Goal: Task Accomplishment & Management: Use online tool/utility

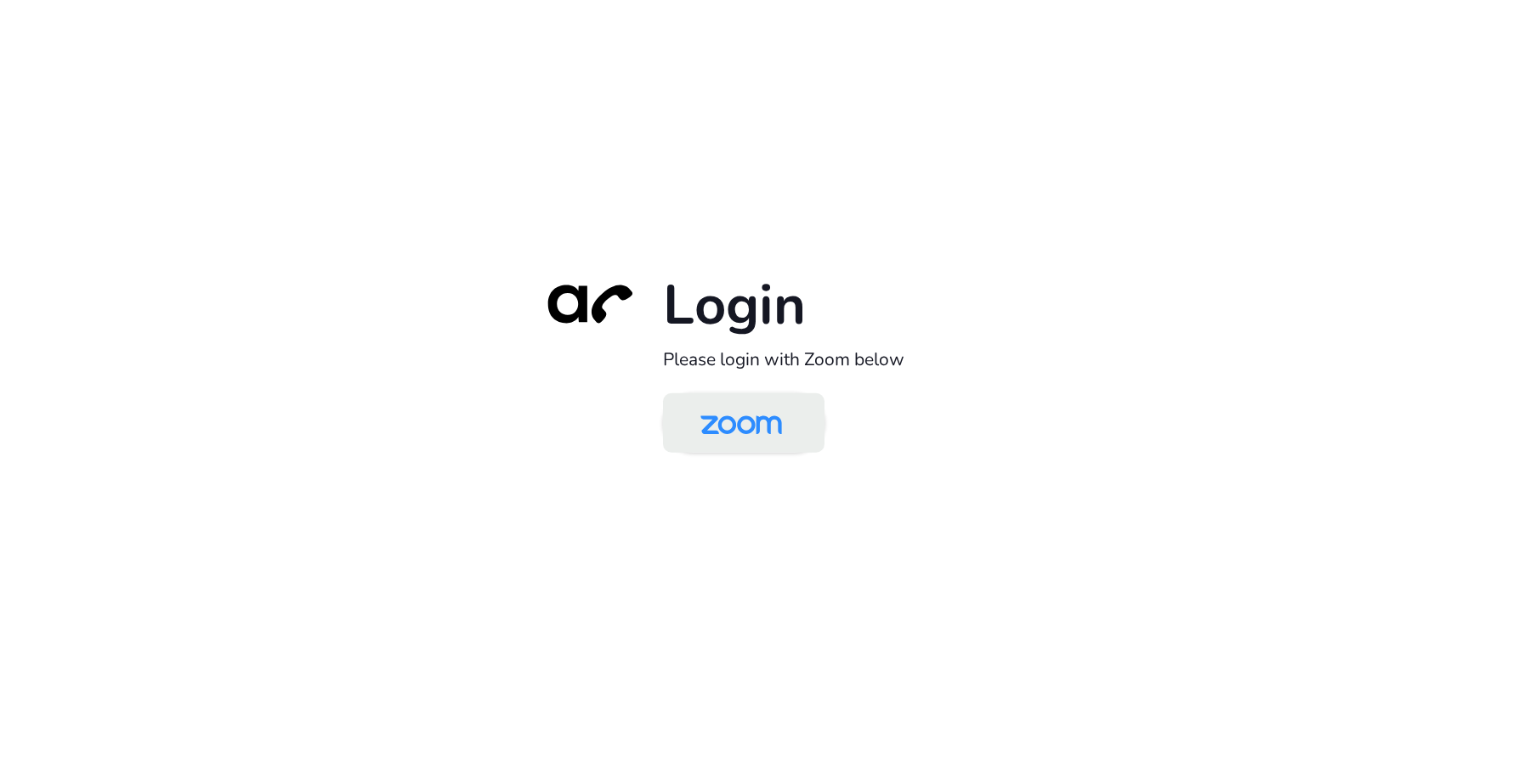
click at [728, 425] on img at bounding box center [741, 424] width 117 height 55
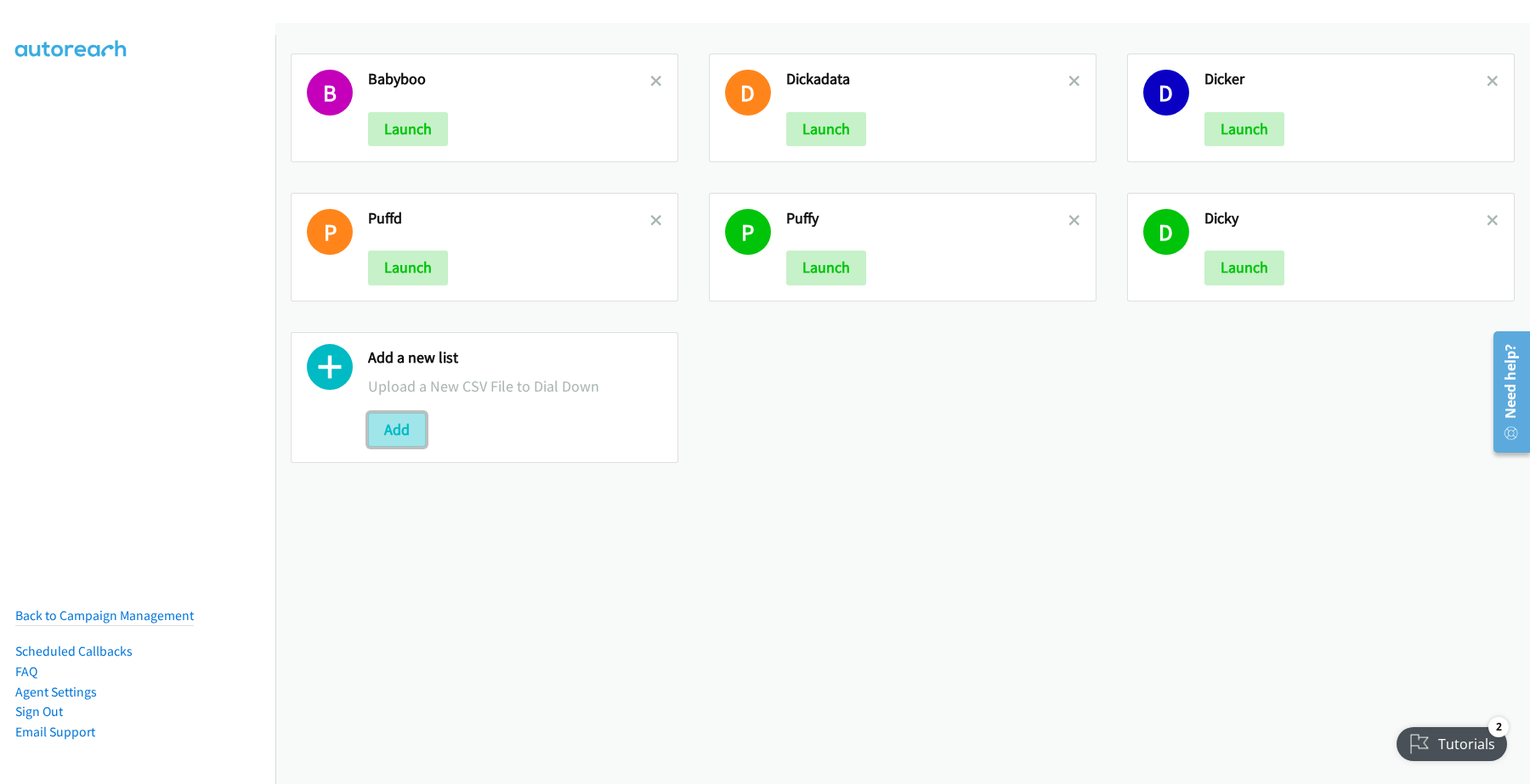
click at [387, 432] on button "Add" at bounding box center [396, 430] width 58 height 34
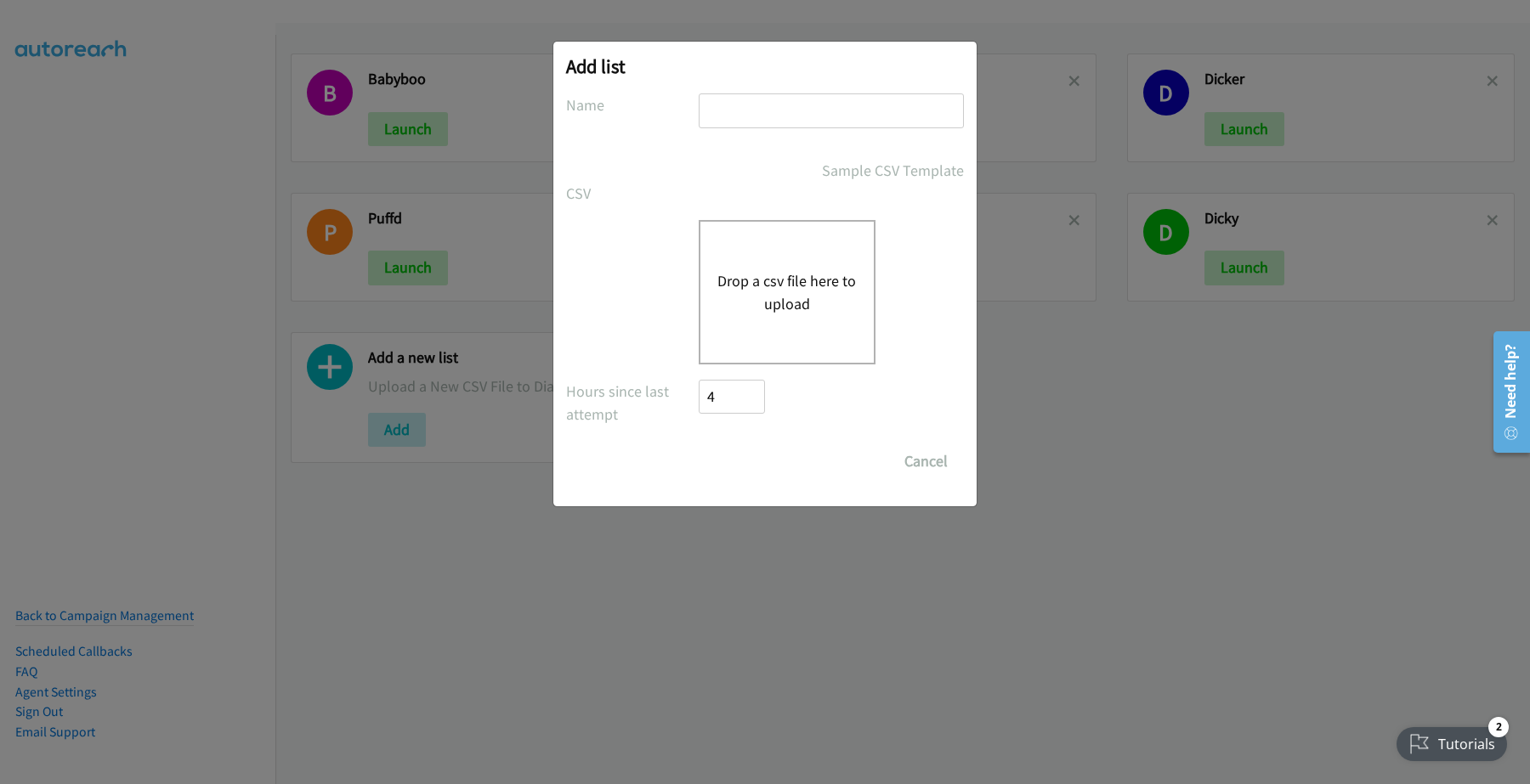
click at [773, 298] on button "Drop a csv file here to upload" at bounding box center [787, 293] width 140 height 46
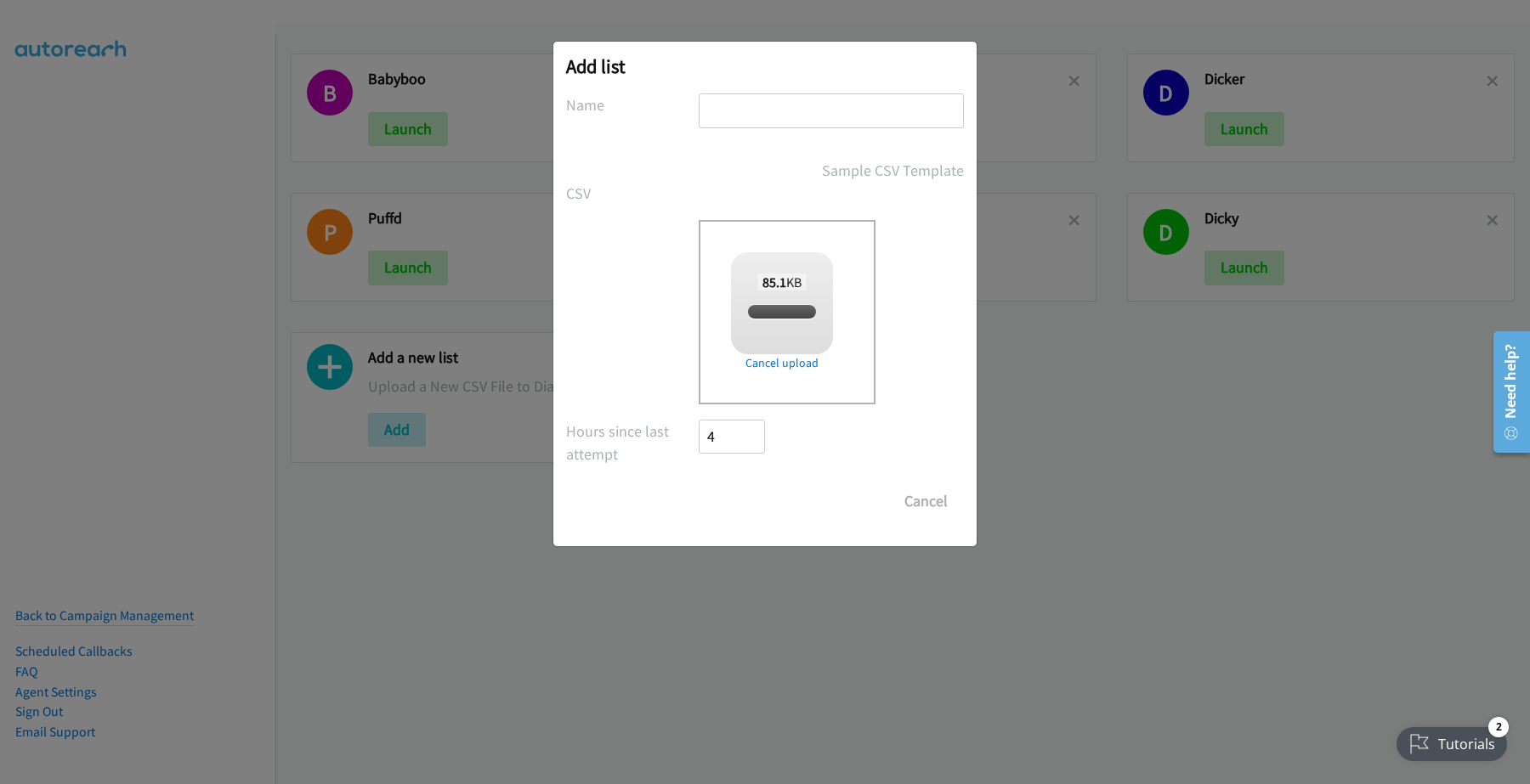
checkbox input "true"
click at [740, 107] on input "text" at bounding box center [831, 110] width 265 height 35
type input "PDK"
click at [741, 505] on input "Save List" at bounding box center [743, 501] width 89 height 34
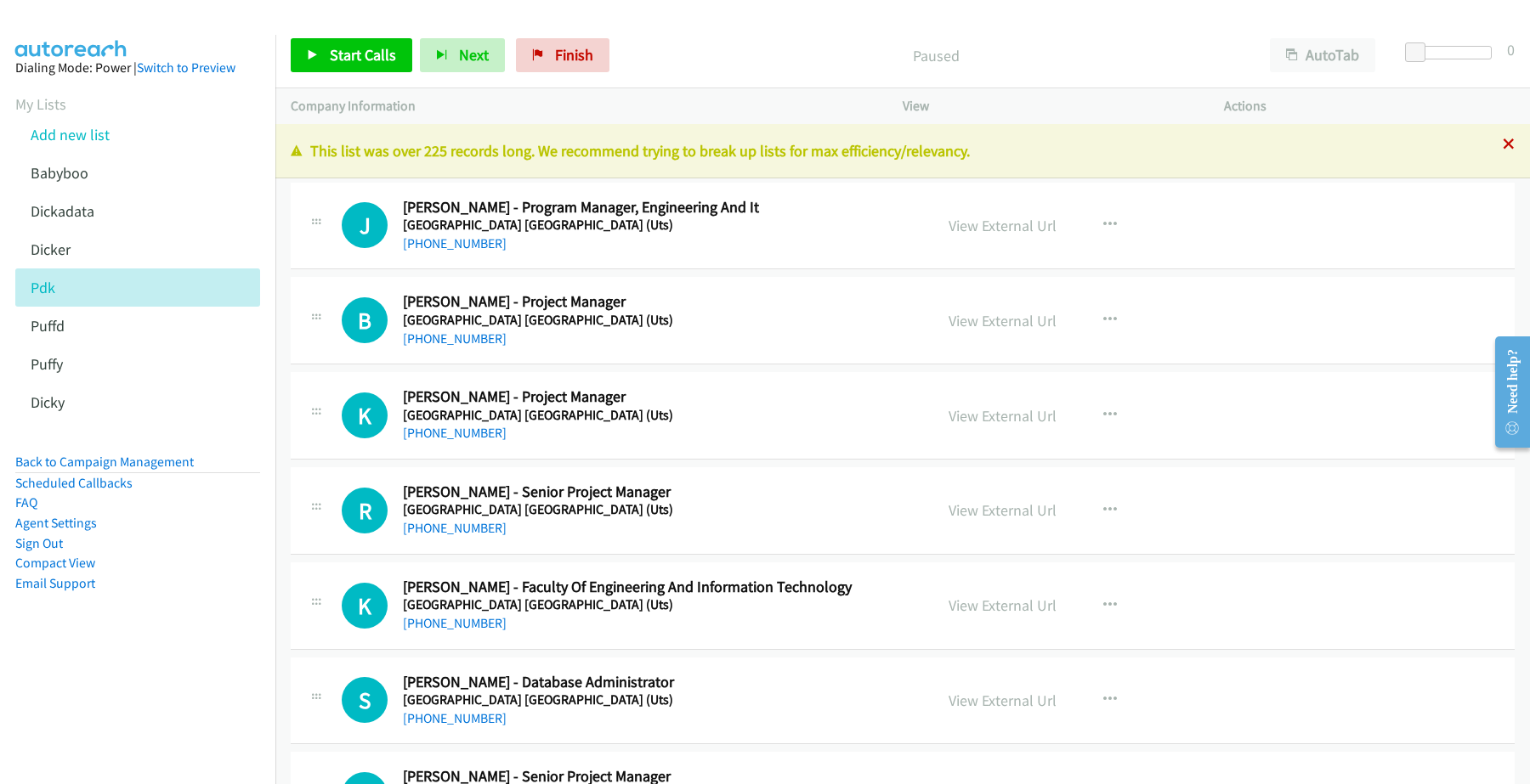
click at [1502, 141] on icon at bounding box center [1508, 145] width 12 height 12
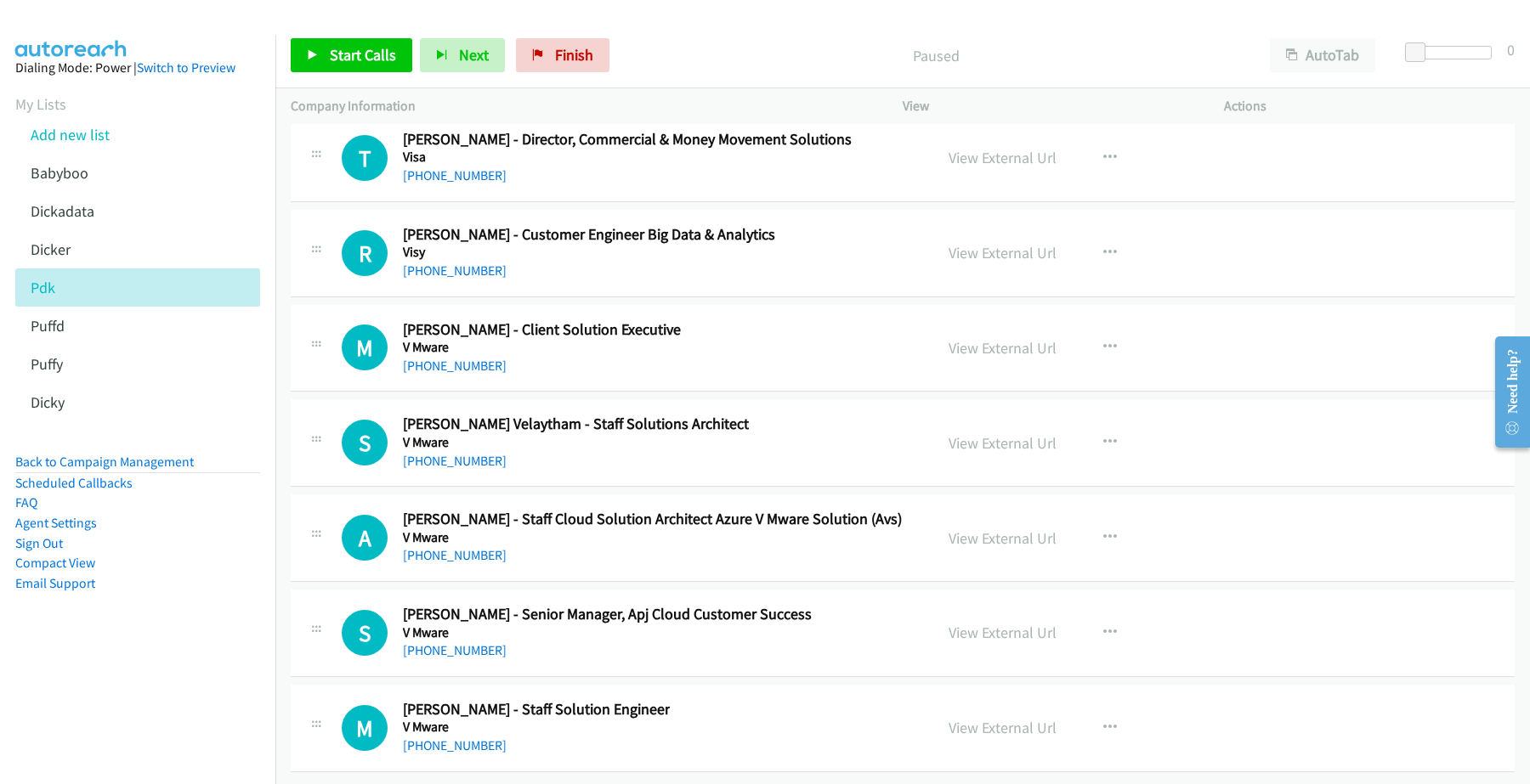
scroll to position [29240, 0]
click at [451, 738] on link "+61 2 9293 5780" at bounding box center [455, 746] width 103 height 16
click at [1008, 718] on link "View External Url" at bounding box center [1001, 728] width 108 height 20
click at [455, 643] on link "+61 2 9293 5795" at bounding box center [455, 651] width 103 height 16
click at [992, 623] on link "View External Url" at bounding box center [1001, 633] width 108 height 20
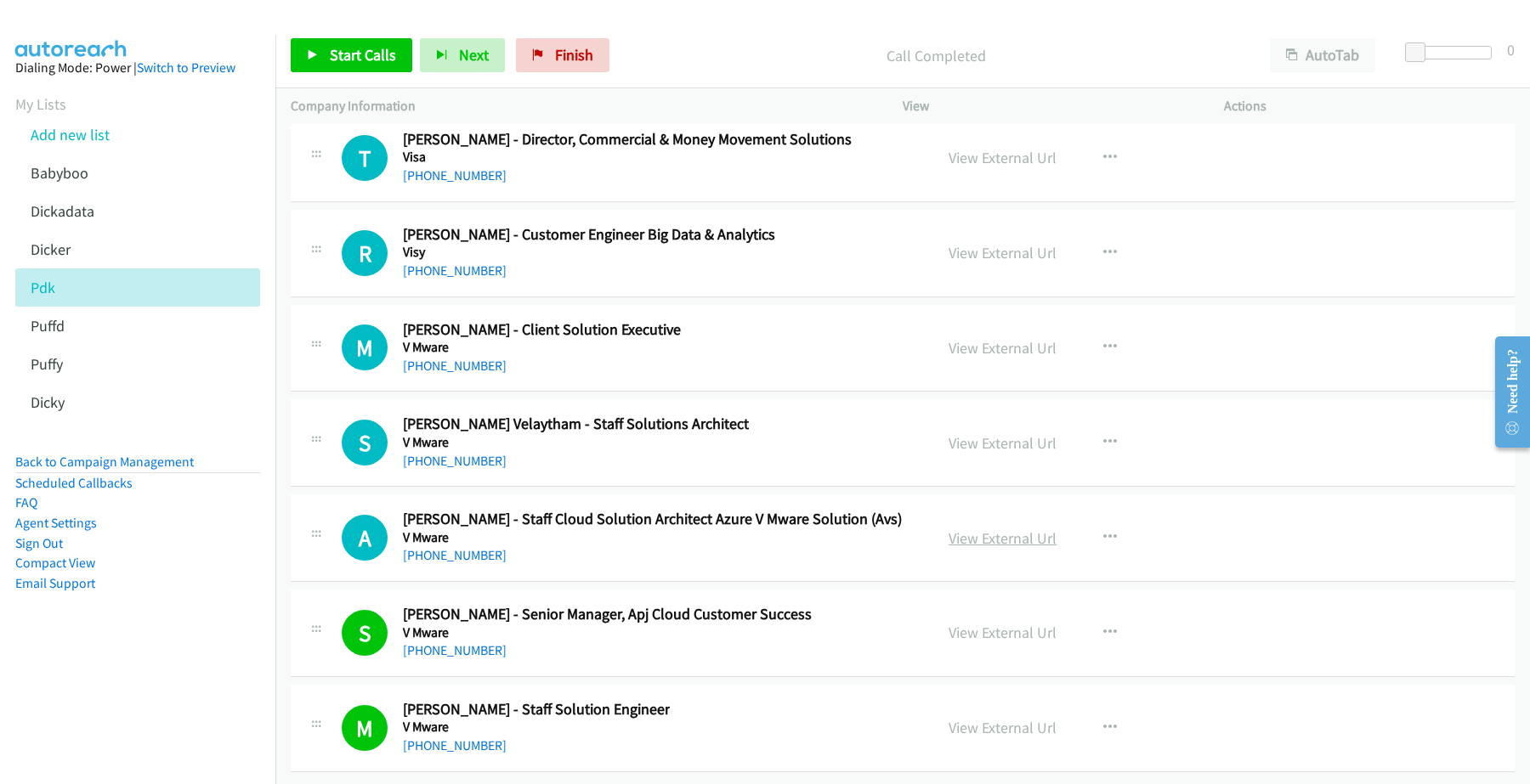
click at [996, 529] on link "View External Url" at bounding box center [1001, 538] width 108 height 20
click at [457, 547] on link "+61 418 493 816" at bounding box center [455, 555] width 103 height 16
click at [469, 453] on link "+61 401 772 773" at bounding box center [455, 461] width 103 height 16
click at [1005, 433] on link "View External Url" at bounding box center [1001, 443] width 108 height 20
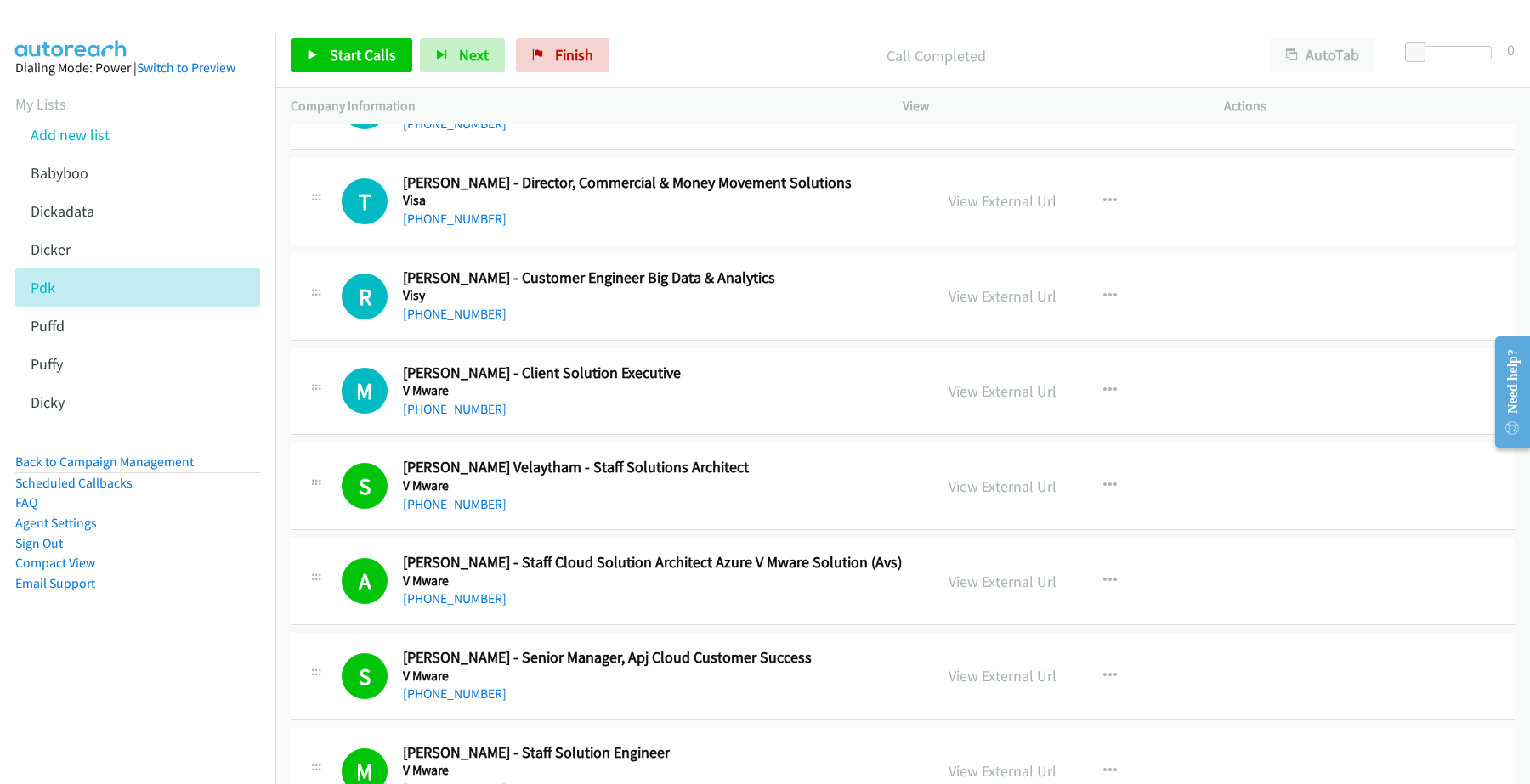
click at [472, 417] on link "+61 438 122 708" at bounding box center [455, 409] width 103 height 16
drag, startPoint x: 983, startPoint y: 438, endPoint x: 625, endPoint y: 10, distance: 558.0
click at [990, 401] on link "View External Url" at bounding box center [1001, 392] width 108 height 20
click at [457, 322] on link "+61 438 071 802" at bounding box center [455, 314] width 103 height 16
click at [992, 306] on link "View External Url" at bounding box center [1001, 296] width 108 height 20
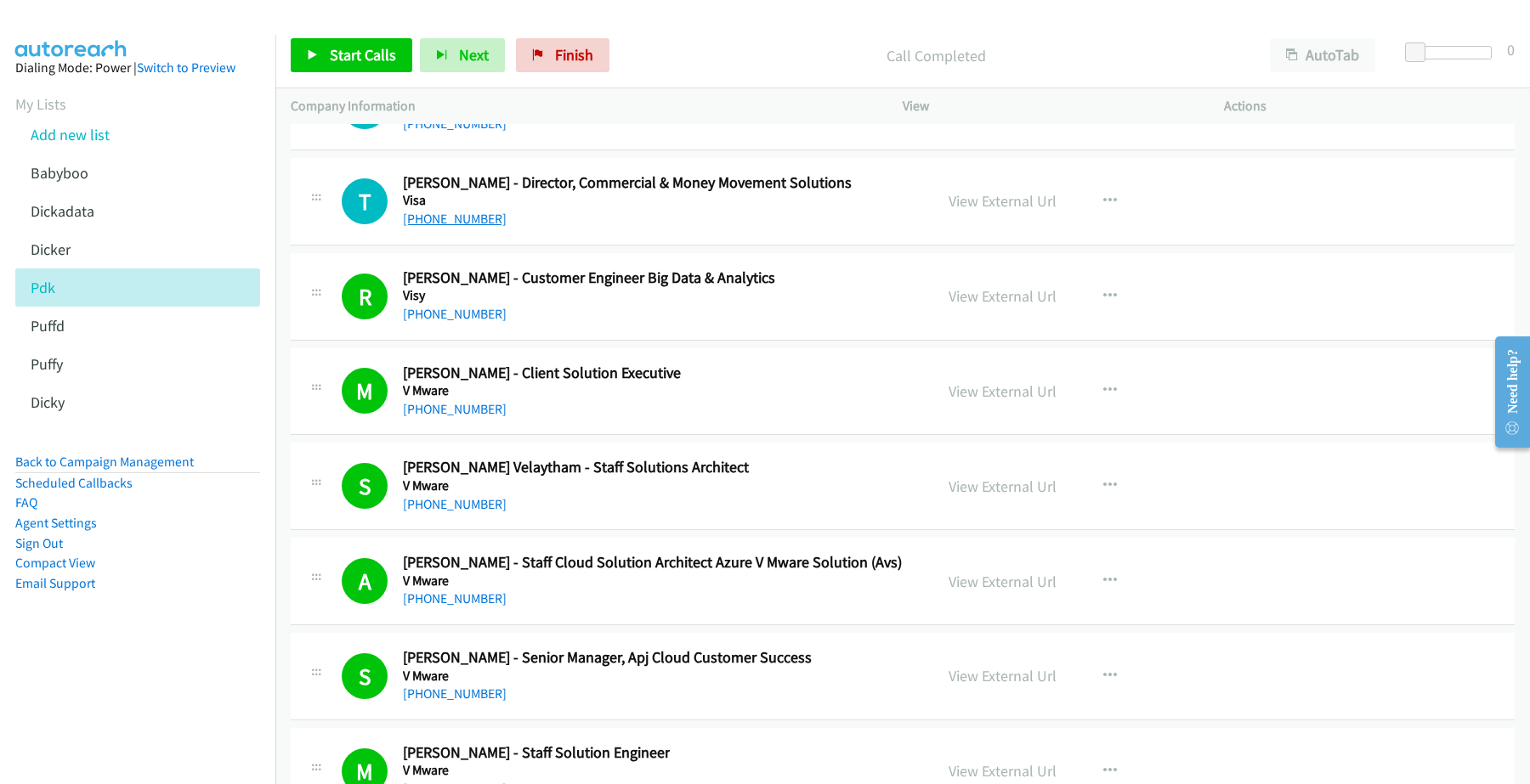
click at [457, 227] on link "+61 401 372 696" at bounding box center [455, 219] width 103 height 16
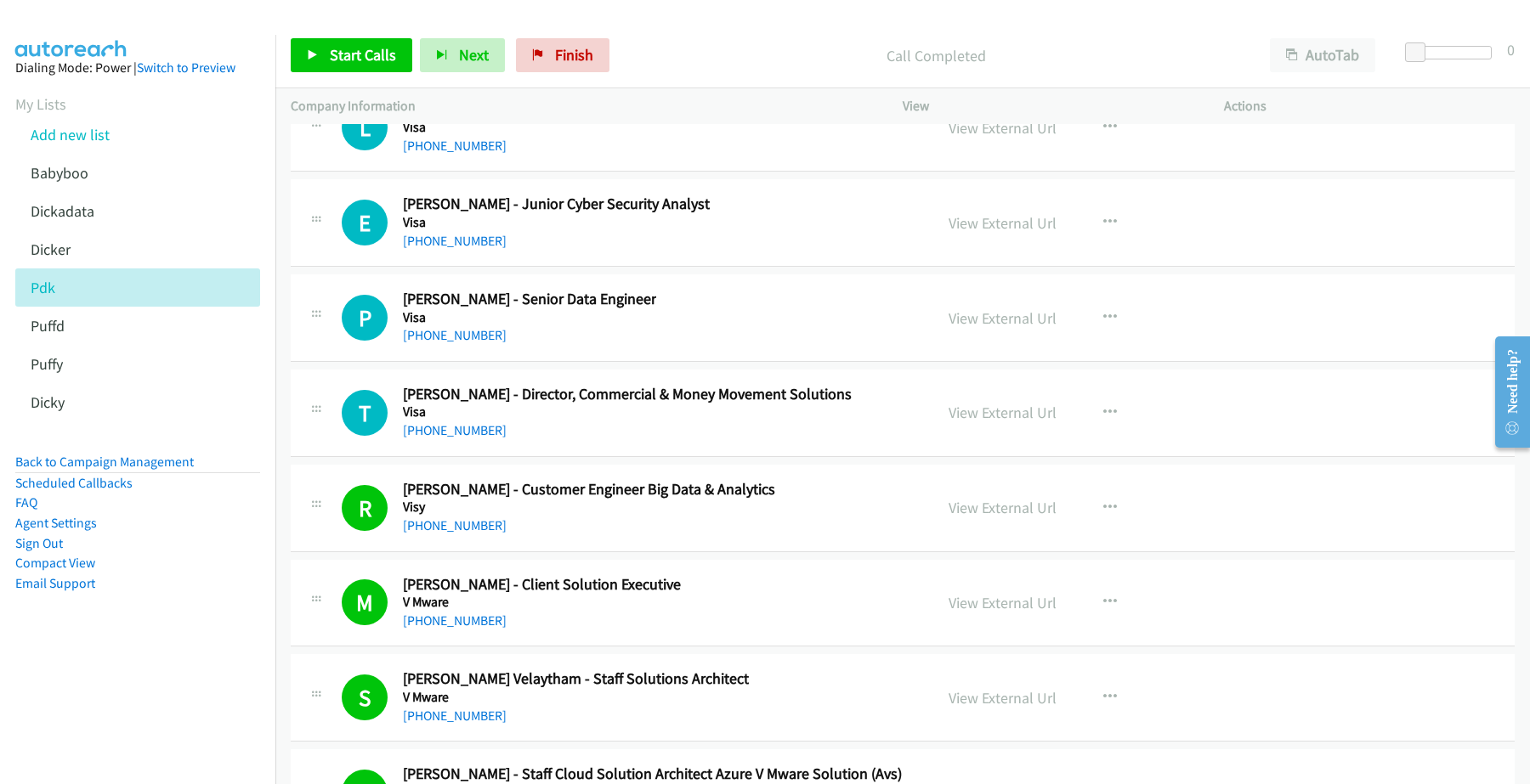
scroll to position [28922, 0]
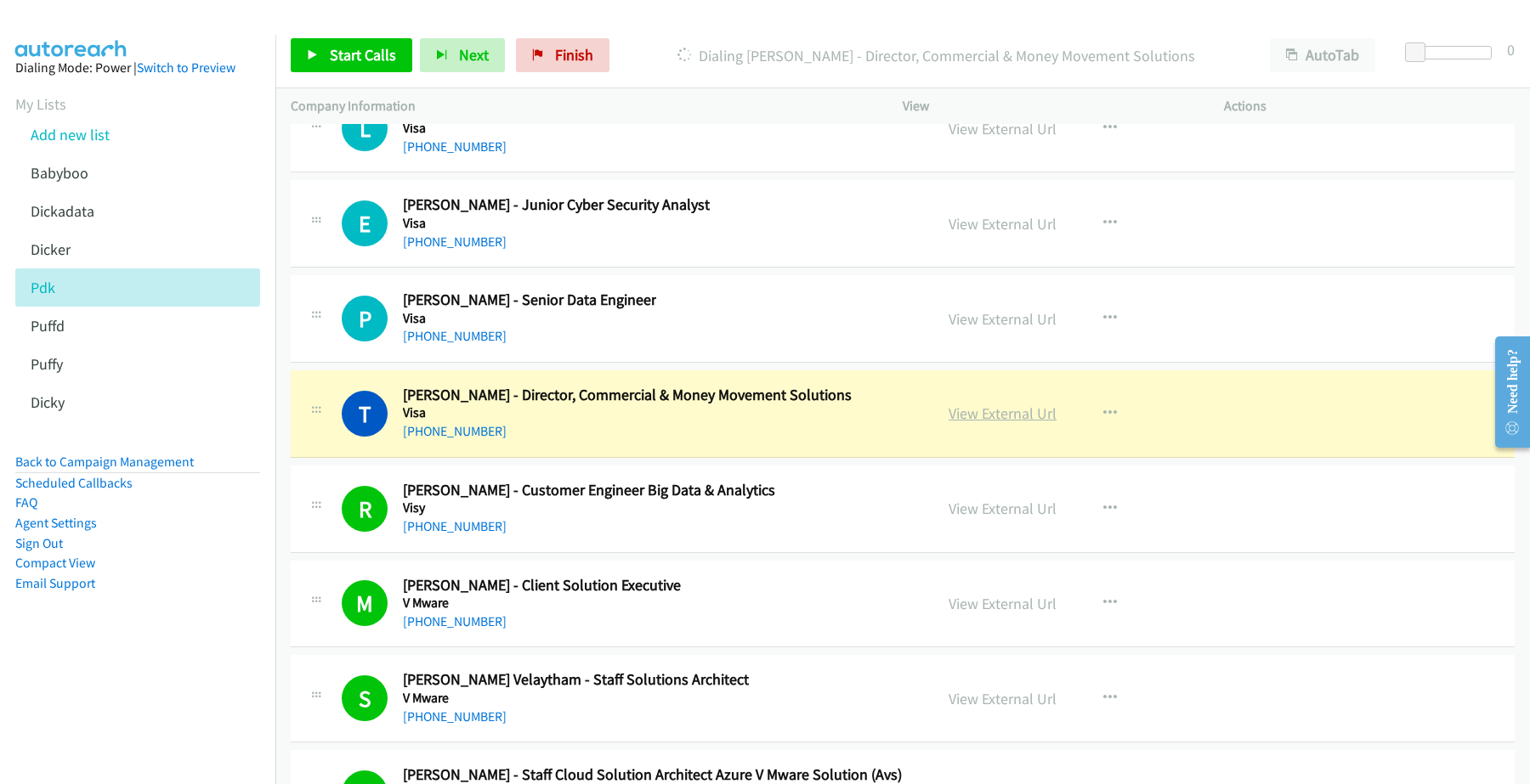
click at [973, 423] on link "View External Url" at bounding box center [1001, 413] width 108 height 20
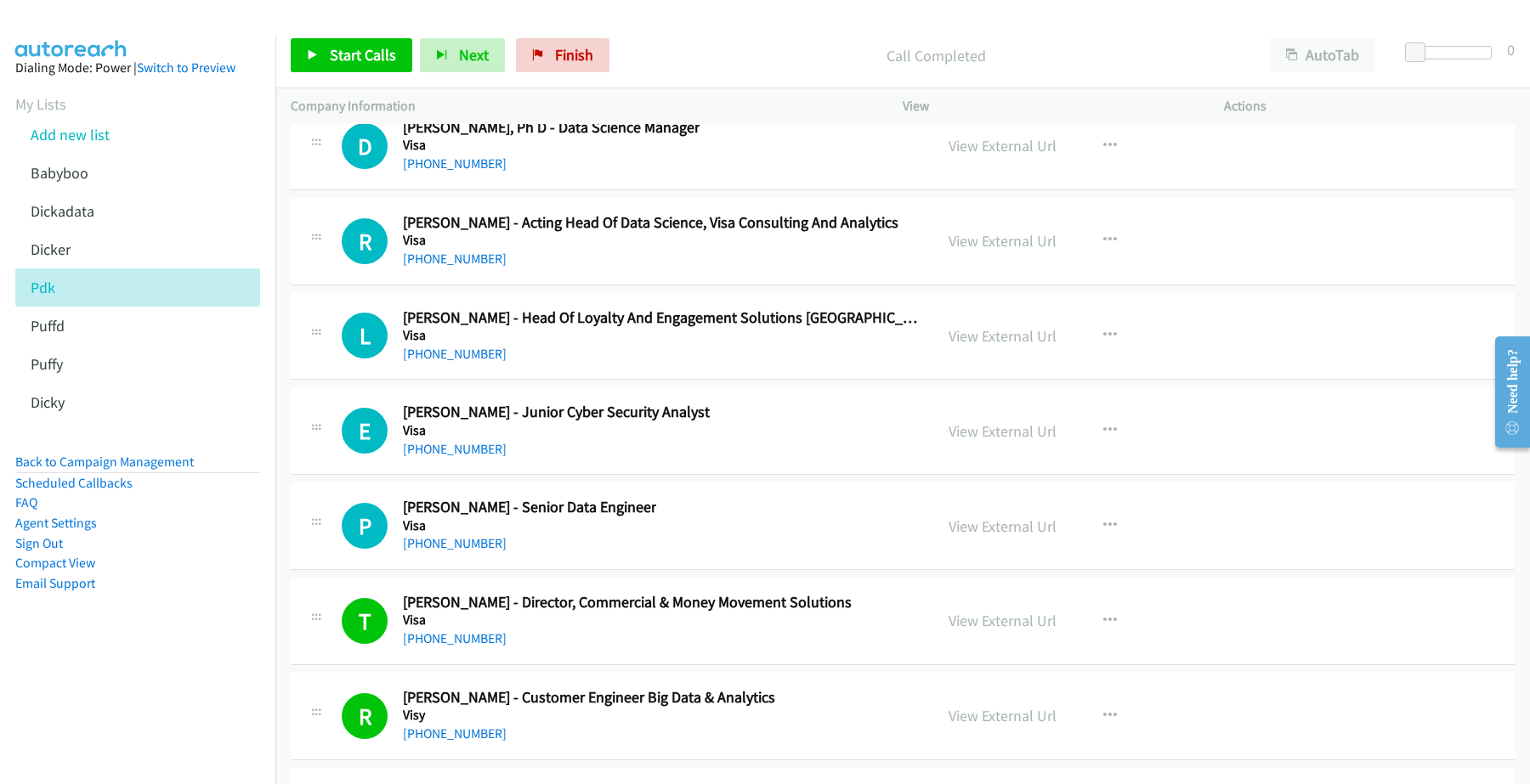
scroll to position [28709, 0]
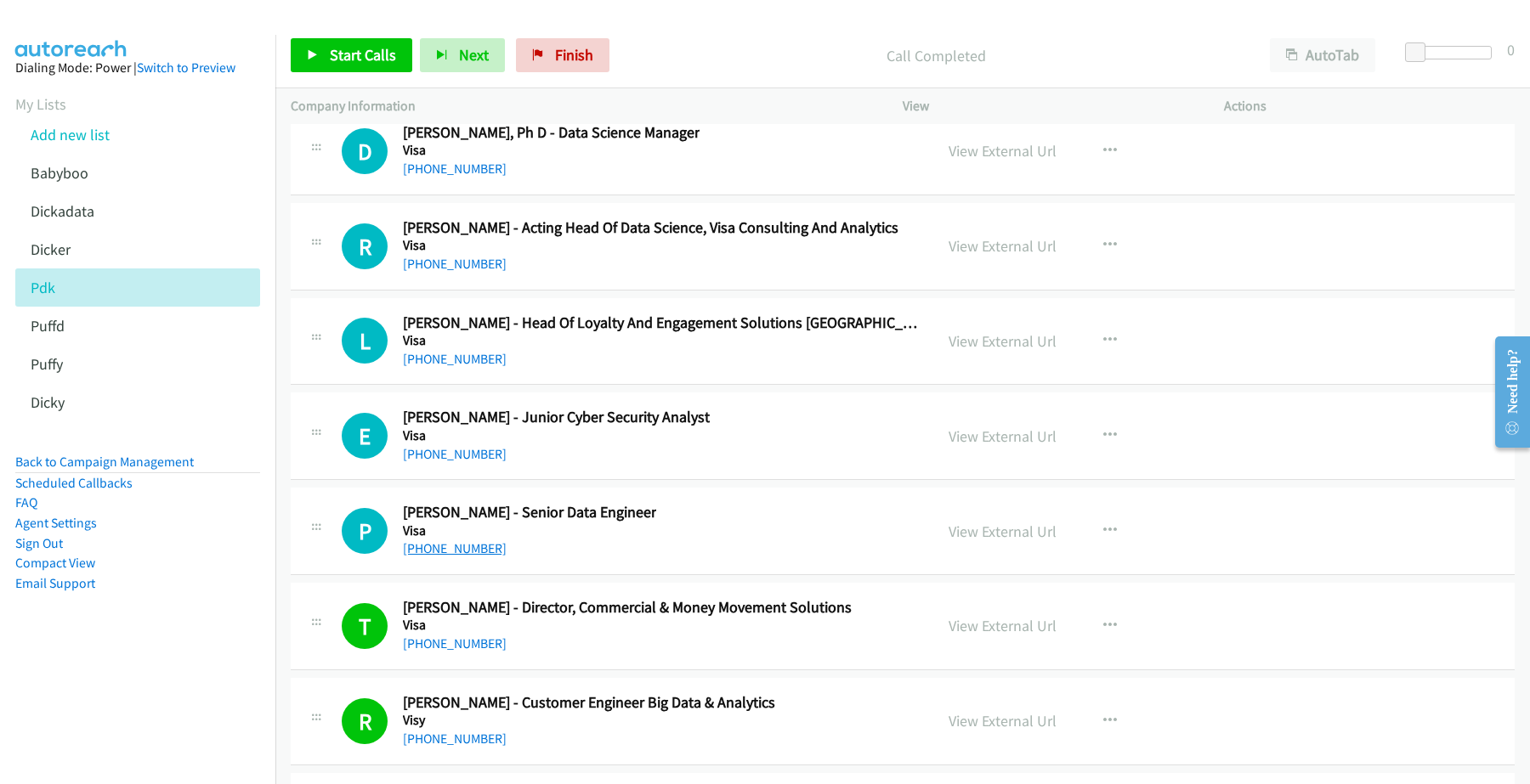
click at [439, 556] on link "+61 416 611 809" at bounding box center [455, 548] width 103 height 16
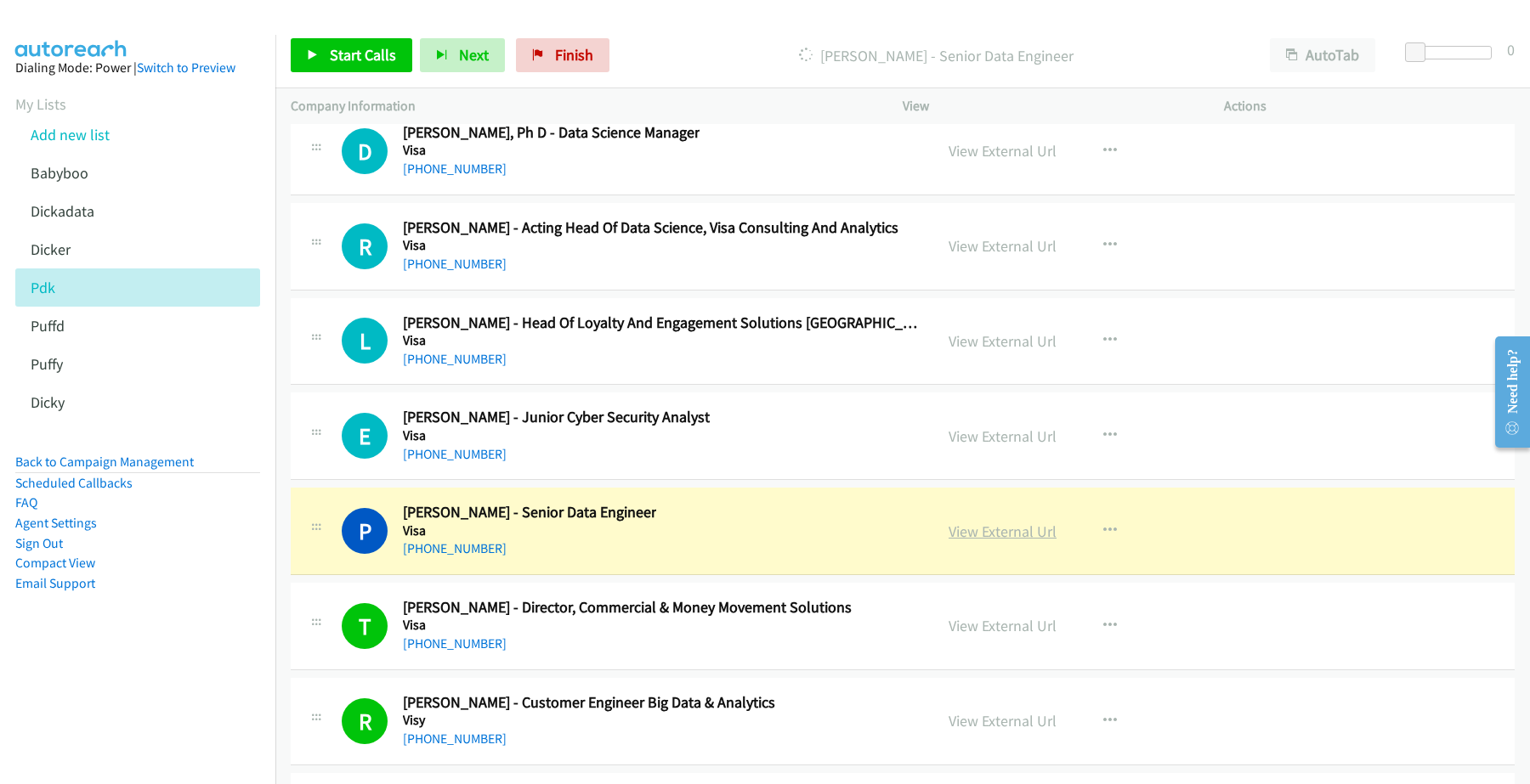
click at [1007, 541] on link "View External Url" at bounding box center [1001, 531] width 108 height 20
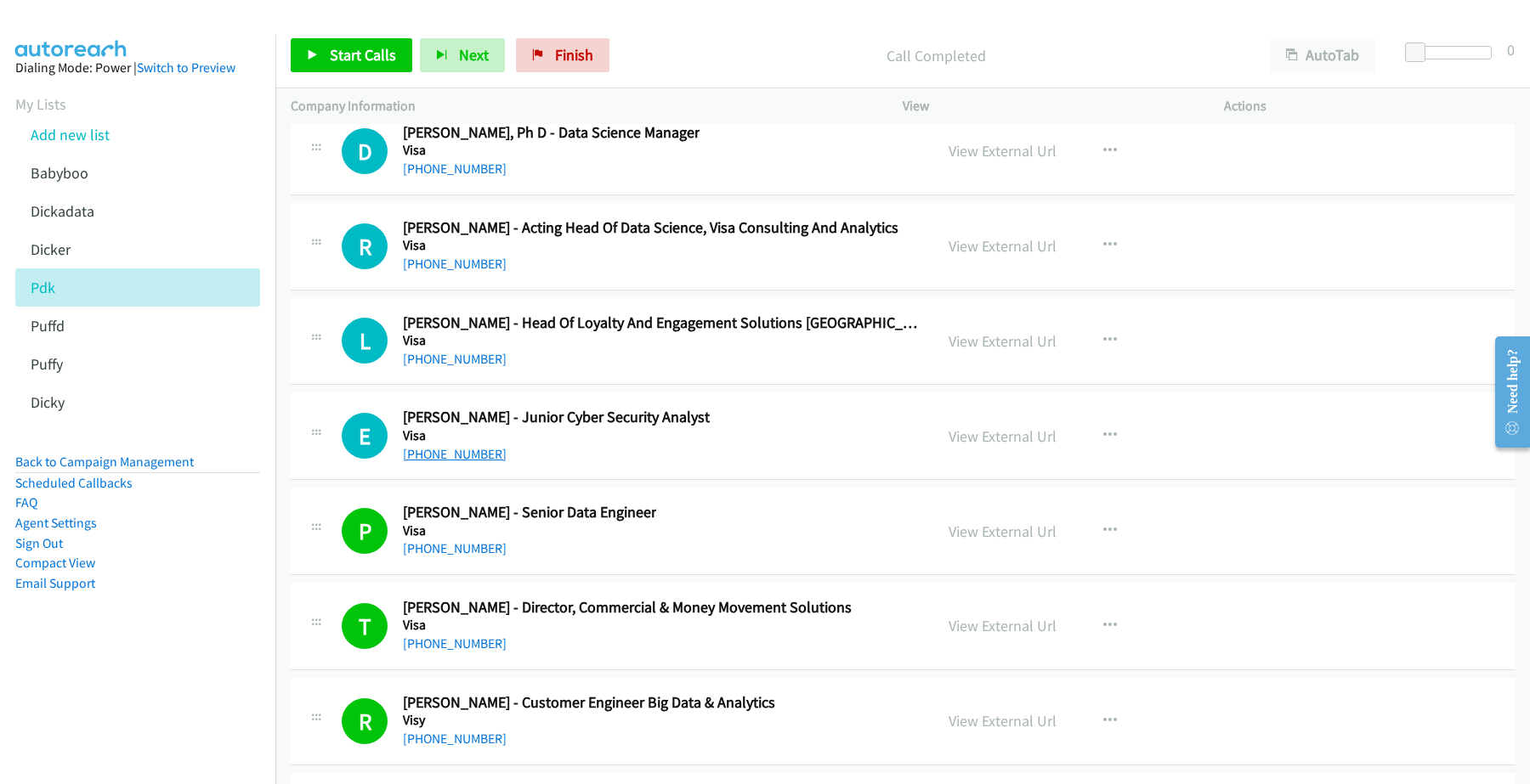
click at [451, 462] on link "+61 451 150 870" at bounding box center [455, 454] width 103 height 16
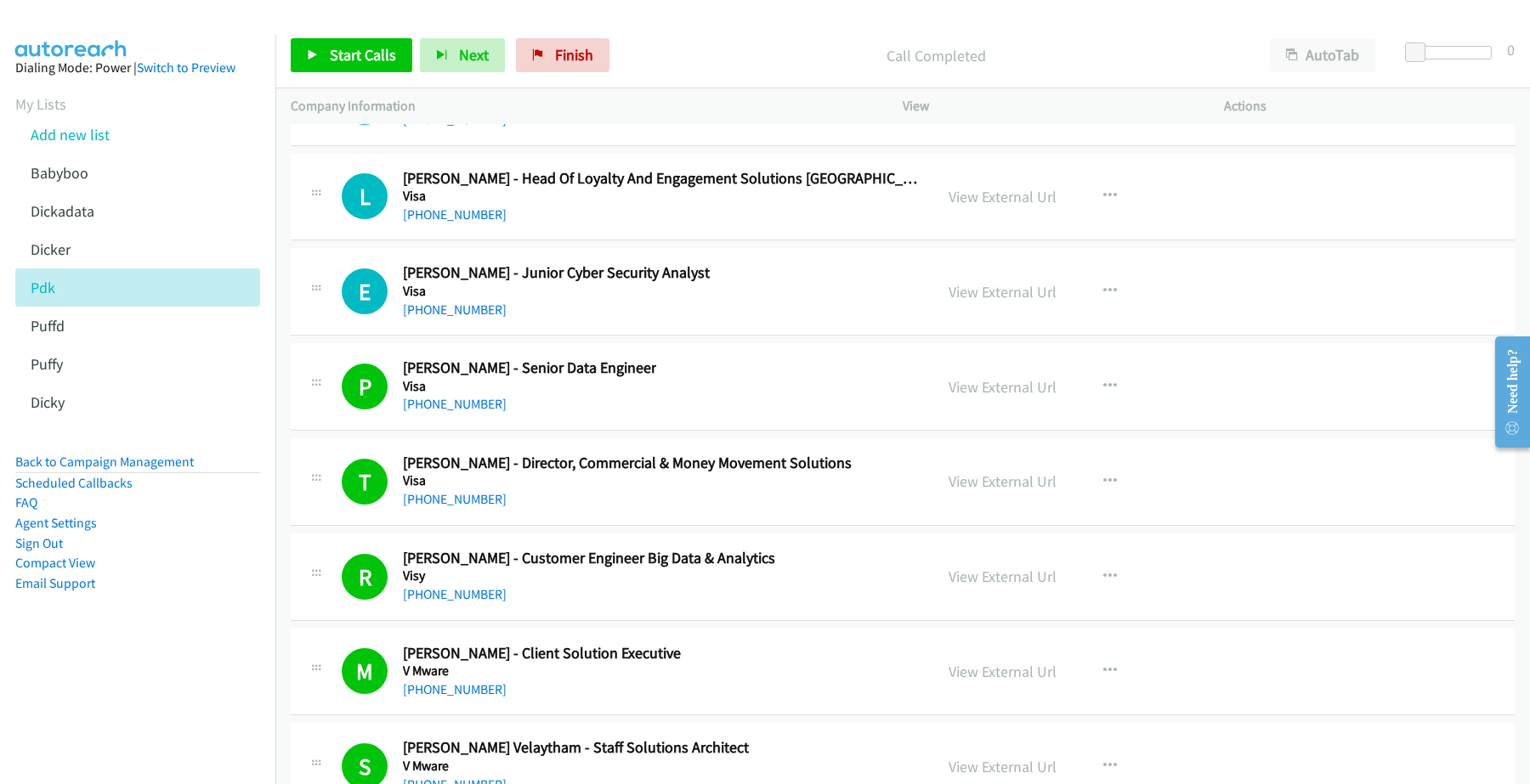
scroll to position [28815, 0]
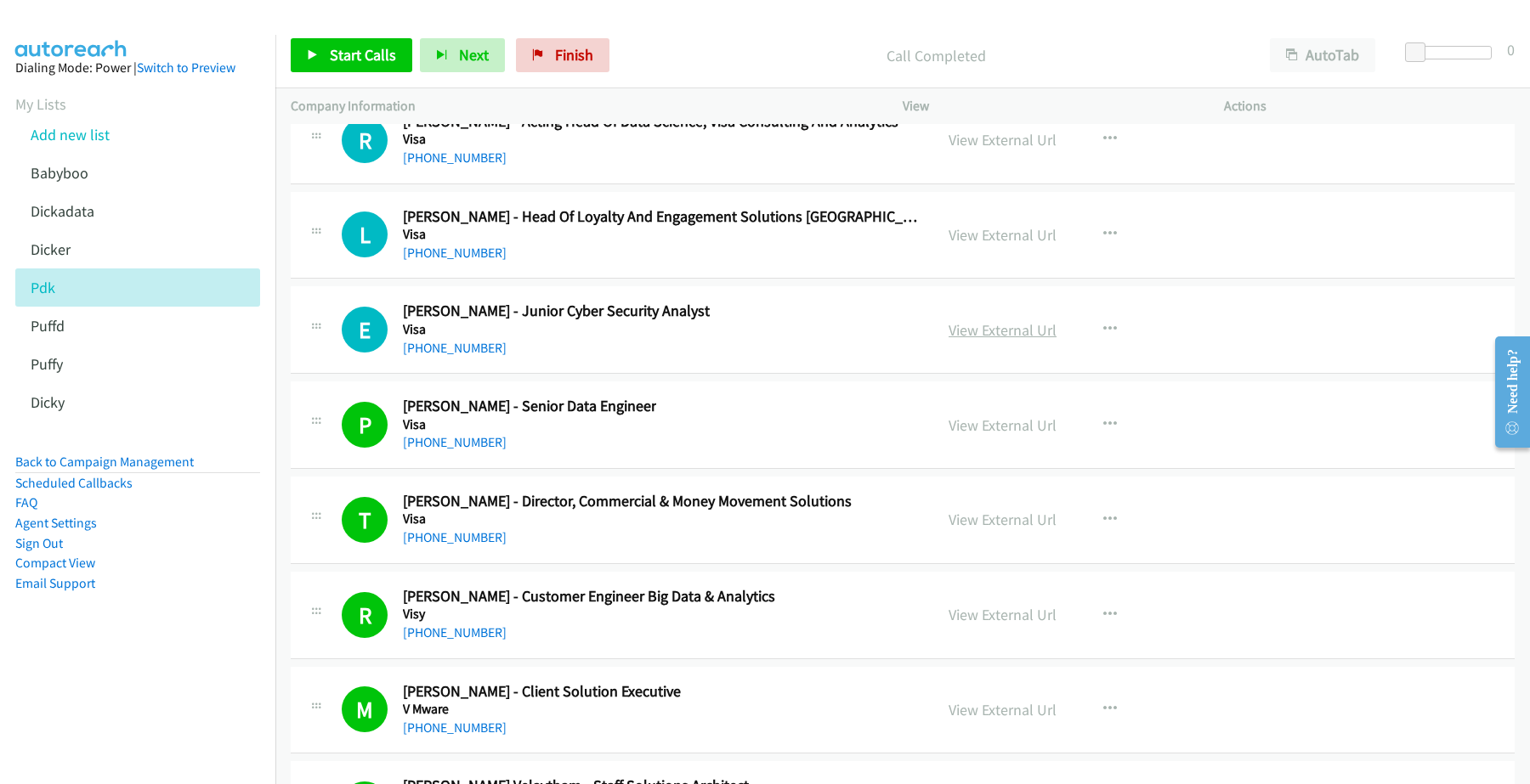
click at [995, 340] on link "View External Url" at bounding box center [1001, 330] width 108 height 20
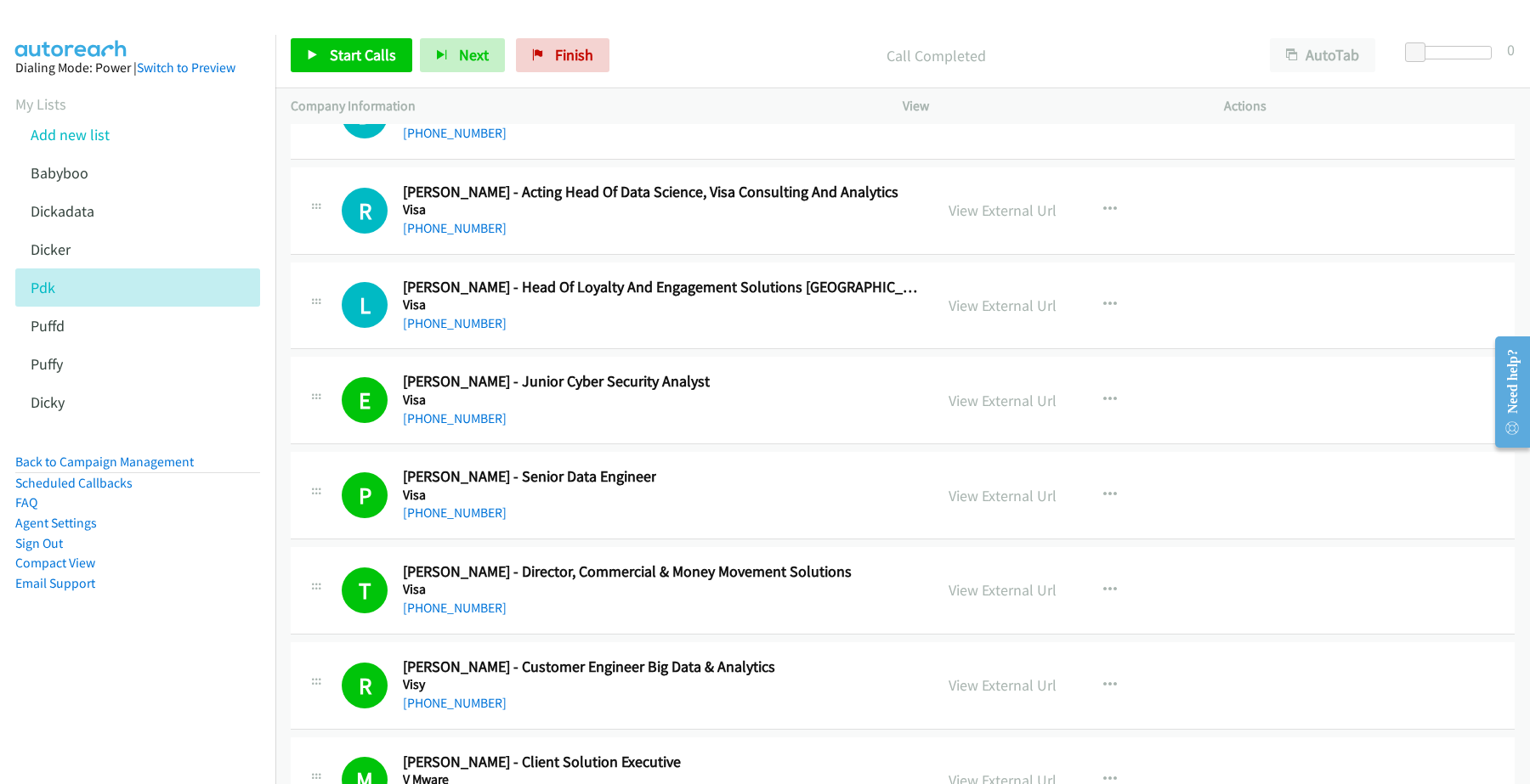
scroll to position [28709, 0]
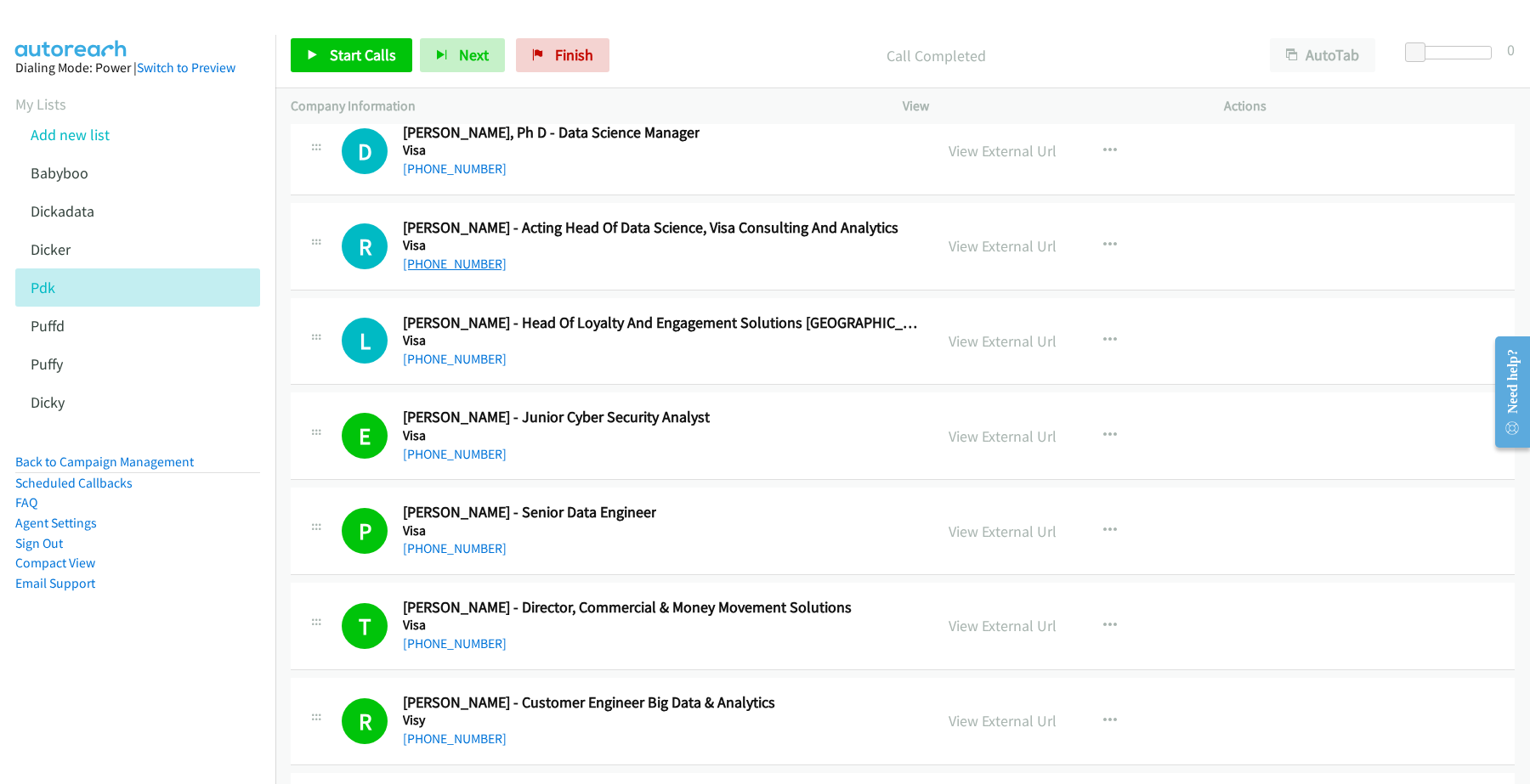
click at [451, 272] on link "+61 434 571 133" at bounding box center [455, 263] width 103 height 16
click at [966, 255] on link "View External Url" at bounding box center [1001, 246] width 108 height 20
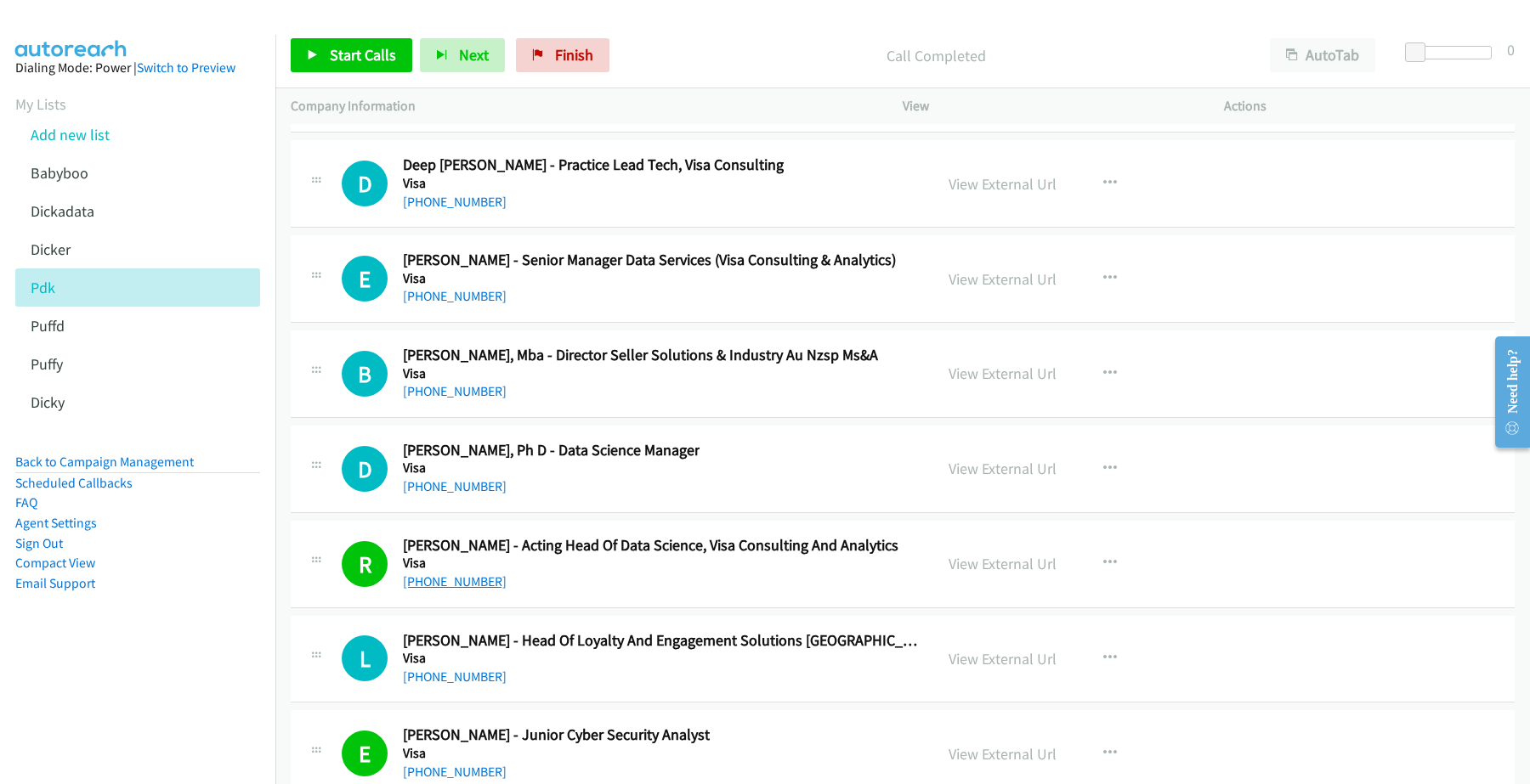
scroll to position [28390, 0]
click at [448, 496] on link "+61 426 631 862" at bounding box center [455, 487] width 103 height 16
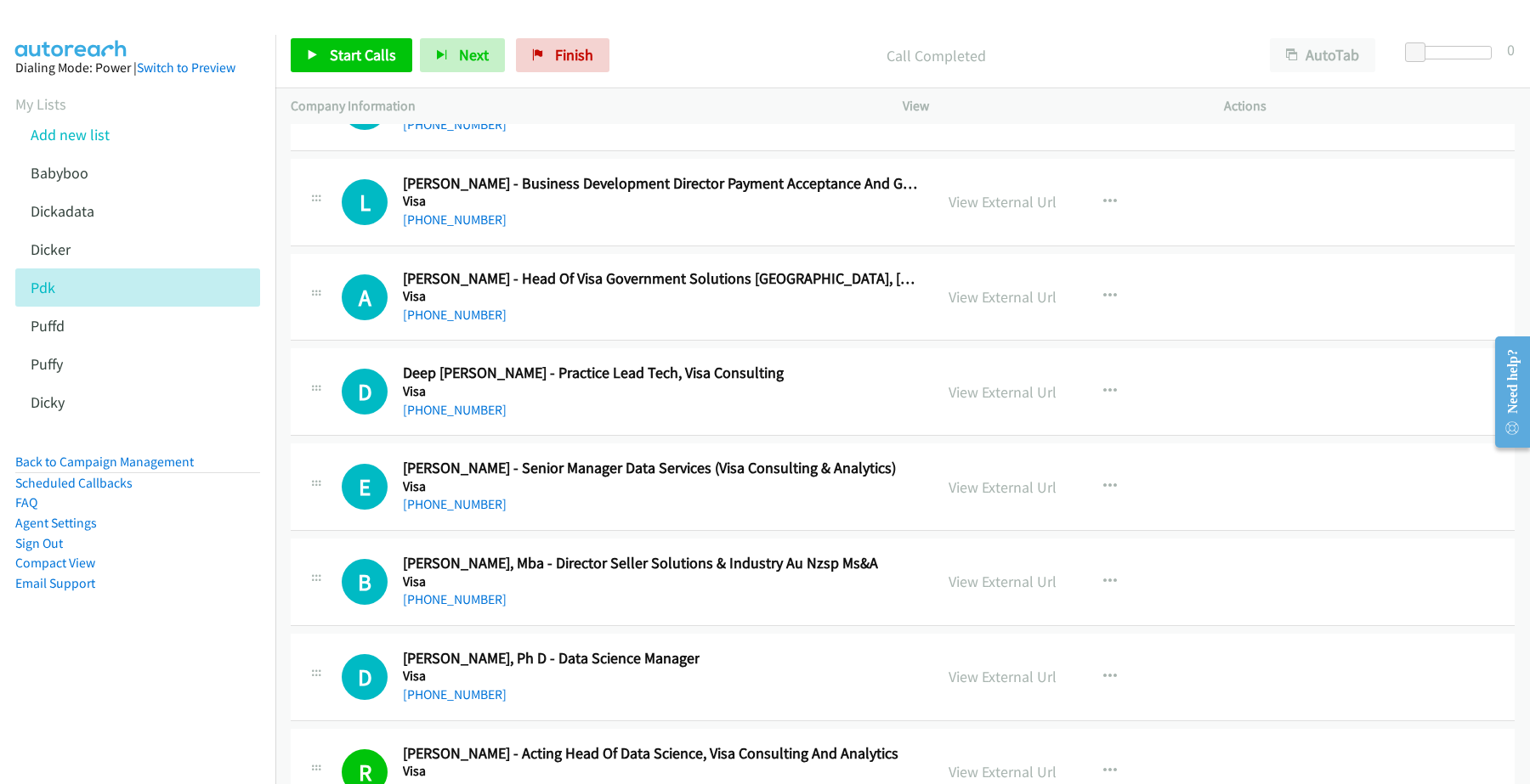
scroll to position [28072, 0]
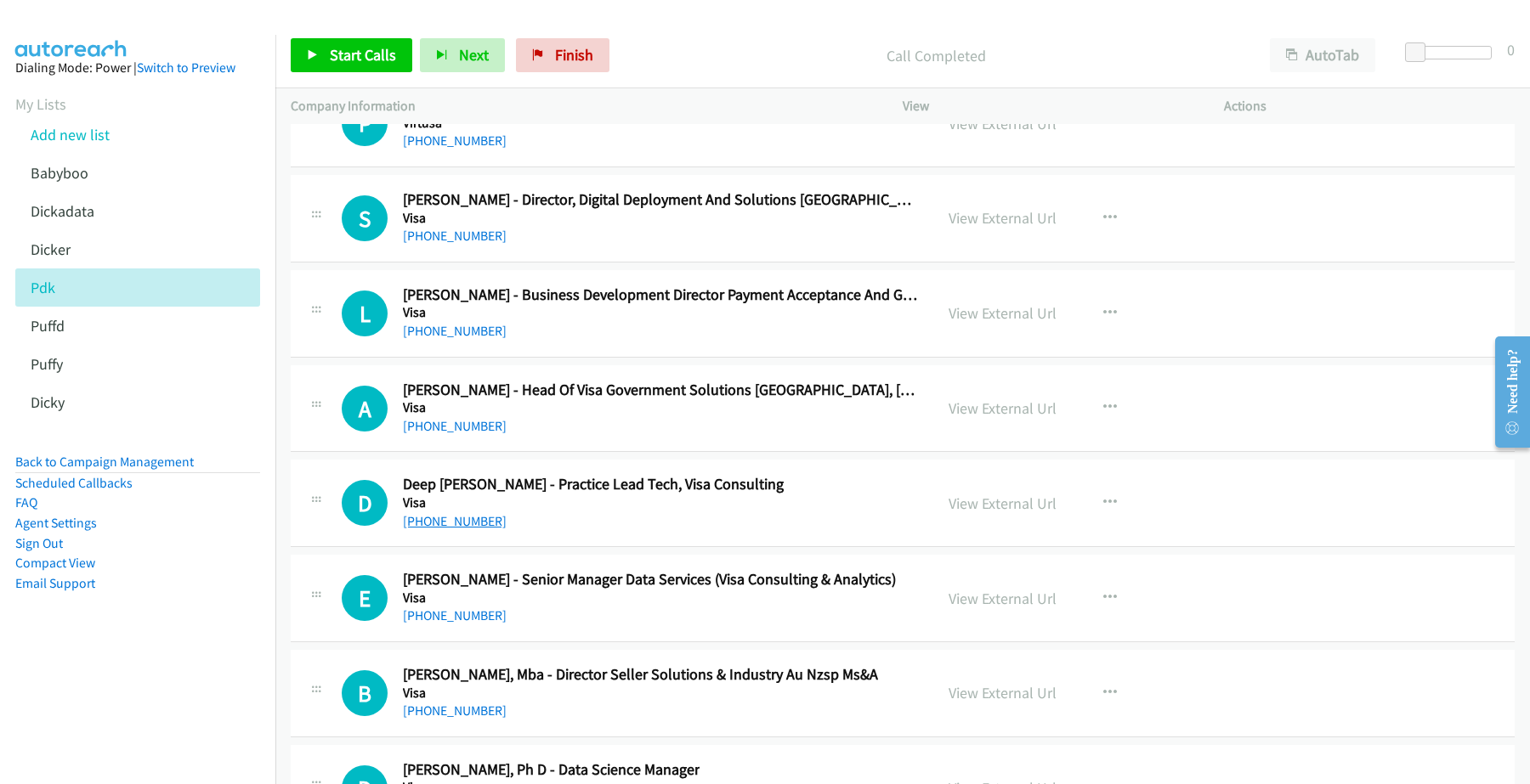
click at [457, 529] on link "+61 404 367 789" at bounding box center [455, 521] width 103 height 16
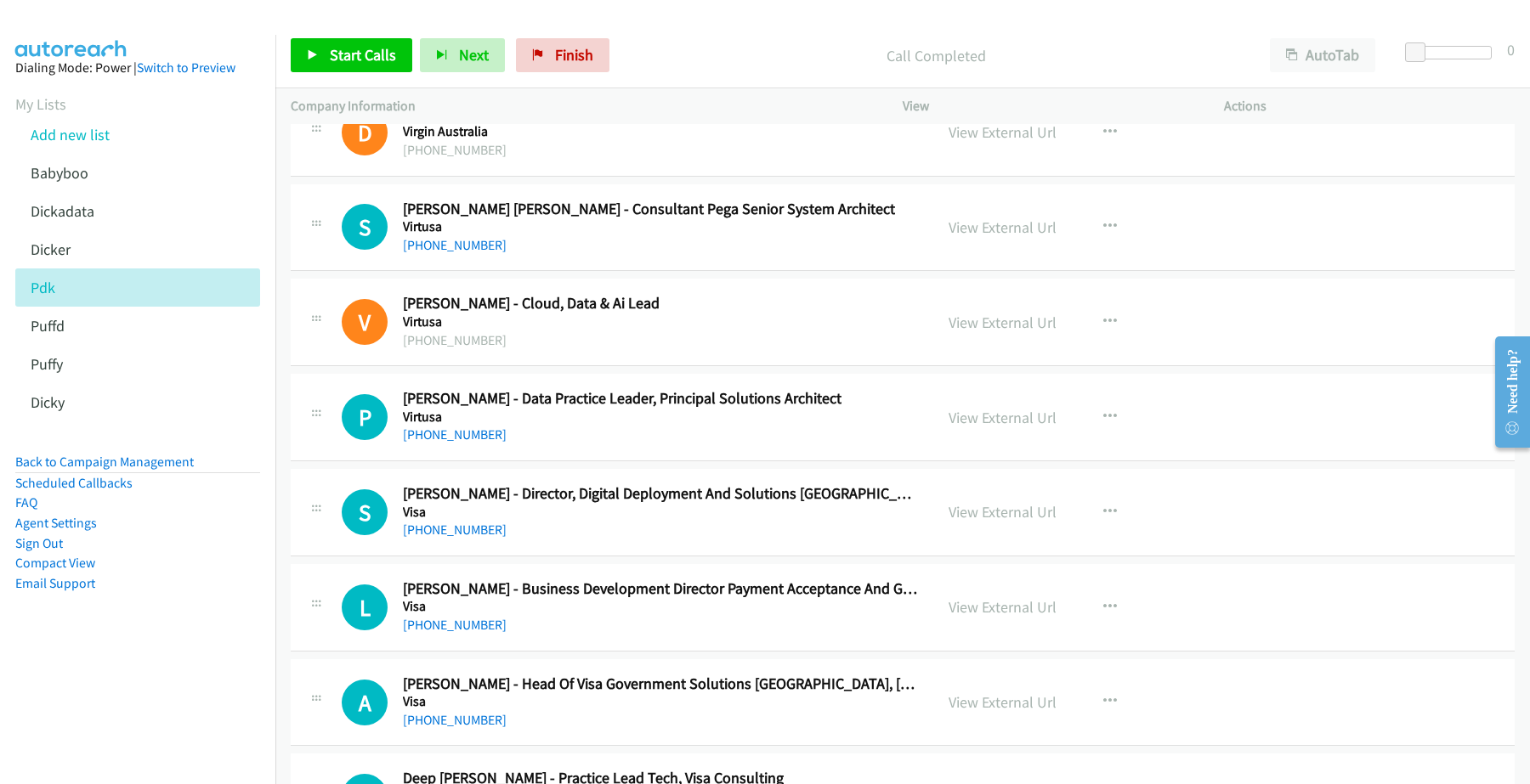
scroll to position [27753, 0]
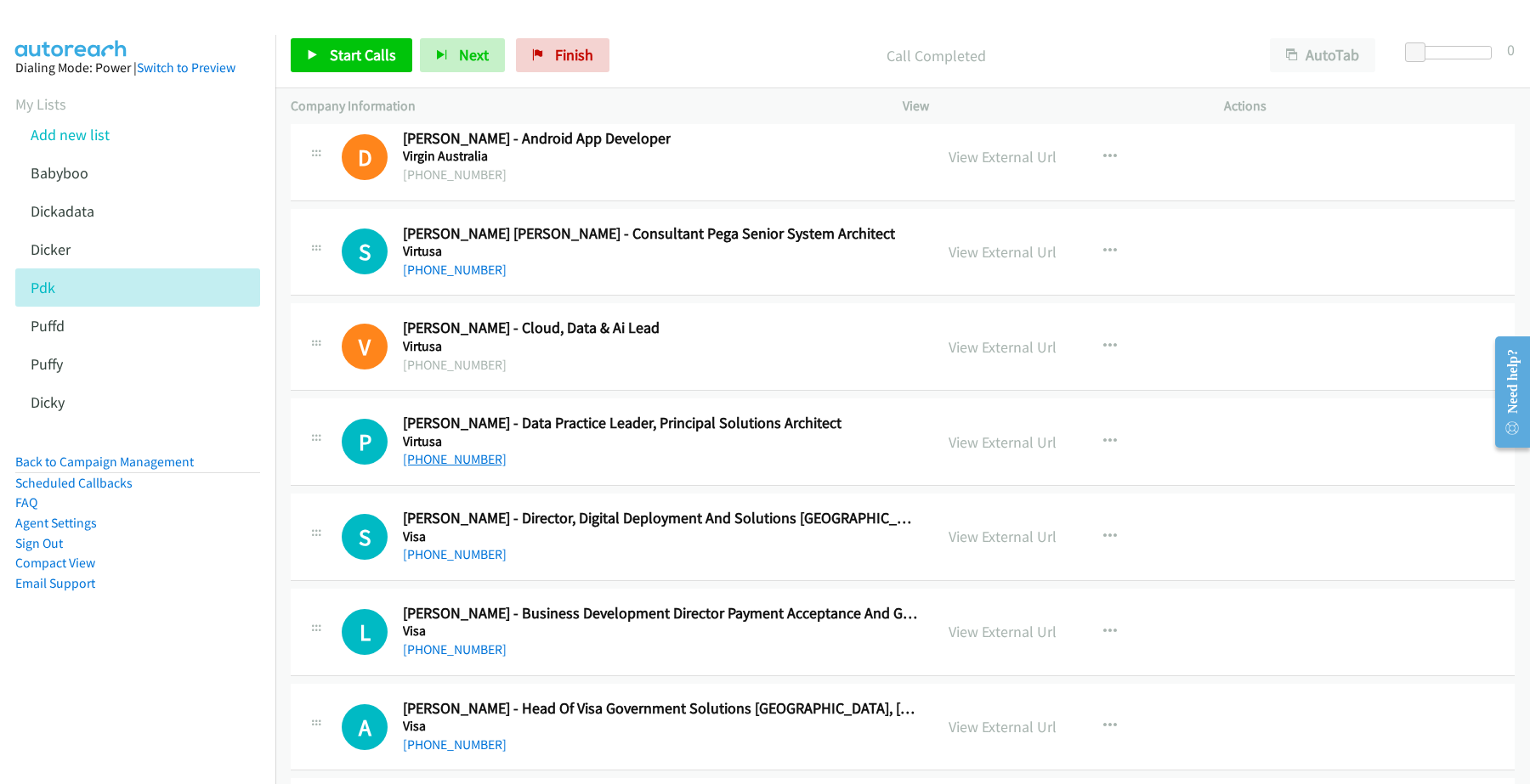
click at [465, 467] on link "+61 404 756 330" at bounding box center [455, 459] width 103 height 16
click at [1016, 452] on link "View External Url" at bounding box center [1001, 442] width 108 height 20
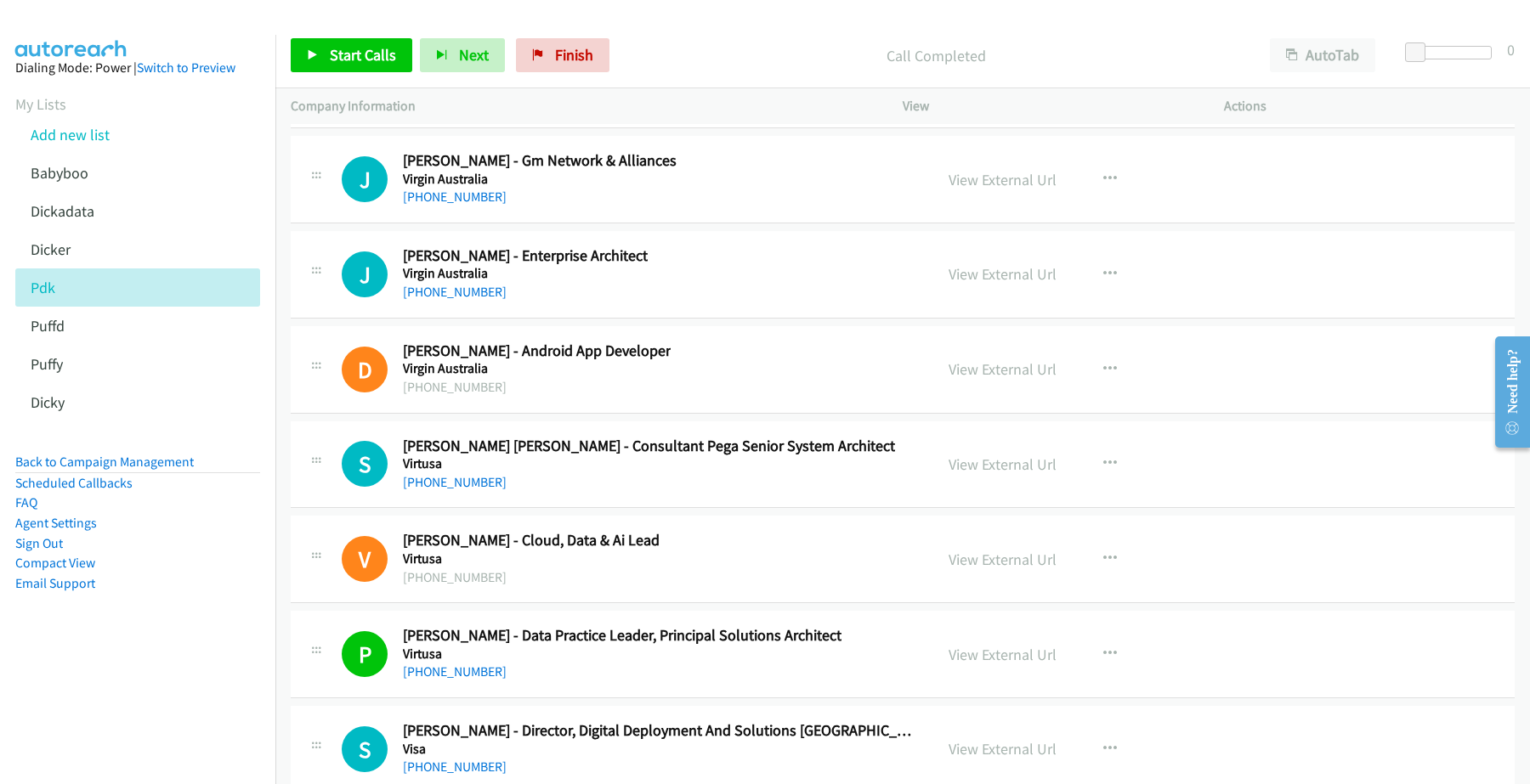
scroll to position [27435, 0]
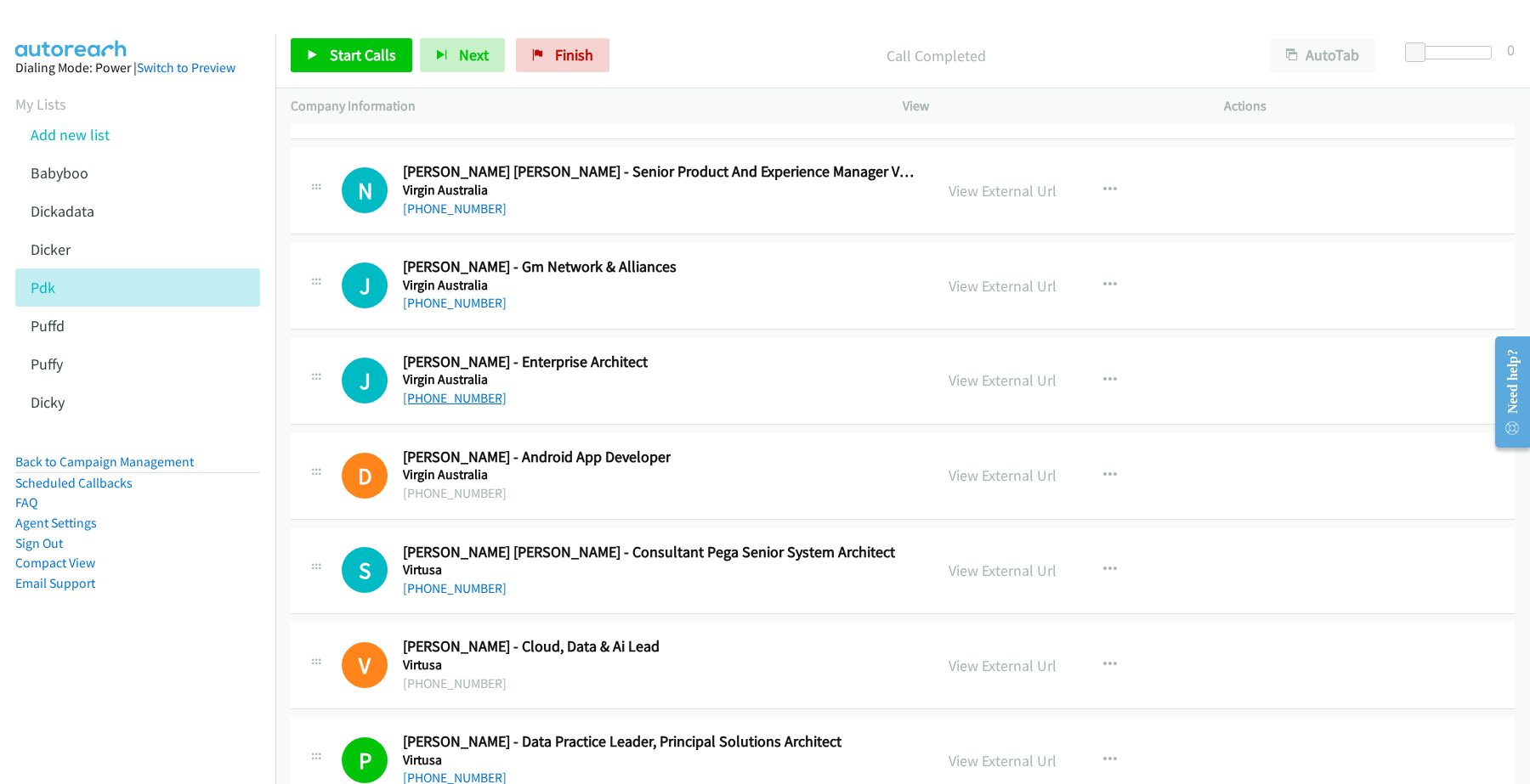
click at [452, 406] on link "+61 430 471 881" at bounding box center [455, 398] width 103 height 16
click at [1008, 390] on link "View External Url" at bounding box center [1001, 380] width 108 height 20
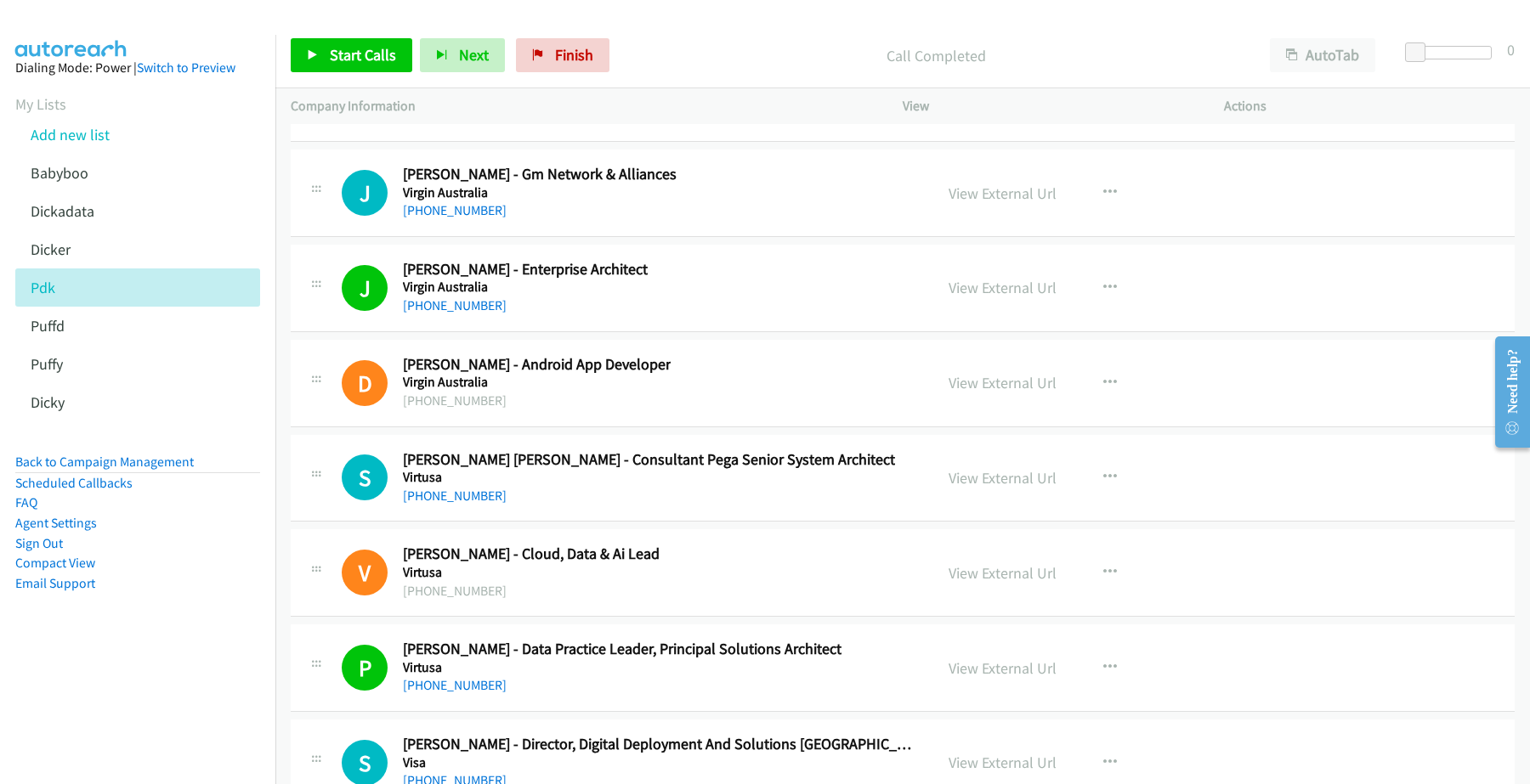
scroll to position [27541, 0]
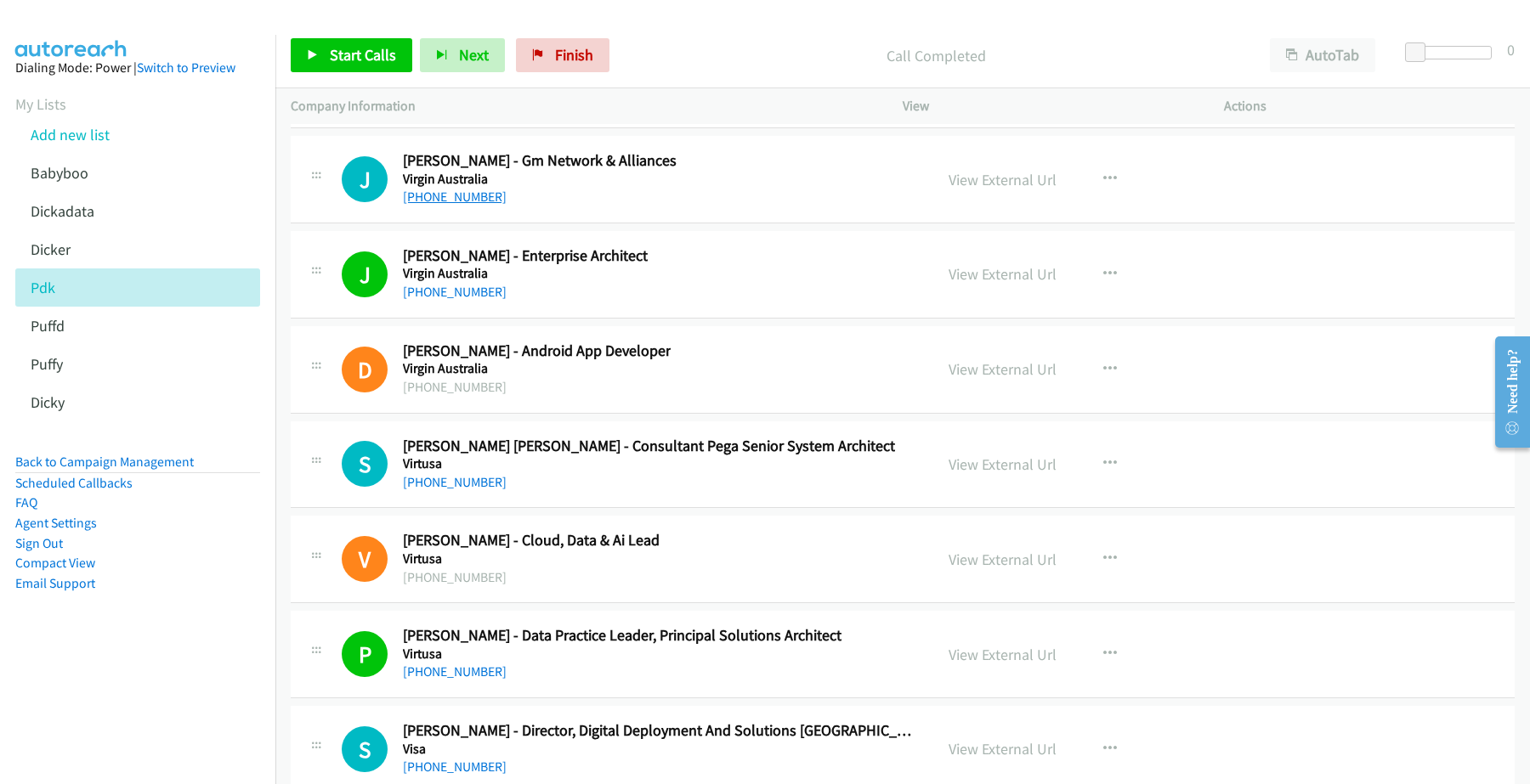
click at [457, 205] on link "+61 480 146 864" at bounding box center [455, 197] width 103 height 16
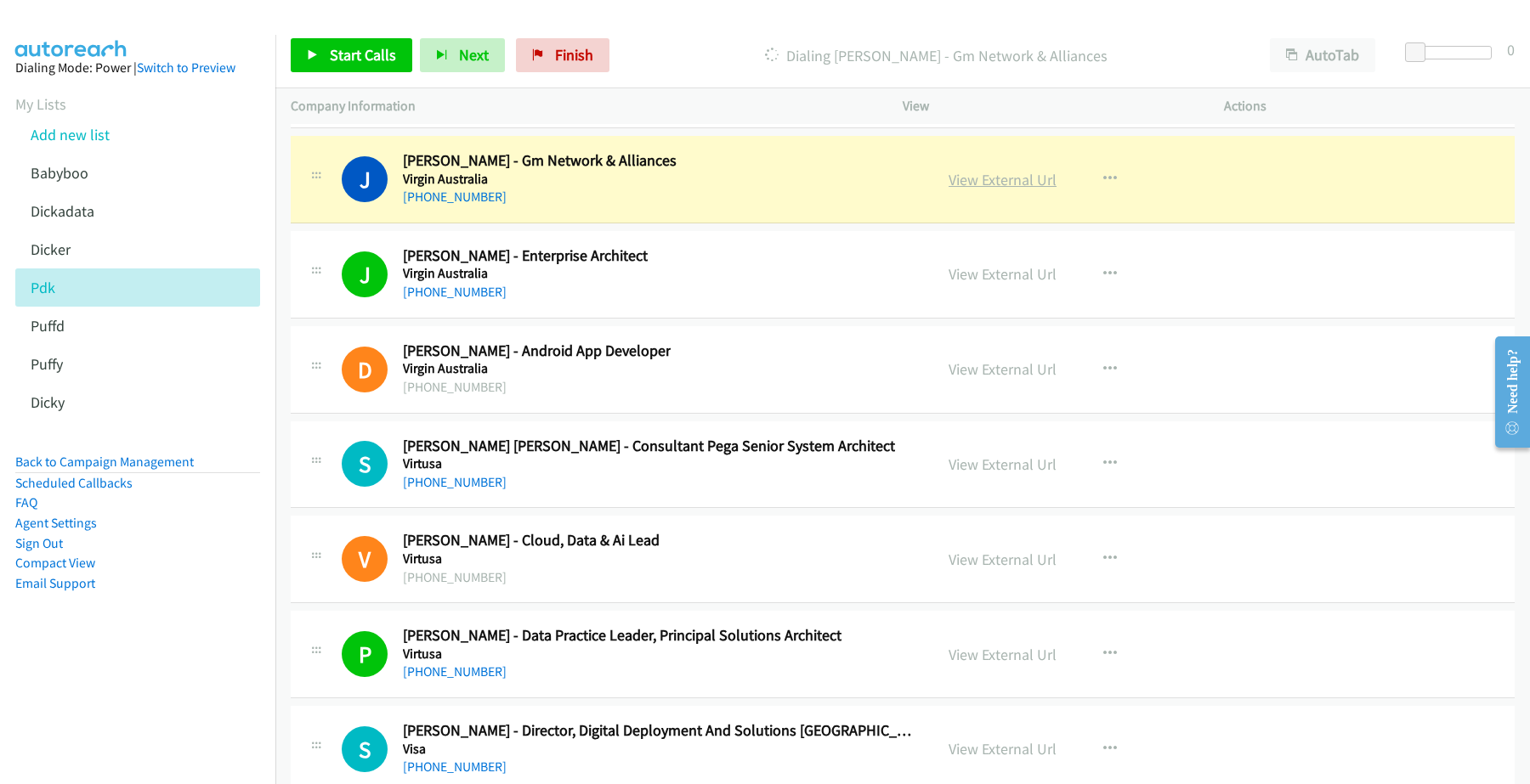
click at [984, 190] on link "View External Url" at bounding box center [1001, 180] width 108 height 20
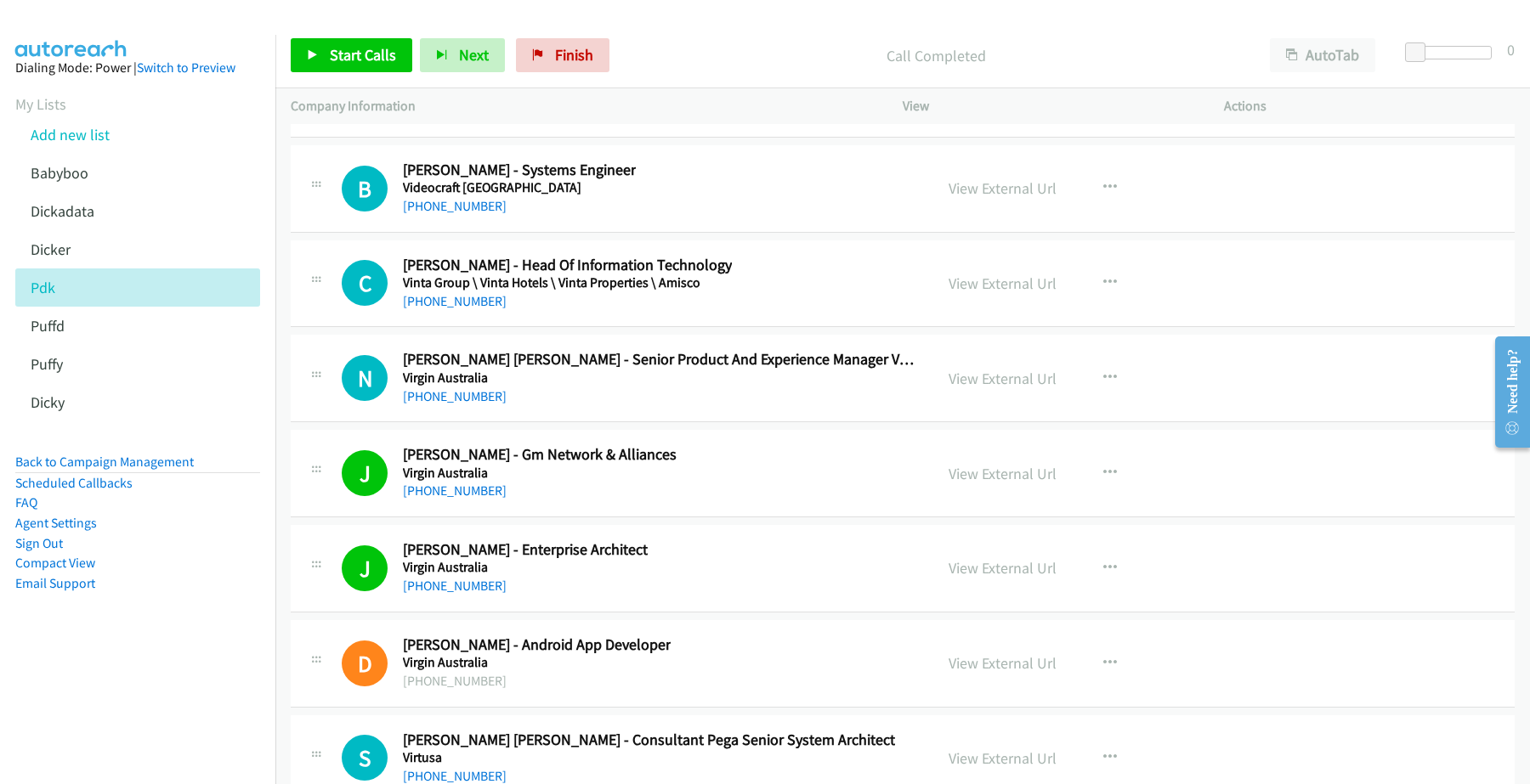
scroll to position [27222, 0]
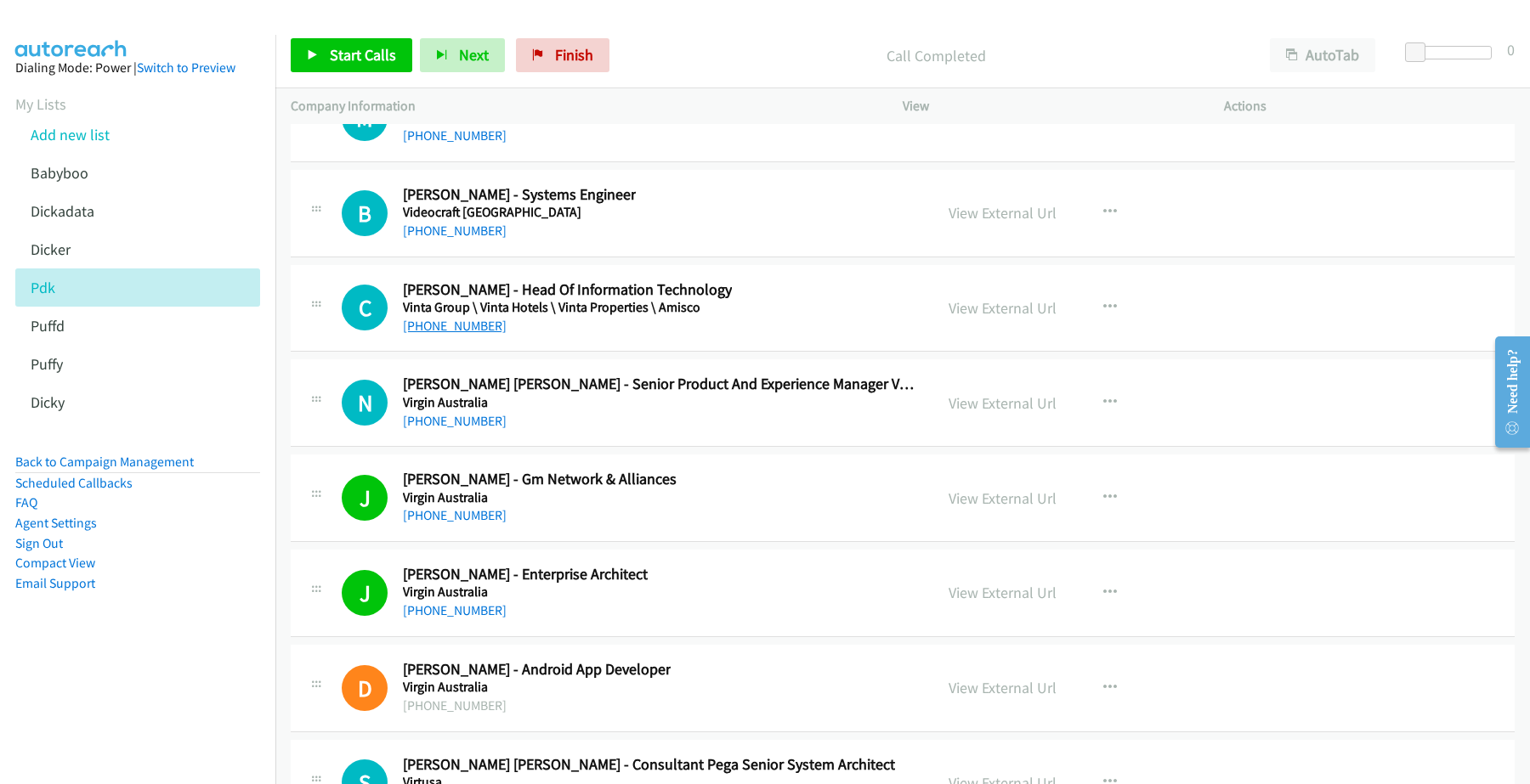
click at [449, 334] on link "+61 2 9704 6666" at bounding box center [455, 326] width 103 height 16
drag, startPoint x: 1034, startPoint y: 361, endPoint x: 1024, endPoint y: 354, distance: 12.2
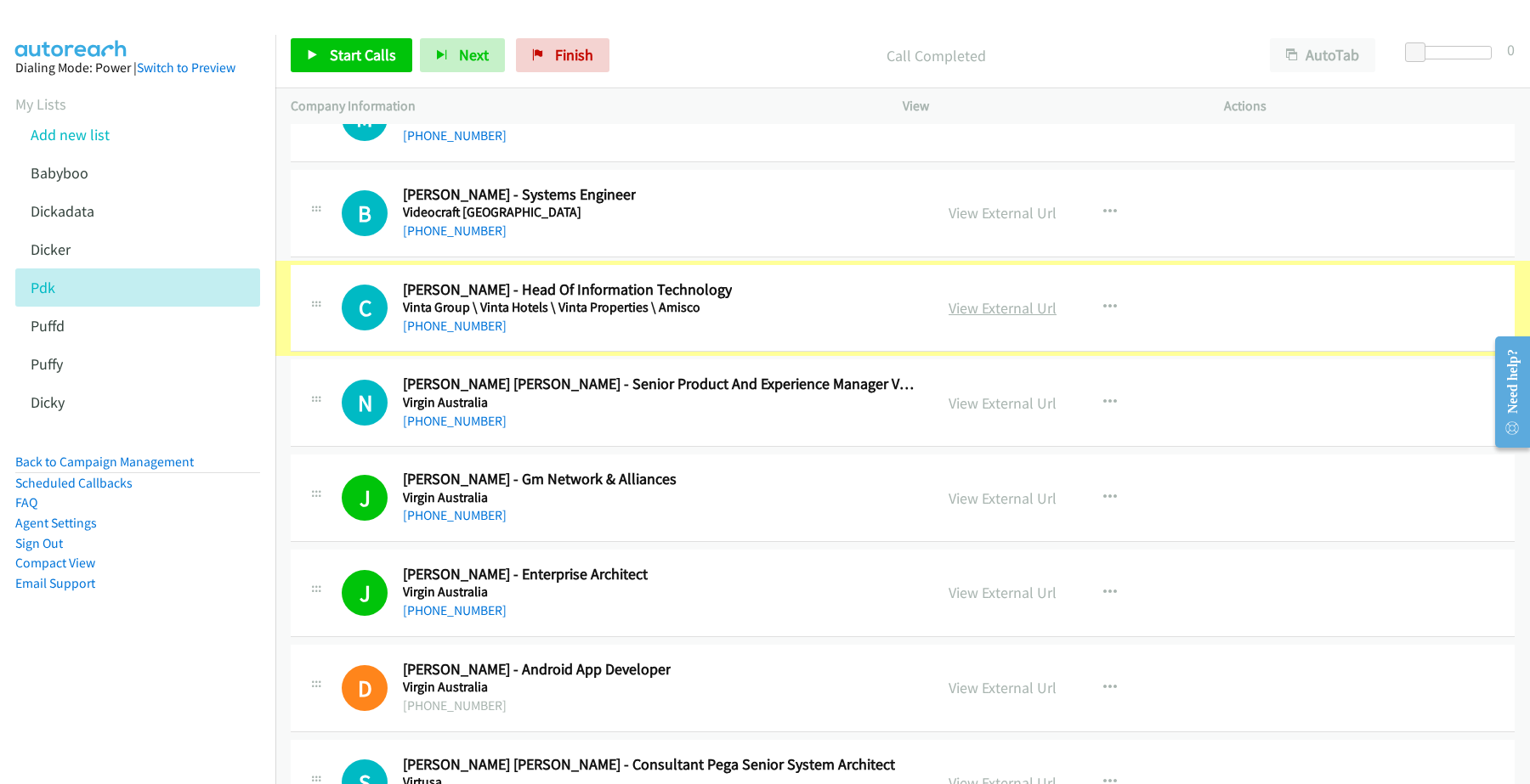
click at [1024, 318] on link "View External Url" at bounding box center [1001, 308] width 108 height 20
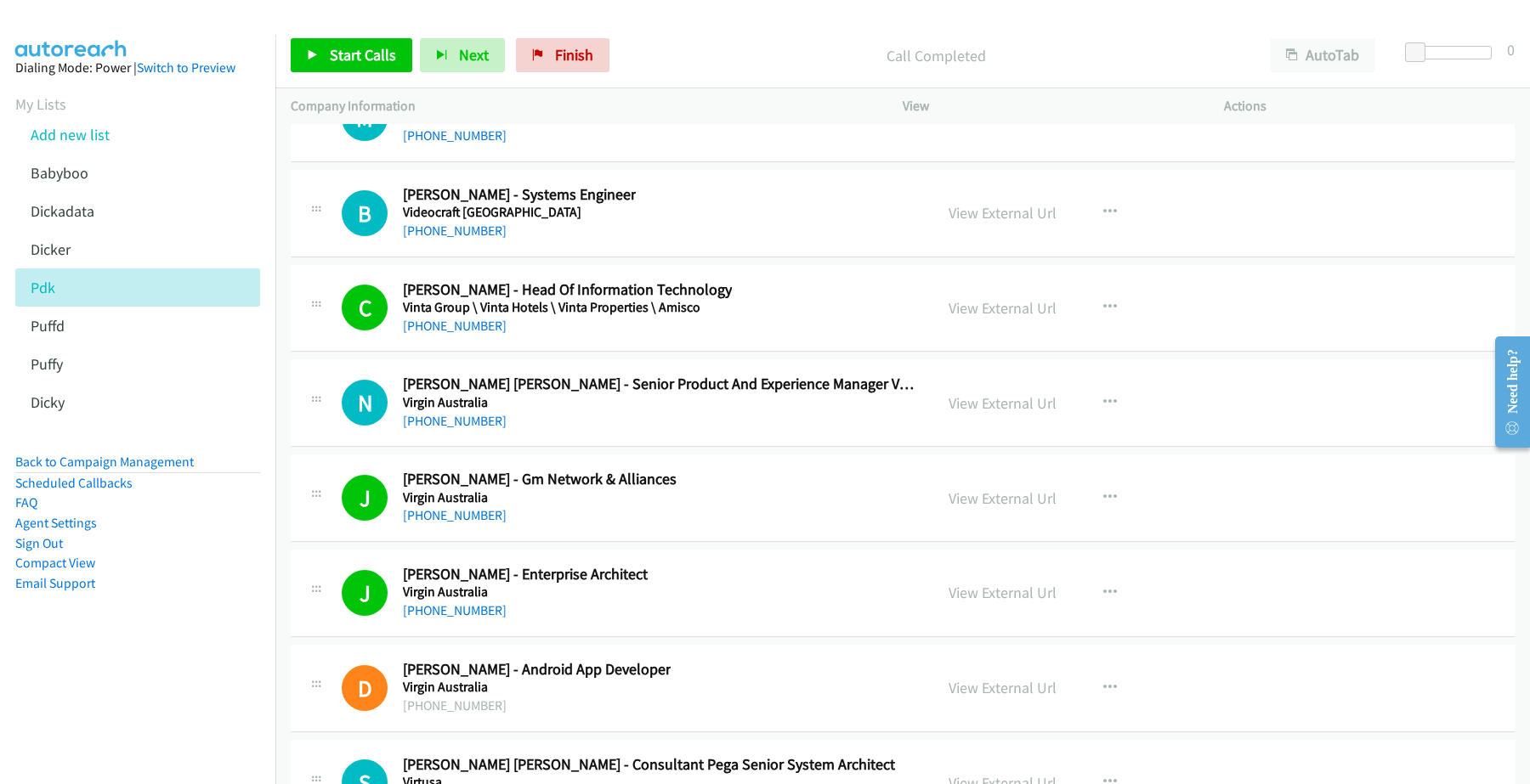
scroll to position [27116, 0]
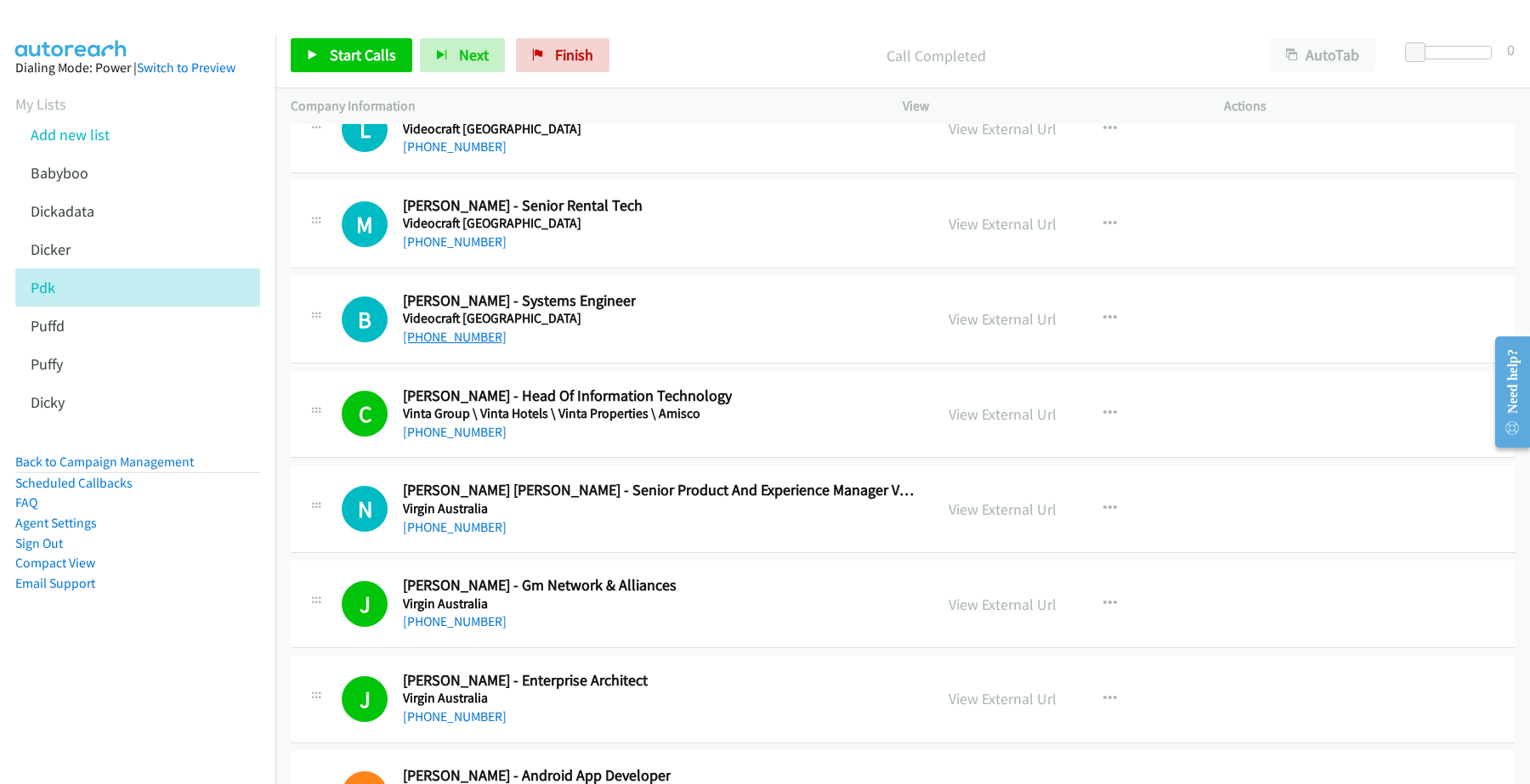
click at [449, 345] on link "+61 488 124 103" at bounding box center [455, 336] width 103 height 16
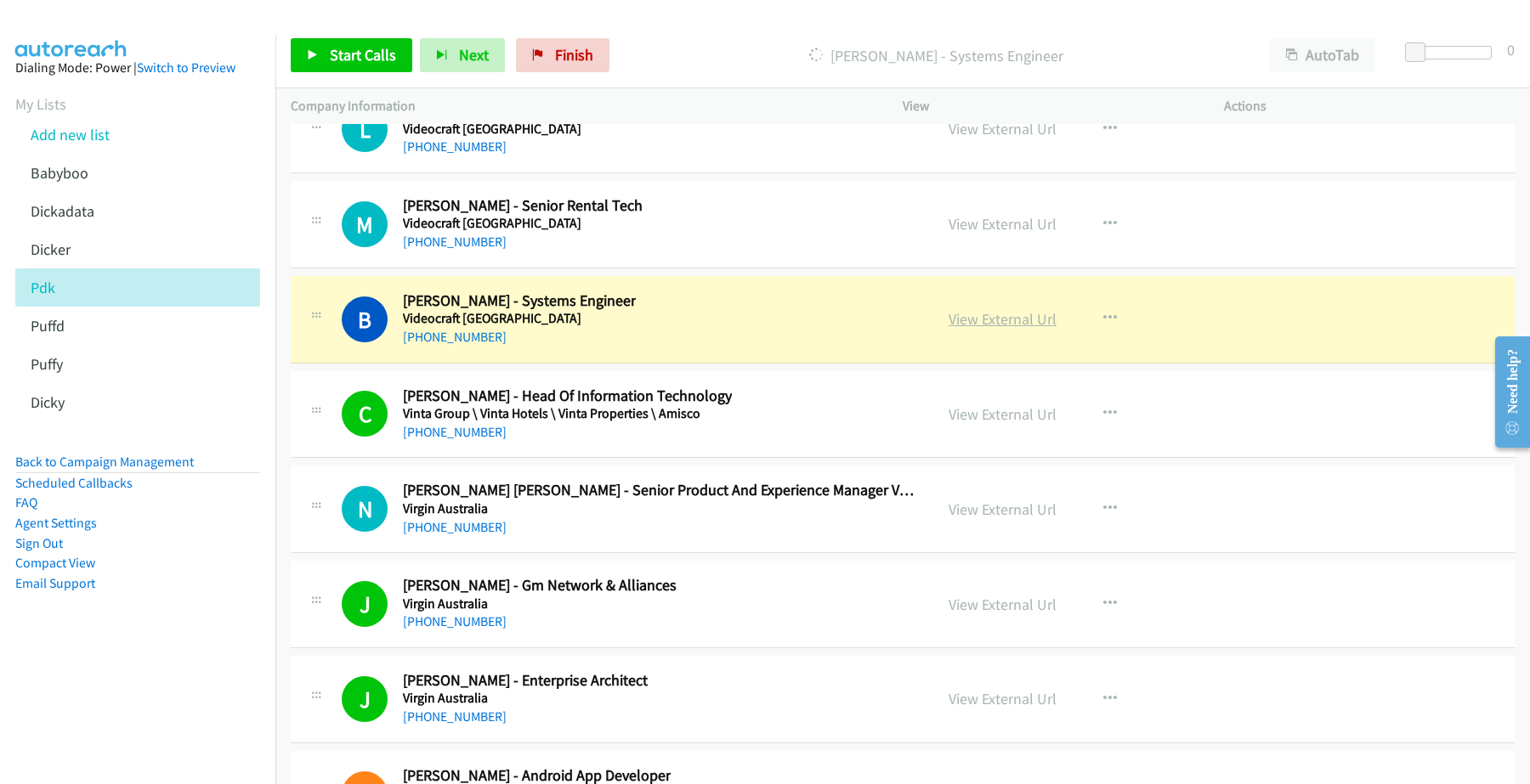
click at [987, 328] on link "View External Url" at bounding box center [1001, 319] width 108 height 20
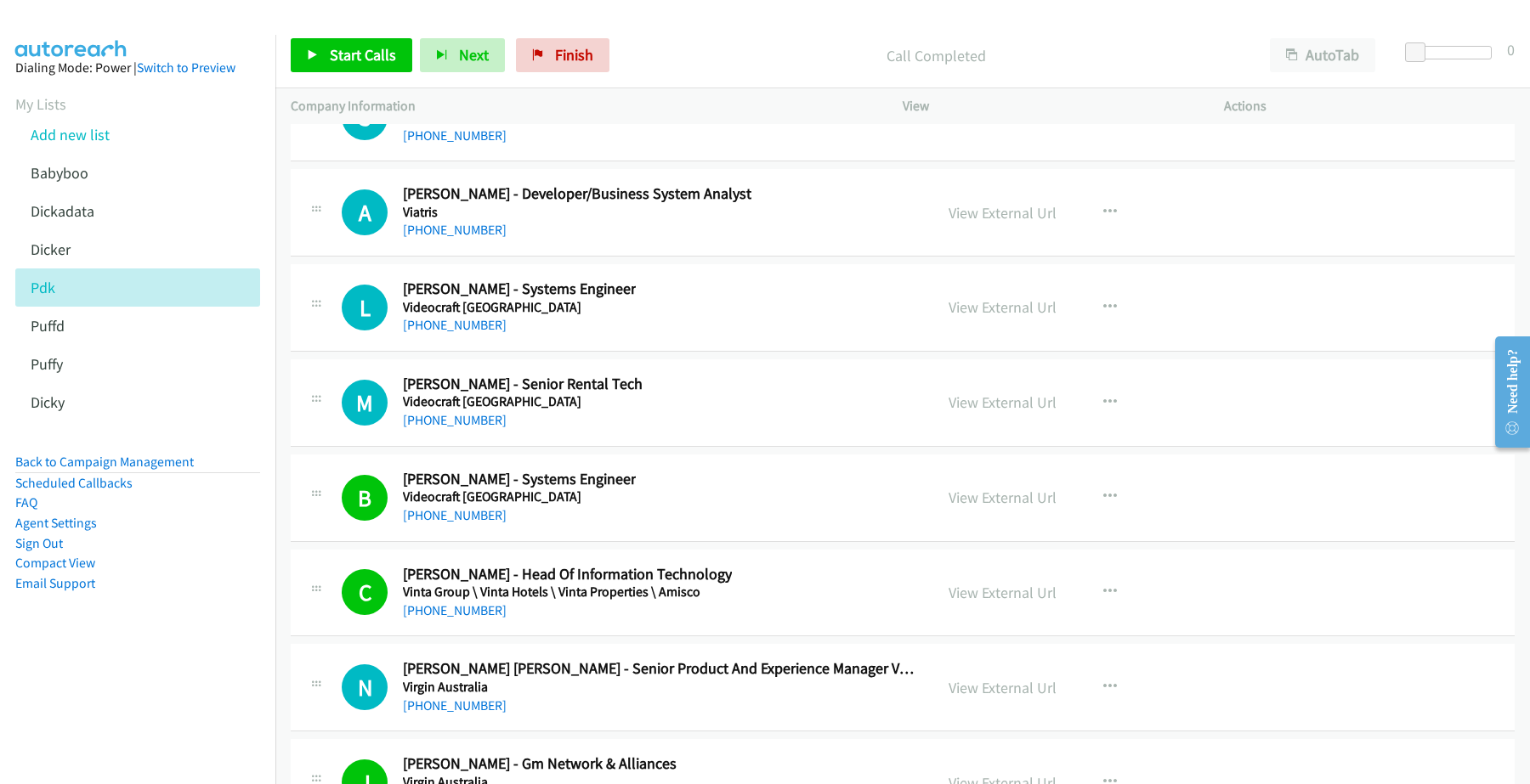
scroll to position [26903, 0]
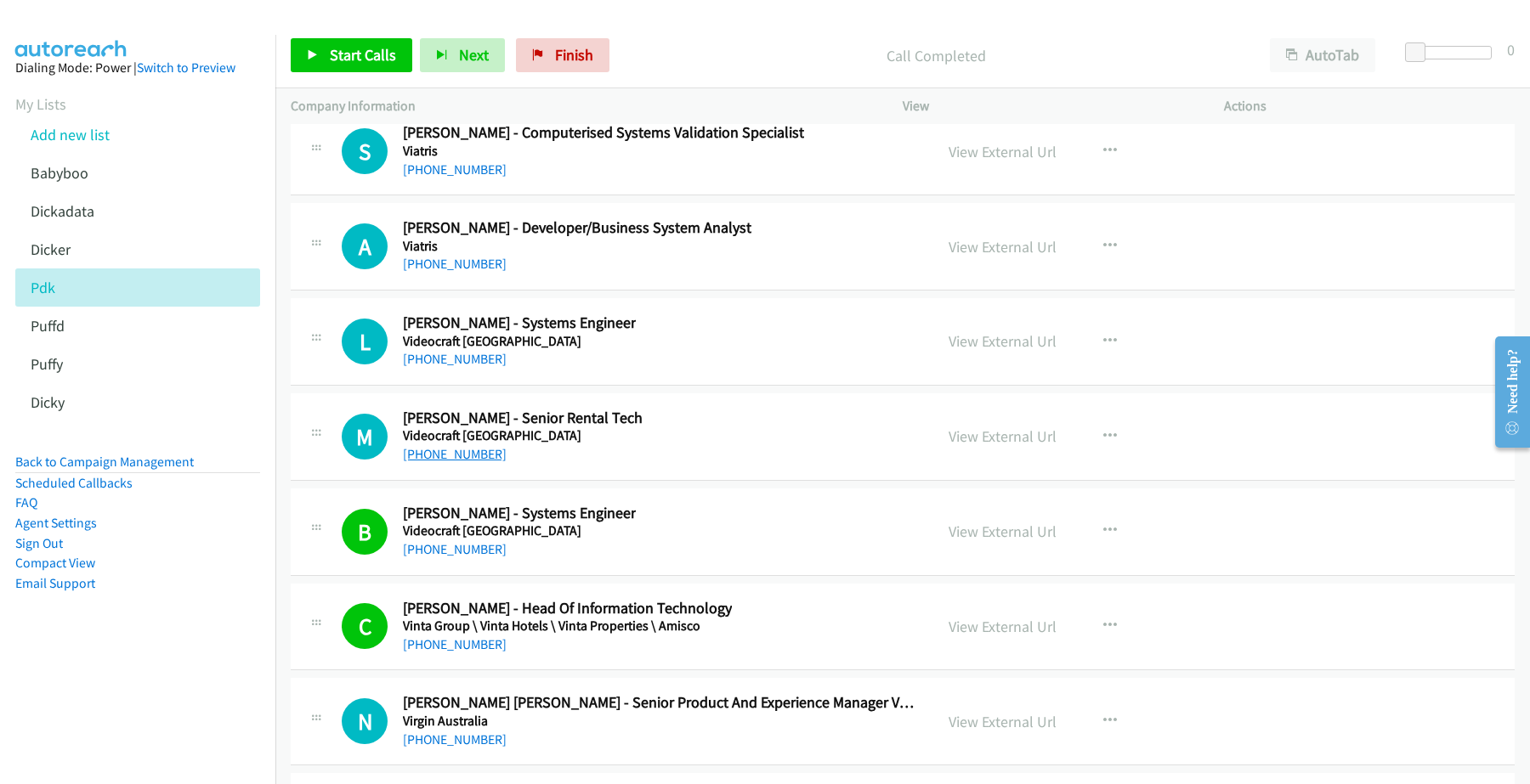
click at [457, 462] on link "+61 414 514 719" at bounding box center [455, 454] width 103 height 16
click at [987, 446] on link "View External Url" at bounding box center [1001, 436] width 108 height 20
click at [455, 272] on link "+61 410 966 565" at bounding box center [455, 263] width 103 height 16
drag, startPoint x: 980, startPoint y: 290, endPoint x: 469, endPoint y: 300, distance: 511.1
click at [1016, 256] on link "View External Url" at bounding box center [1001, 247] width 108 height 20
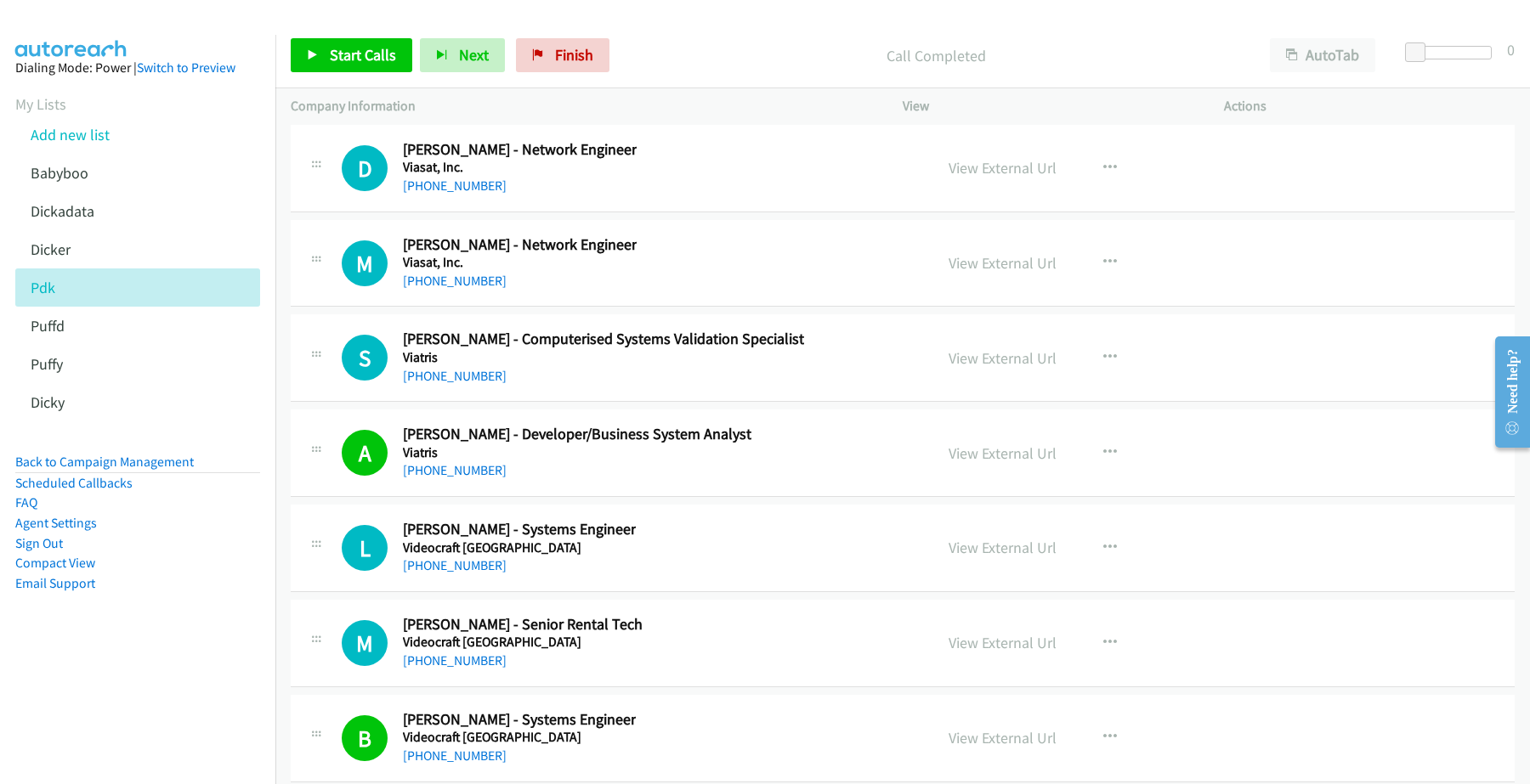
scroll to position [26692, 0]
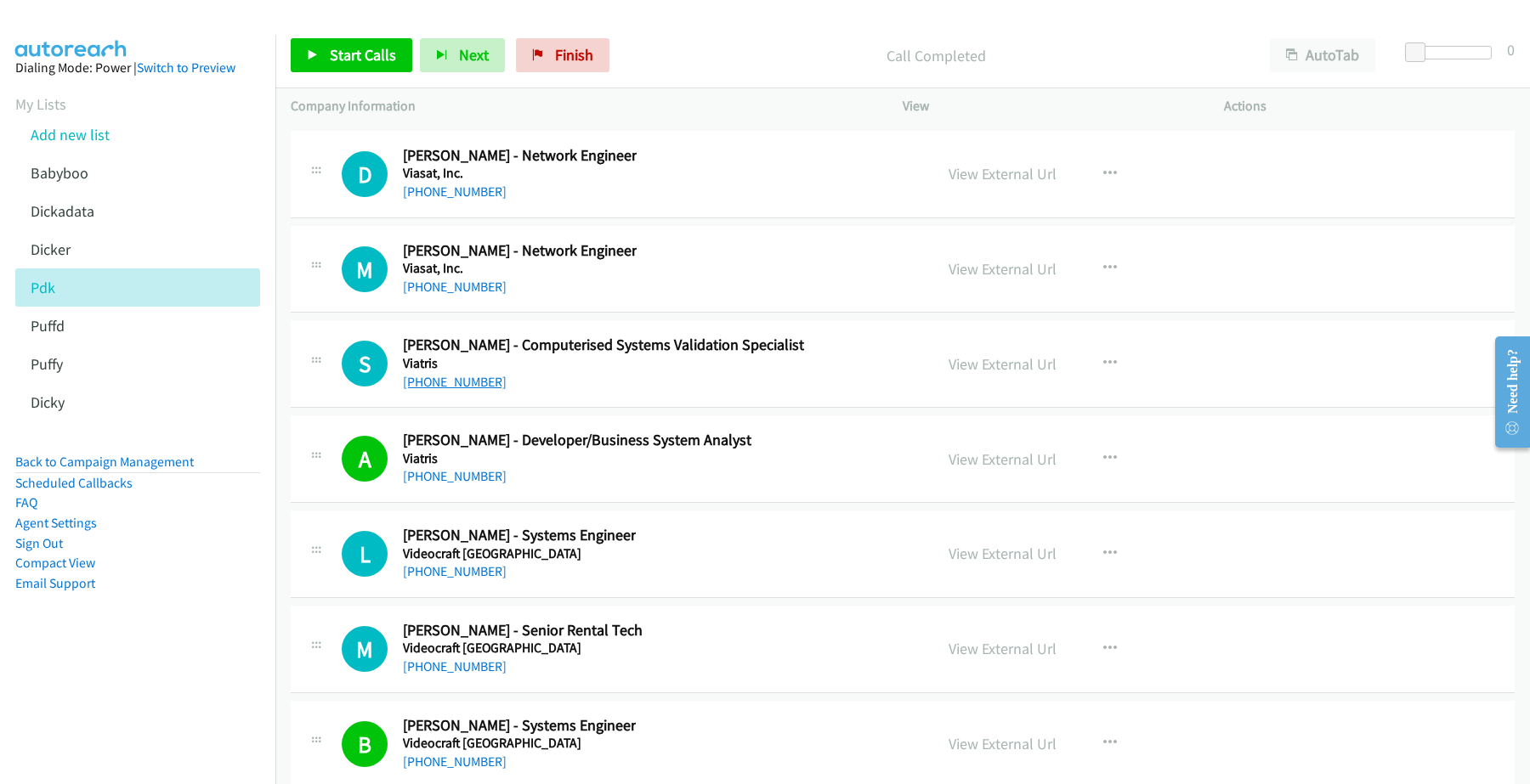
click at [443, 390] on link "+61 472 616 553" at bounding box center [455, 382] width 103 height 16
click at [1023, 374] on link "View External Url" at bounding box center [1001, 364] width 108 height 20
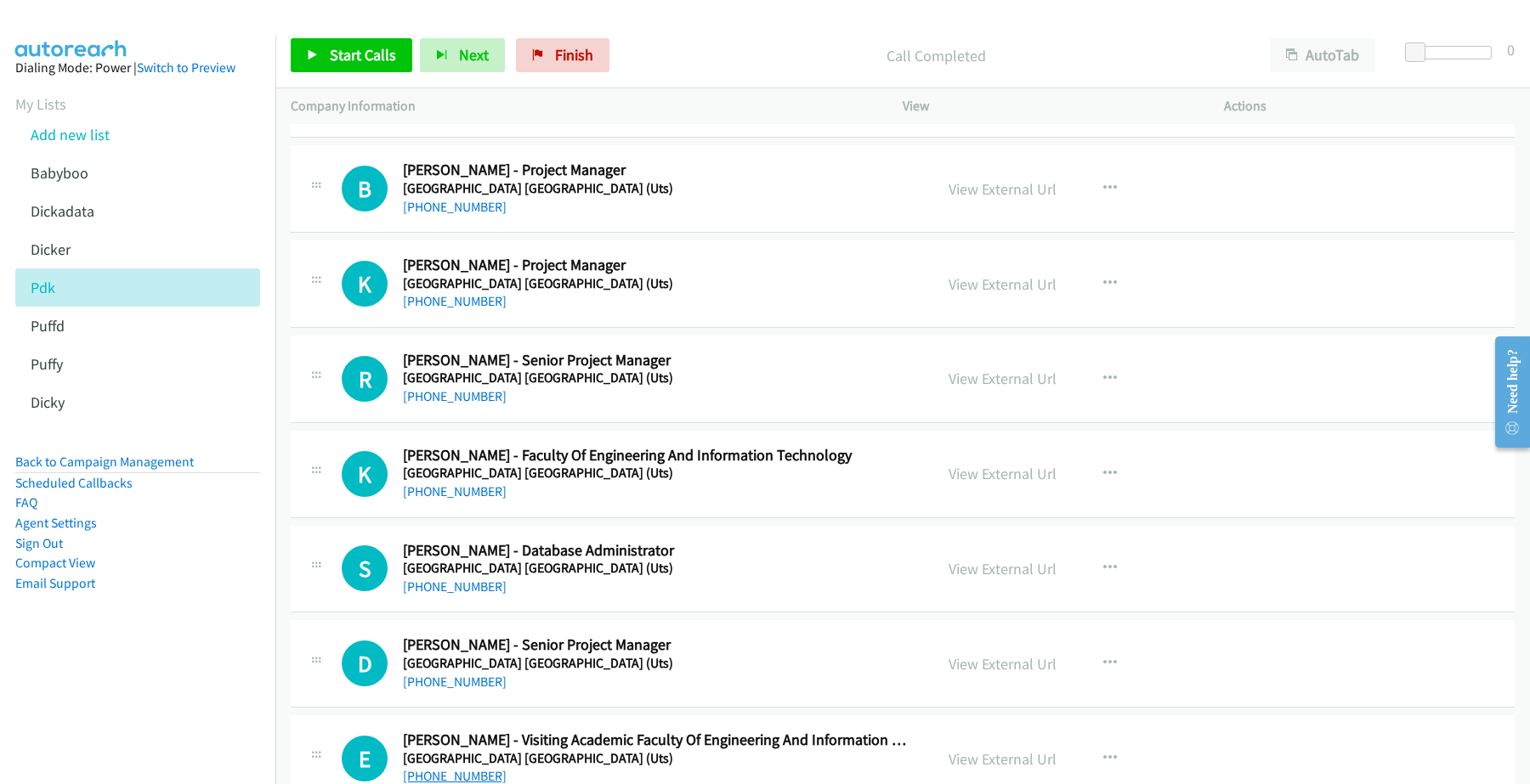
scroll to position [0, 0]
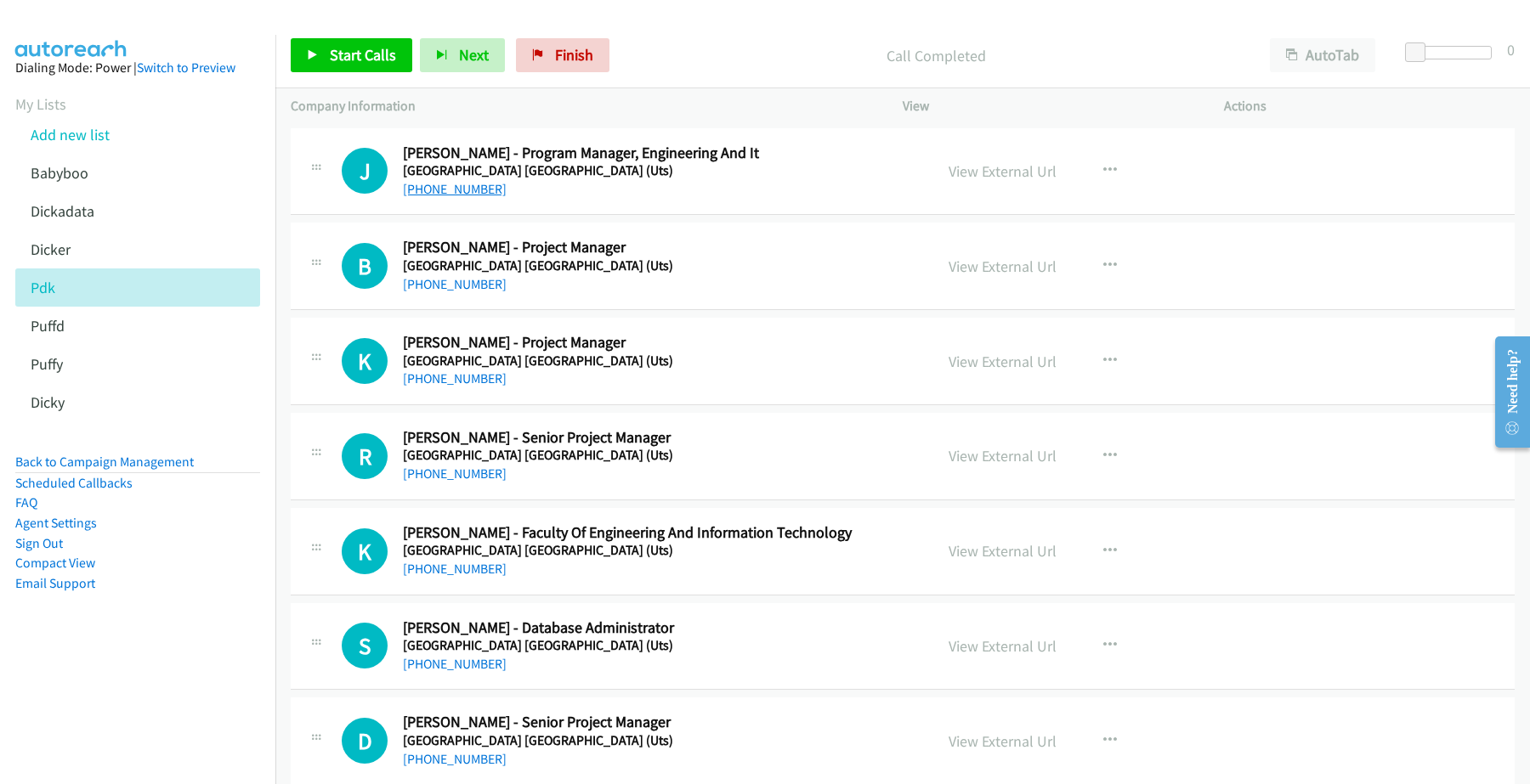
click at [463, 193] on link "+61 2 9218 8600" at bounding box center [455, 189] width 103 height 16
click at [996, 173] on link "View External Url" at bounding box center [1001, 171] width 108 height 20
click at [685, 45] on p "Call Completed" at bounding box center [935, 56] width 607 height 23
click at [676, 47] on p "Call Completed" at bounding box center [935, 56] width 607 height 23
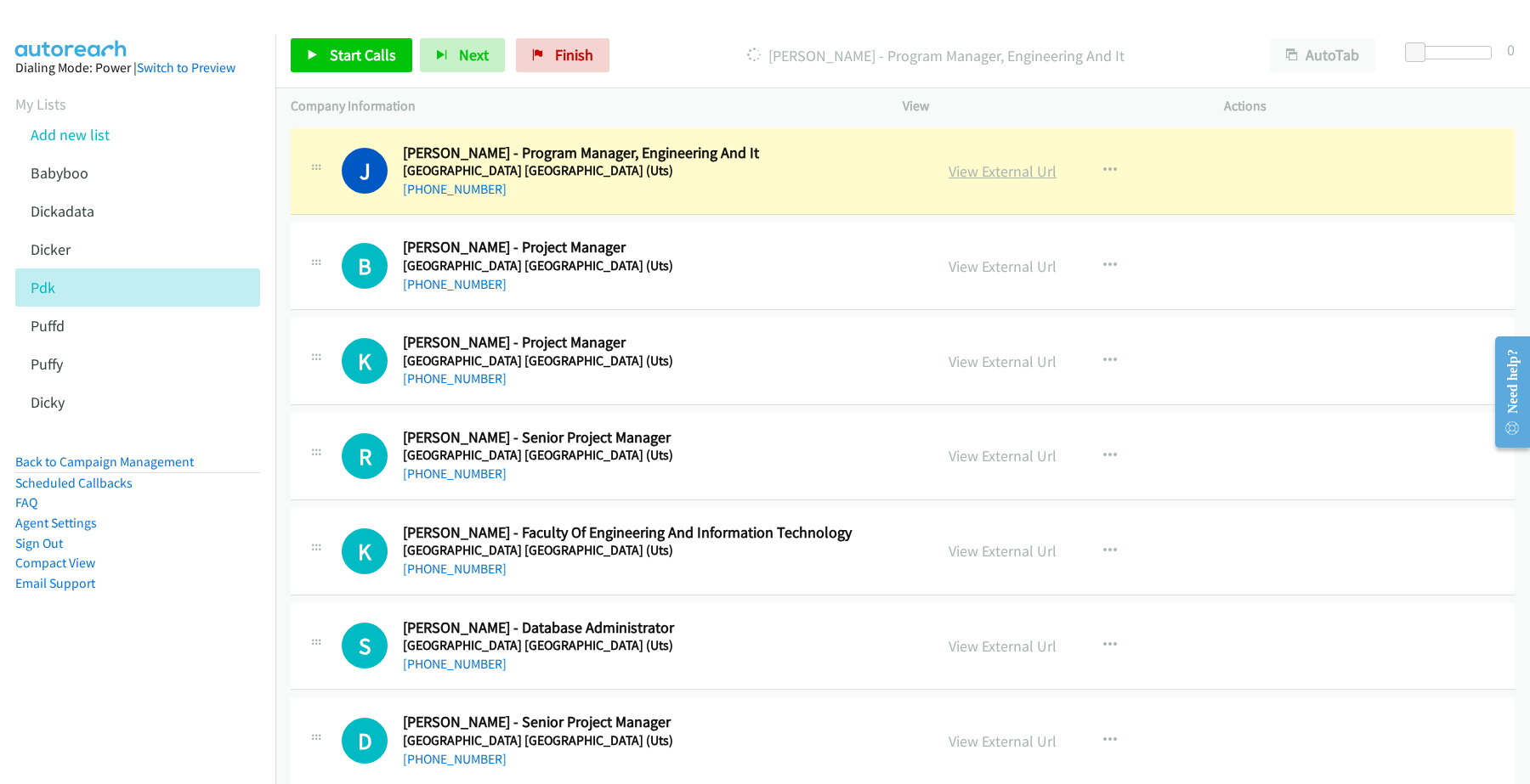
click at [984, 166] on link "View External Url" at bounding box center [1001, 171] width 108 height 20
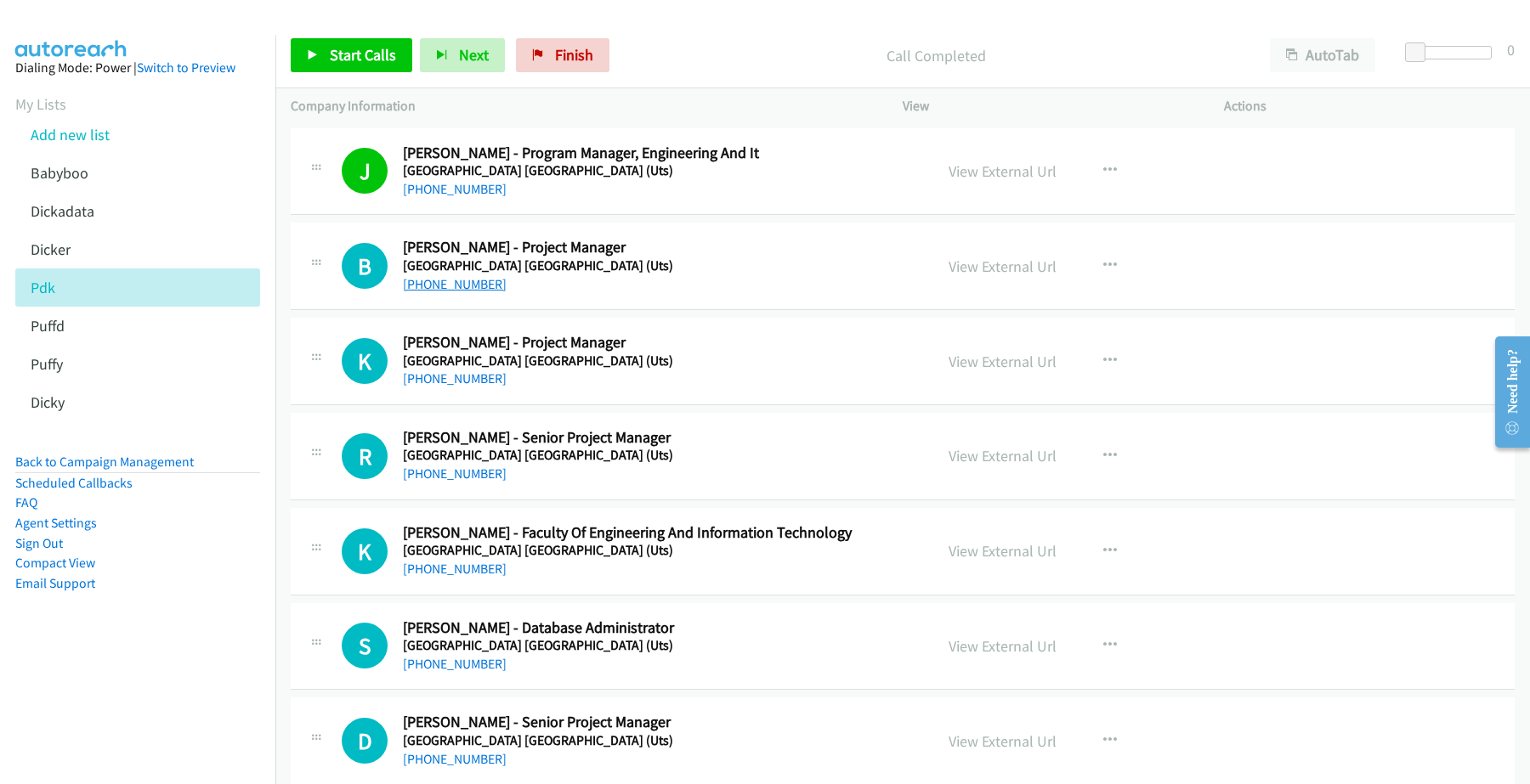
click at [450, 285] on link "+61 490 430 320" at bounding box center [455, 284] width 103 height 16
click at [990, 268] on link "View External Url" at bounding box center [1001, 266] width 108 height 20
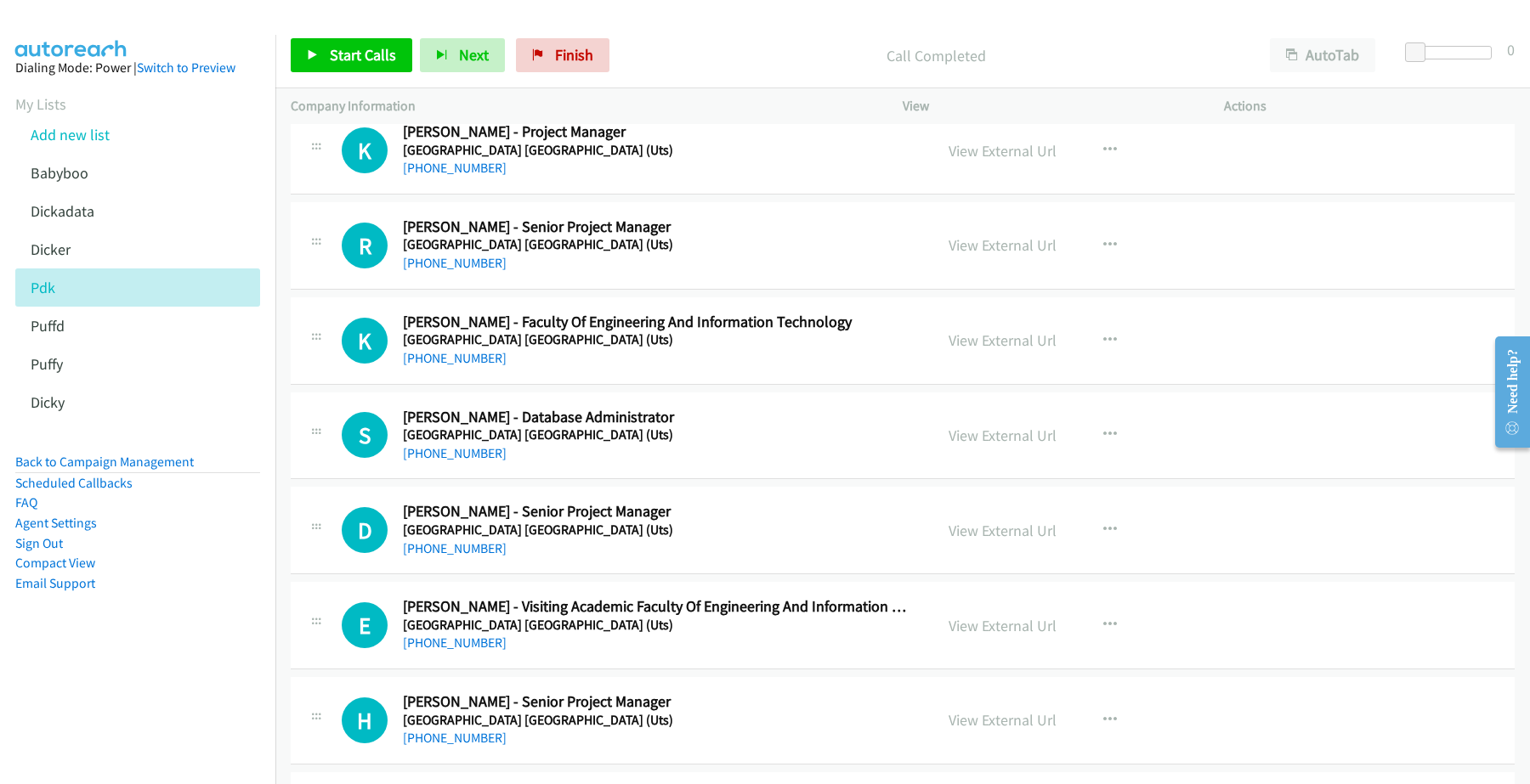
scroll to position [213, 0]
click at [432, 163] on link "+61 431 445 670" at bounding box center [455, 166] width 103 height 16
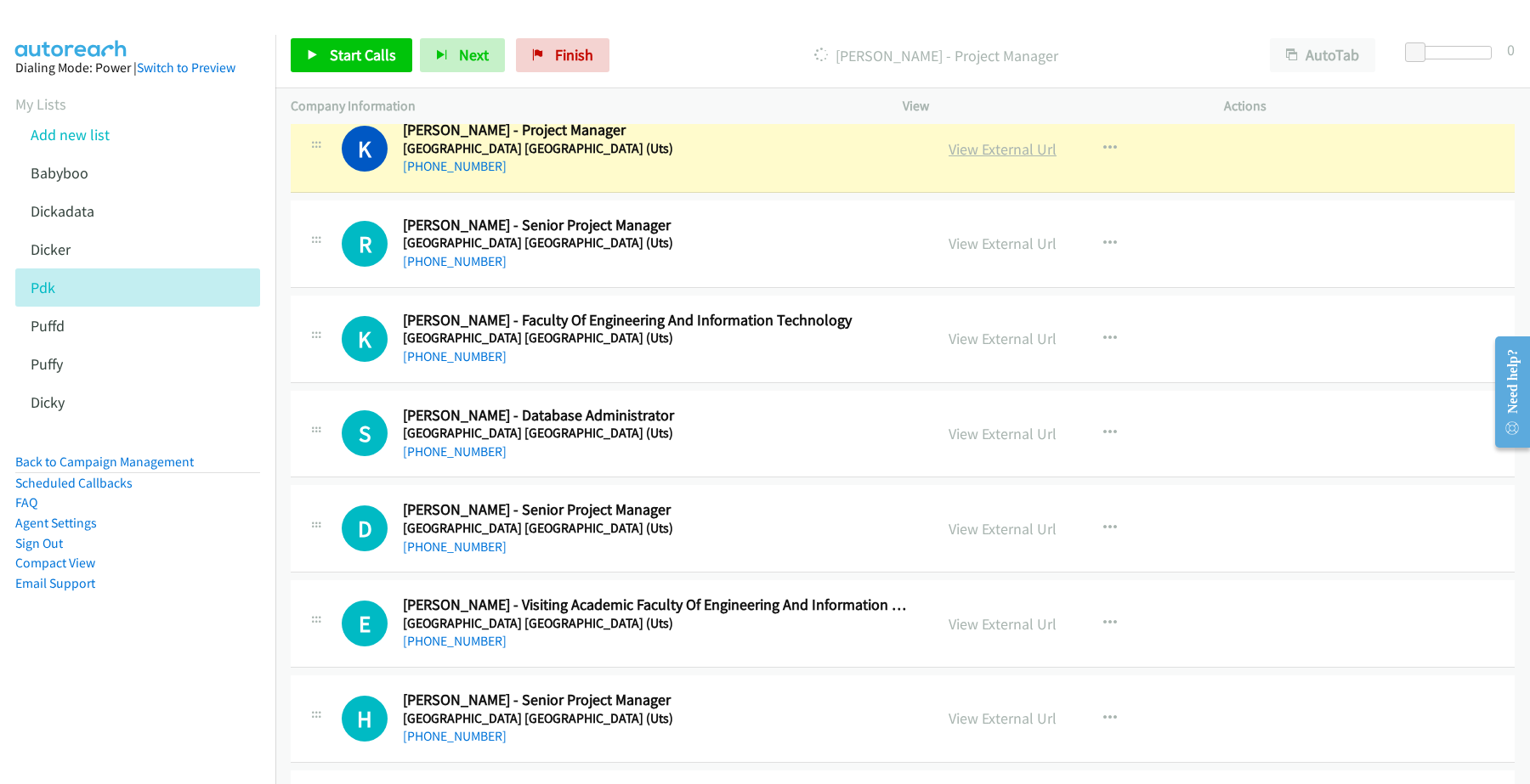
click at [984, 141] on link "View External Url" at bounding box center [1001, 150] width 108 height 20
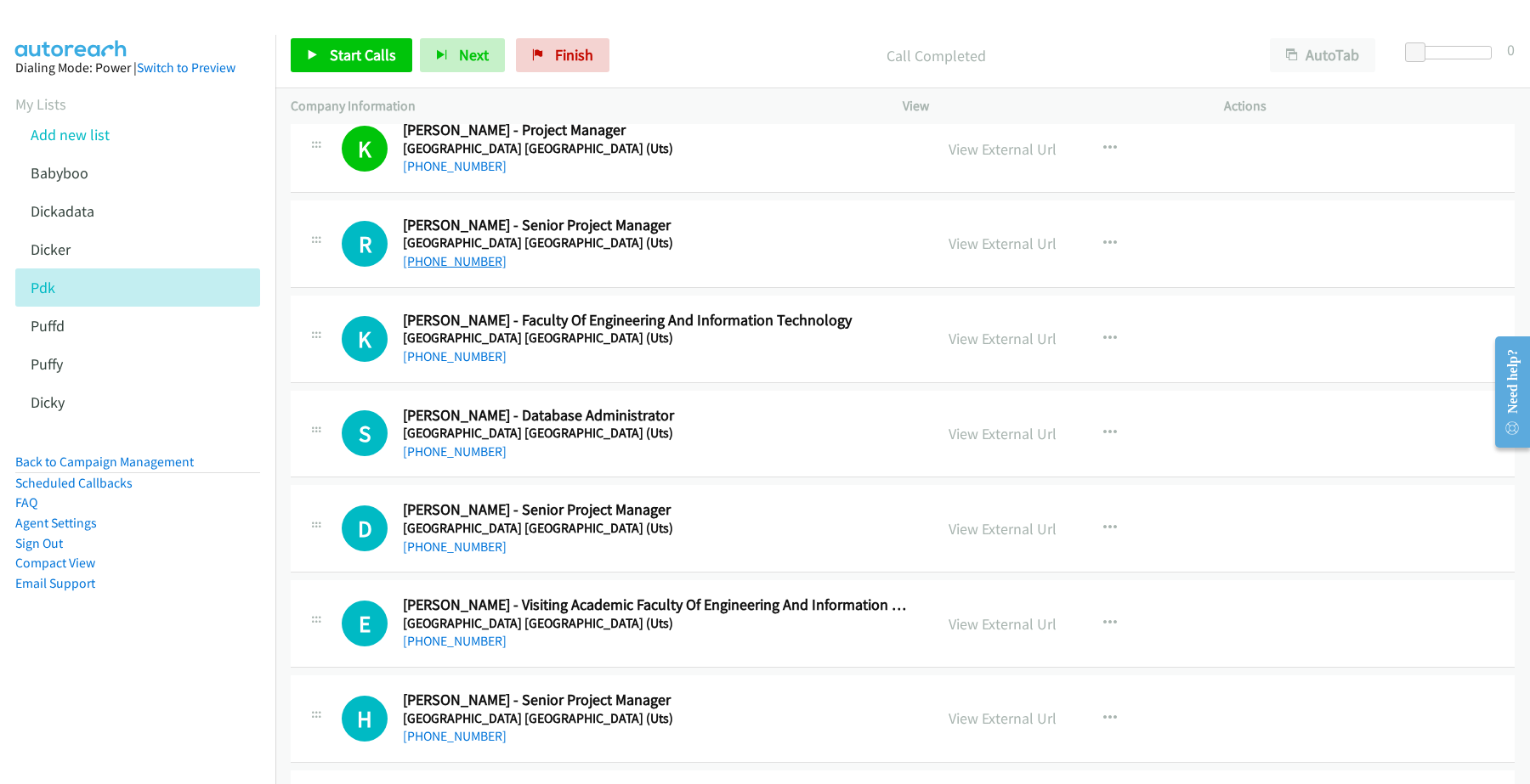
click at [461, 259] on link "+61 417 200 054" at bounding box center [455, 262] width 103 height 16
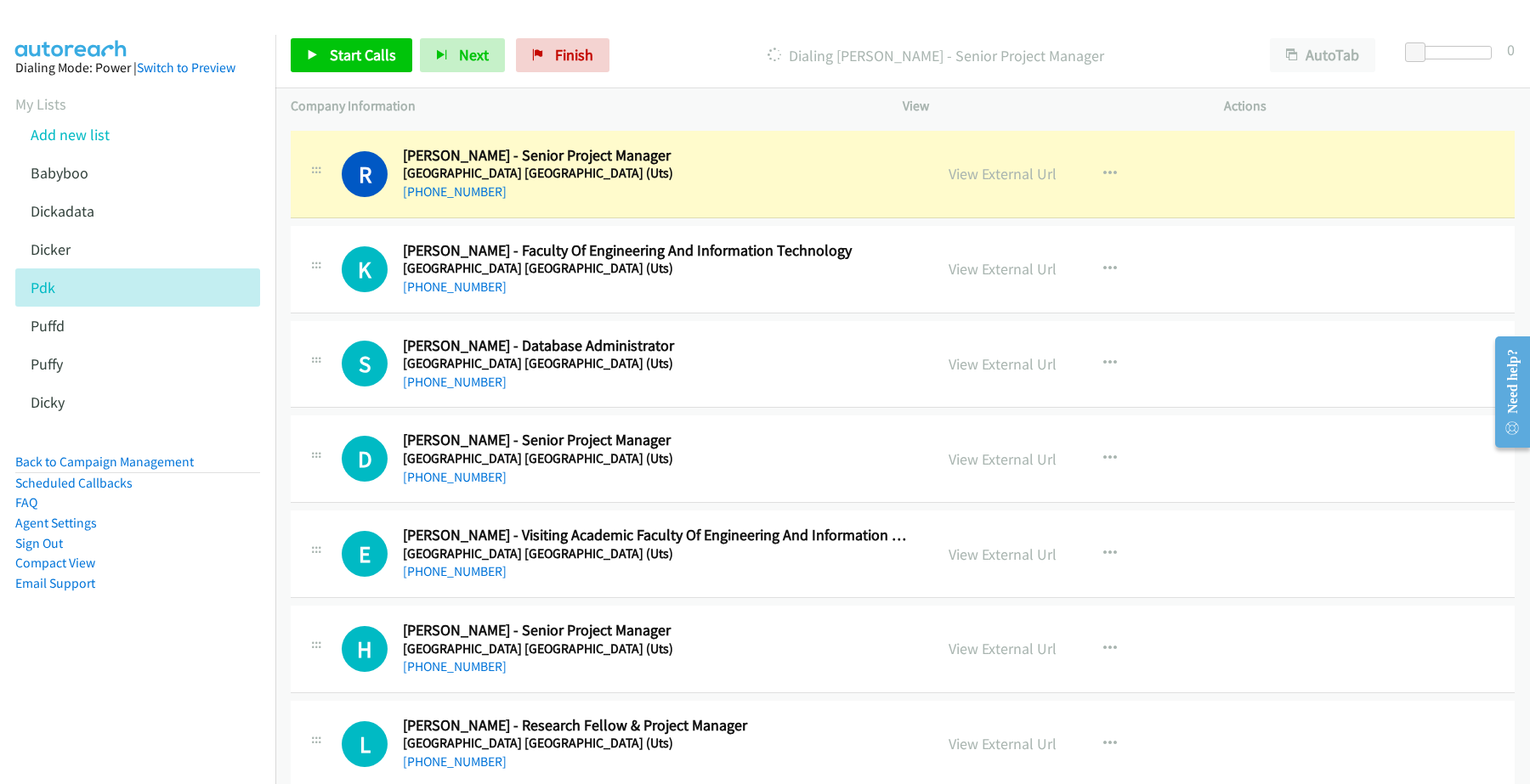
scroll to position [319, 0]
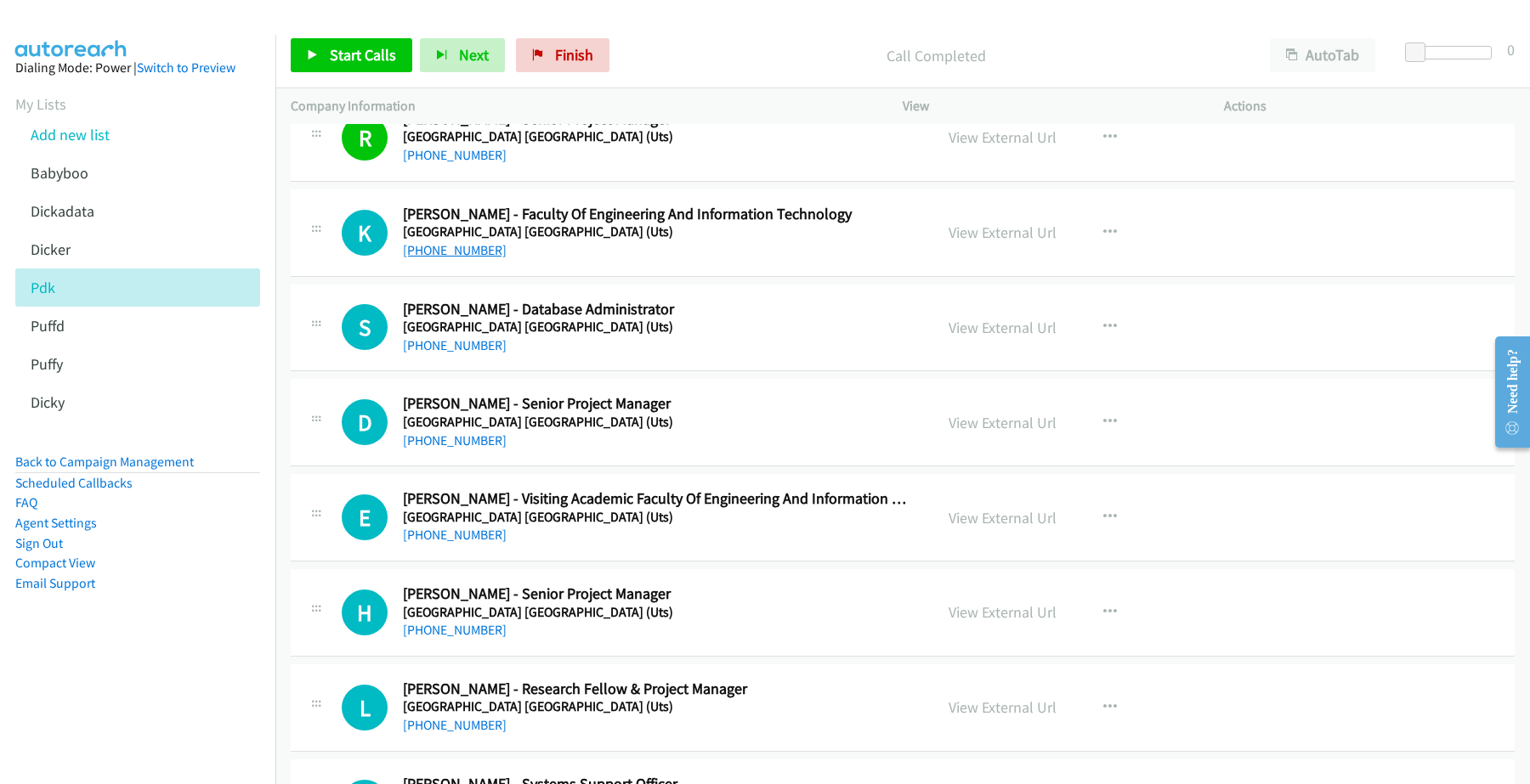
click at [431, 255] on link "+61 2 9514 2518" at bounding box center [455, 250] width 103 height 16
click at [999, 238] on link "View External Url" at bounding box center [1001, 232] width 108 height 20
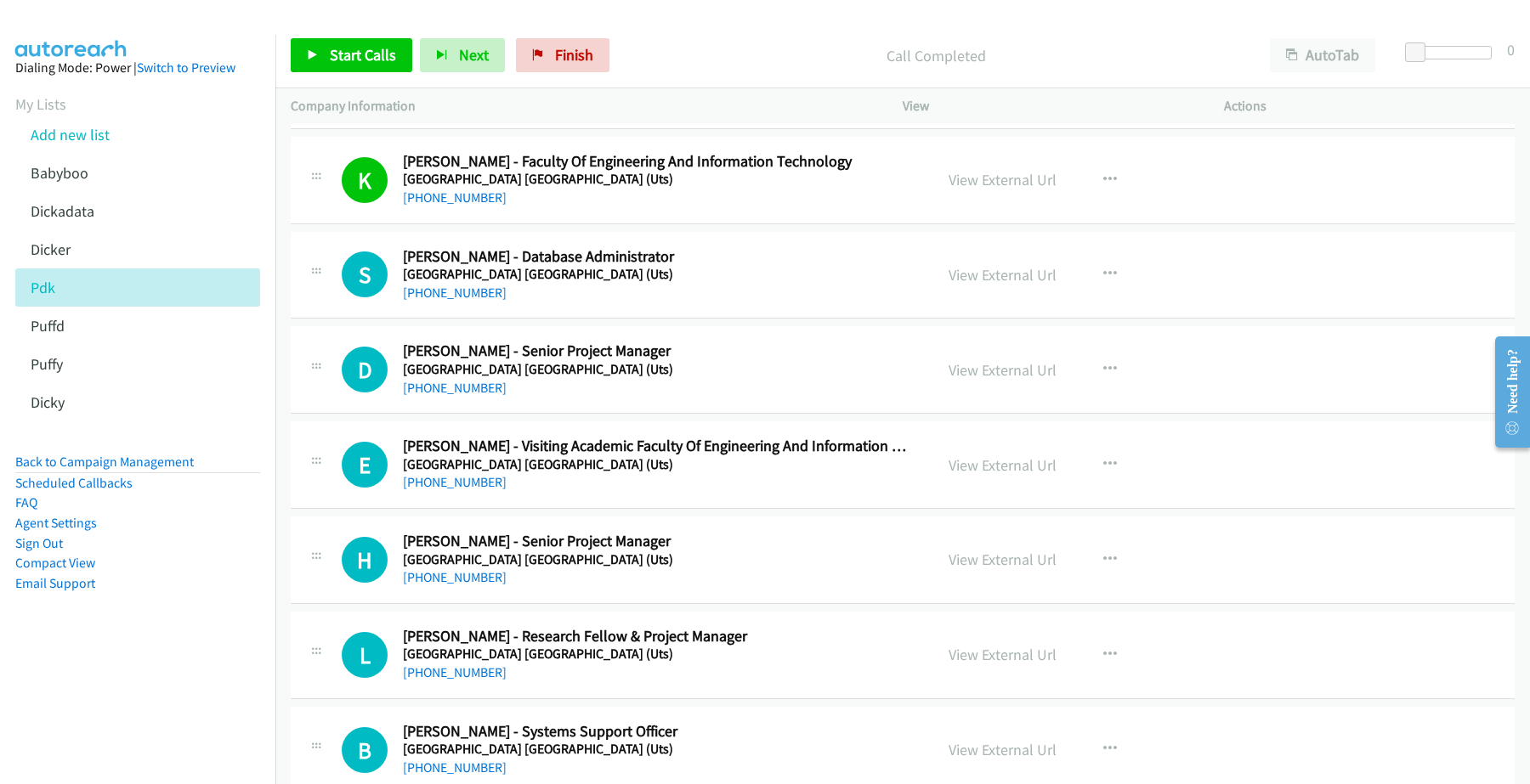
scroll to position [424, 0]
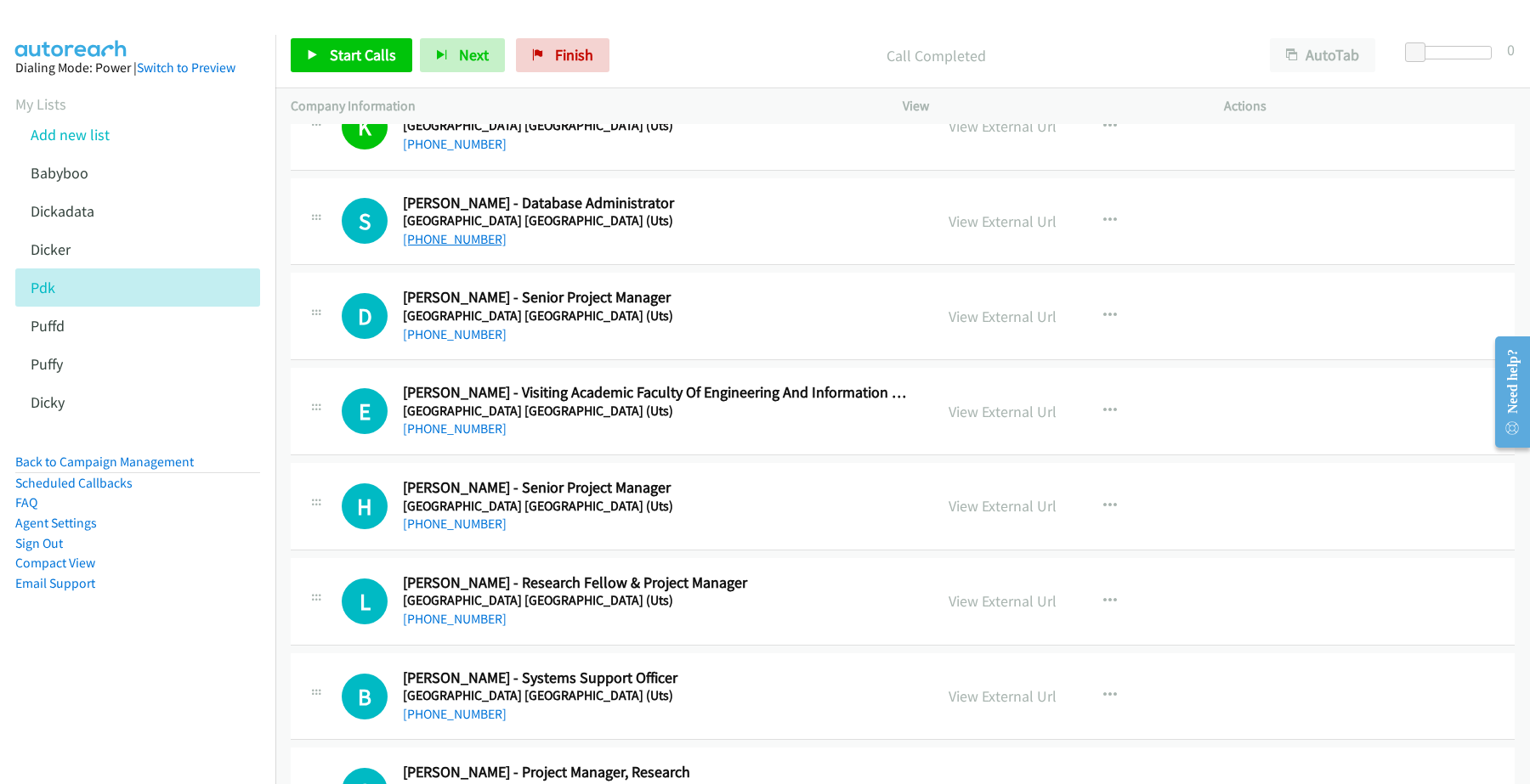
click at [435, 242] on link "+61 2 9514 4441" at bounding box center [455, 239] width 103 height 16
click at [985, 216] on link "View External Url" at bounding box center [1001, 222] width 108 height 20
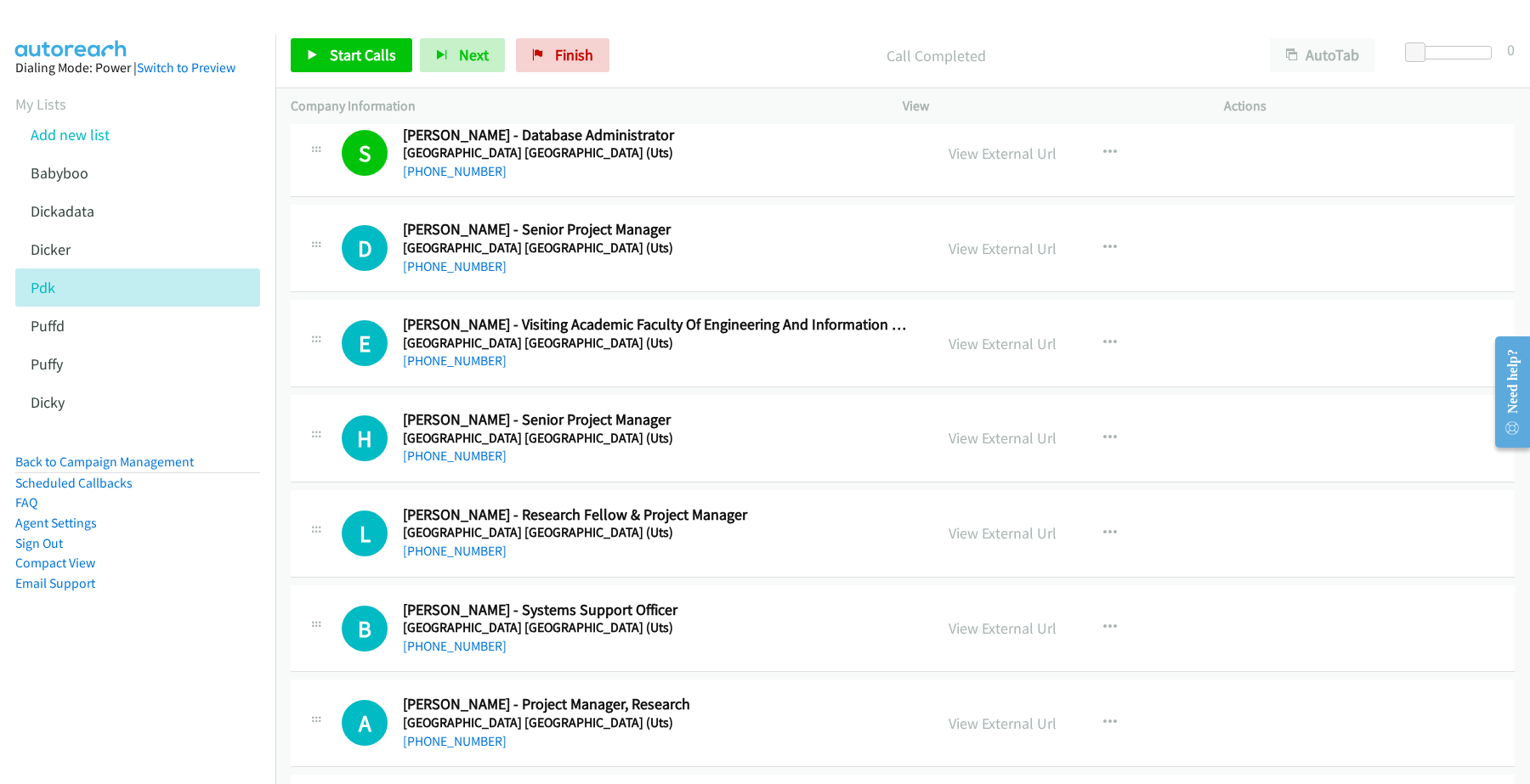
scroll to position [531, 0]
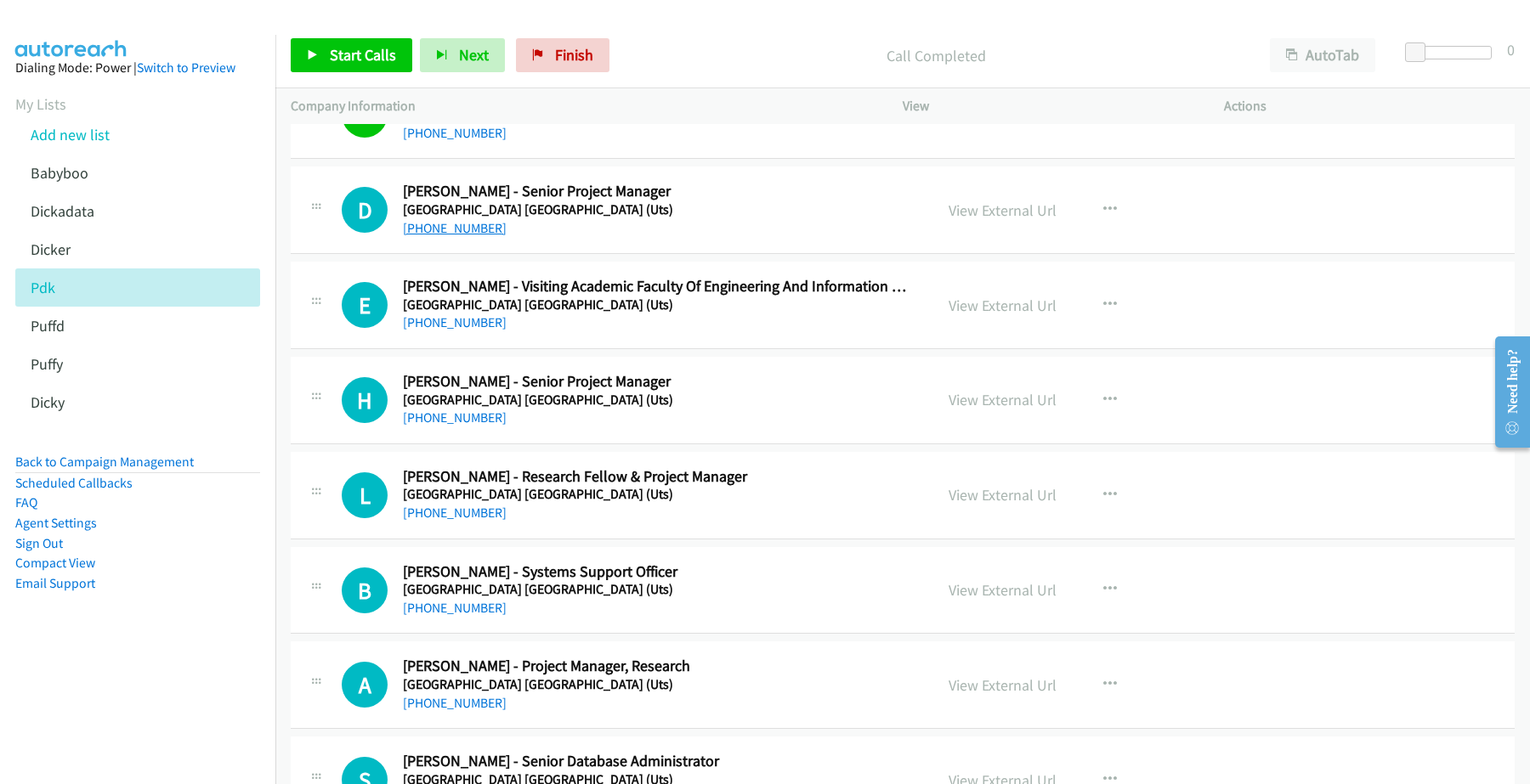
click at [465, 230] on link "+61 412 302 219" at bounding box center [455, 228] width 103 height 16
click at [988, 208] on link "View External Url" at bounding box center [1001, 210] width 108 height 20
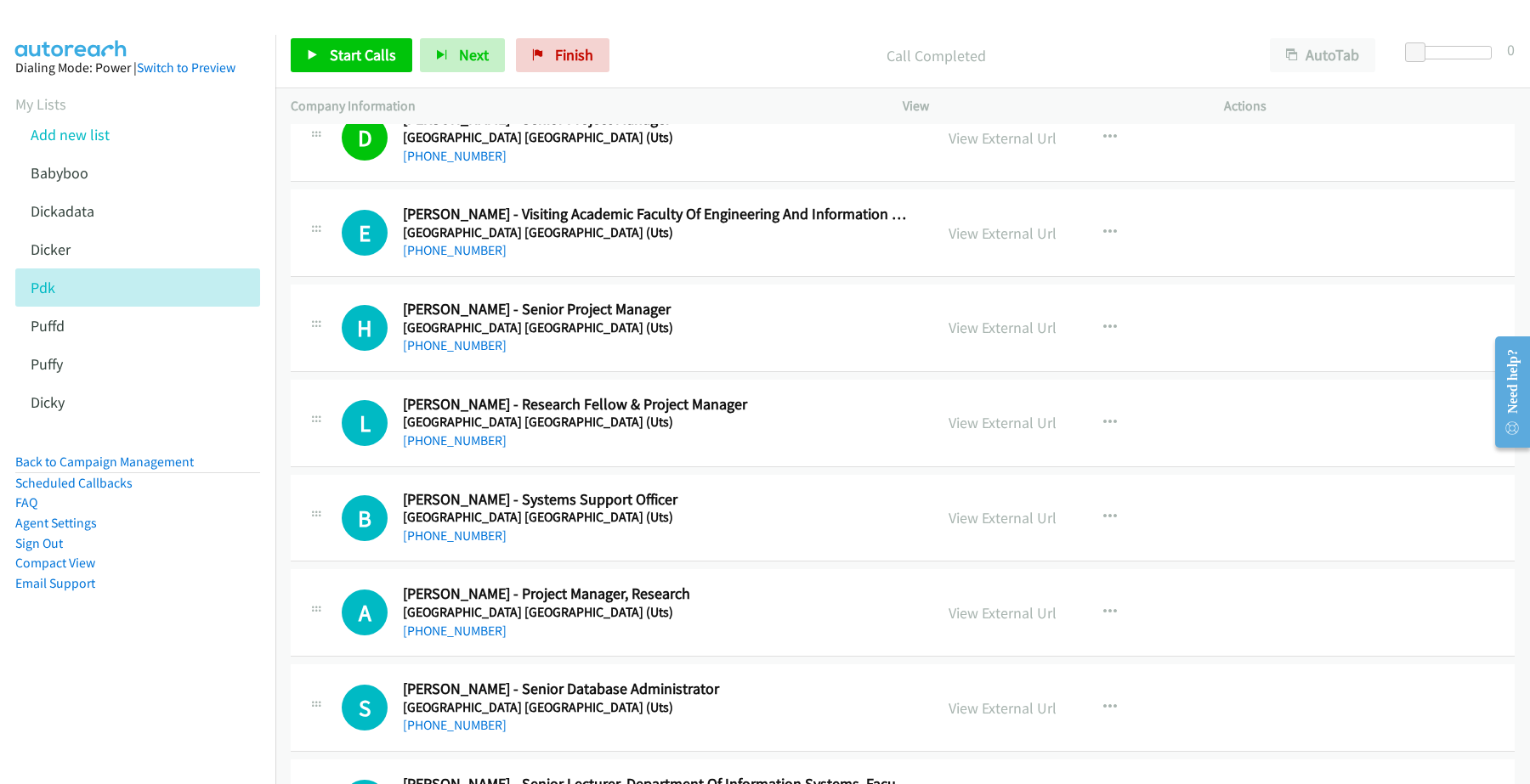
scroll to position [637, 0]
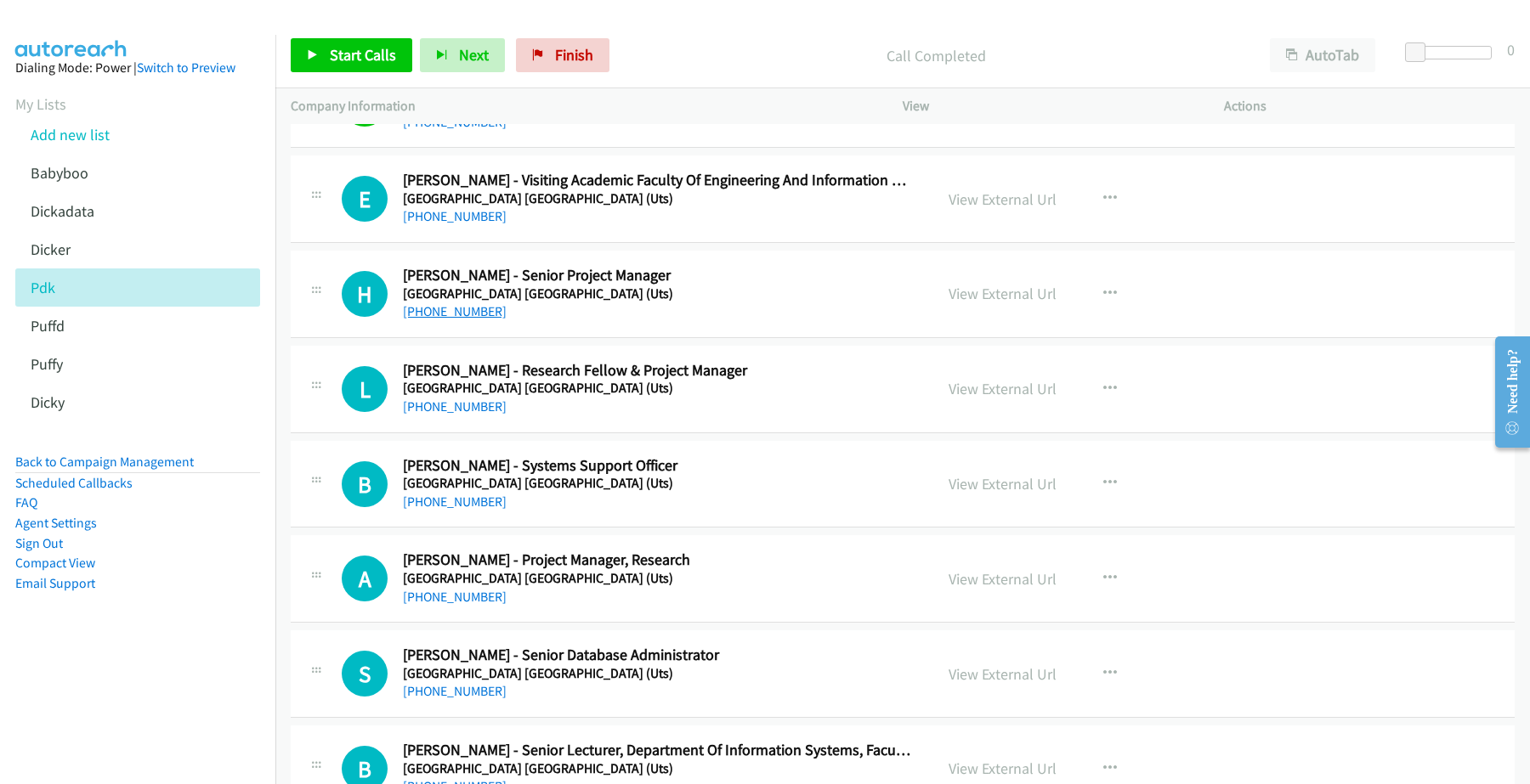
click at [469, 314] on link "+61 490 423 524" at bounding box center [455, 311] width 103 height 16
click at [968, 293] on link "View External Url" at bounding box center [1001, 294] width 108 height 20
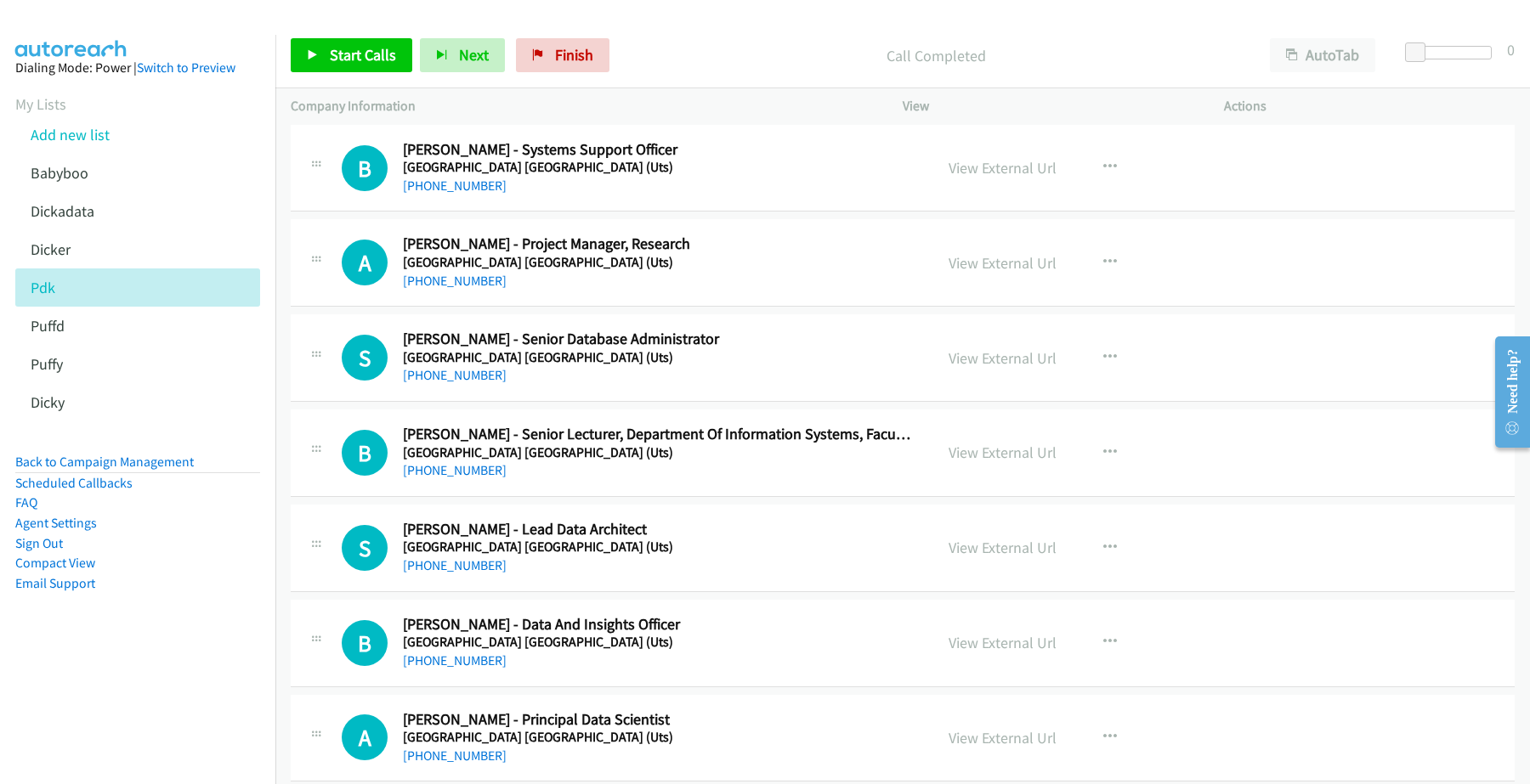
scroll to position [956, 0]
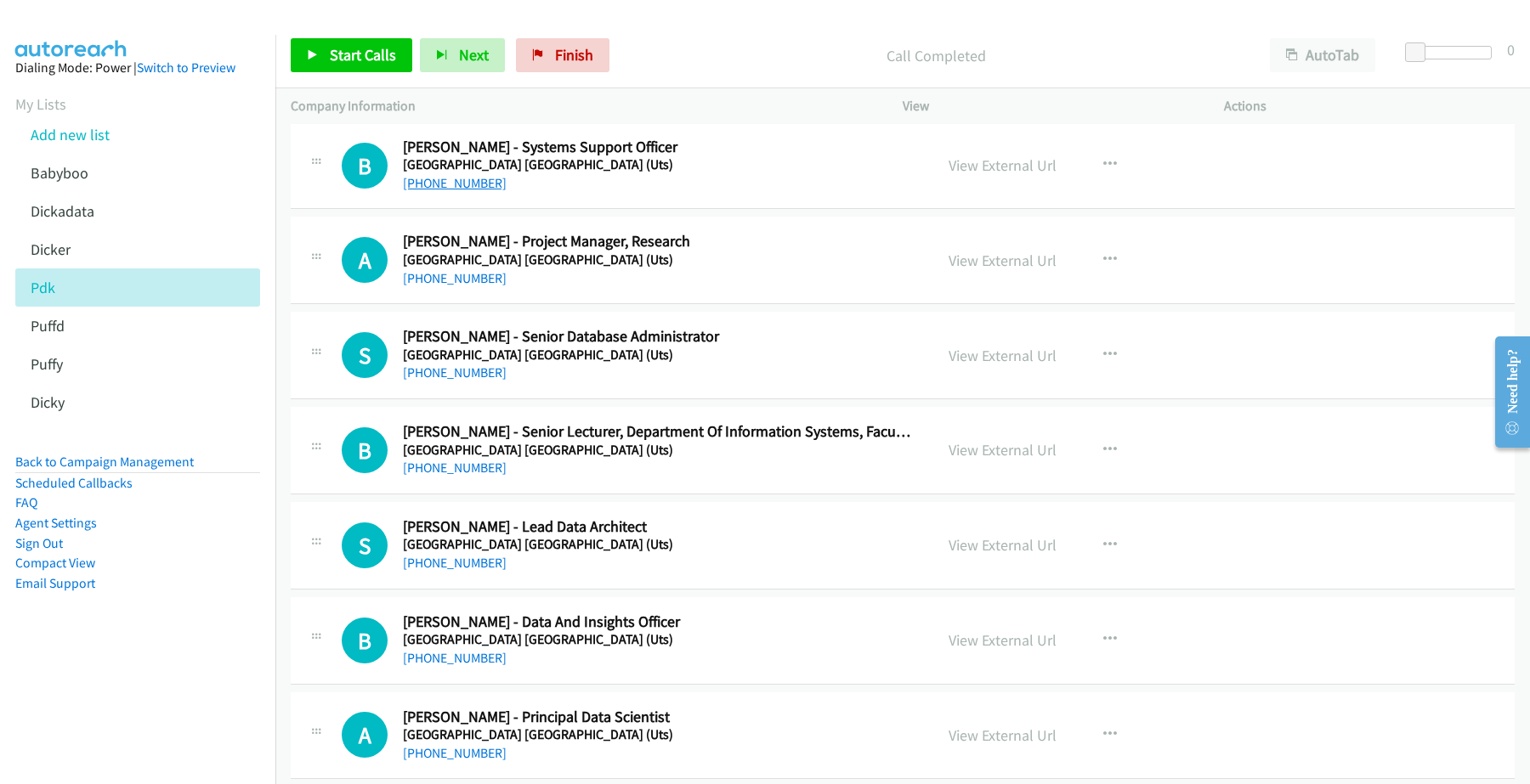
click at [448, 180] on link "+61 416 461 702" at bounding box center [455, 183] width 103 height 16
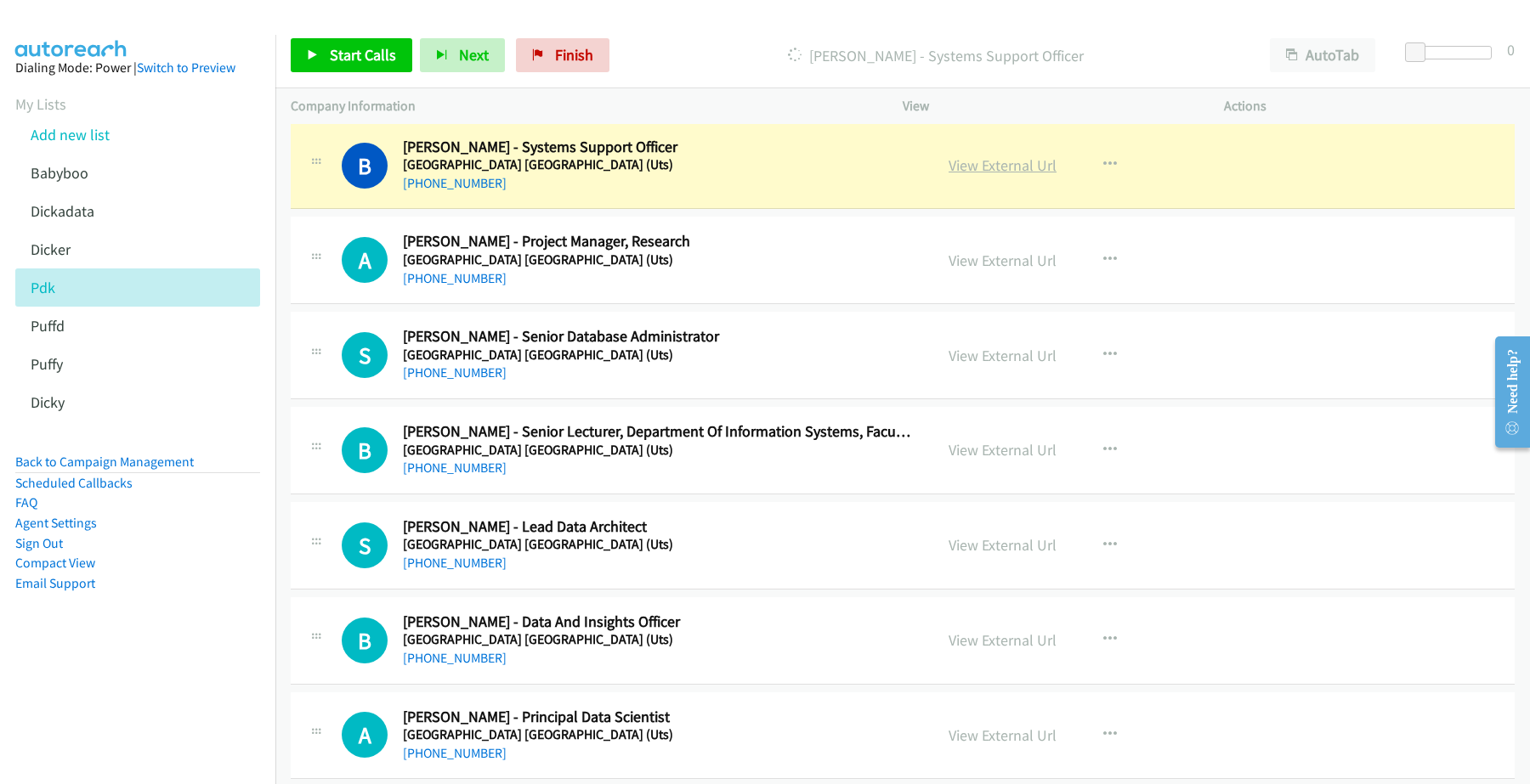
click at [990, 161] on link "View External Url" at bounding box center [1001, 166] width 108 height 20
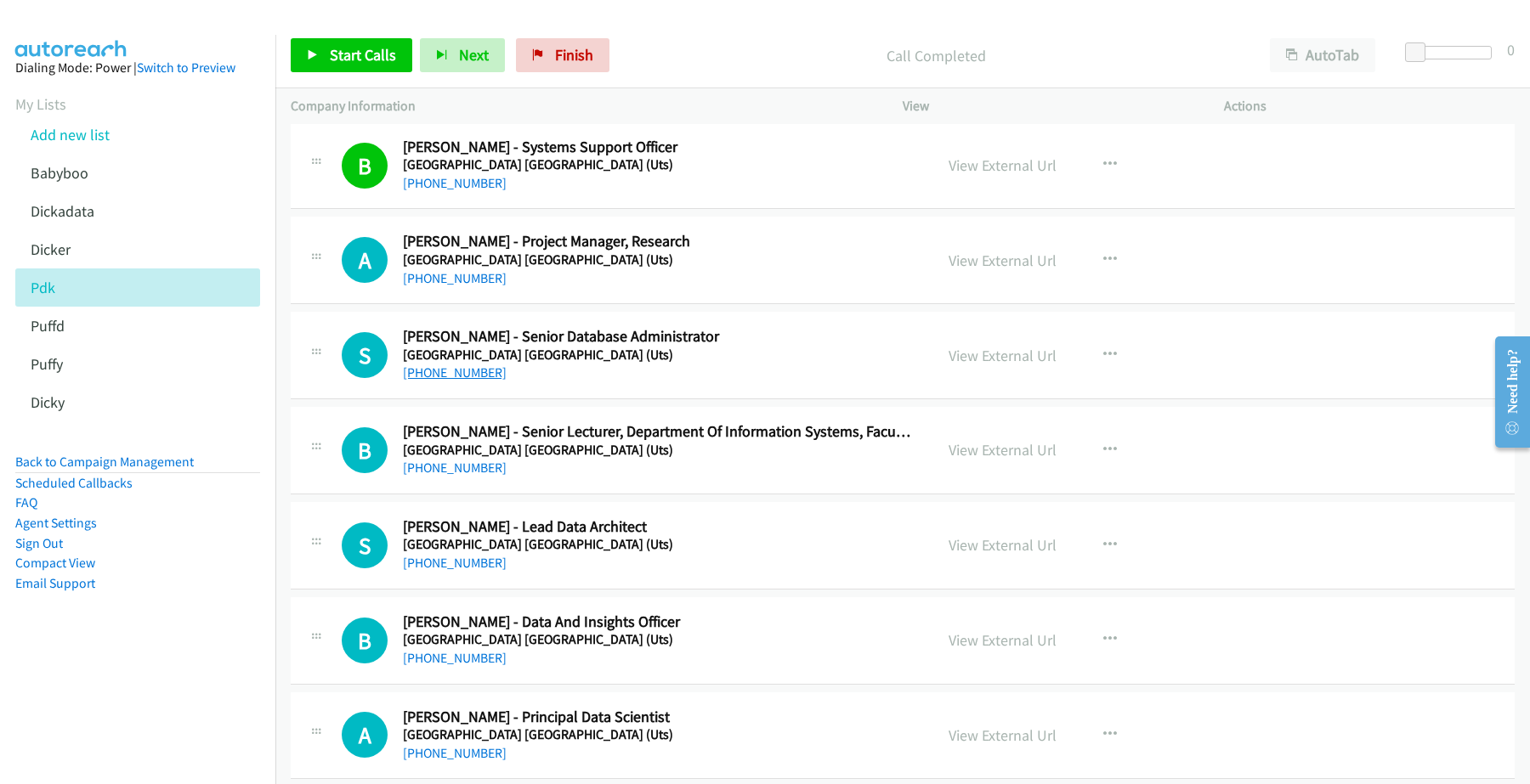
click at [456, 375] on link "+61 478 941 431" at bounding box center [455, 373] width 103 height 16
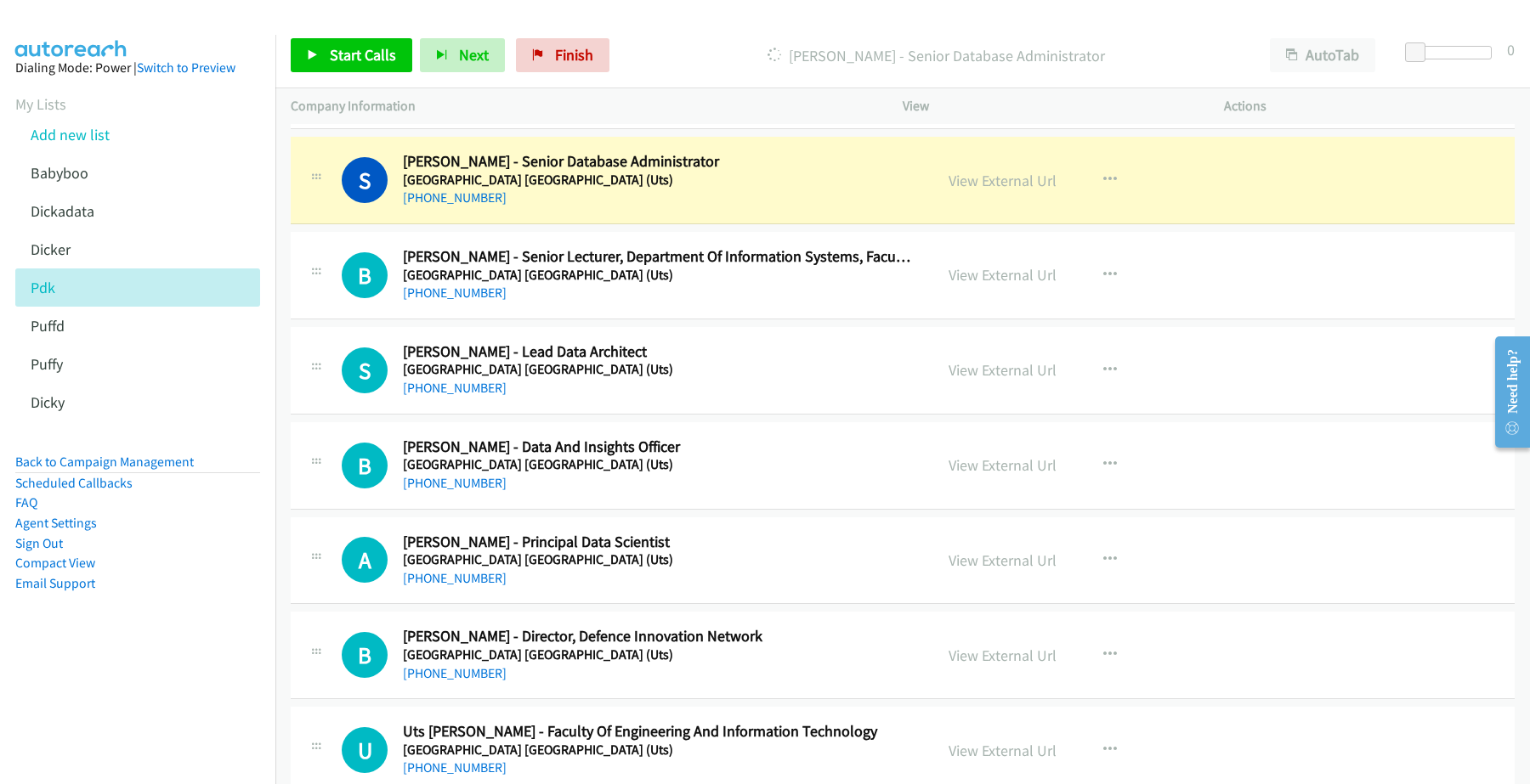
scroll to position [1168, 0]
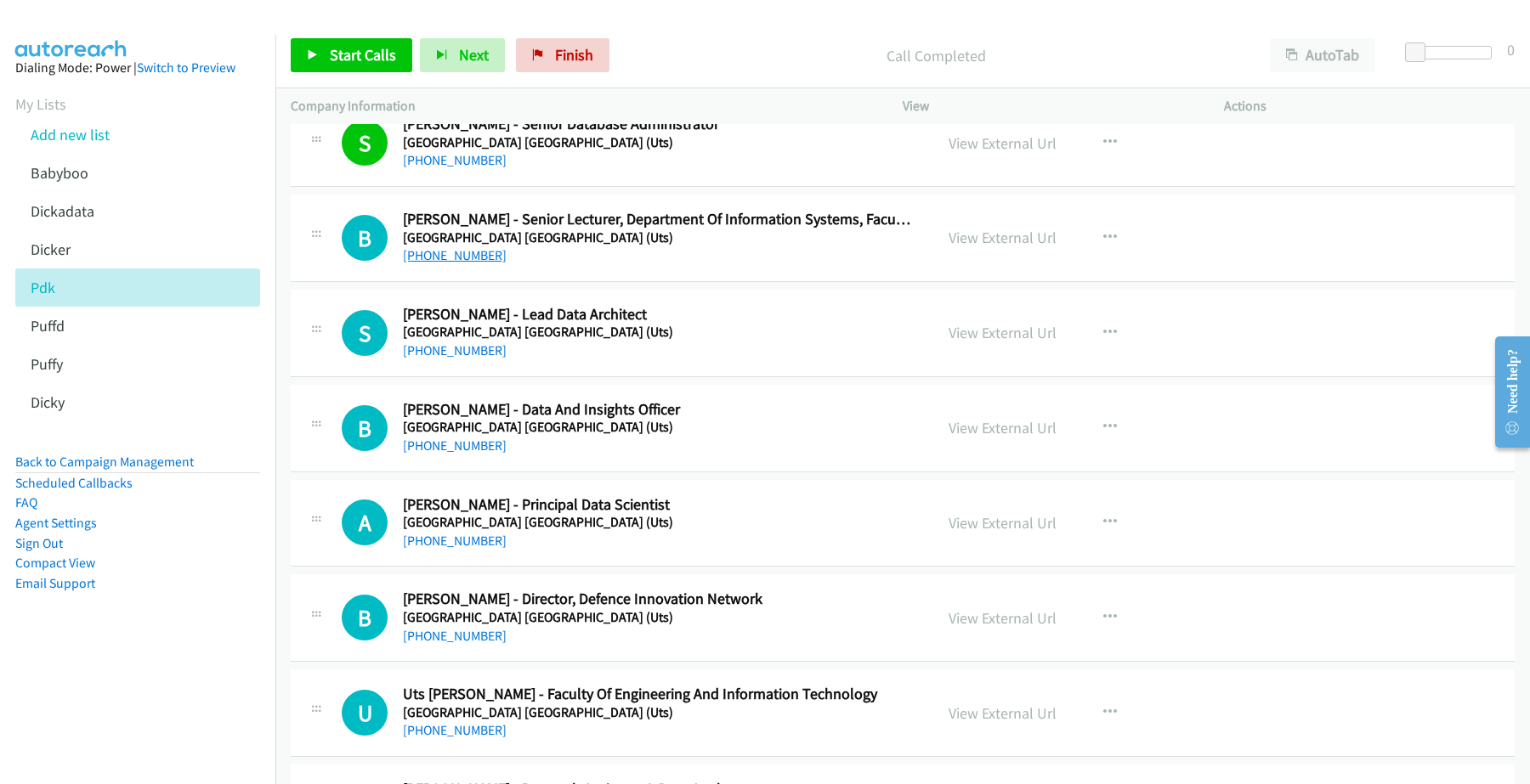
click at [447, 256] on link "+61 2 9514 1825" at bounding box center [455, 255] width 103 height 16
click at [456, 355] on link "+61 417 215 657" at bounding box center [455, 351] width 103 height 16
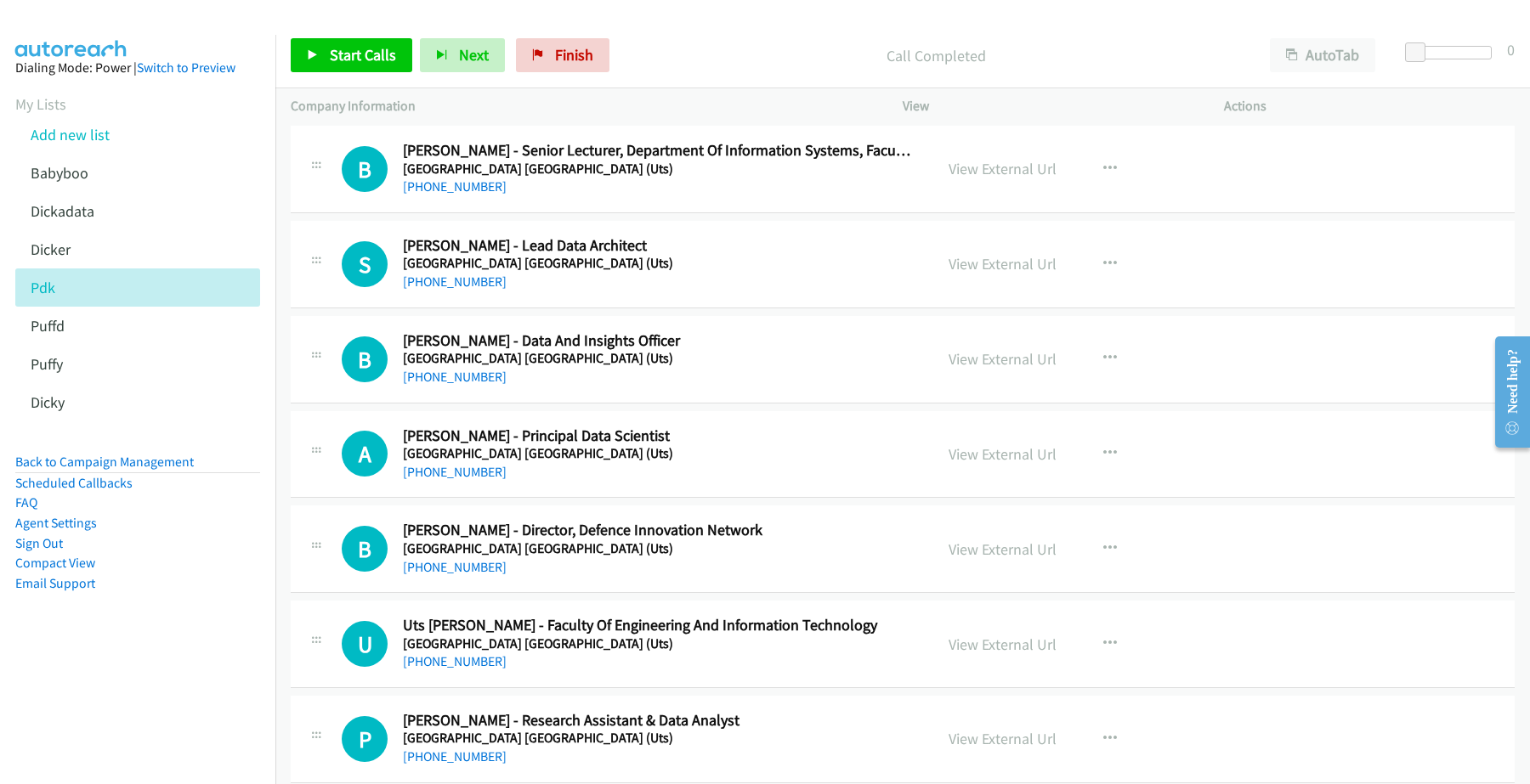
scroll to position [1274, 0]
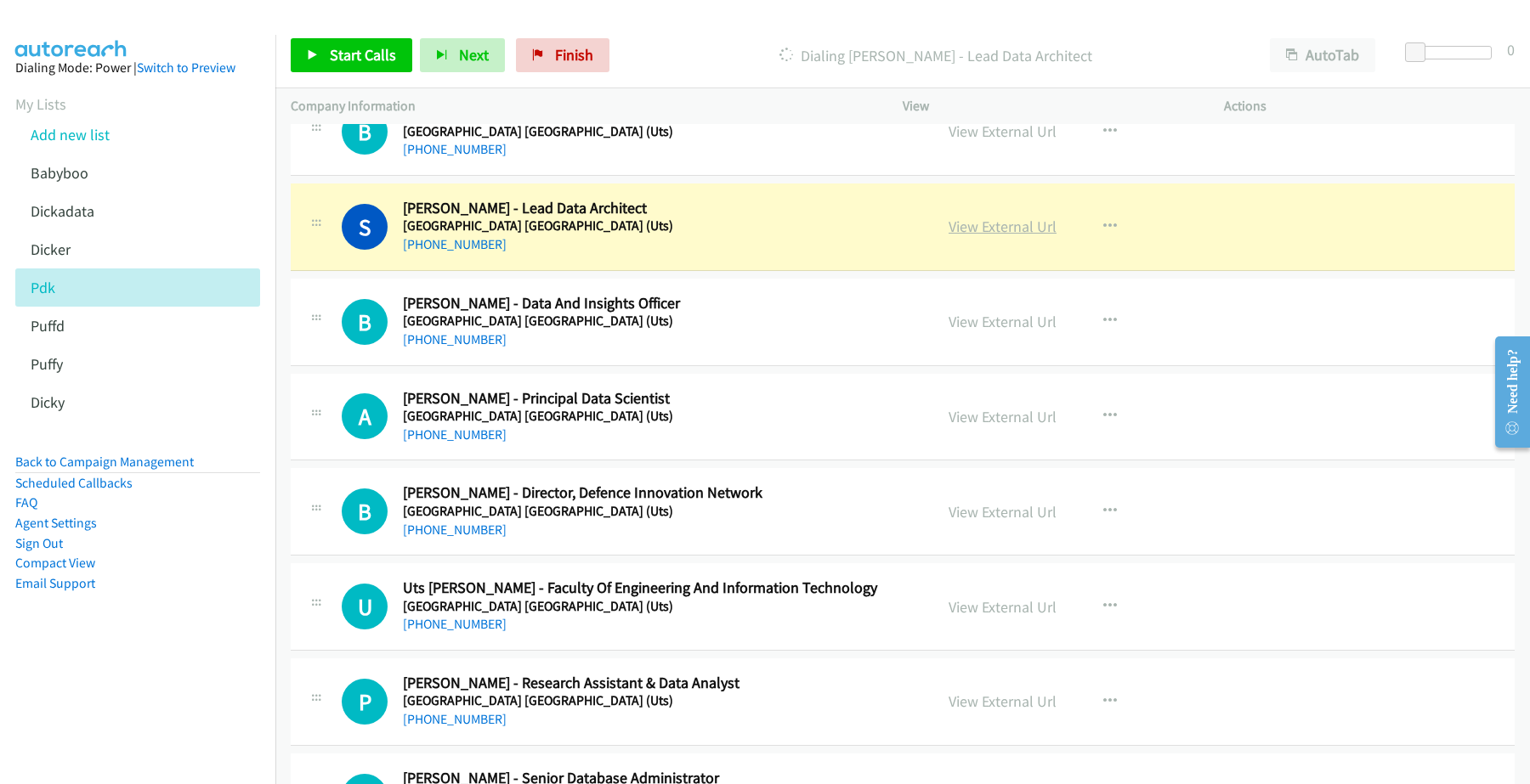
click at [969, 230] on link "View External Url" at bounding box center [1001, 226] width 108 height 20
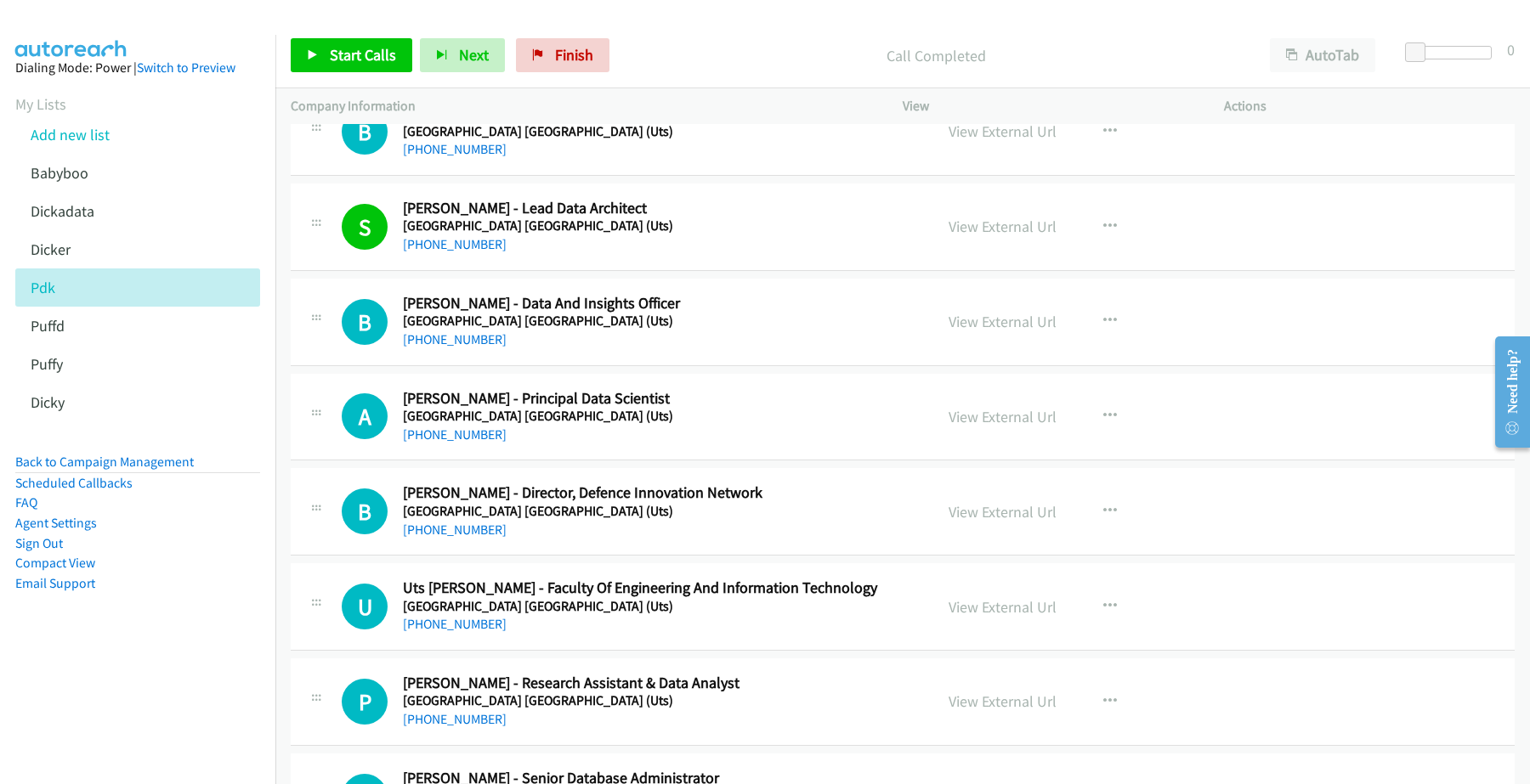
scroll to position [1380, 0]
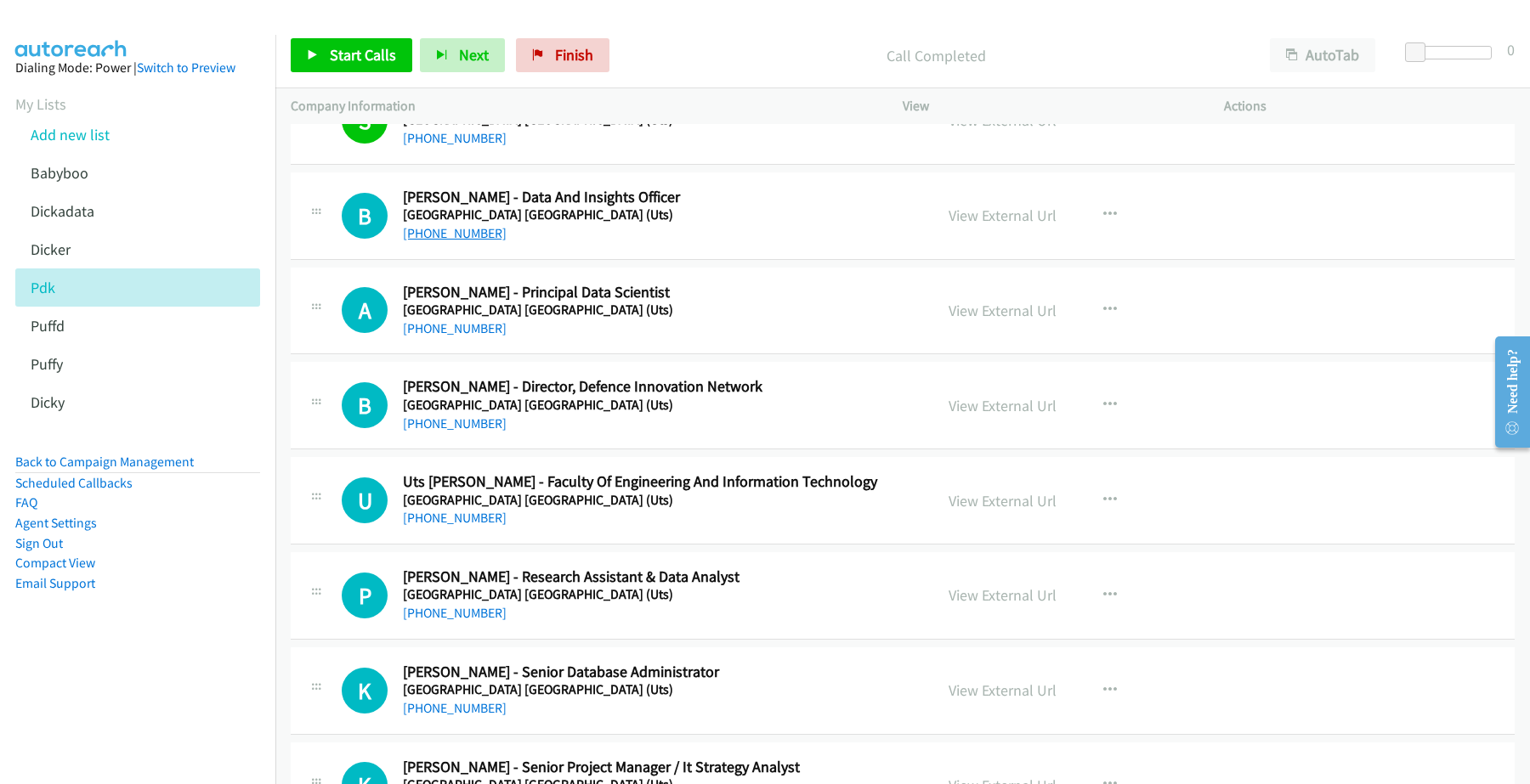
click at [446, 232] on link "+61 480 135 889" at bounding box center [455, 233] width 103 height 16
click at [977, 214] on link "View External Url" at bounding box center [1001, 215] width 108 height 20
click at [456, 235] on link "+61 480 135 889" at bounding box center [455, 233] width 103 height 16
click at [460, 328] on link "+61 409 076 025" at bounding box center [455, 328] width 103 height 16
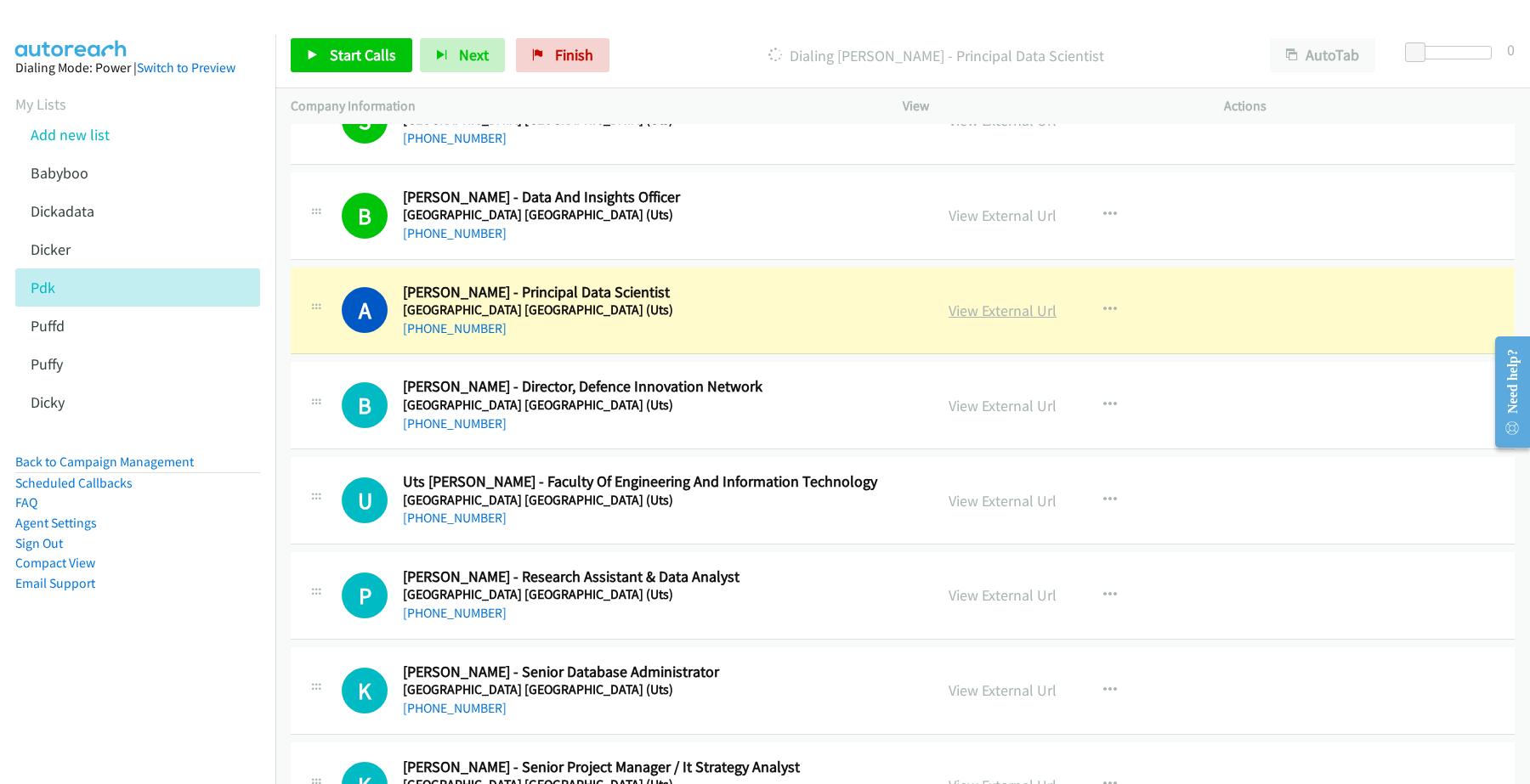
click at [975, 311] on link "View External Url" at bounding box center [1001, 311] width 108 height 20
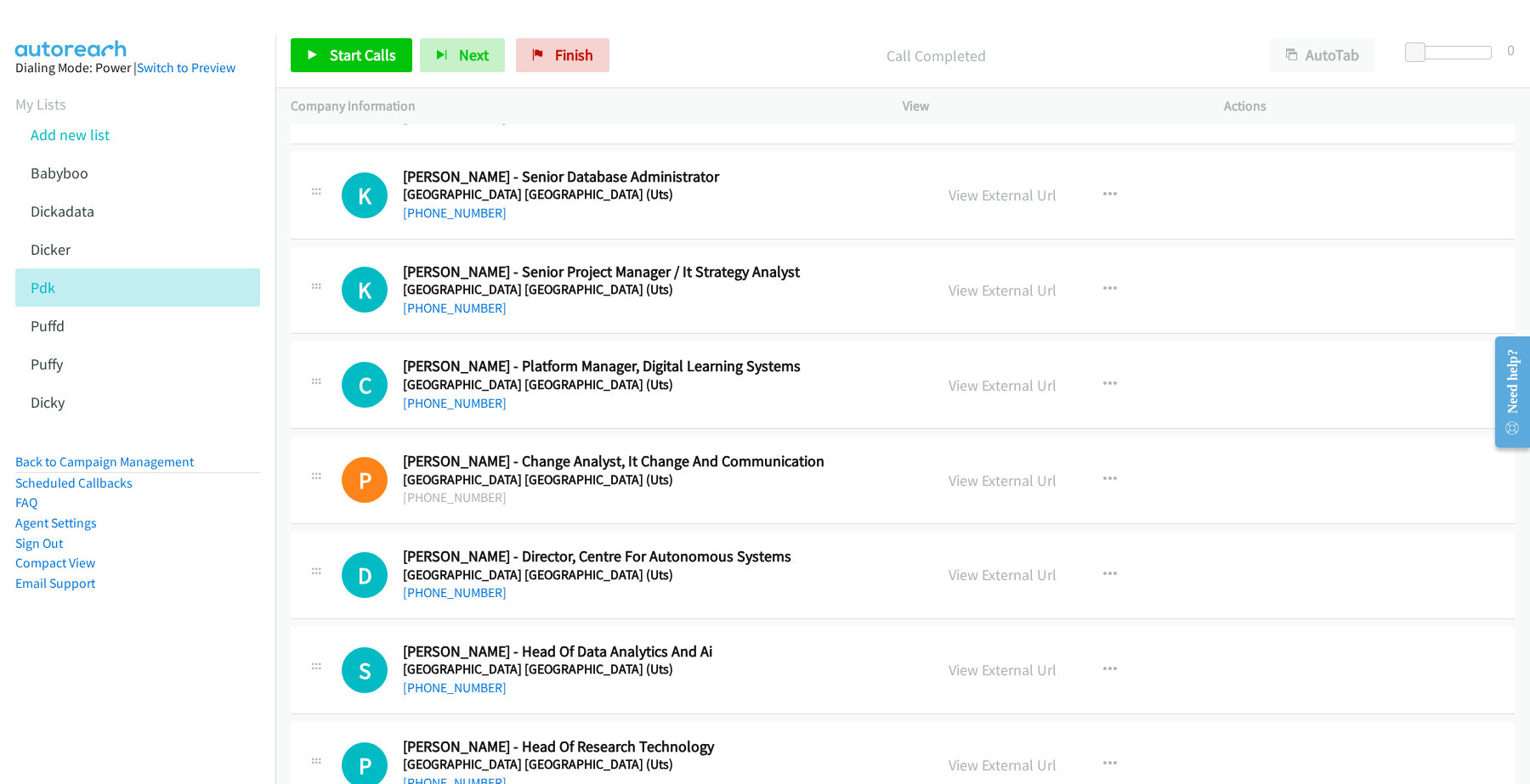
scroll to position [1912, 0]
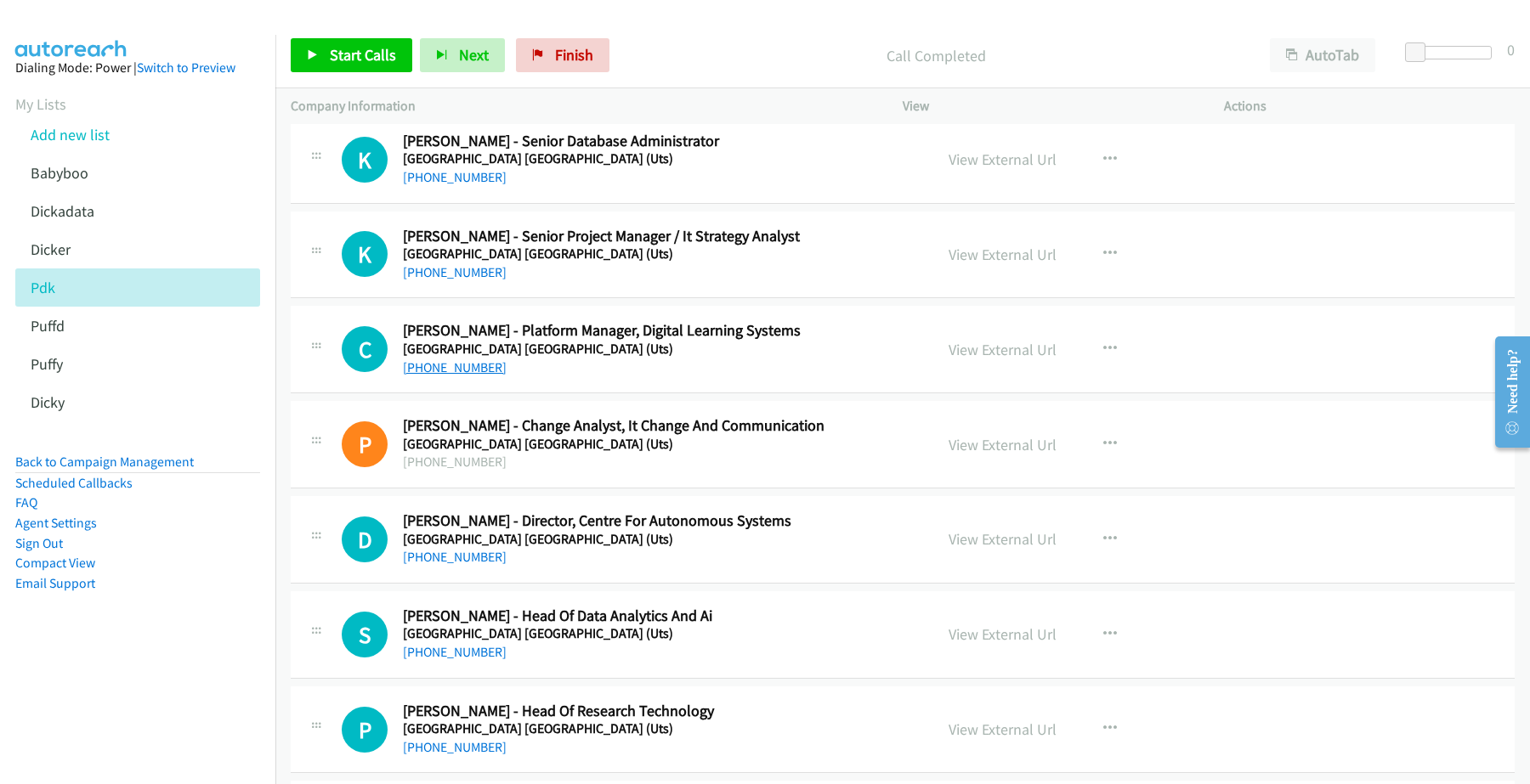
click at [465, 372] on link "+61 418 434 876" at bounding box center [455, 368] width 103 height 16
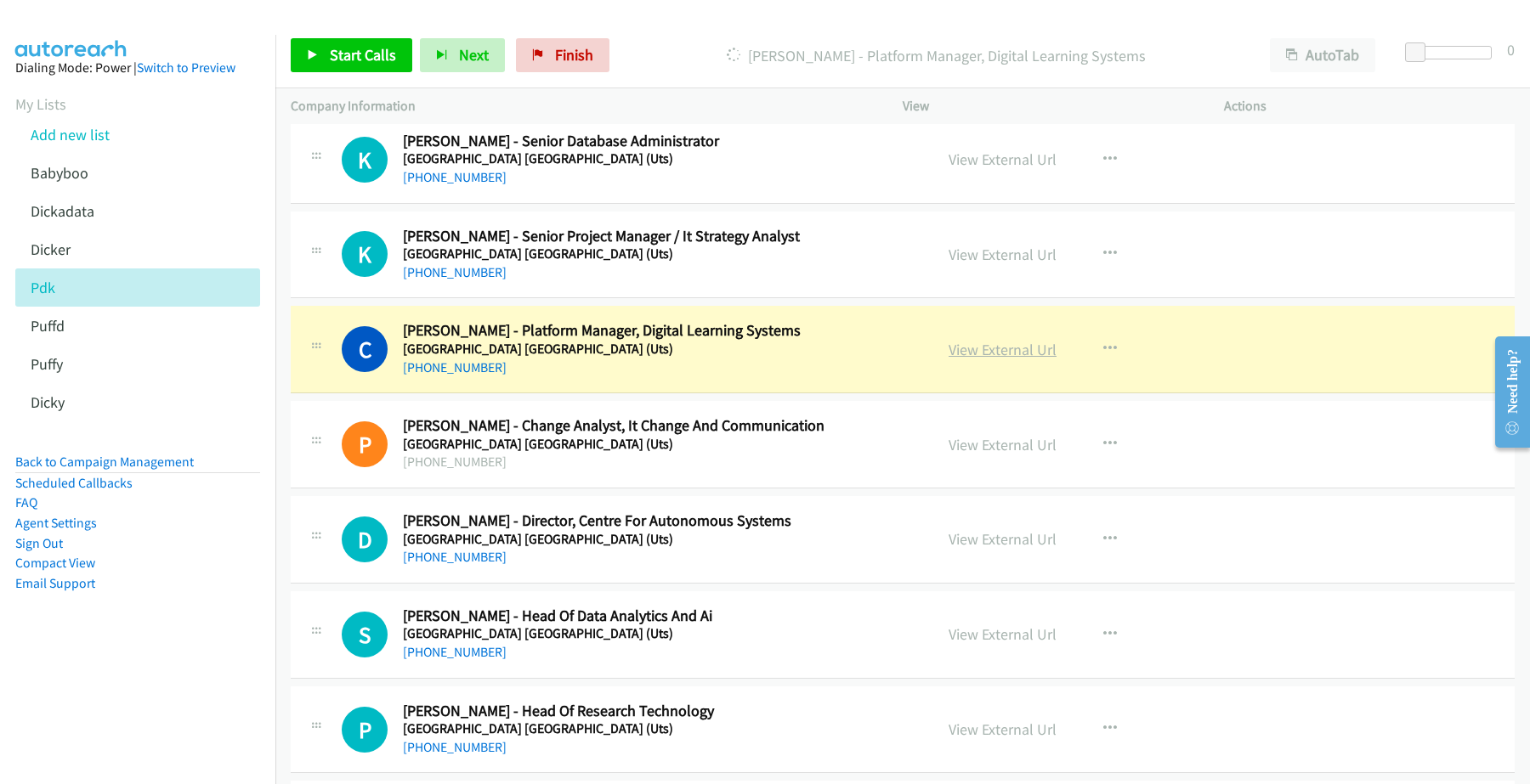
click at [973, 348] on link "View External Url" at bounding box center [1001, 350] width 108 height 20
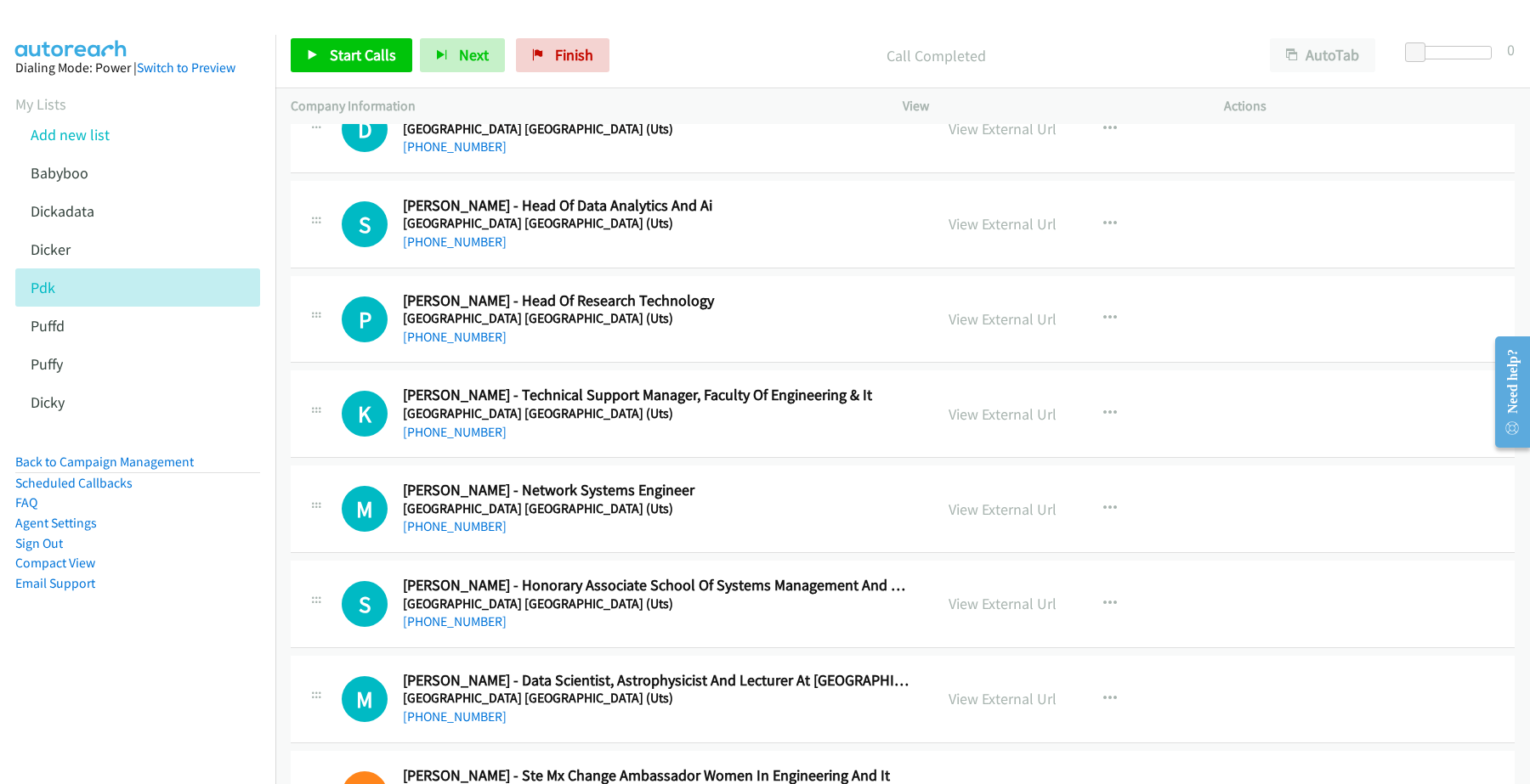
scroll to position [2336, 0]
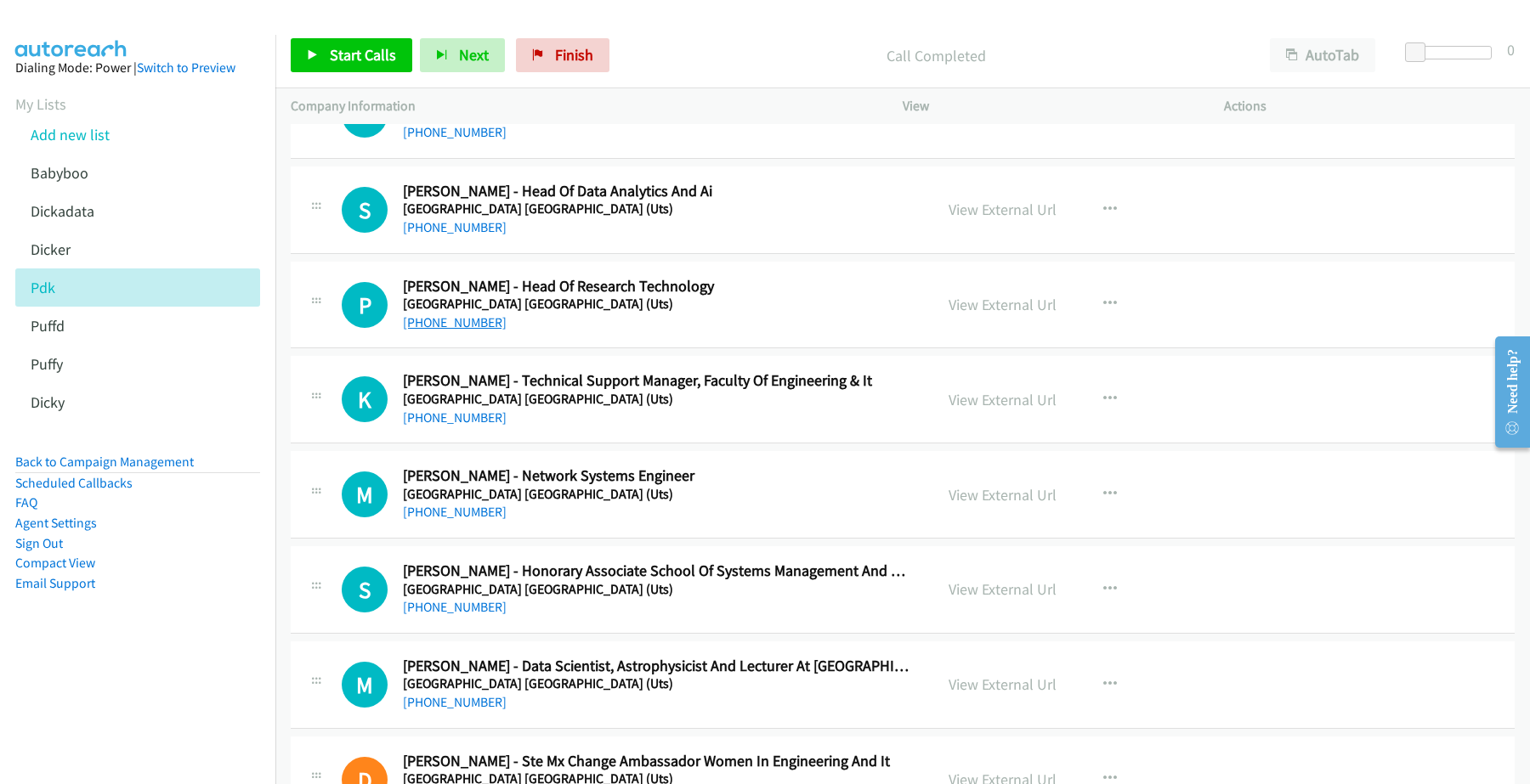
click at [447, 326] on link "+61 437 869 826" at bounding box center [455, 322] width 103 height 16
click at [447, 227] on link "+61 2 9741 3000" at bounding box center [455, 227] width 103 height 16
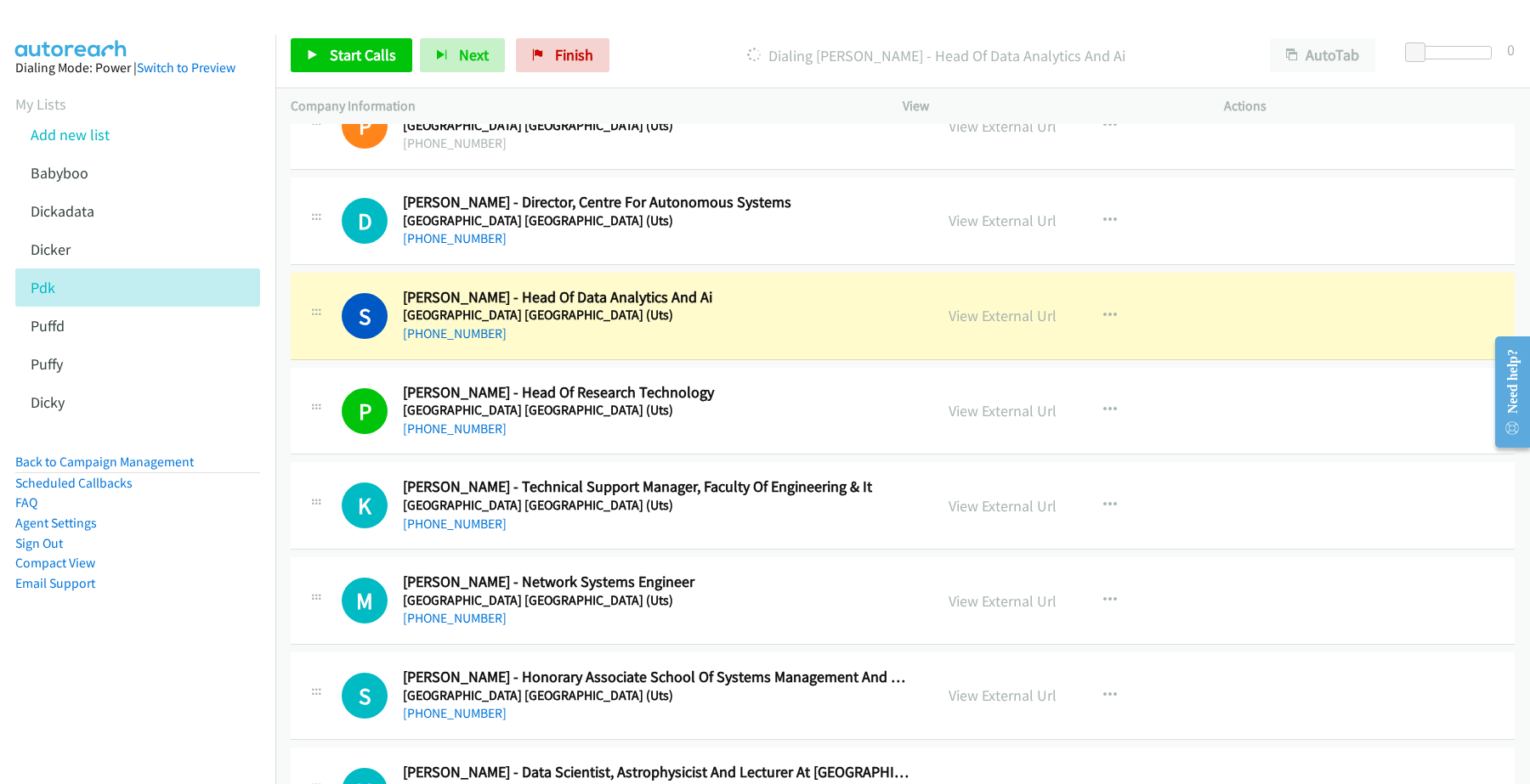
scroll to position [2124, 0]
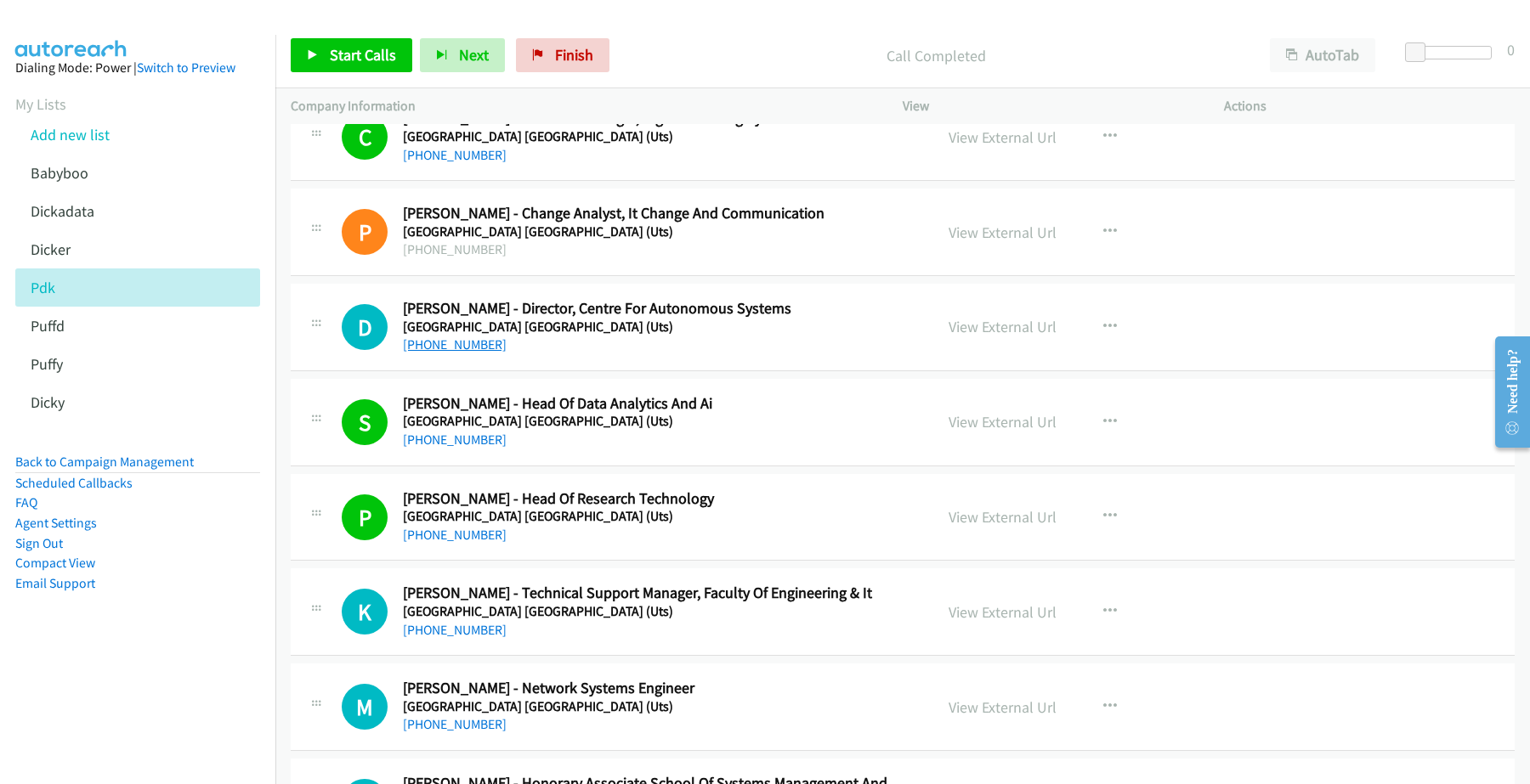
click at [457, 346] on link "+61 2 9514 2587" at bounding box center [455, 344] width 103 height 16
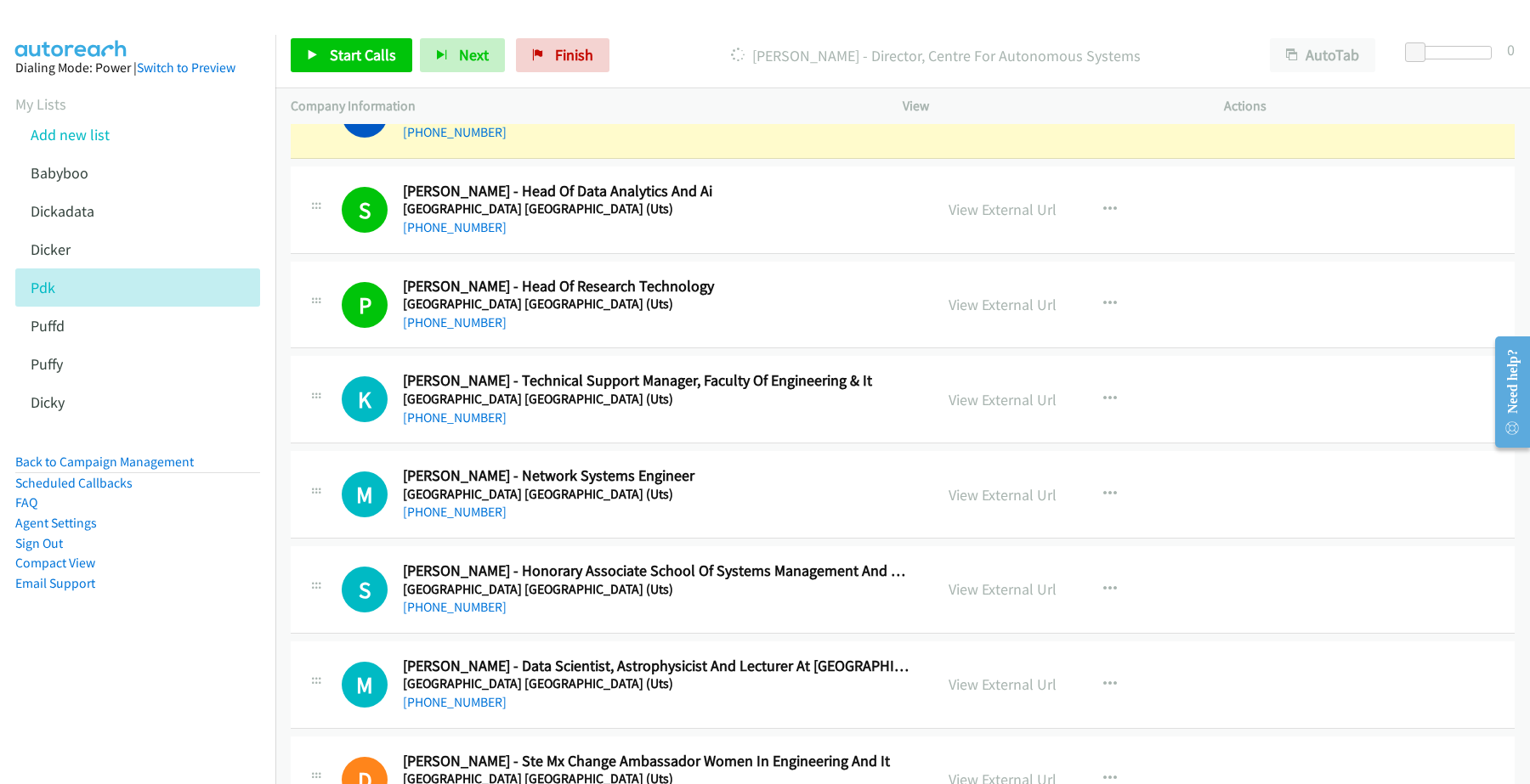
scroll to position [2443, 0]
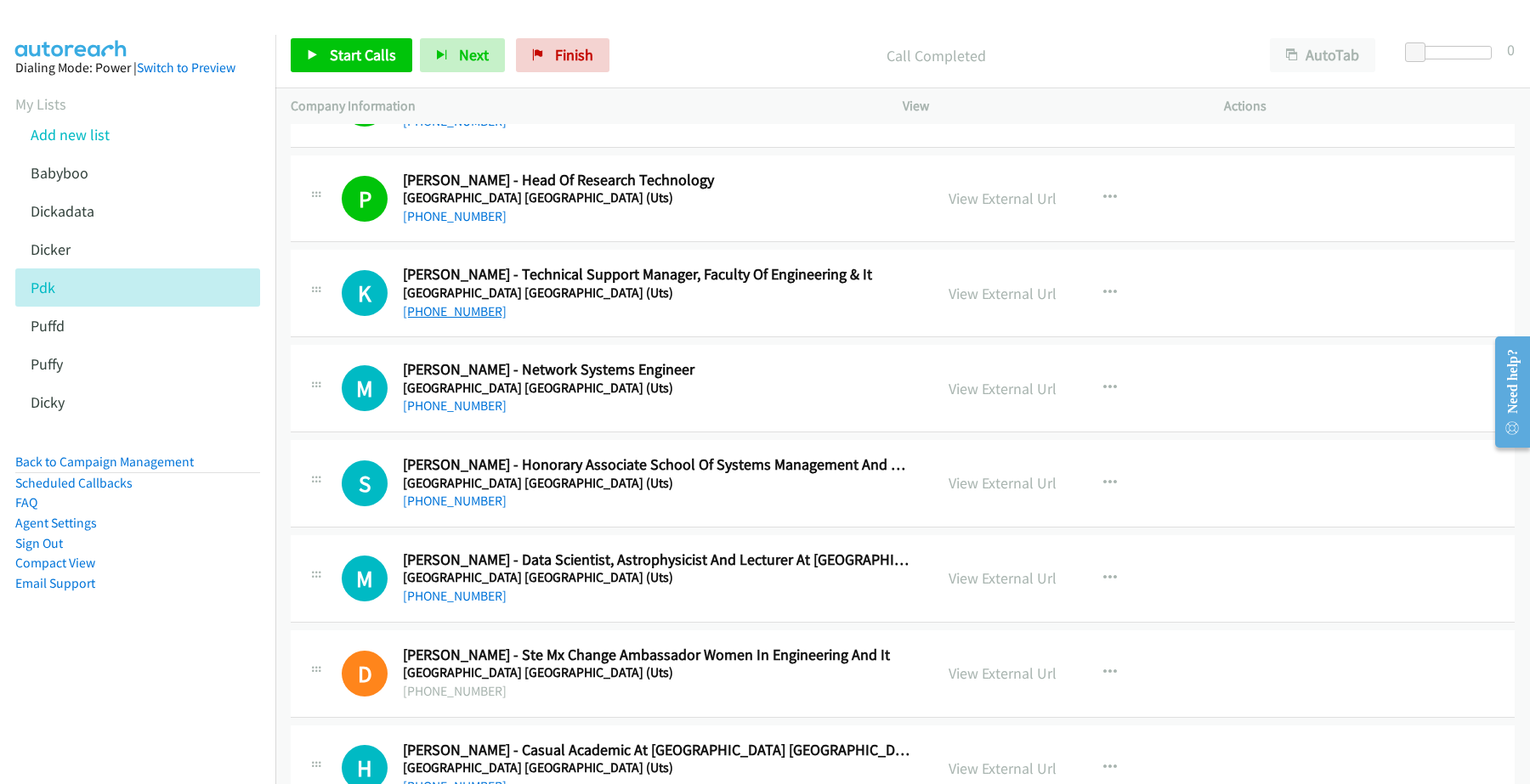
click at [453, 317] on link "+61 403 560 660" at bounding box center [455, 311] width 103 height 16
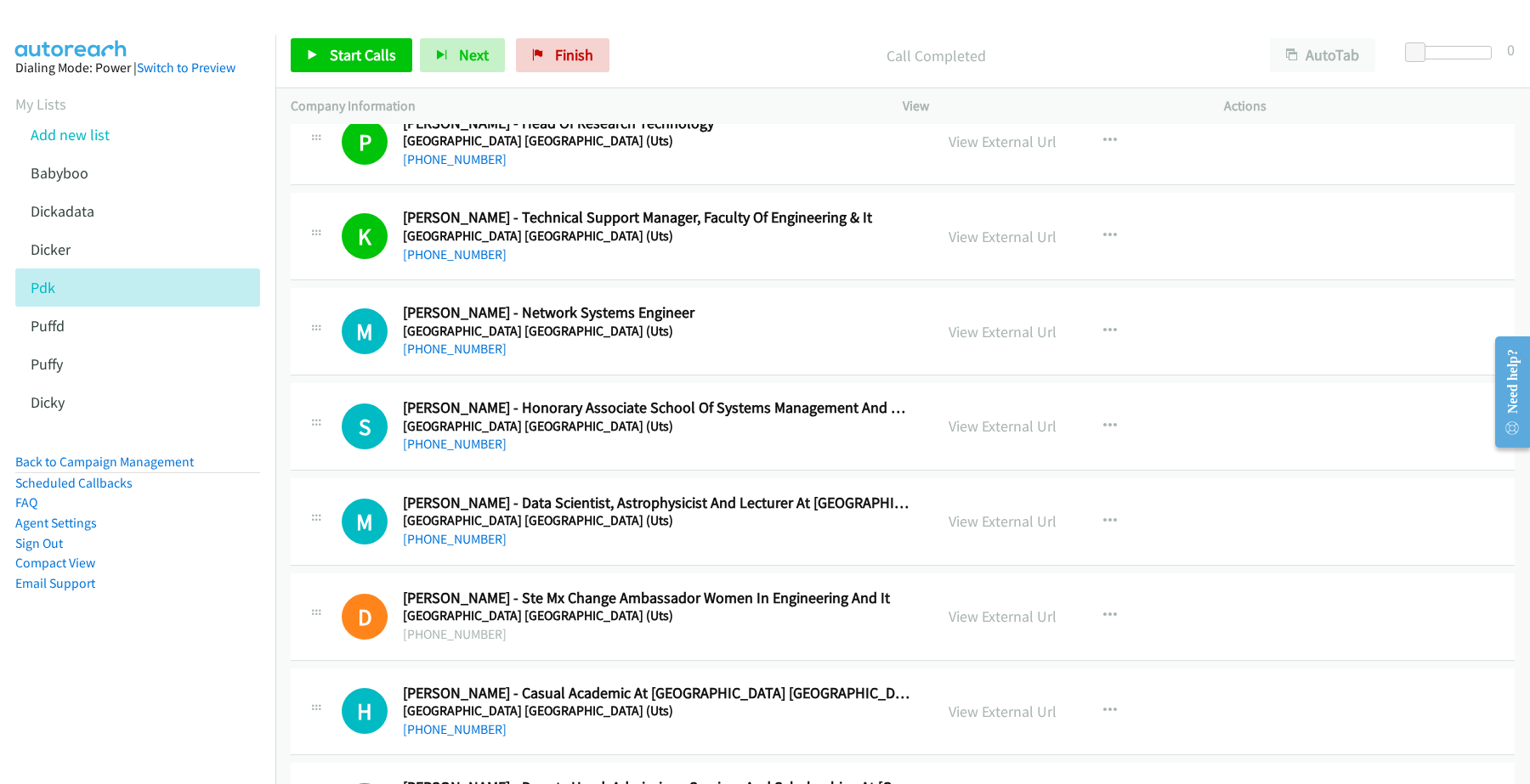
scroll to position [2549, 0]
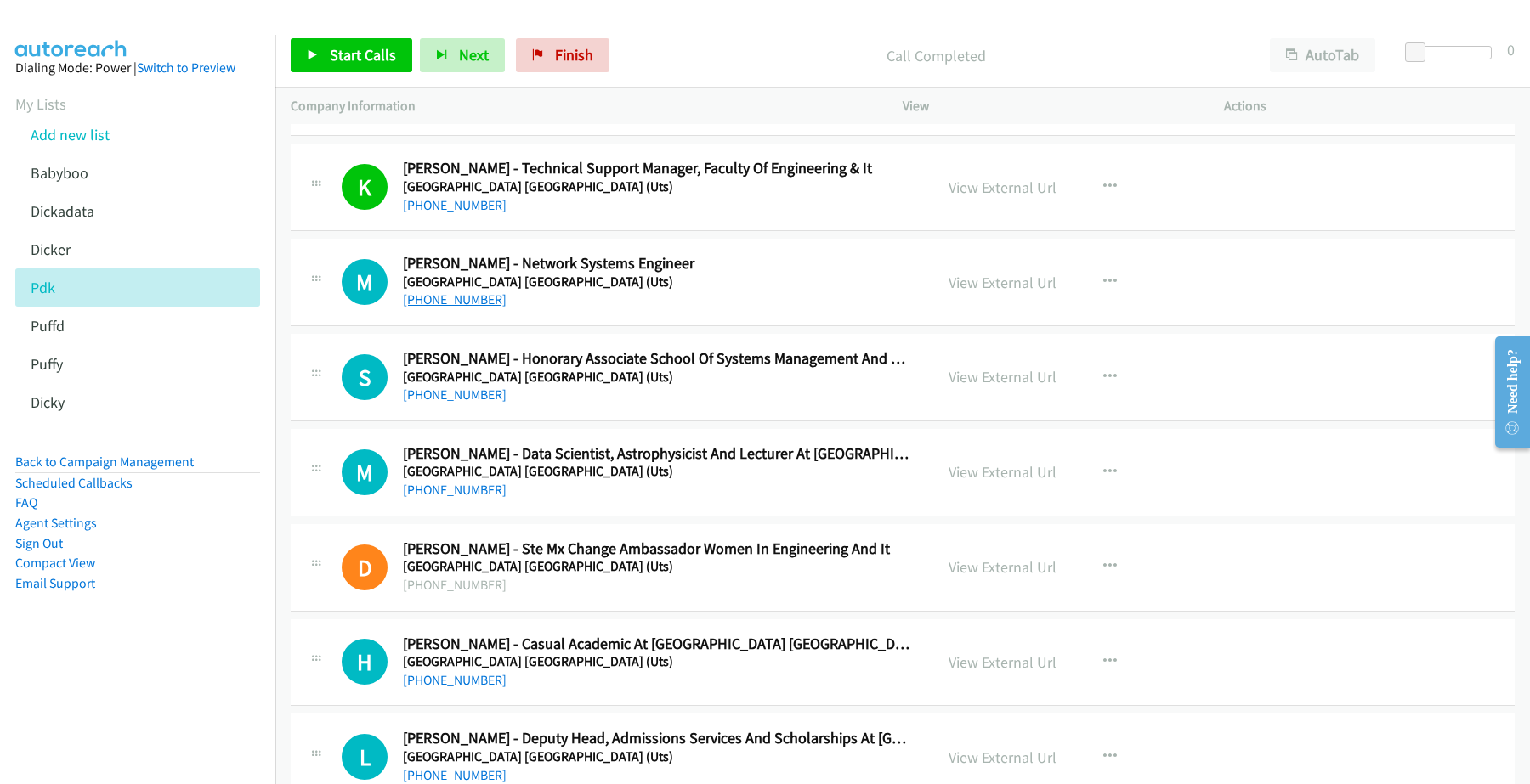
click at [459, 299] on link "+61 403 028 895" at bounding box center [455, 299] width 103 height 16
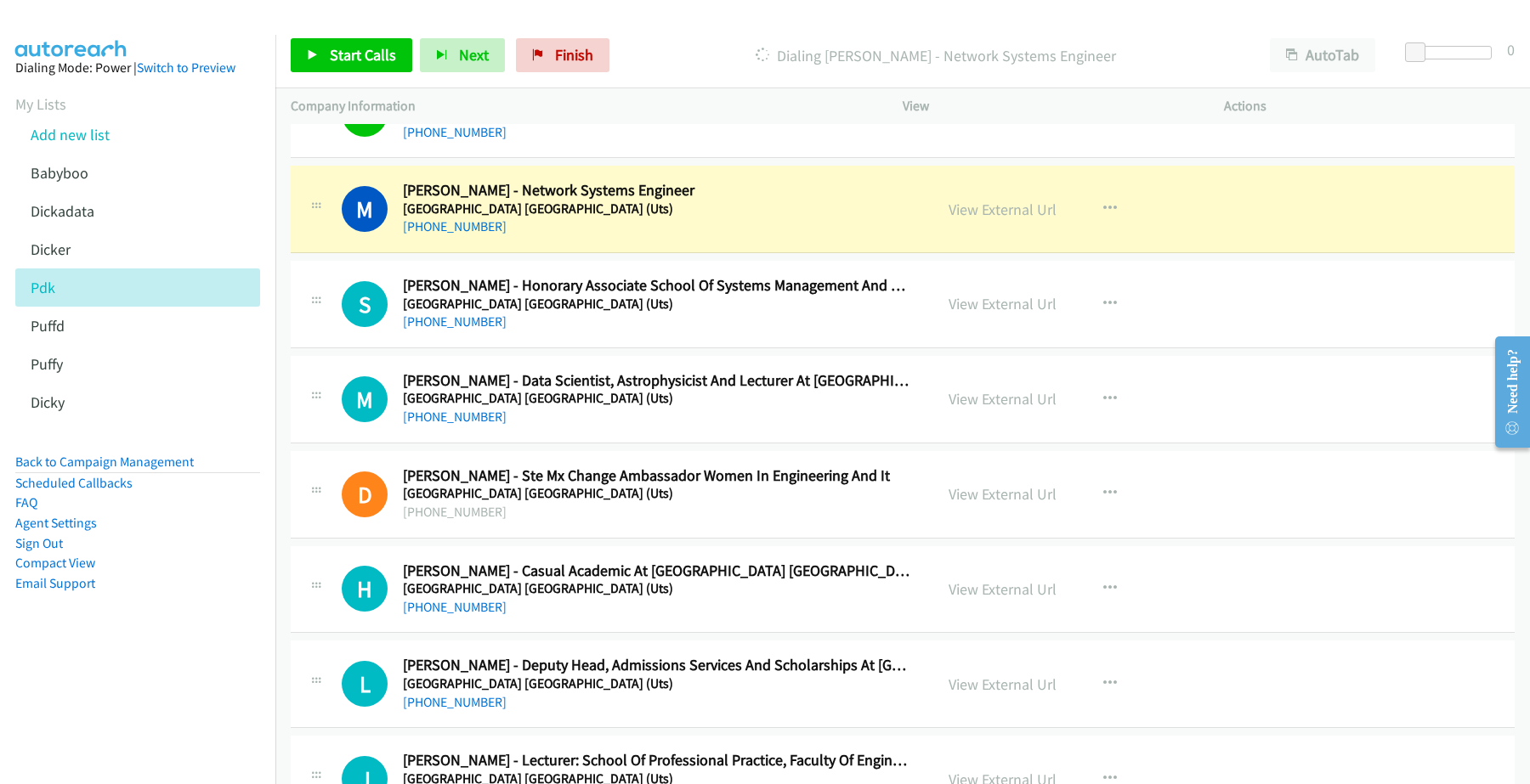
scroll to position [2655, 0]
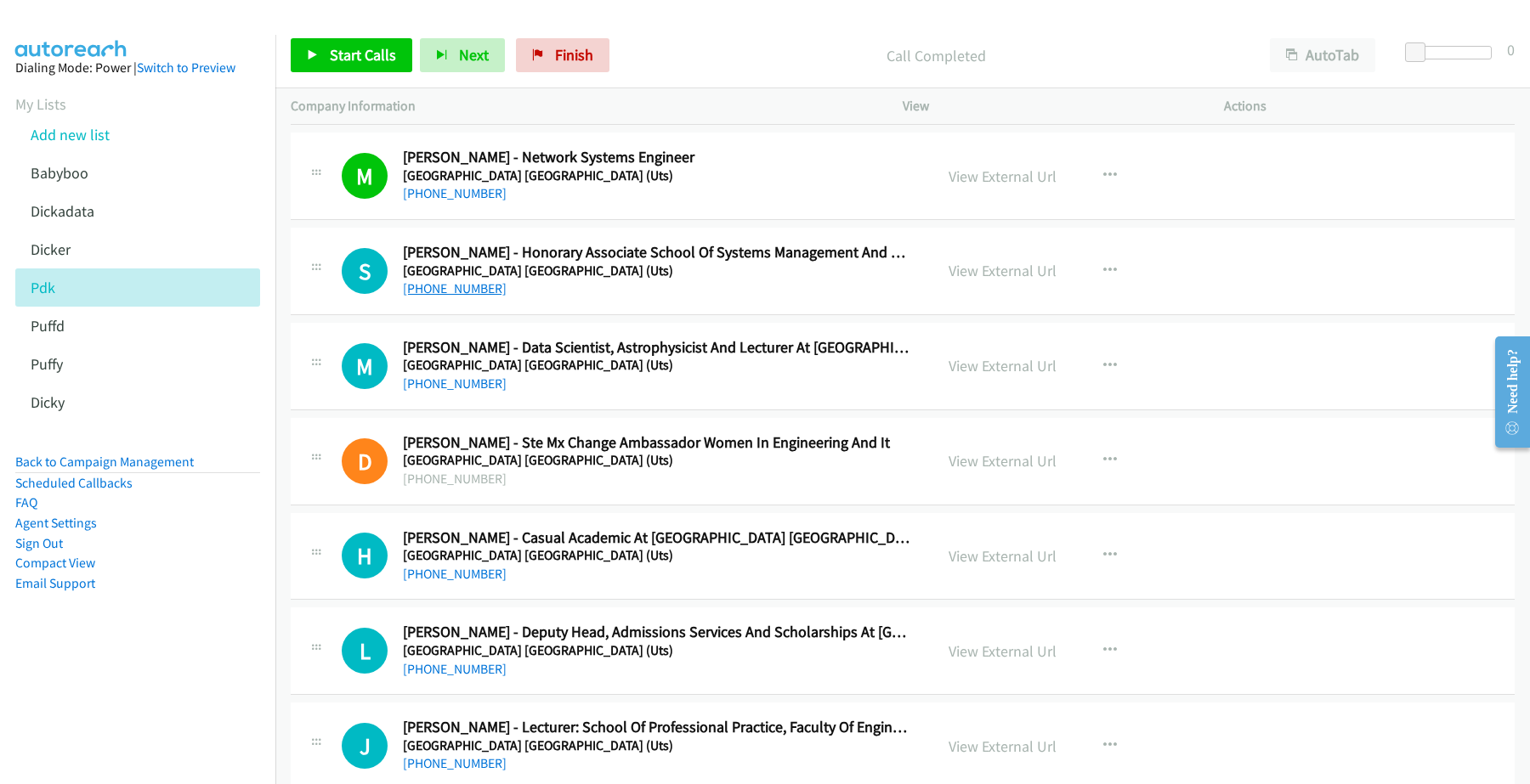
click at [450, 293] on link "+61 447 367 222" at bounding box center [455, 288] width 103 height 16
click at [977, 277] on link "View External Url" at bounding box center [1001, 271] width 108 height 20
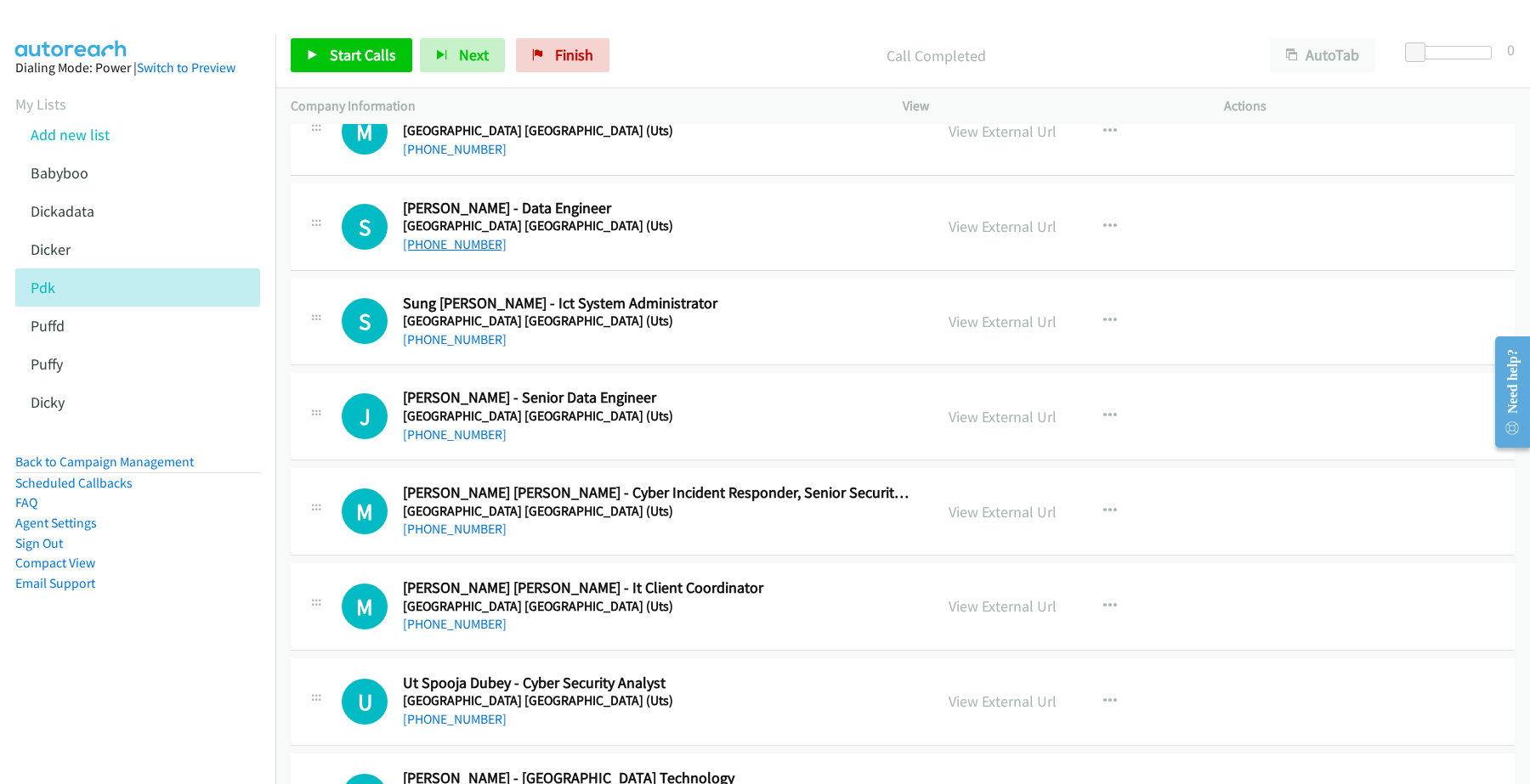
scroll to position [3399, 0]
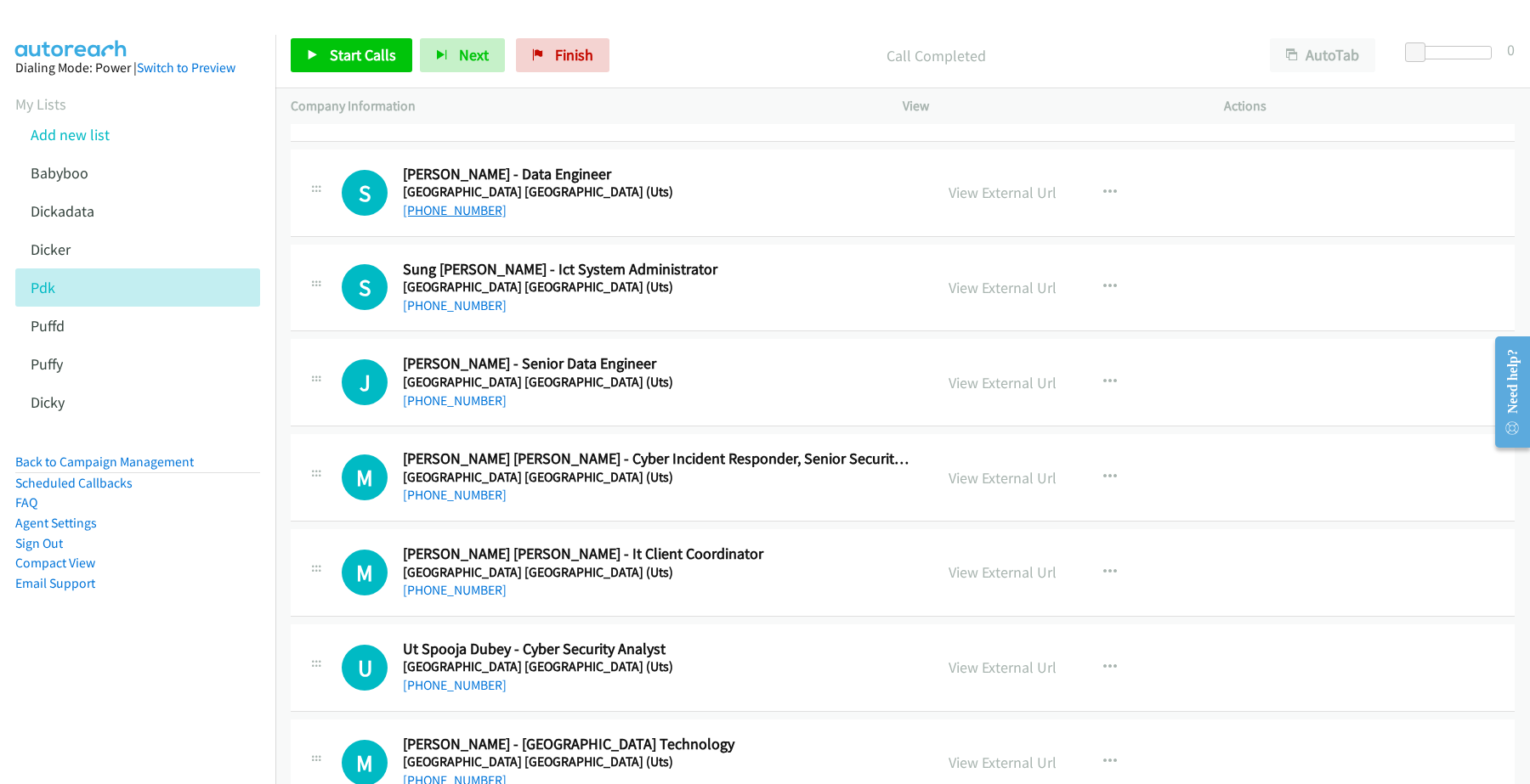
click at [446, 218] on link "+61 412 814 313" at bounding box center [455, 210] width 103 height 16
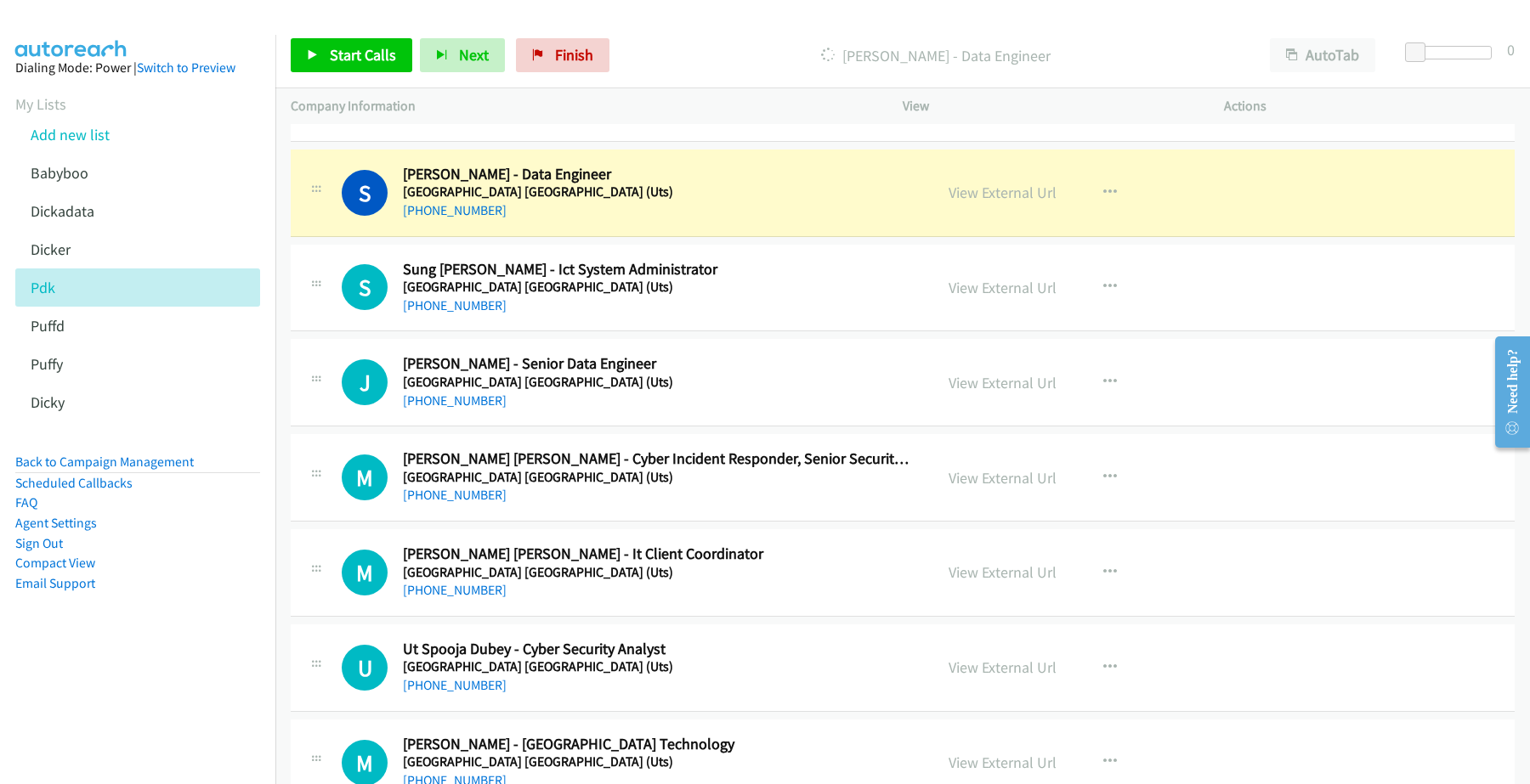
scroll to position [3504, 0]
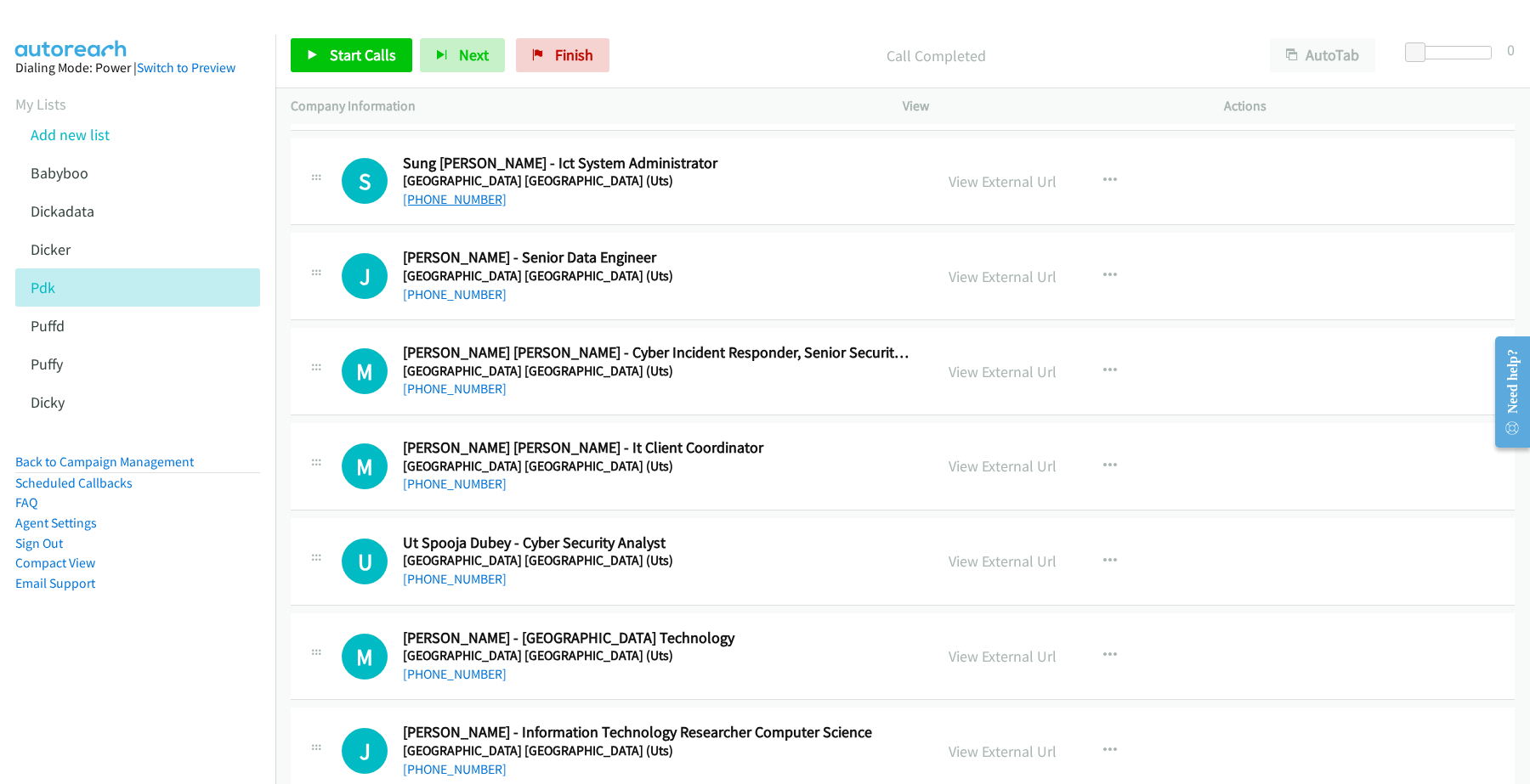
click at [457, 207] on link "+61 455 144 616" at bounding box center [455, 199] width 103 height 16
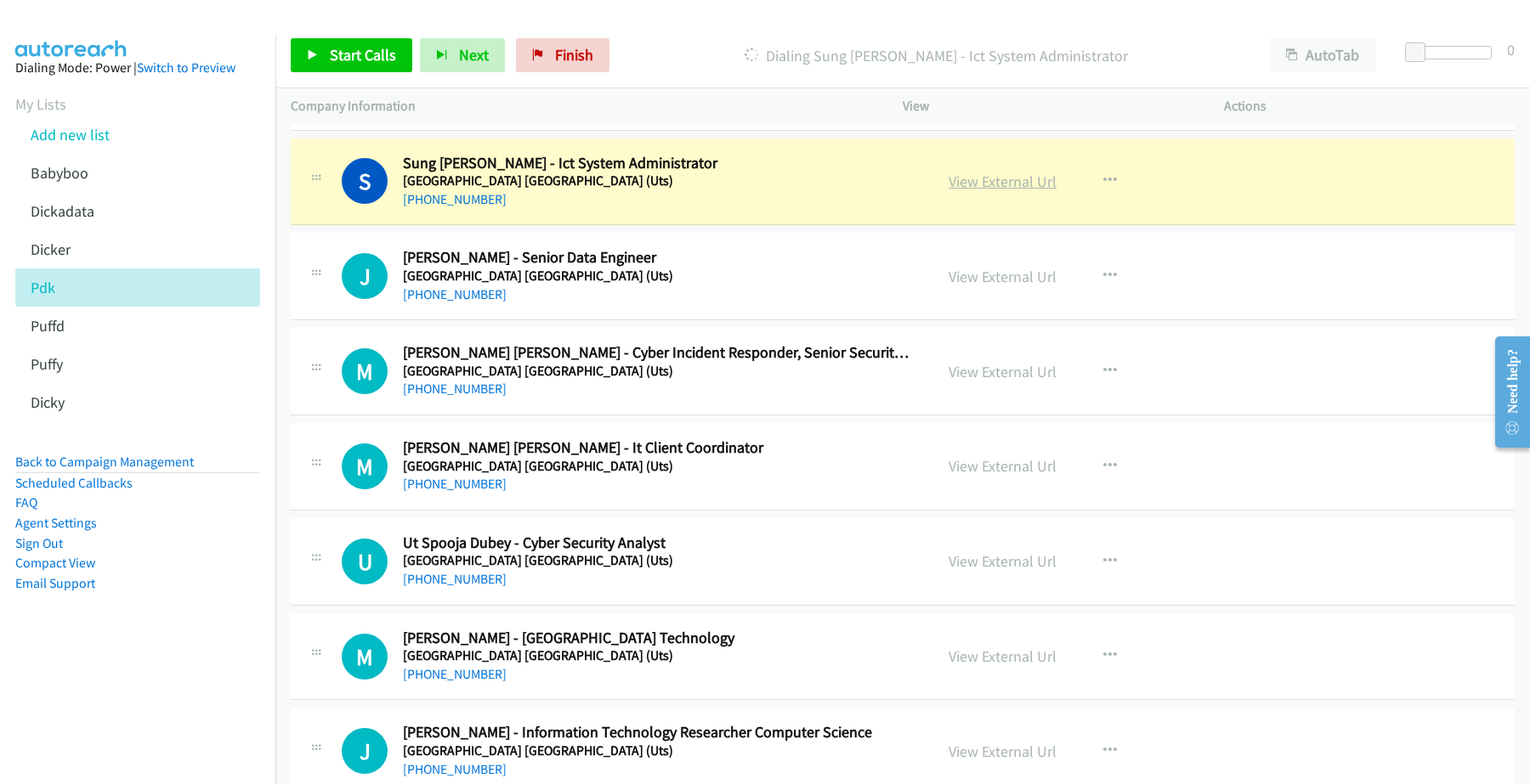
click at [966, 185] on link "View External Url" at bounding box center [1001, 182] width 108 height 20
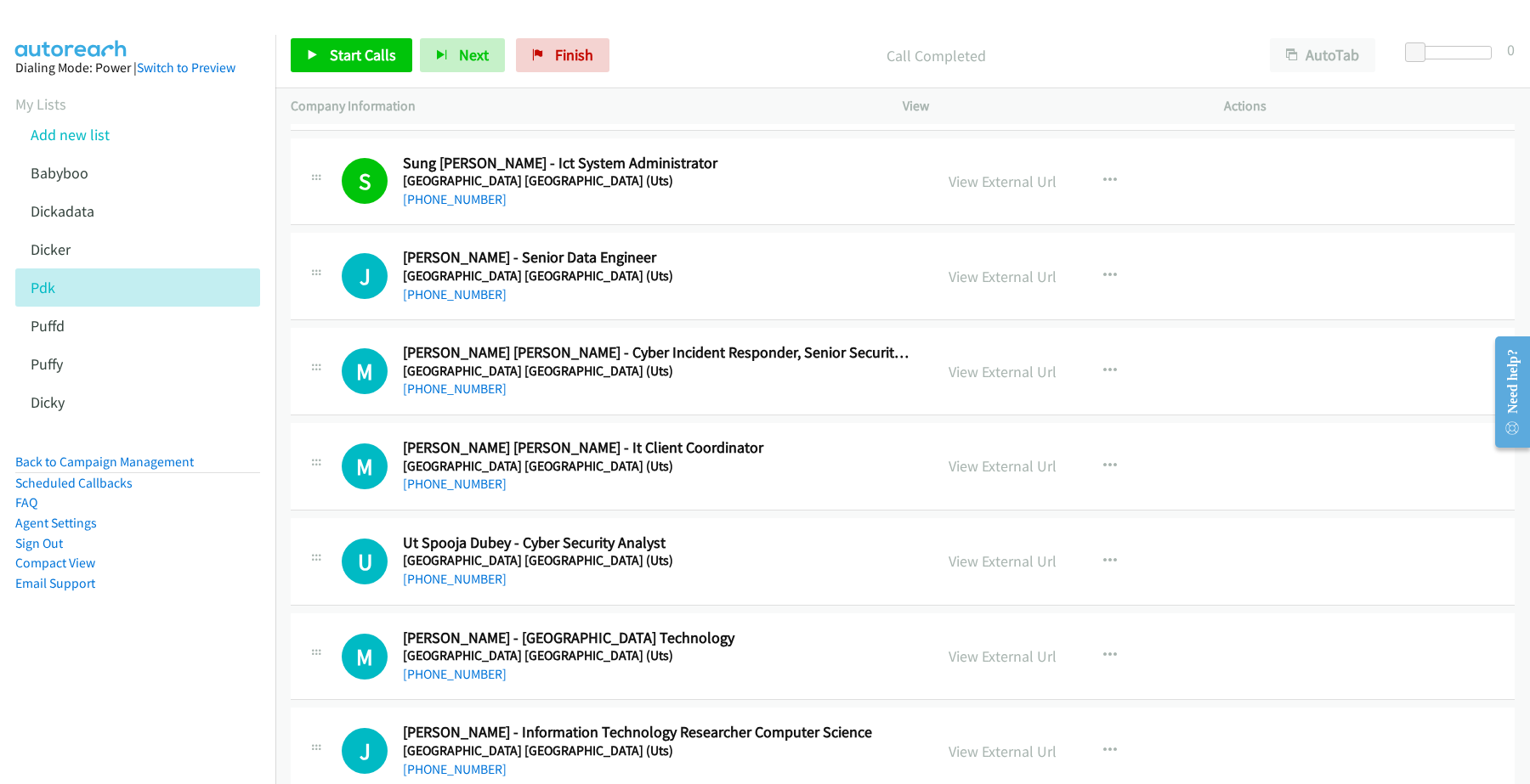
scroll to position [3611, 0]
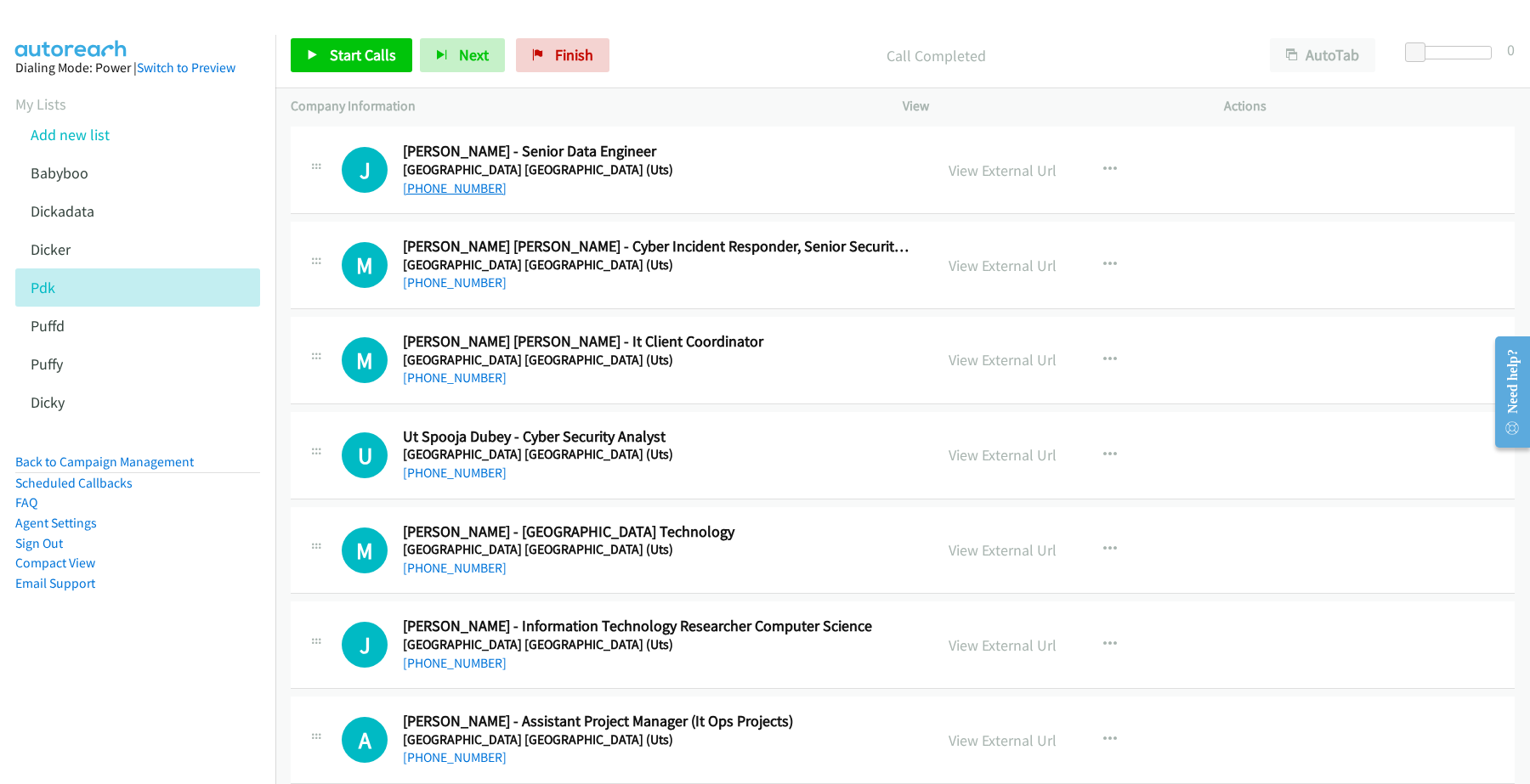
click at [461, 185] on link "+61 413 717 888" at bounding box center [455, 188] width 103 height 16
click at [453, 291] on link "+61 2 9514 2419" at bounding box center [455, 282] width 103 height 16
click at [982, 265] on link "View External Url" at bounding box center [1001, 265] width 108 height 20
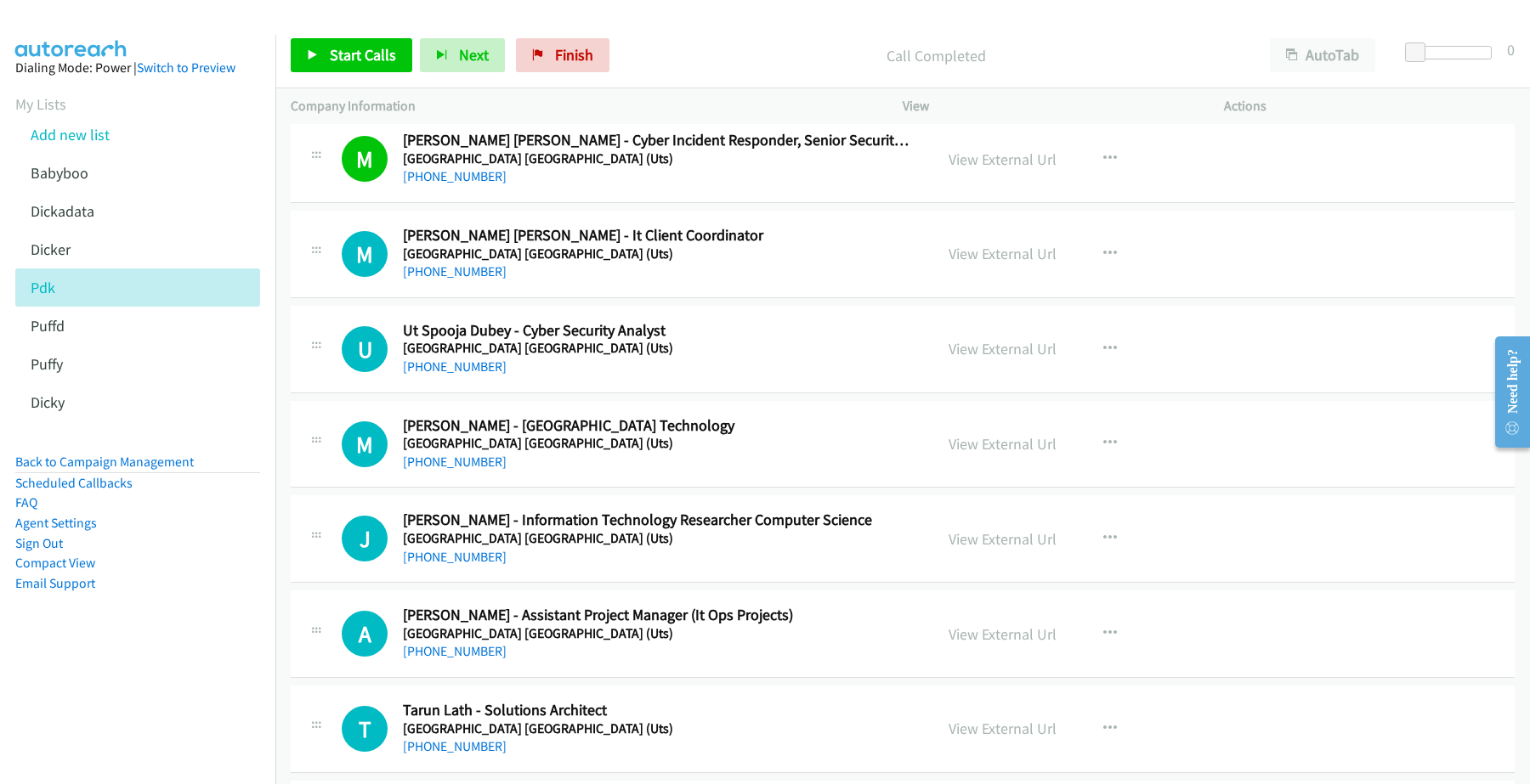
scroll to position [3823, 0]
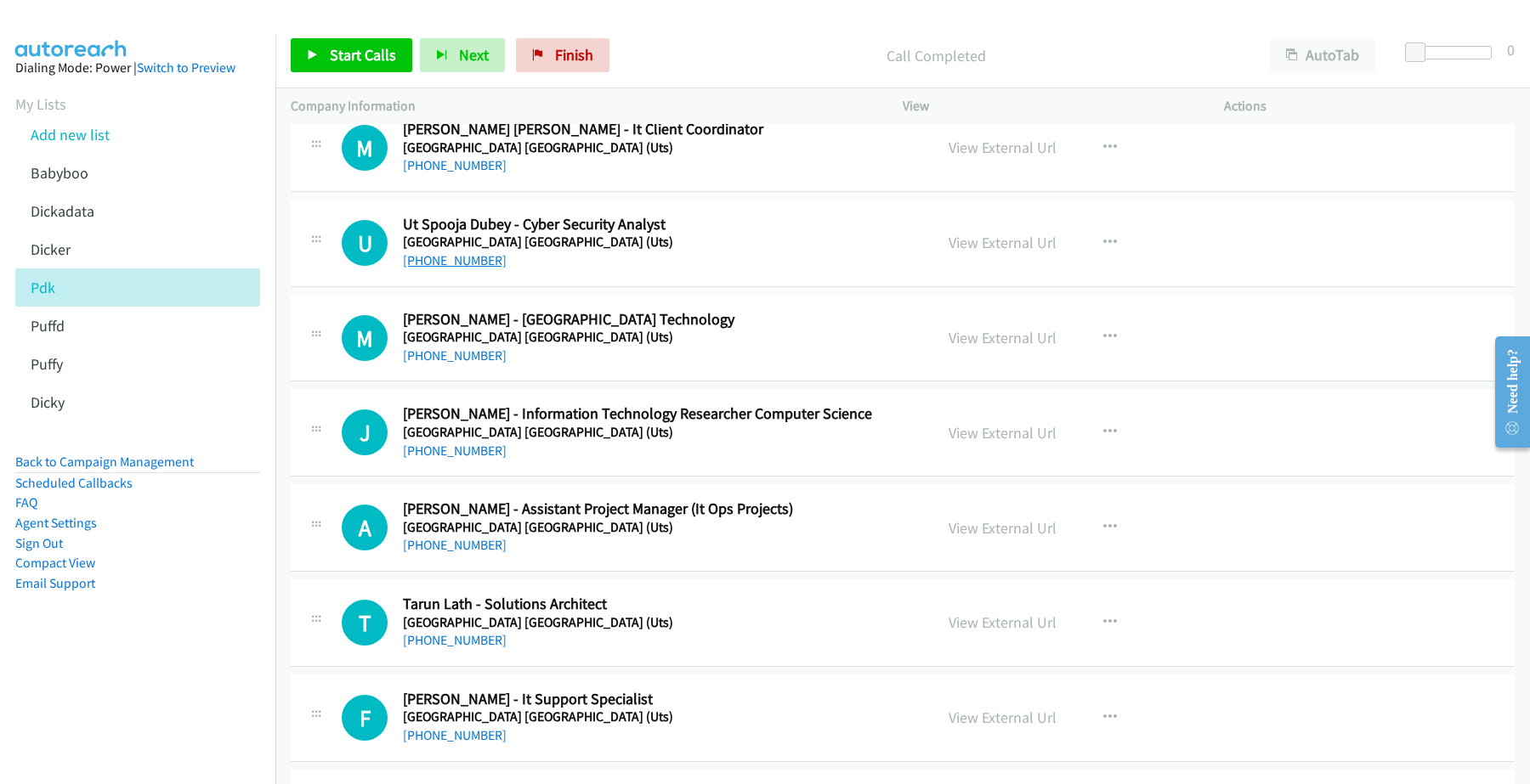
click at [444, 268] on link "+61 478 053 345" at bounding box center [455, 261] width 103 height 16
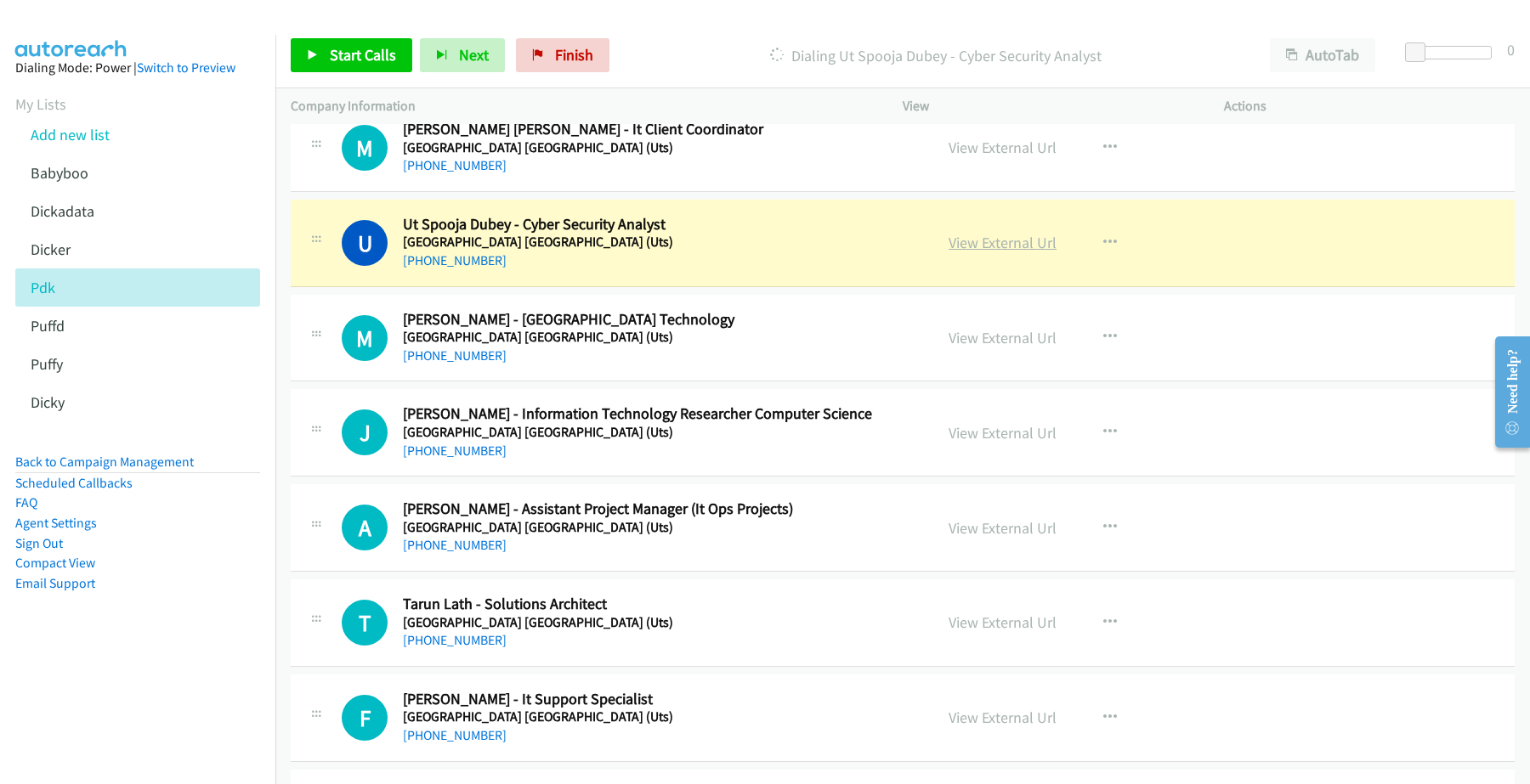
click at [995, 253] on link "View External Url" at bounding box center [1001, 243] width 108 height 20
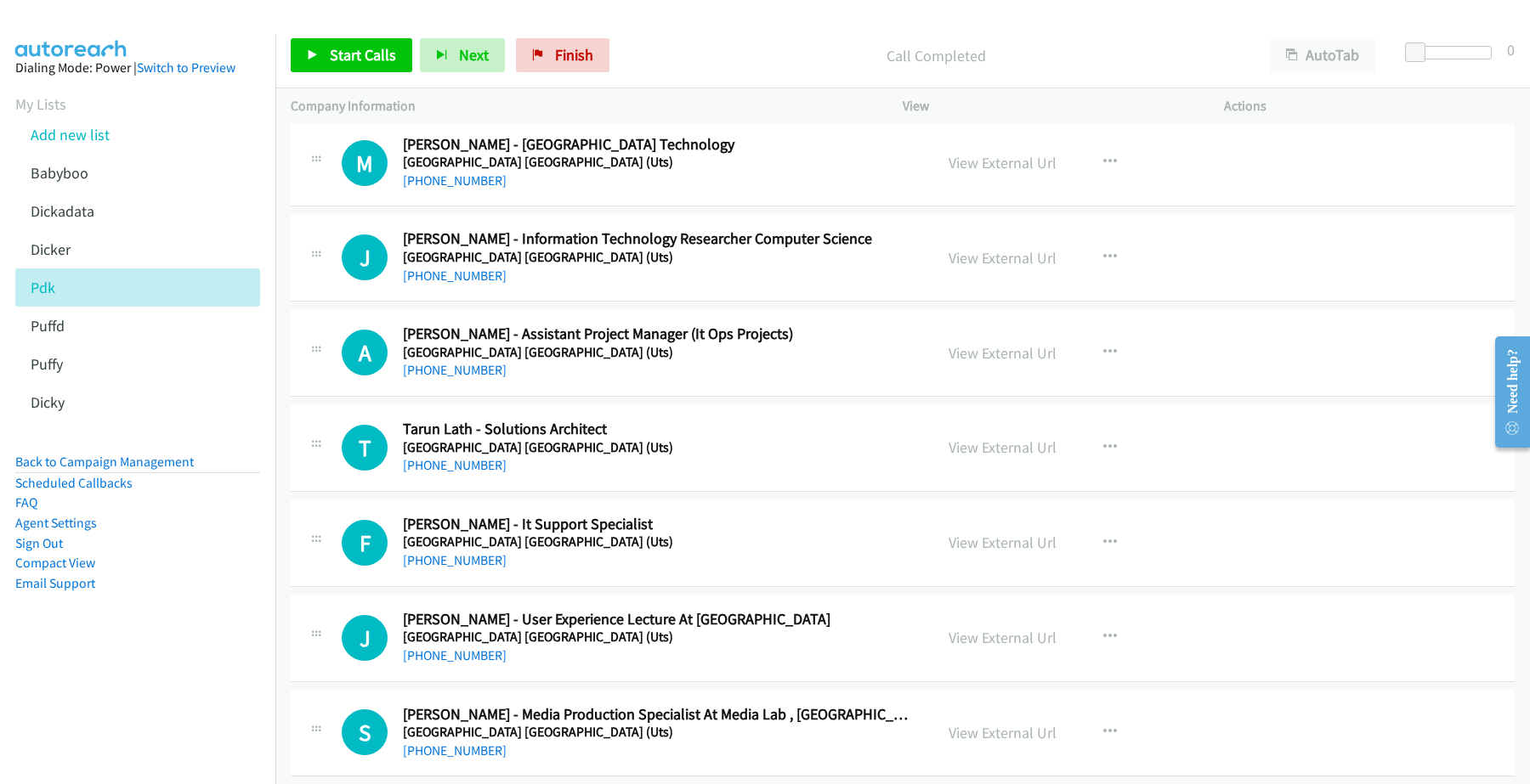
scroll to position [4036, 0]
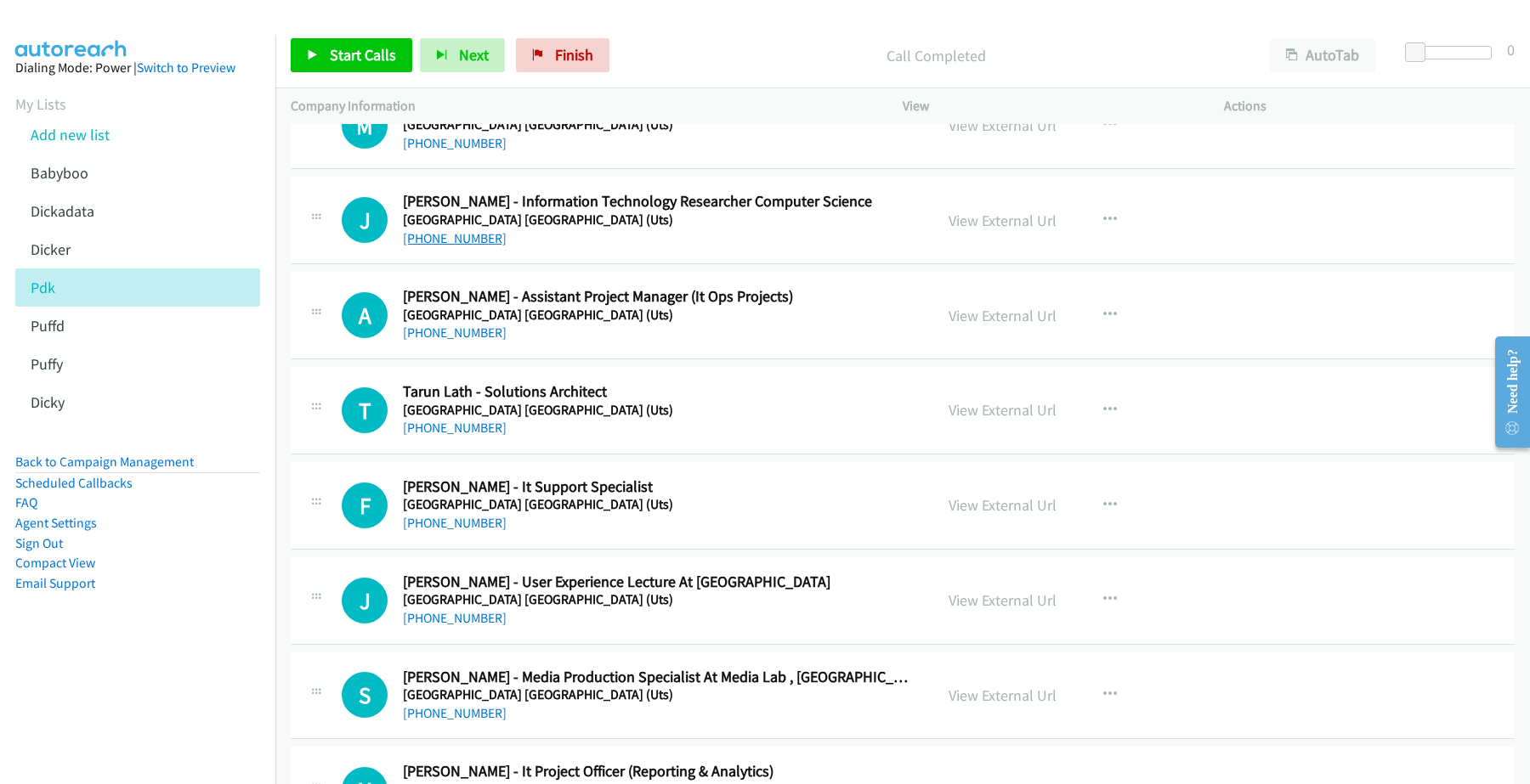
click at [444, 239] on link "+61 2 9514 9694" at bounding box center [455, 238] width 103 height 16
click at [1000, 222] on link "View External Url" at bounding box center [1001, 221] width 108 height 20
click at [444, 240] on link "+61 2 9514 9694" at bounding box center [455, 238] width 103 height 16
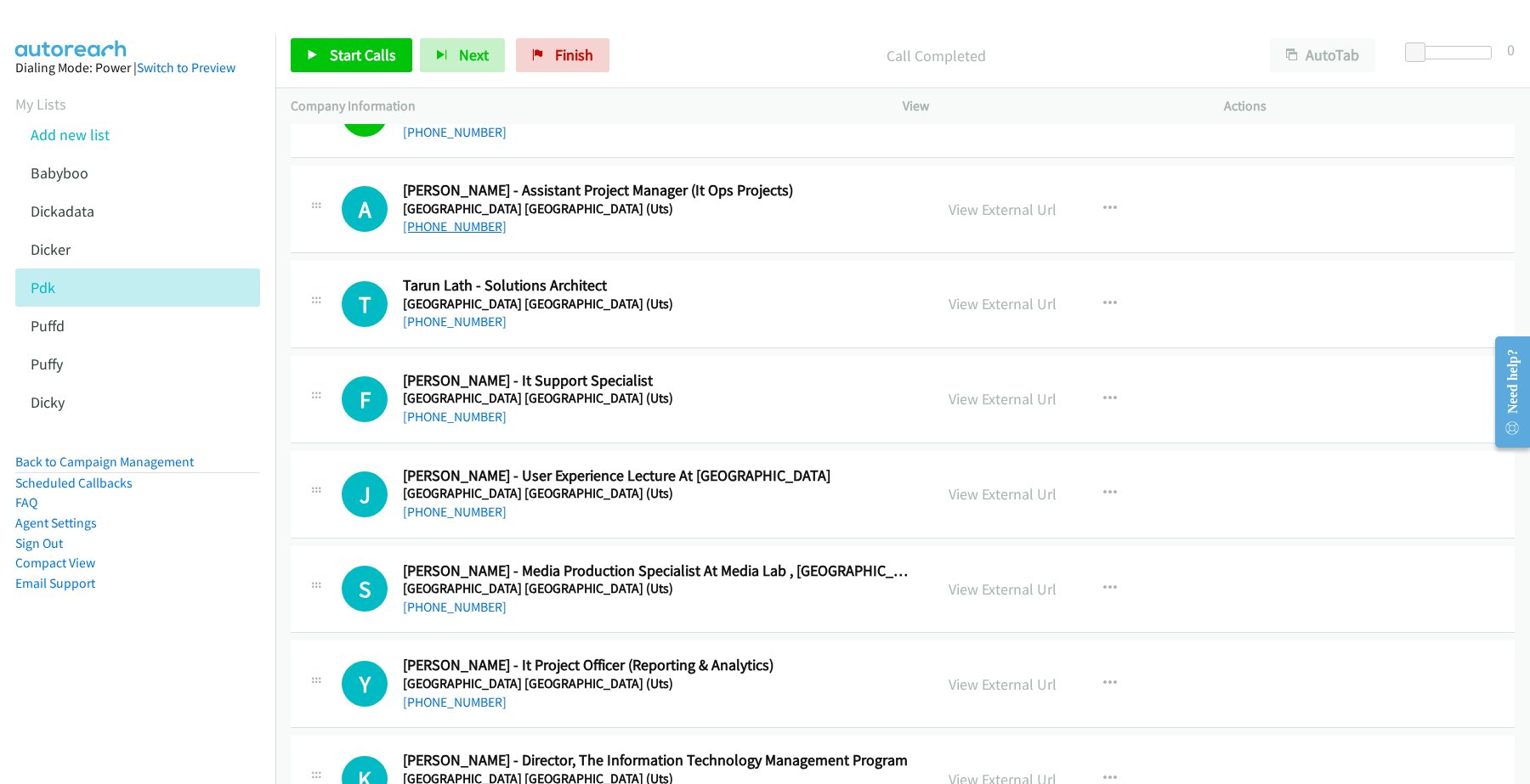
click at [477, 235] on link "+61 2 9514 3190" at bounding box center [455, 226] width 103 height 16
click at [975, 214] on link "View External Url" at bounding box center [1001, 209] width 108 height 20
click at [459, 235] on link "+61 2 9514 3190" at bounding box center [455, 226] width 103 height 16
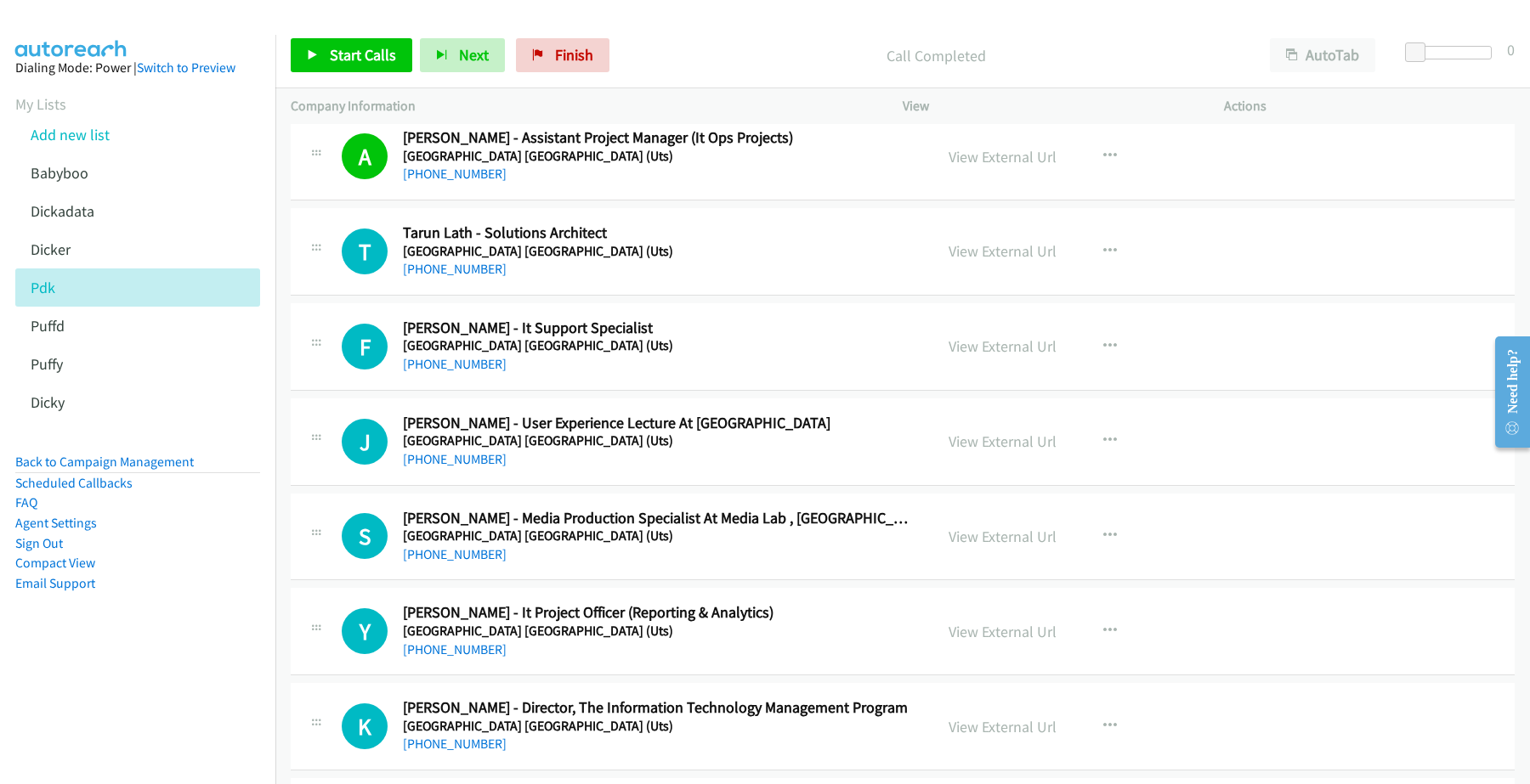
scroll to position [4248, 0]
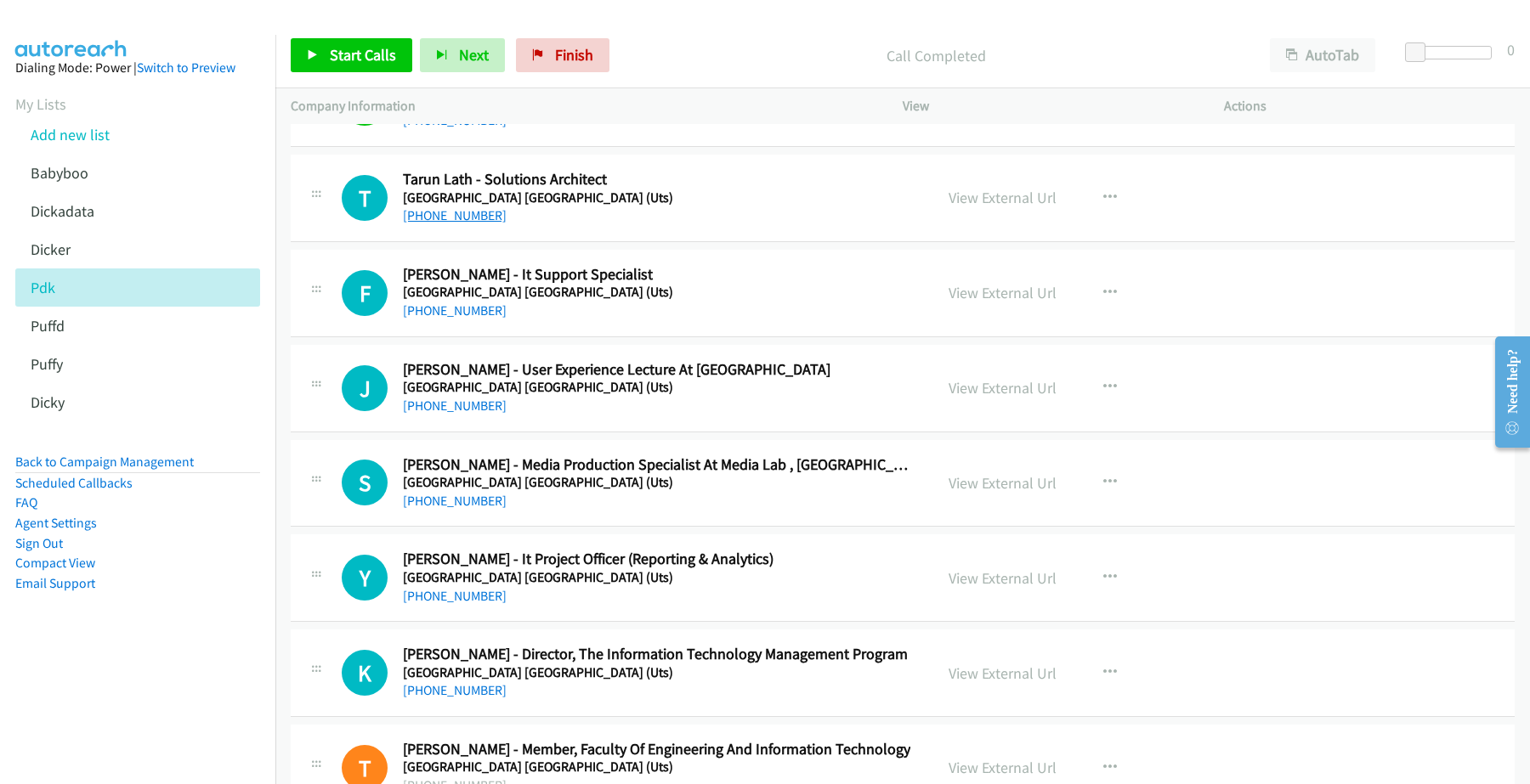
click at [450, 223] on link "+61 458 457 296" at bounding box center [455, 215] width 103 height 16
click at [986, 200] on link "View External Url" at bounding box center [1001, 198] width 108 height 20
click at [449, 310] on link "+61 481 002 443" at bounding box center [455, 311] width 103 height 16
click at [975, 302] on link "View External Url" at bounding box center [1001, 293] width 108 height 20
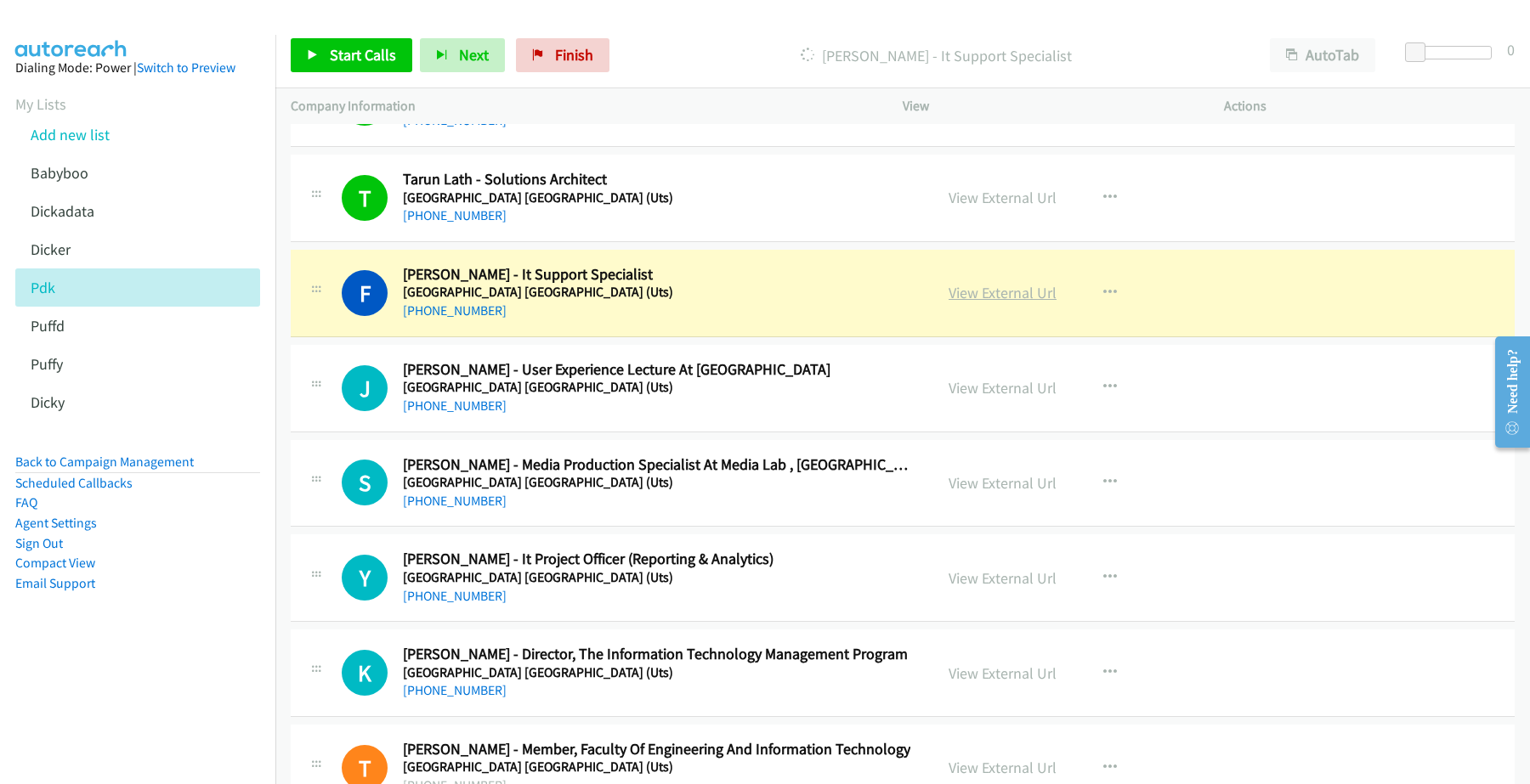
click at [1003, 300] on link "View External Url" at bounding box center [1001, 293] width 108 height 20
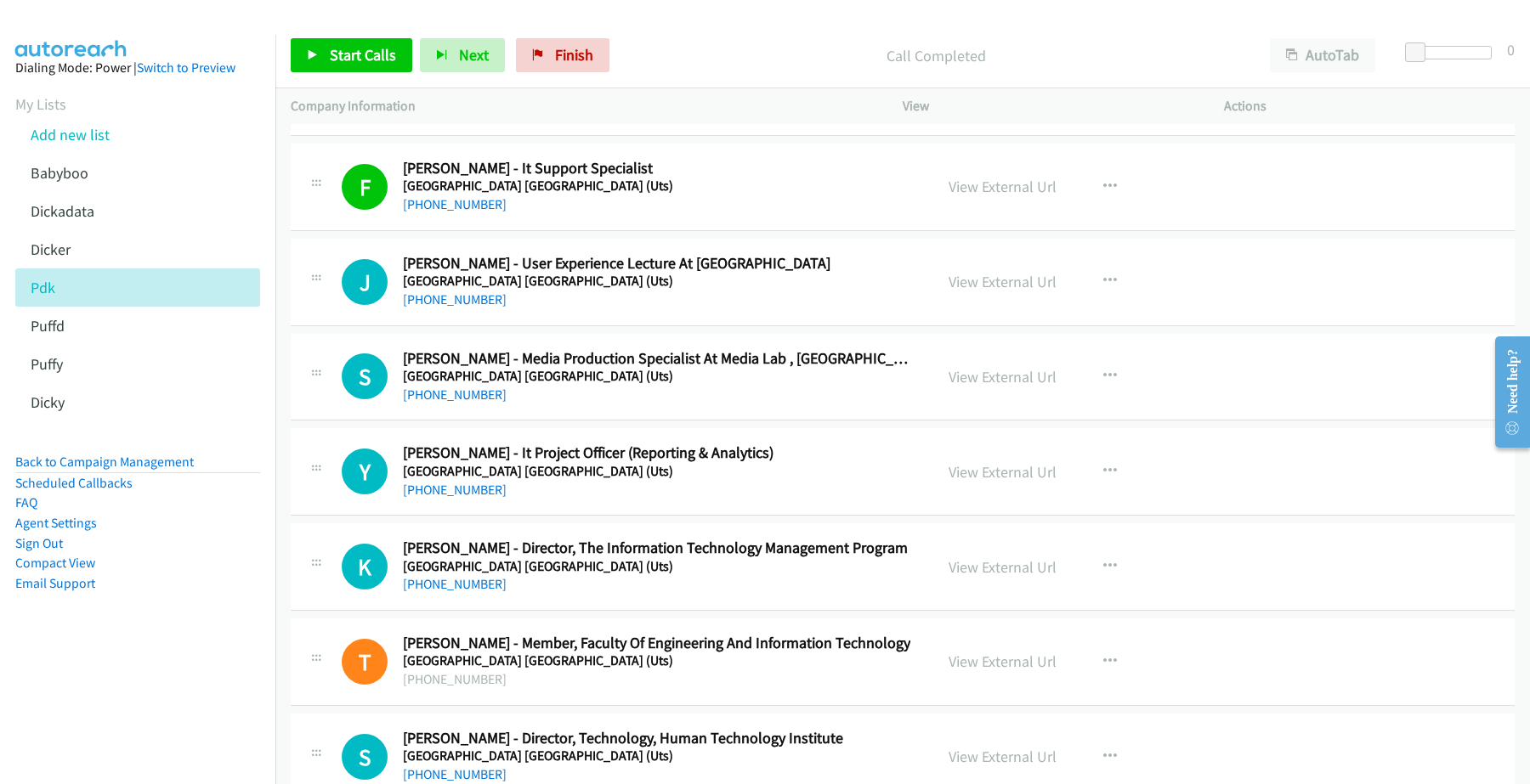
scroll to position [4460, 0]
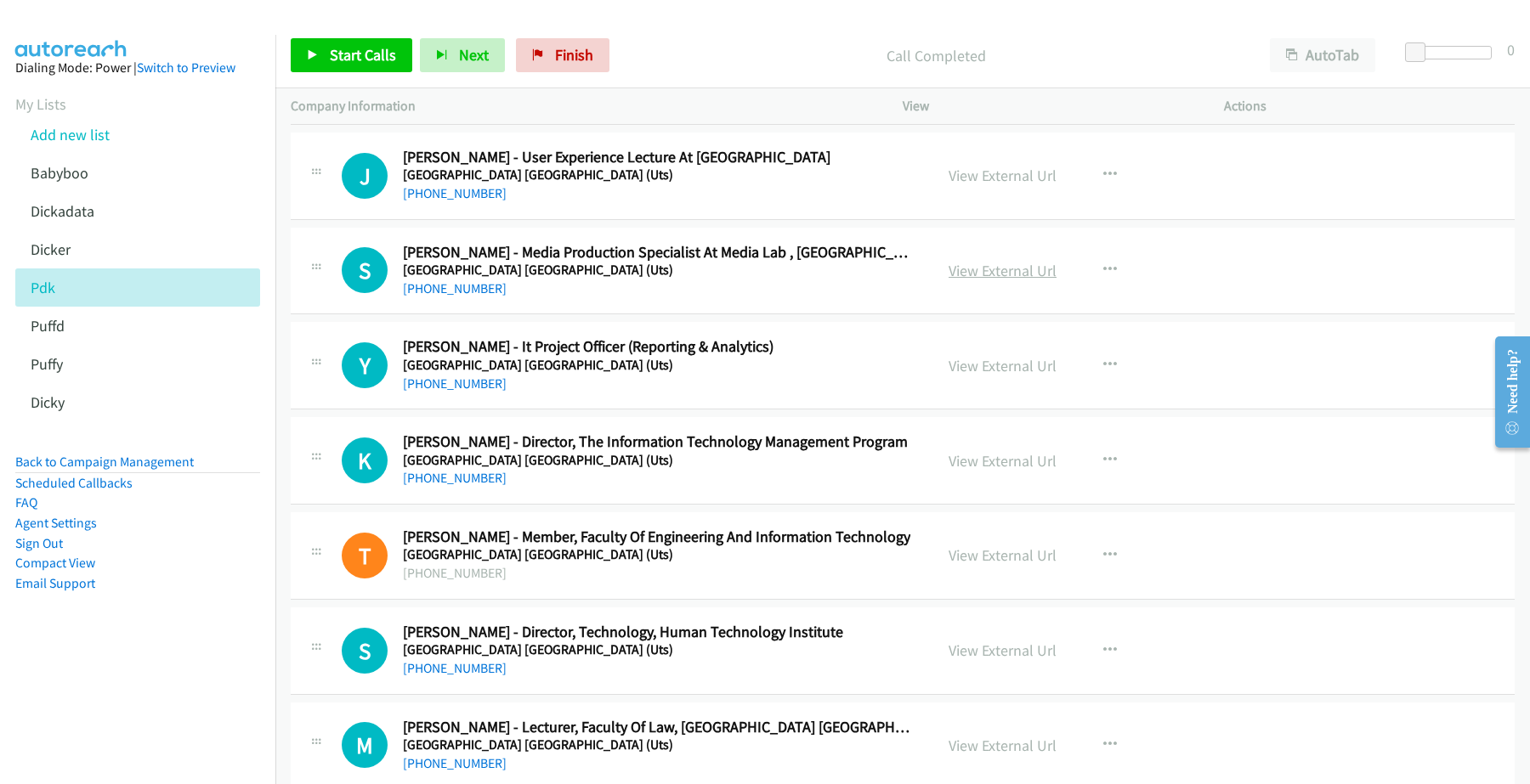
click at [994, 269] on link "View External Url" at bounding box center [1001, 271] width 108 height 20
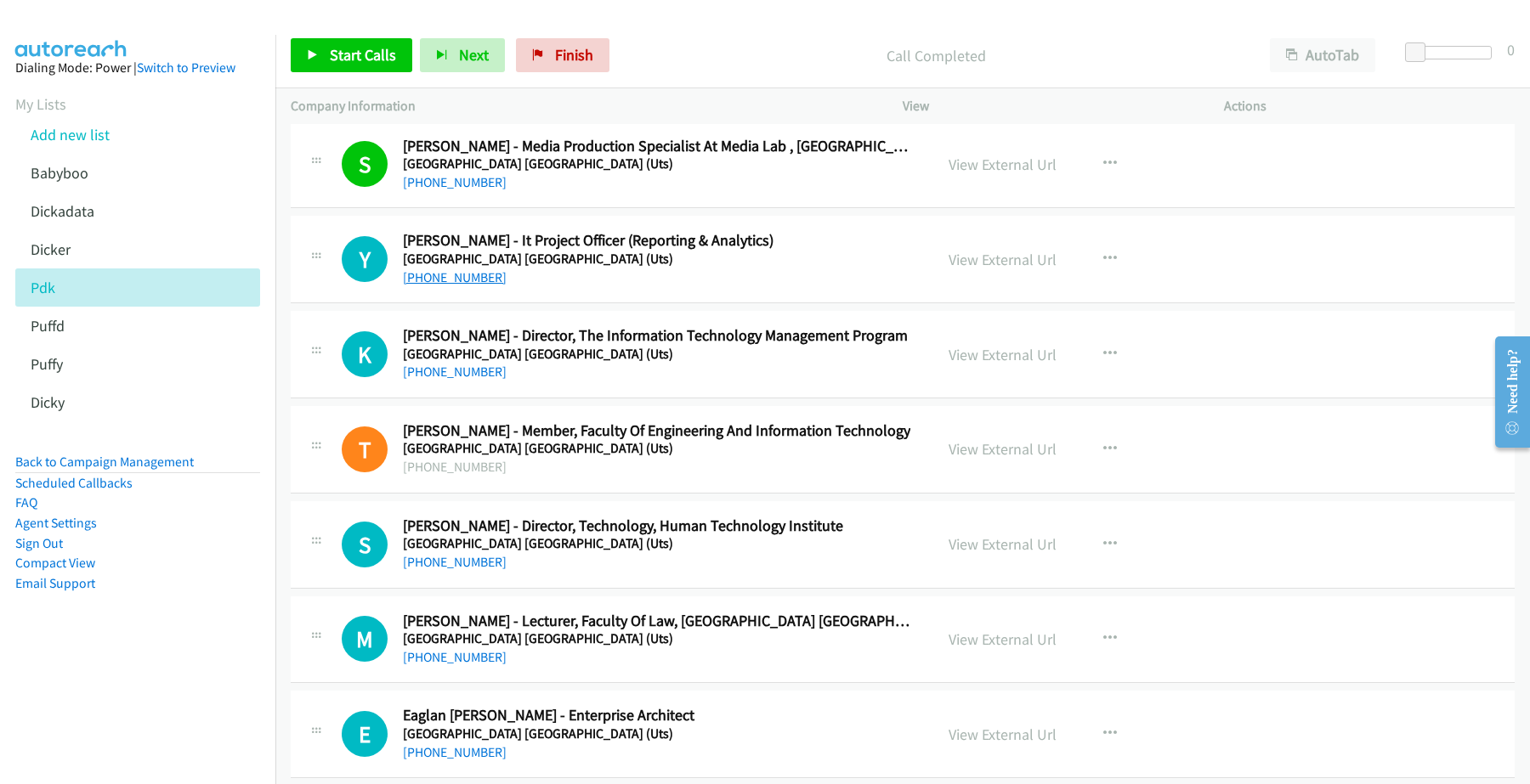
click at [430, 286] on link "+61 455 328 421" at bounding box center [455, 278] width 103 height 16
click at [959, 264] on link "View External Url" at bounding box center [1001, 260] width 108 height 20
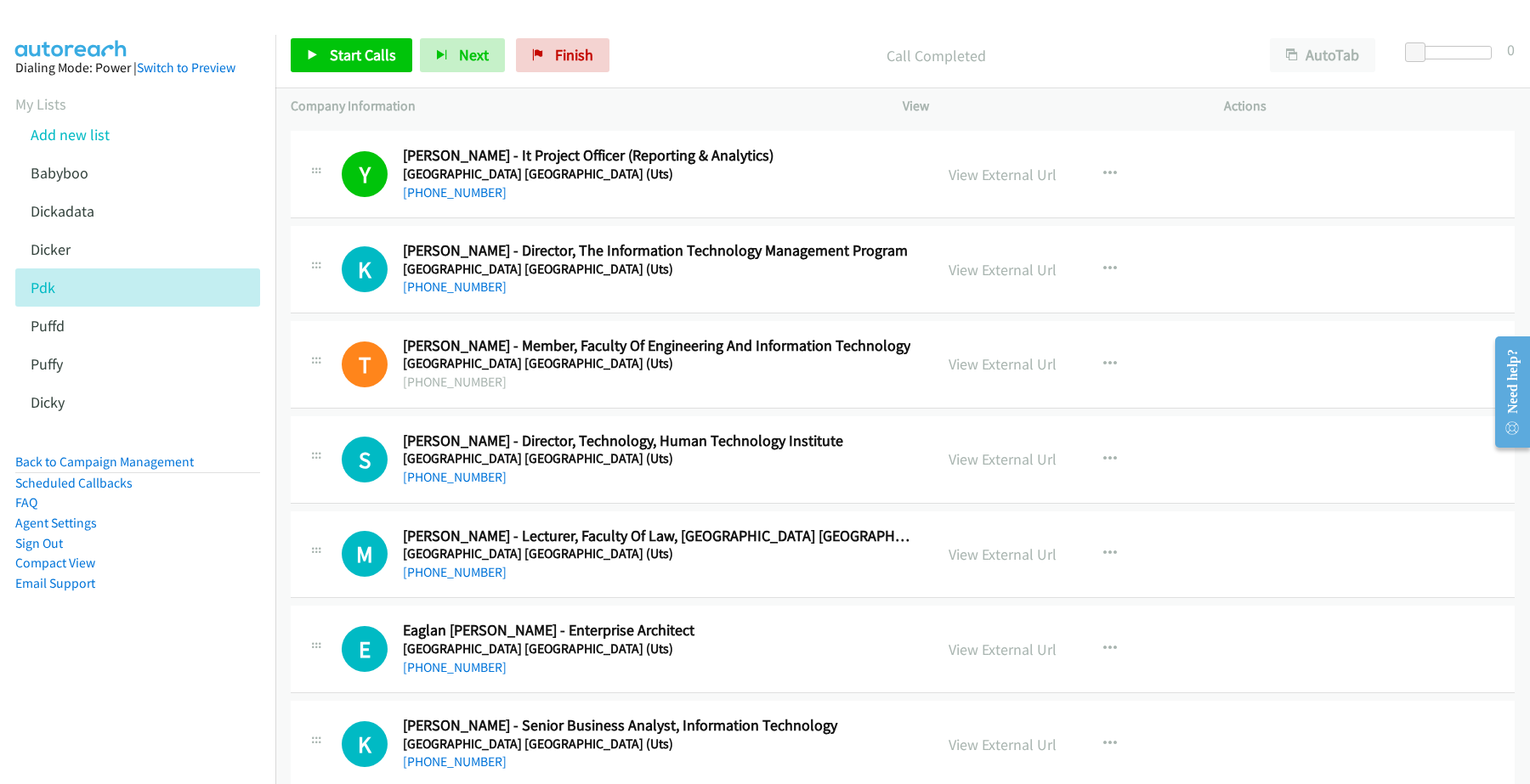
scroll to position [4673, 0]
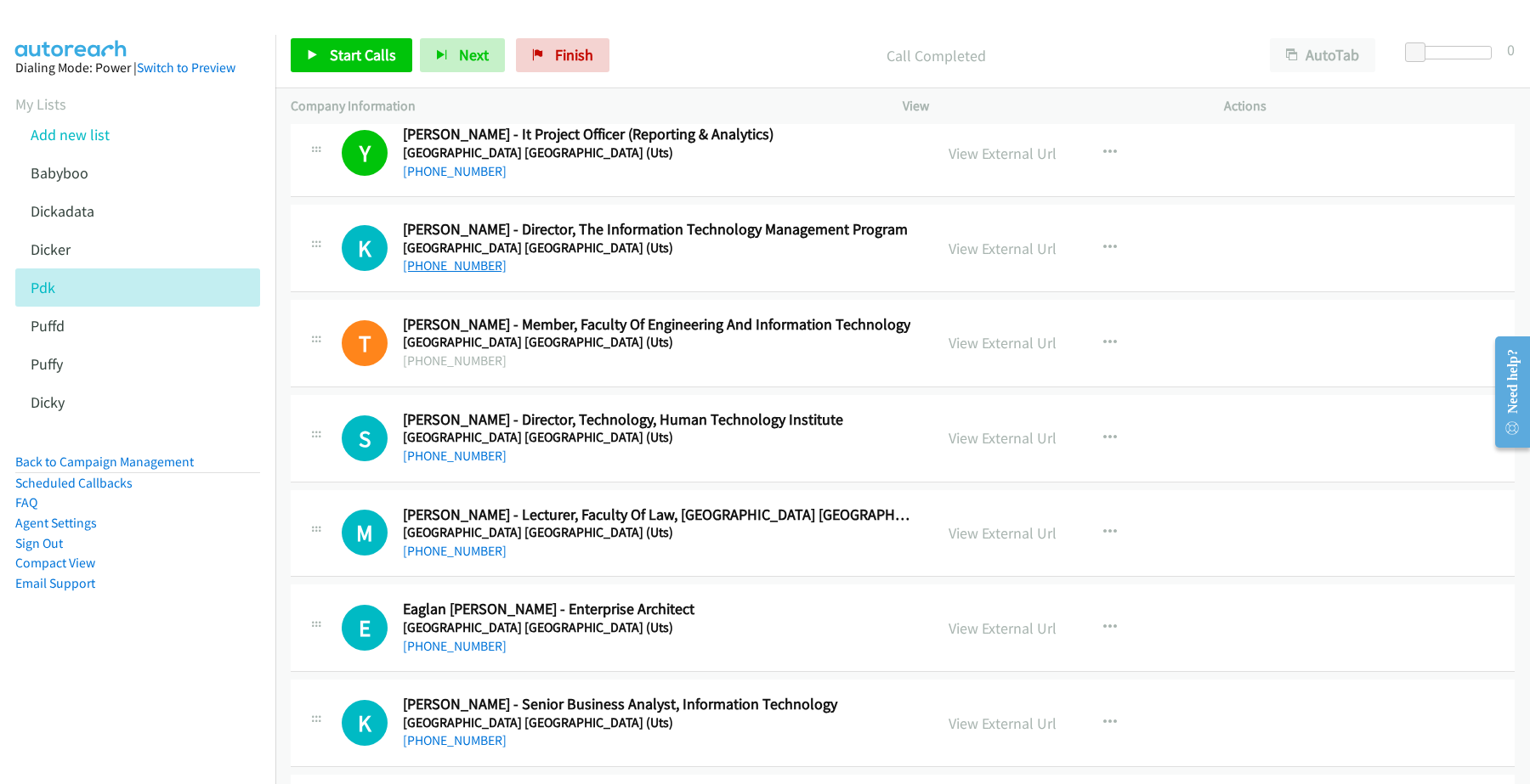
click at [453, 270] on link "+61 2 9514 7937" at bounding box center [455, 265] width 103 height 16
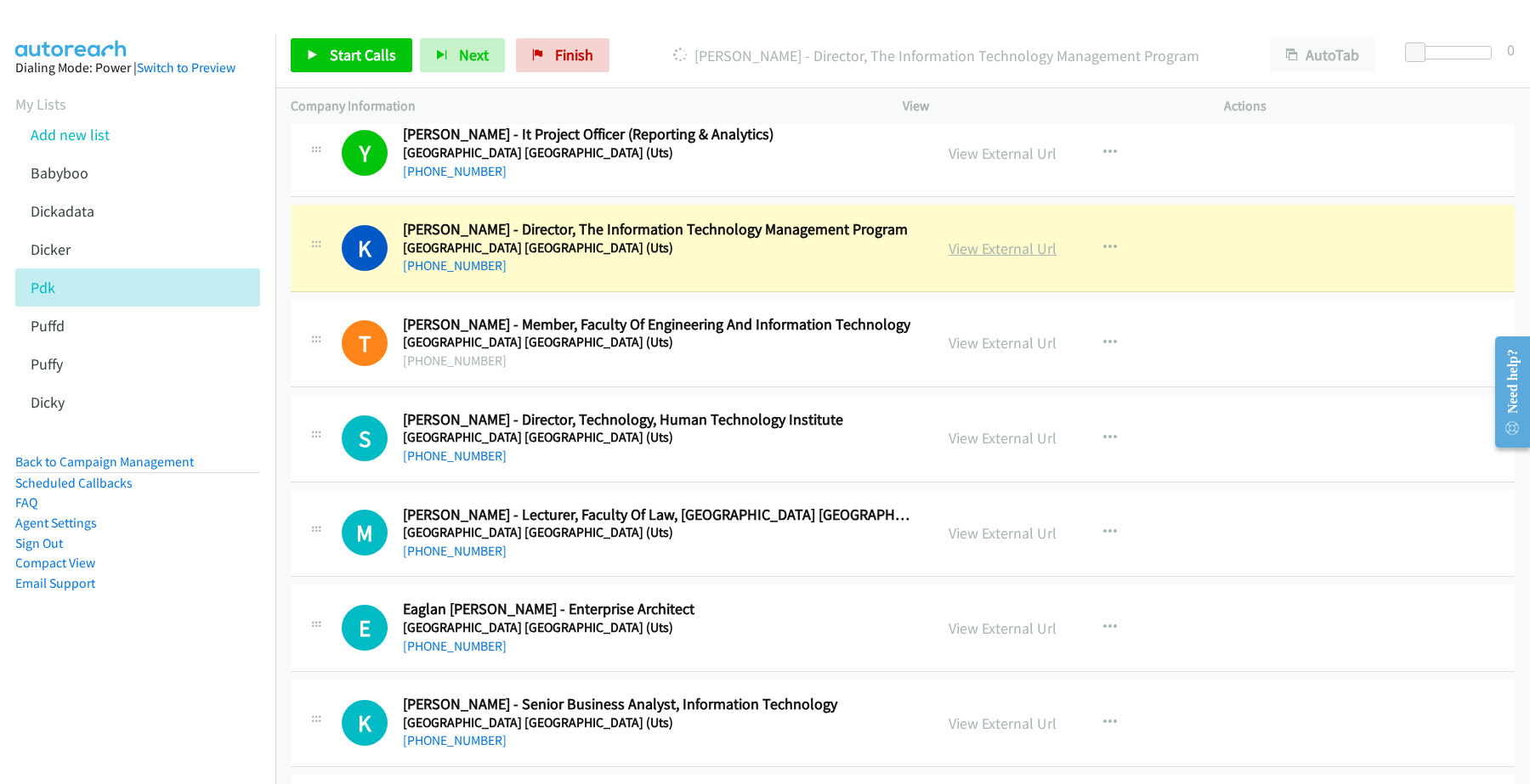
click at [982, 254] on link "View External Url" at bounding box center [1001, 248] width 108 height 20
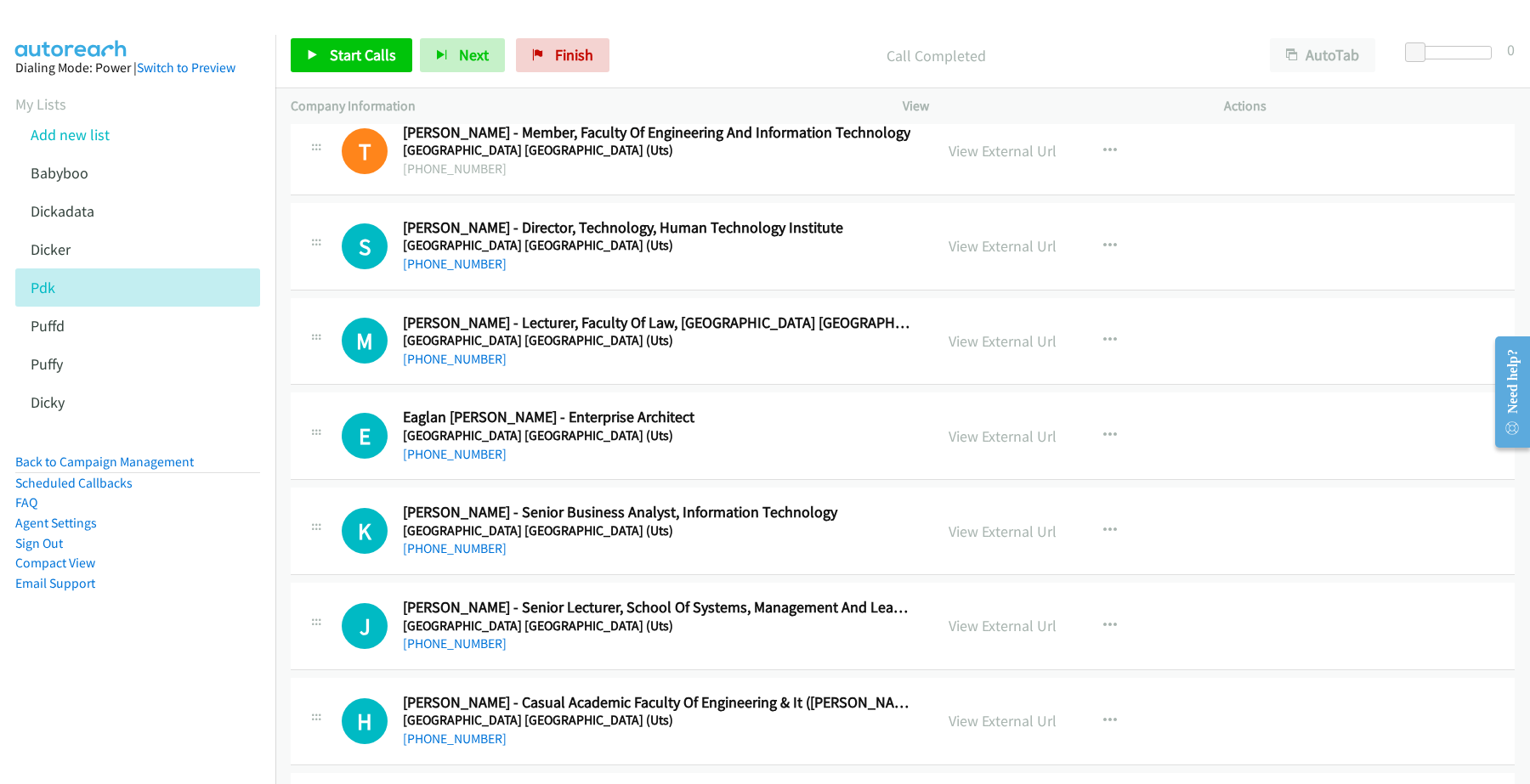
scroll to position [4886, 0]
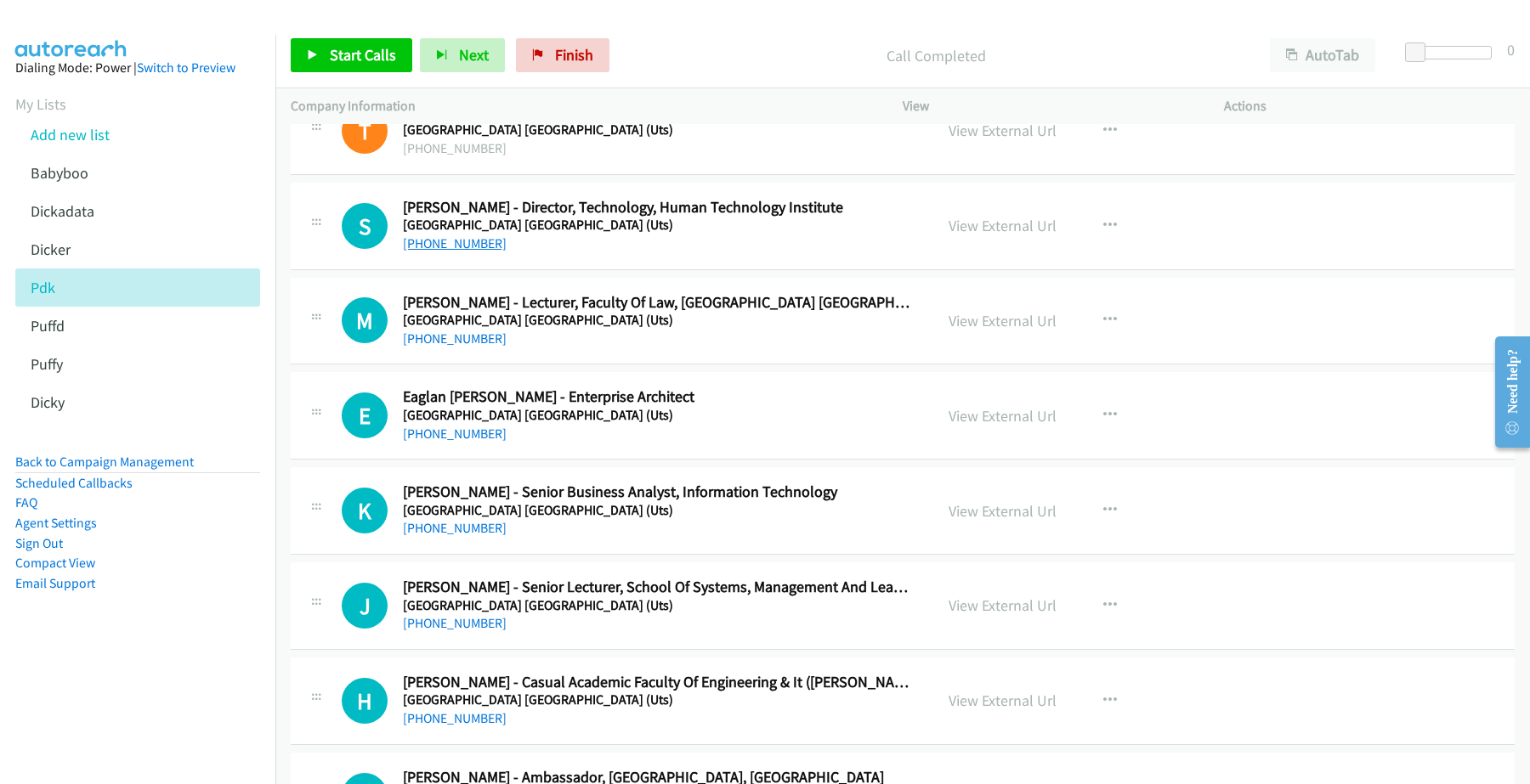
click at [456, 251] on link "+61 425 276 967" at bounding box center [455, 243] width 103 height 16
click at [1001, 235] on link "View External Url" at bounding box center [1001, 225] width 108 height 20
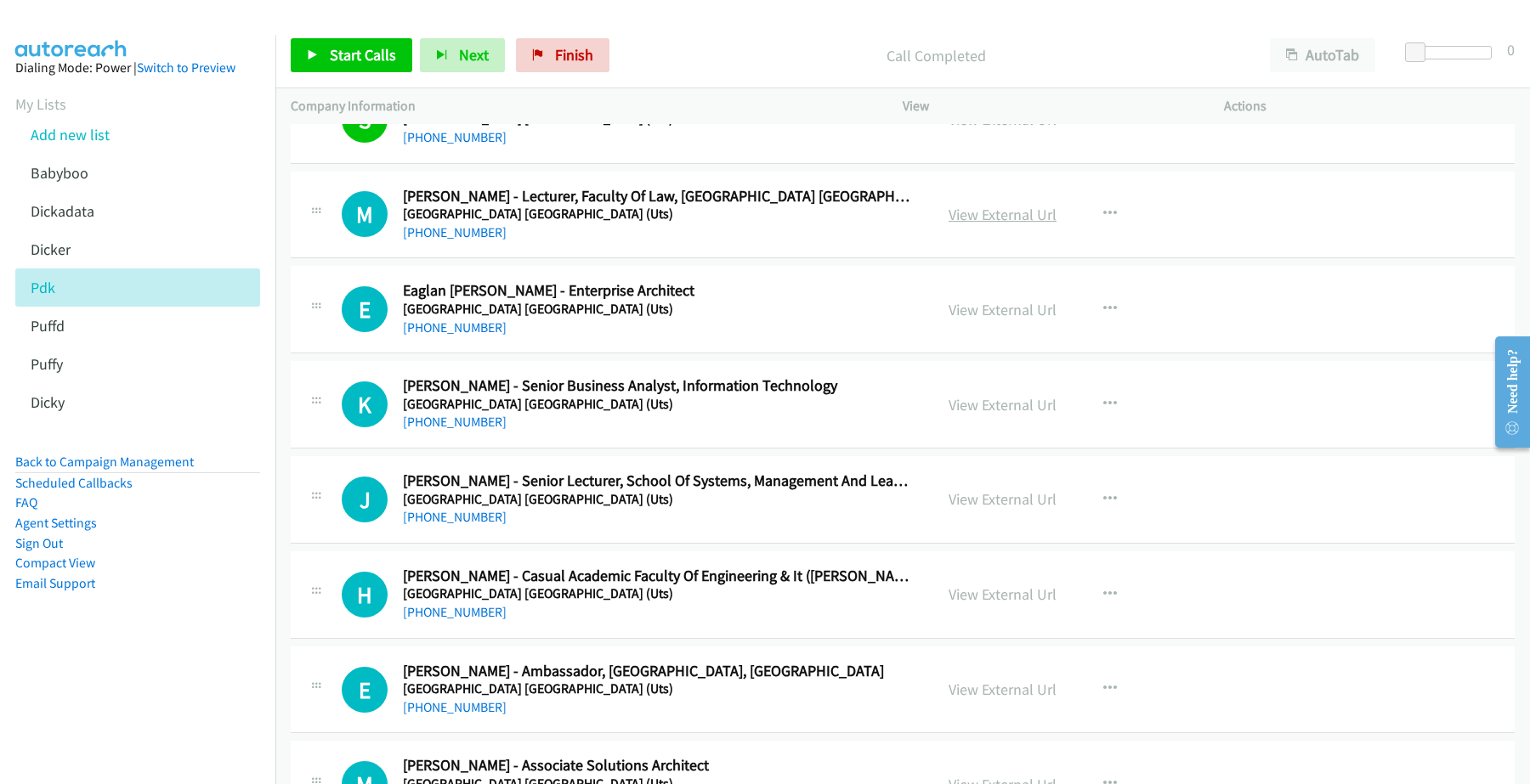
click at [1001, 224] on link "View External Url" at bounding box center [1001, 214] width 108 height 20
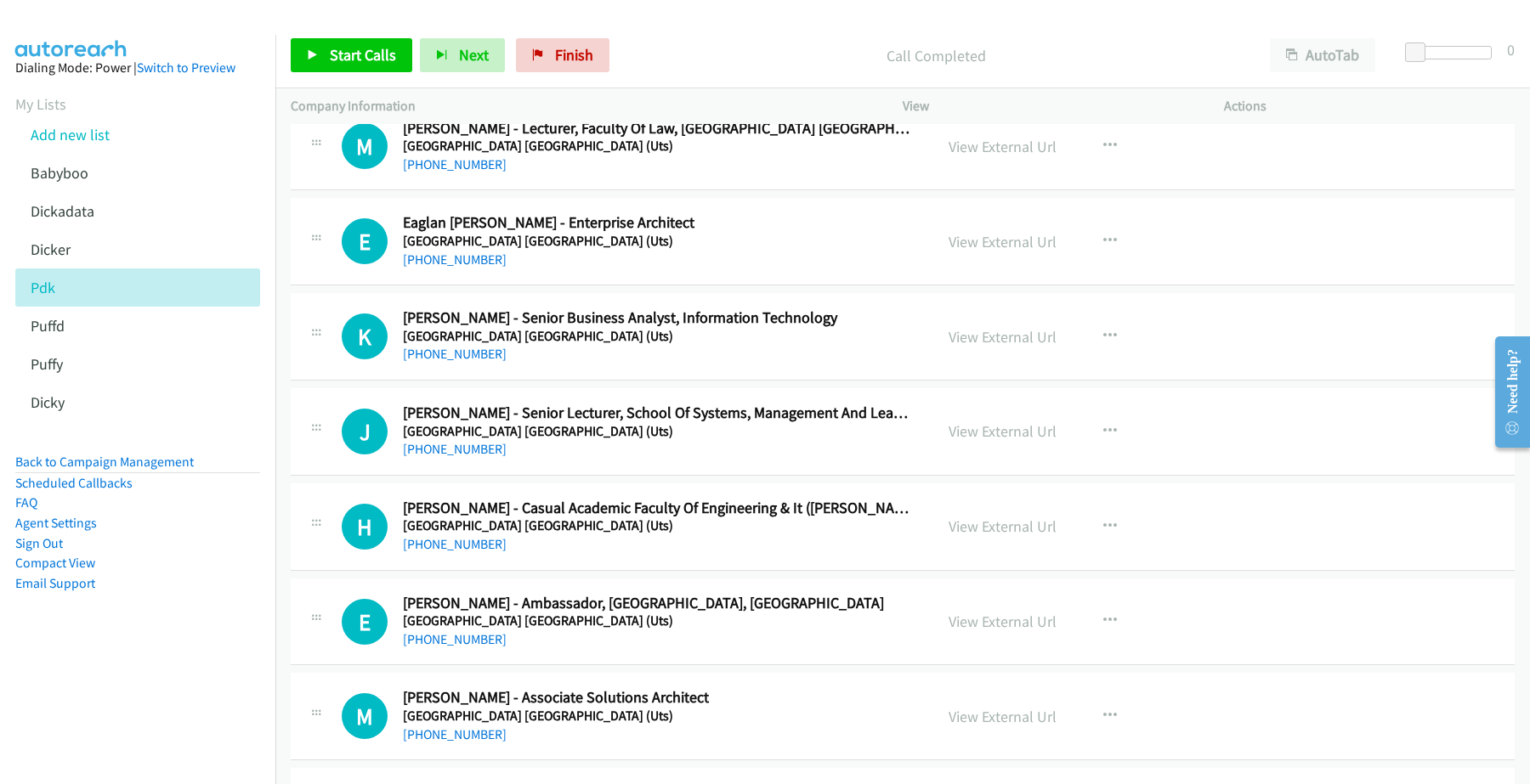
scroll to position [5097, 0]
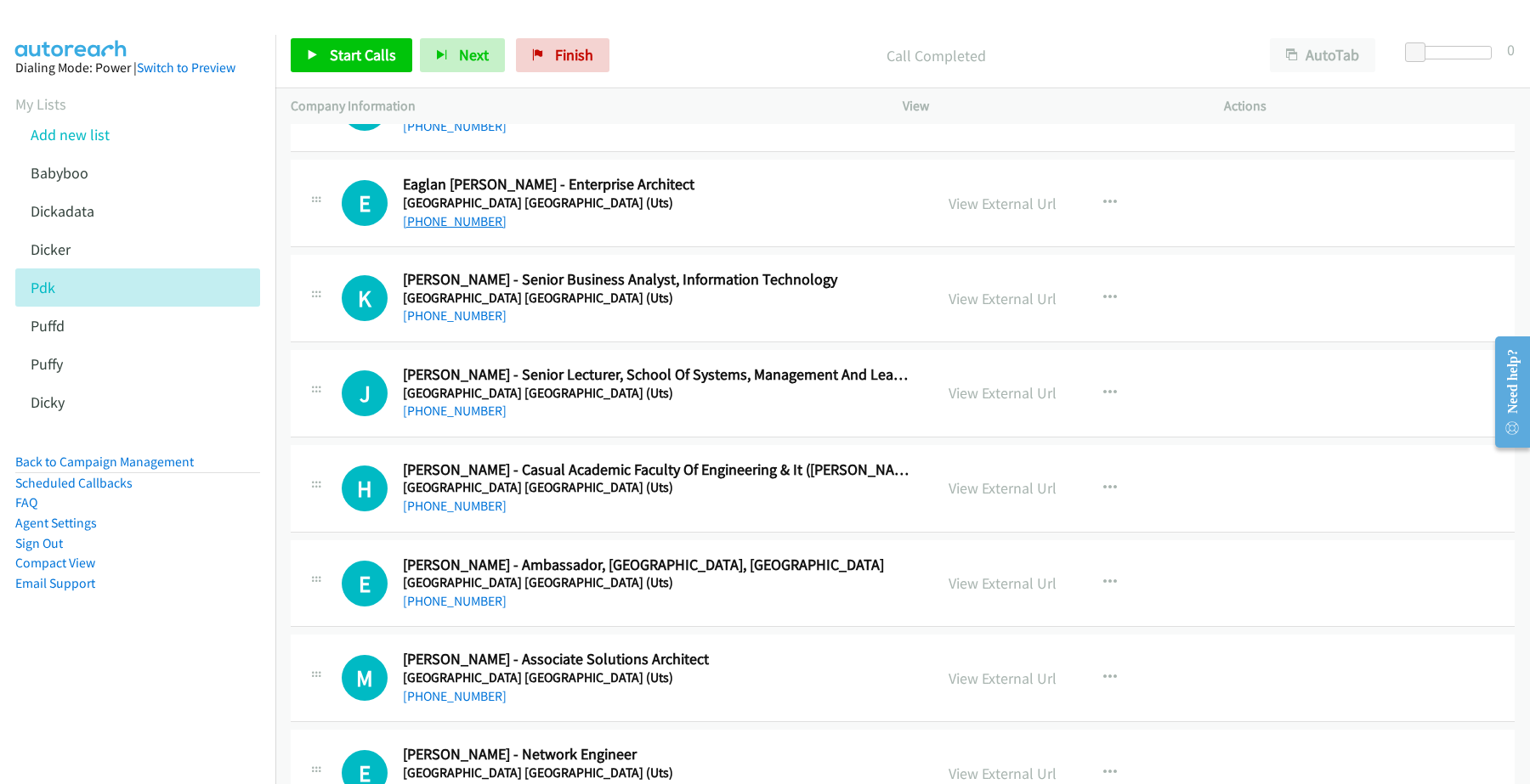
click at [451, 228] on link "+61 477 858 351" at bounding box center [455, 222] width 103 height 16
click at [957, 206] on link "View External Url" at bounding box center [1001, 204] width 108 height 20
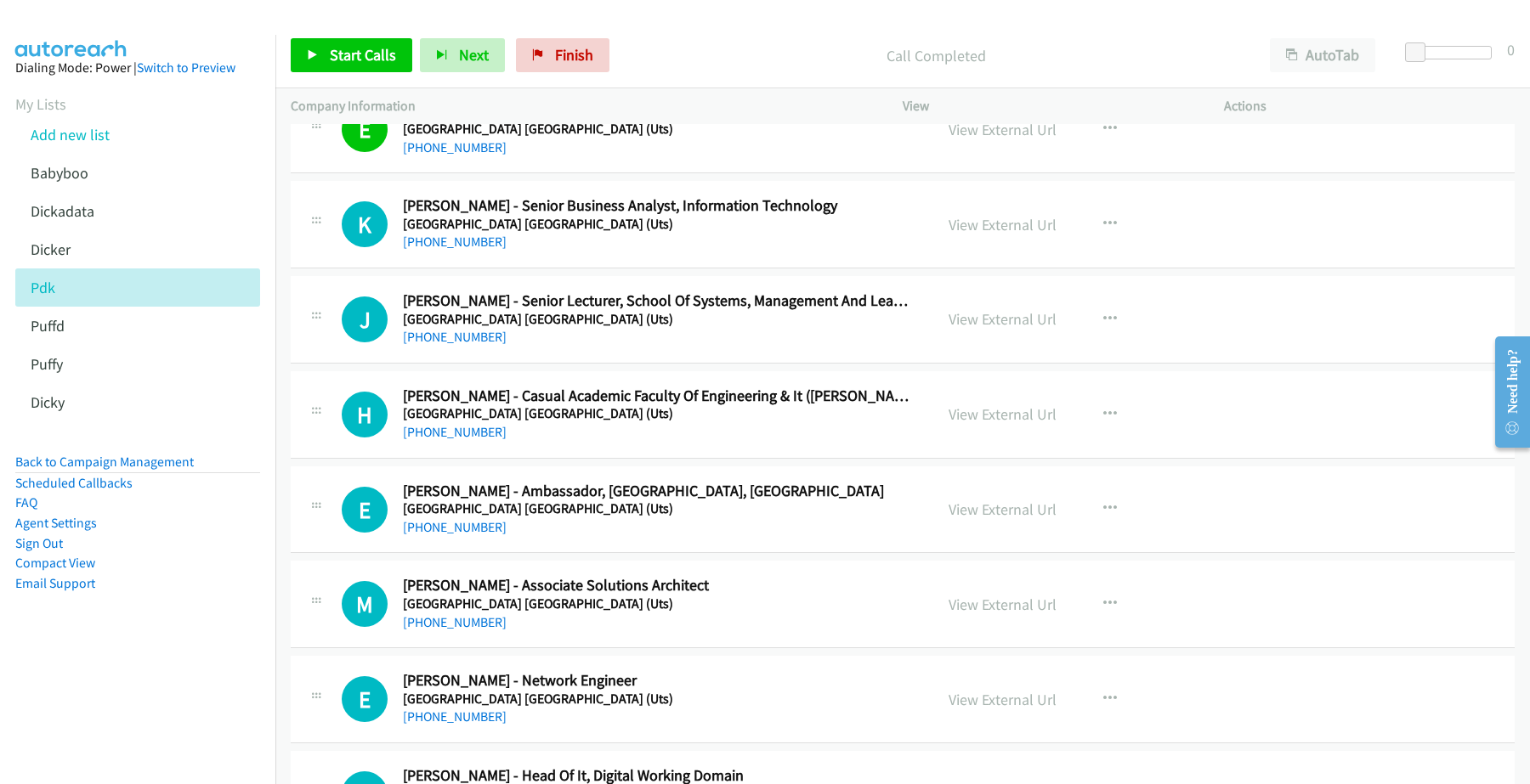
scroll to position [5204, 0]
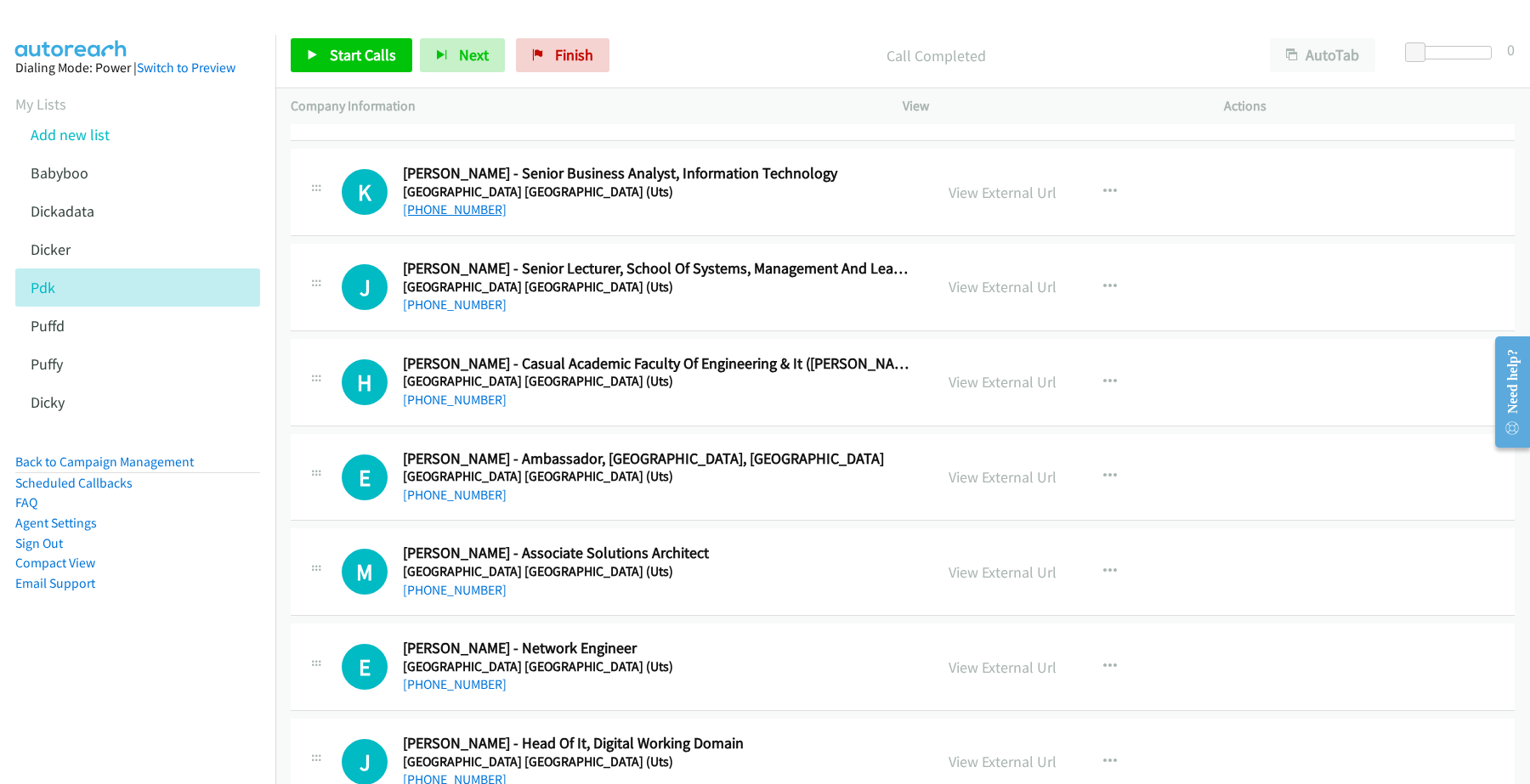
click at [446, 217] on link "+61 414 340 010" at bounding box center [455, 209] width 103 height 16
click at [956, 201] on link "View External Url" at bounding box center [1001, 192] width 108 height 20
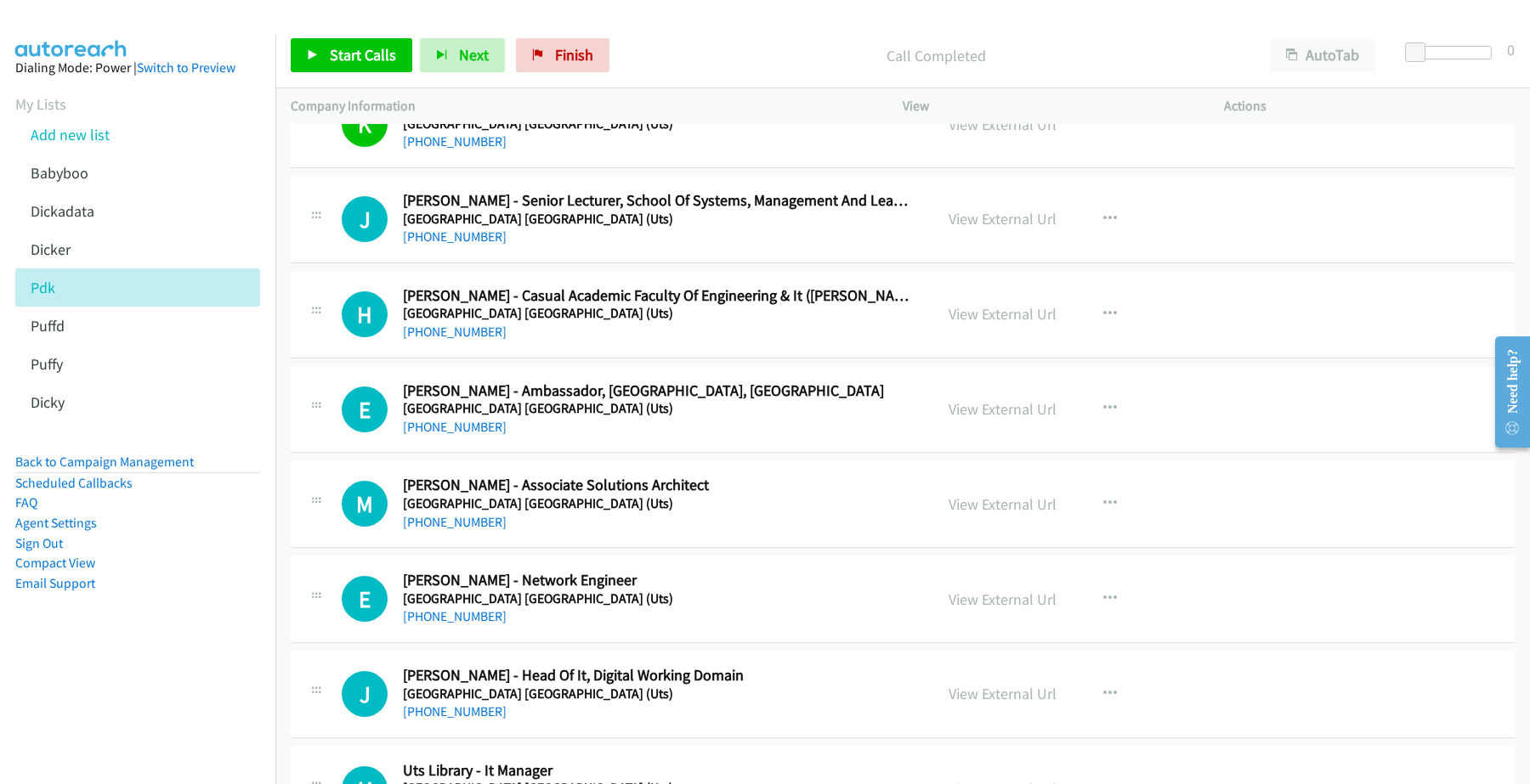
scroll to position [5310, 0]
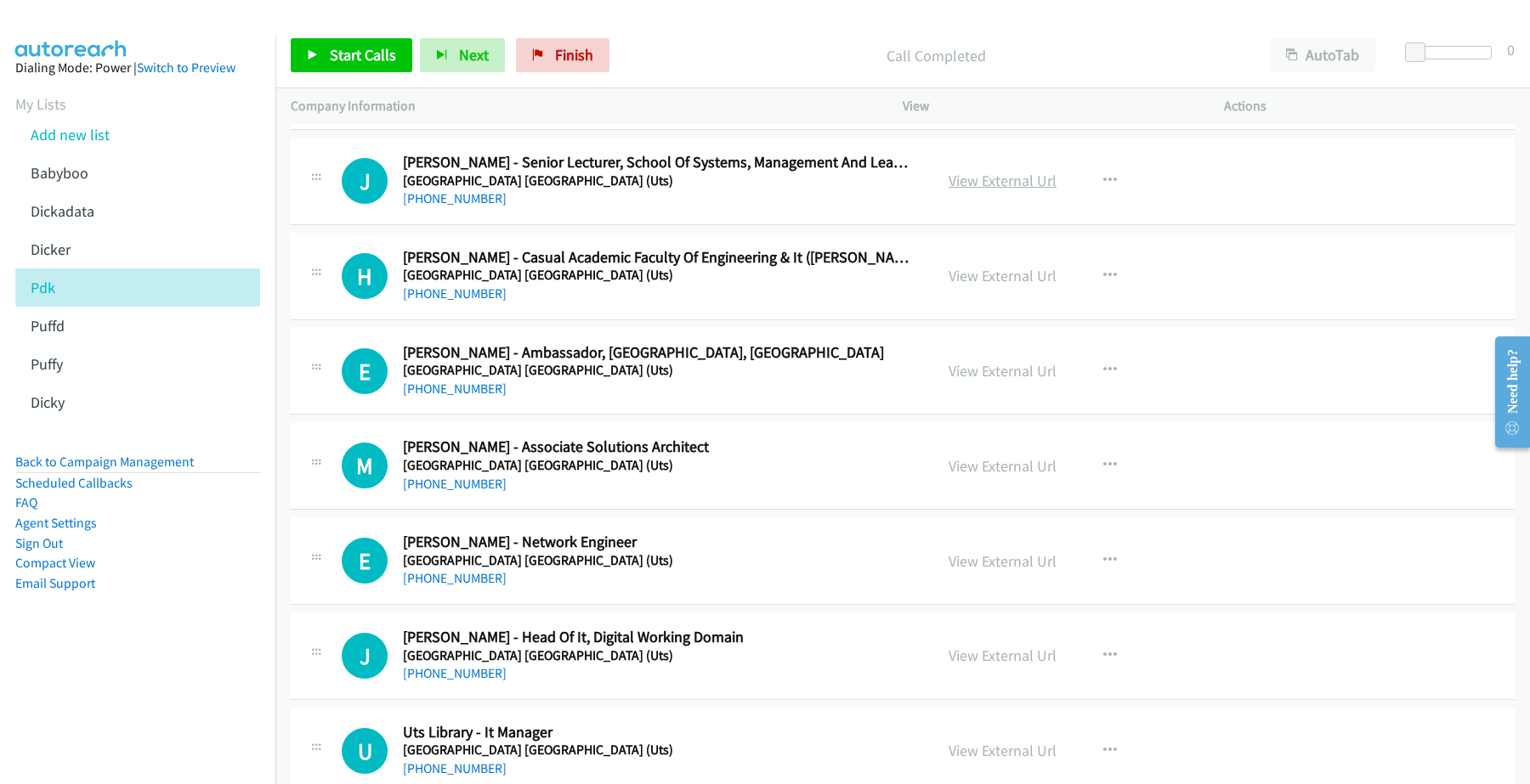
click at [1003, 190] on link "View External Url" at bounding box center [1001, 181] width 108 height 20
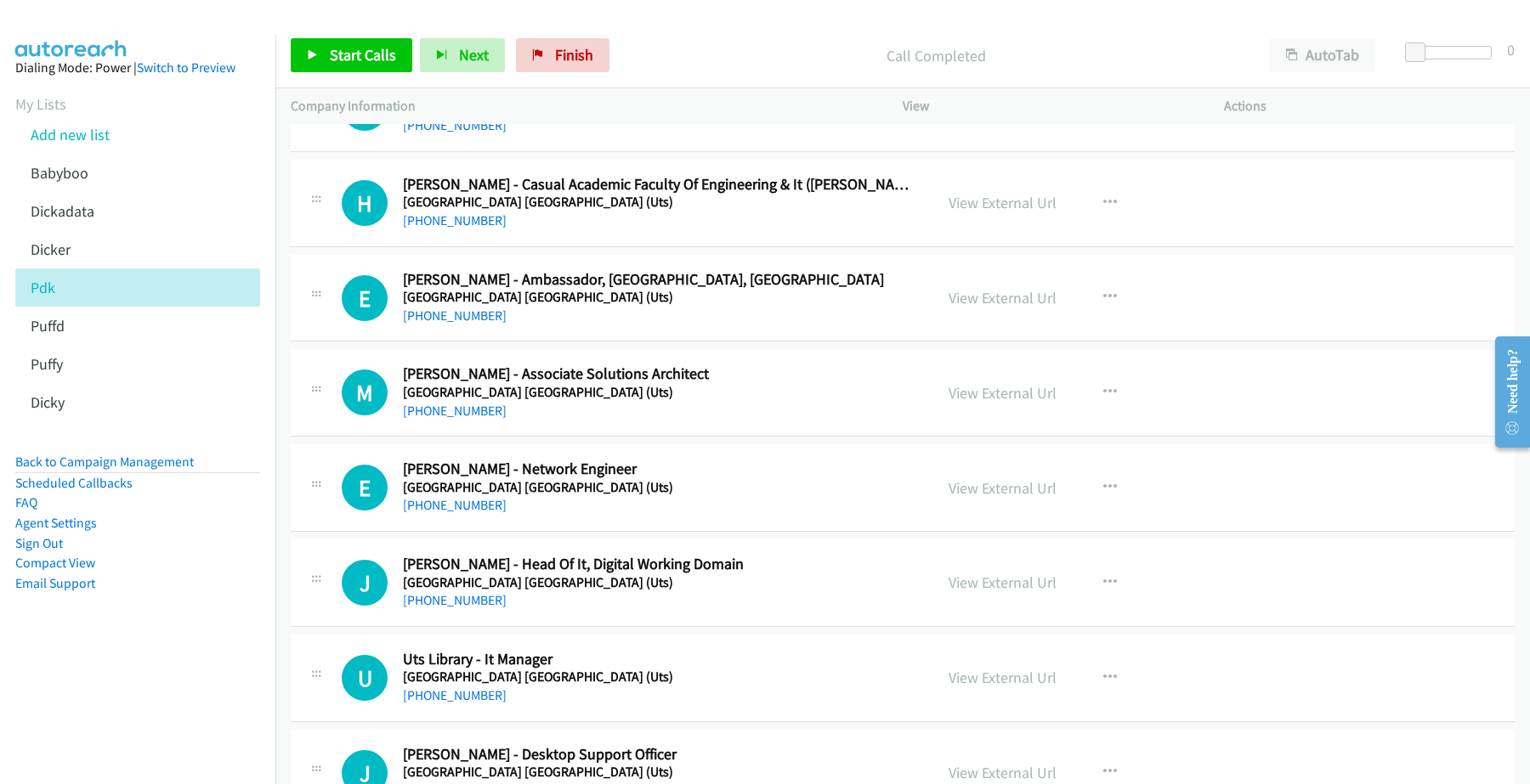
scroll to position [5416, 0]
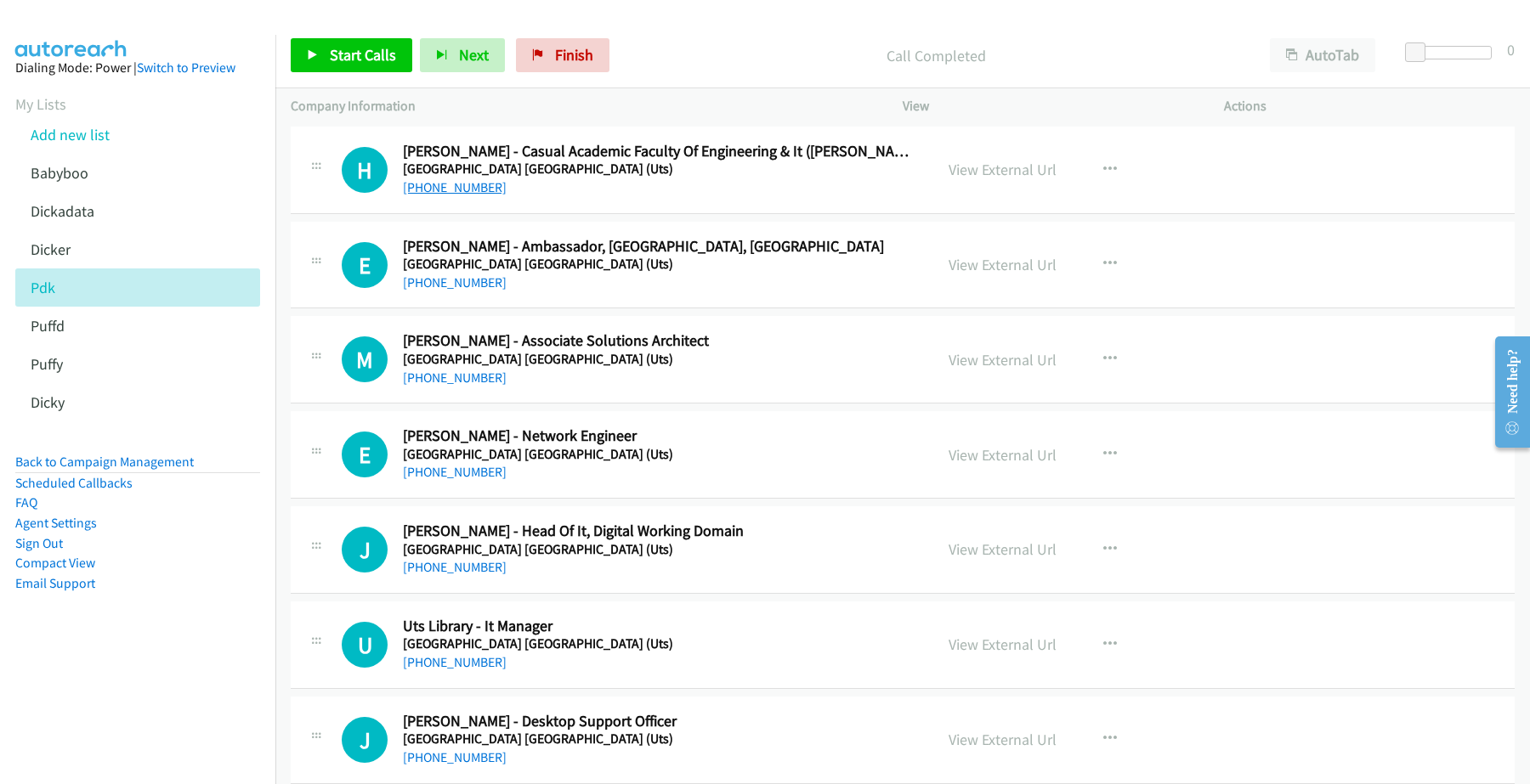
click at [447, 196] on link "+61 414 743 210" at bounding box center [455, 187] width 103 height 16
click at [983, 174] on link "View External Url" at bounding box center [1001, 169] width 108 height 20
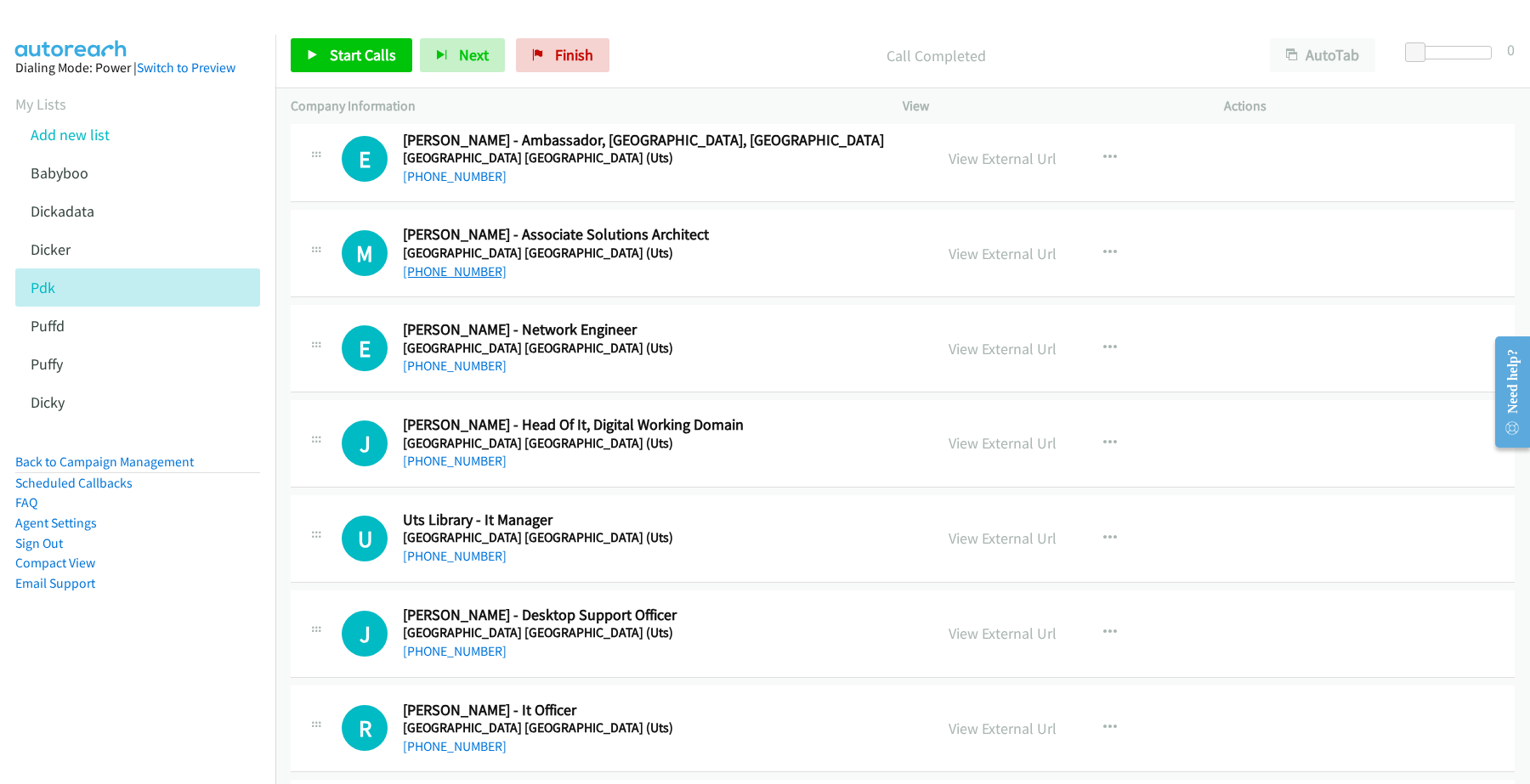
click at [439, 279] on link "+61 478 645 997" at bounding box center [455, 271] width 103 height 16
click at [984, 255] on link "View External Url" at bounding box center [1001, 254] width 108 height 20
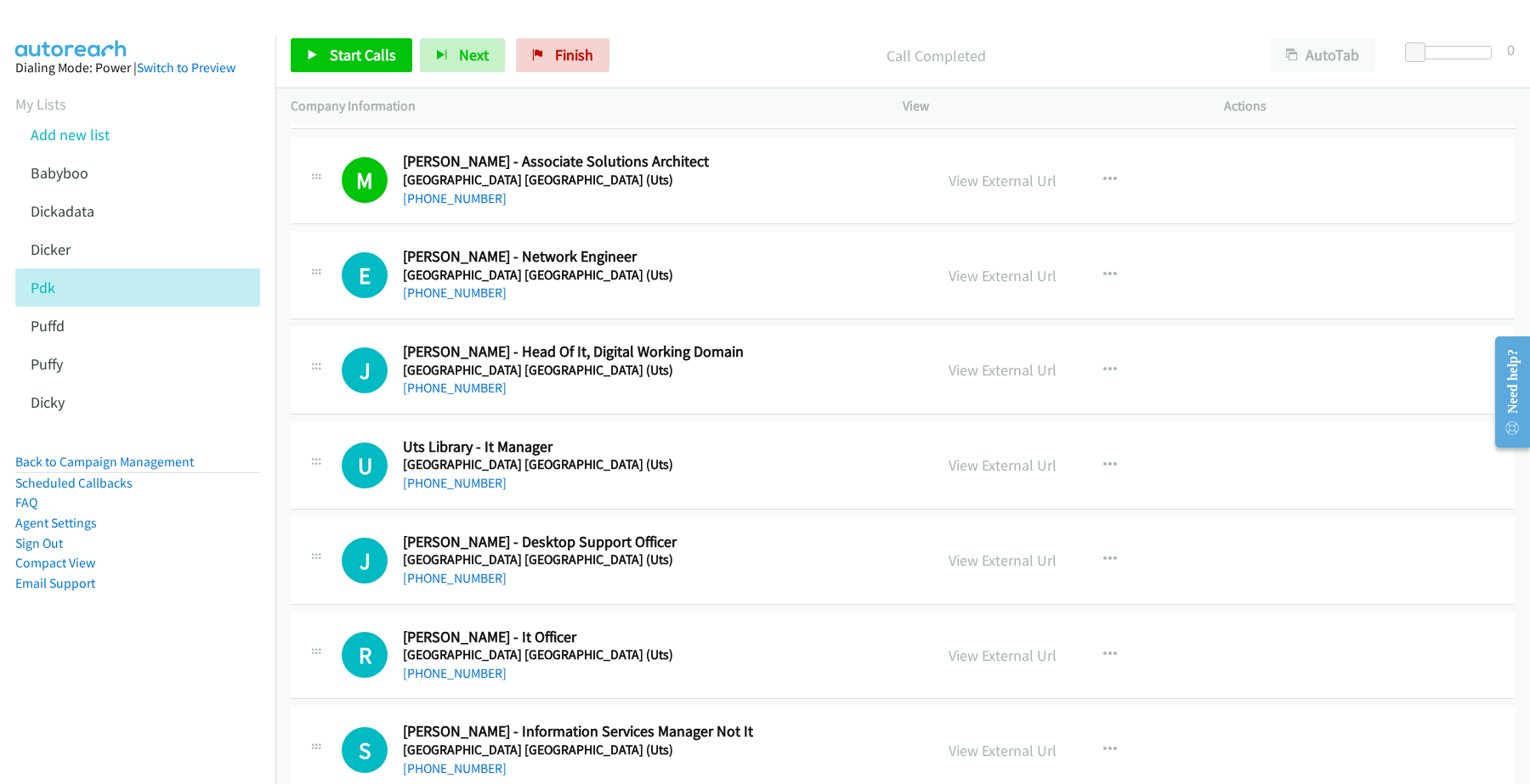
scroll to position [5629, 0]
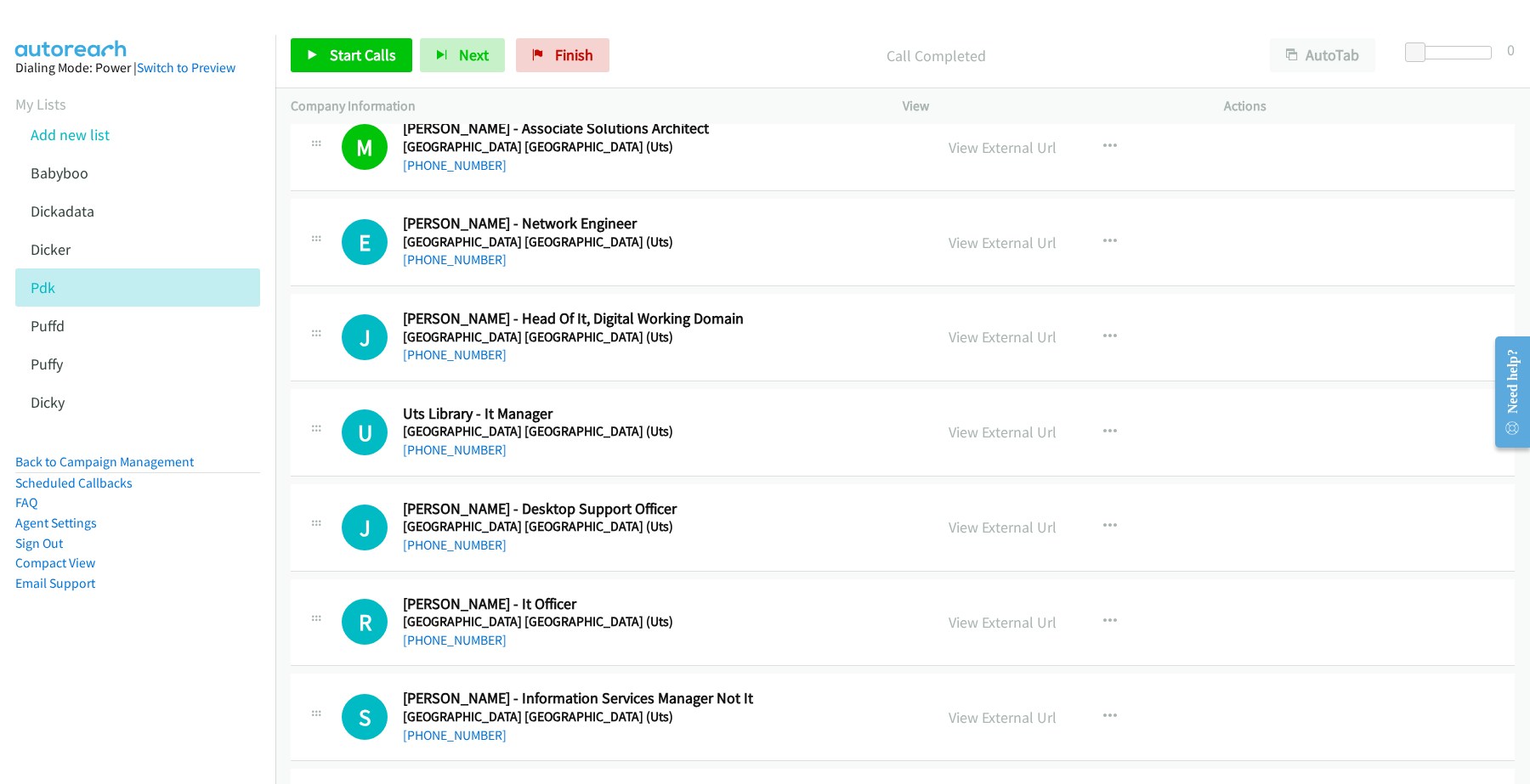
click at [432, 271] on div "+61 418 220 812" at bounding box center [657, 260] width 507 height 20
click at [434, 268] on link "+61 418 220 812" at bounding box center [455, 260] width 103 height 16
click at [1031, 253] on link "View External Url" at bounding box center [1001, 243] width 108 height 20
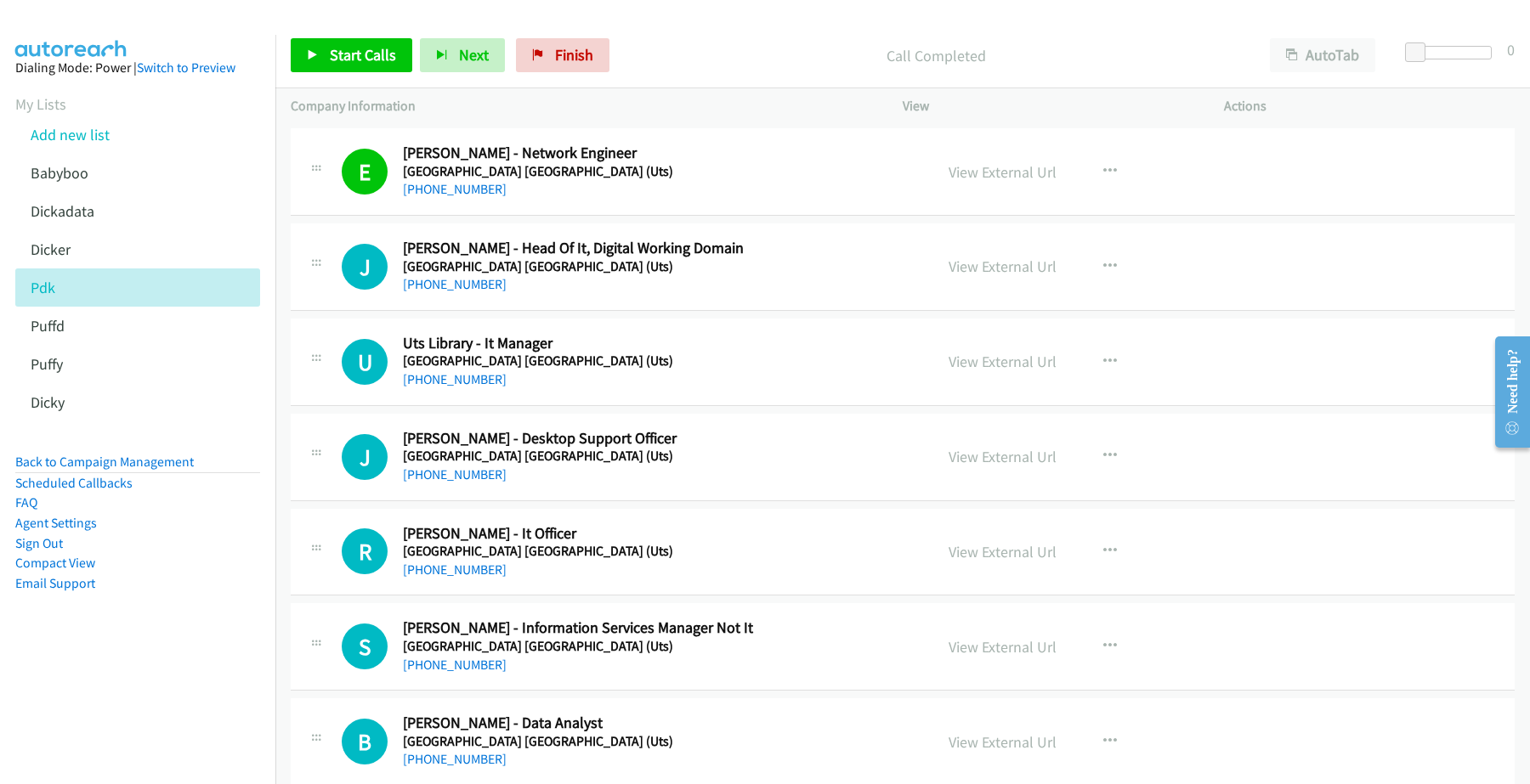
scroll to position [5735, 0]
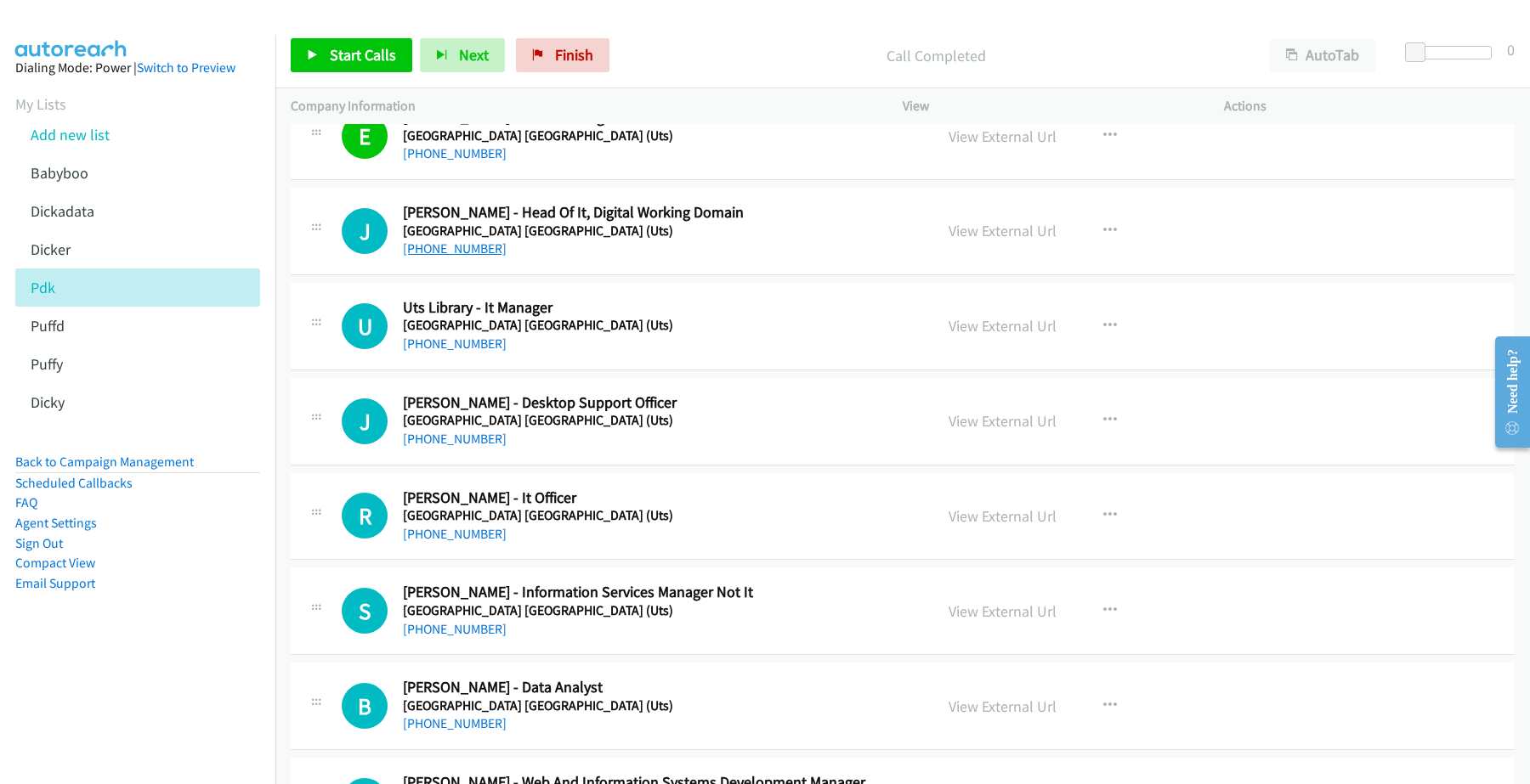
click at [459, 256] on link "+61 2 9295 8108" at bounding box center [455, 248] width 103 height 16
click at [988, 235] on link "View External Url" at bounding box center [1001, 230] width 108 height 20
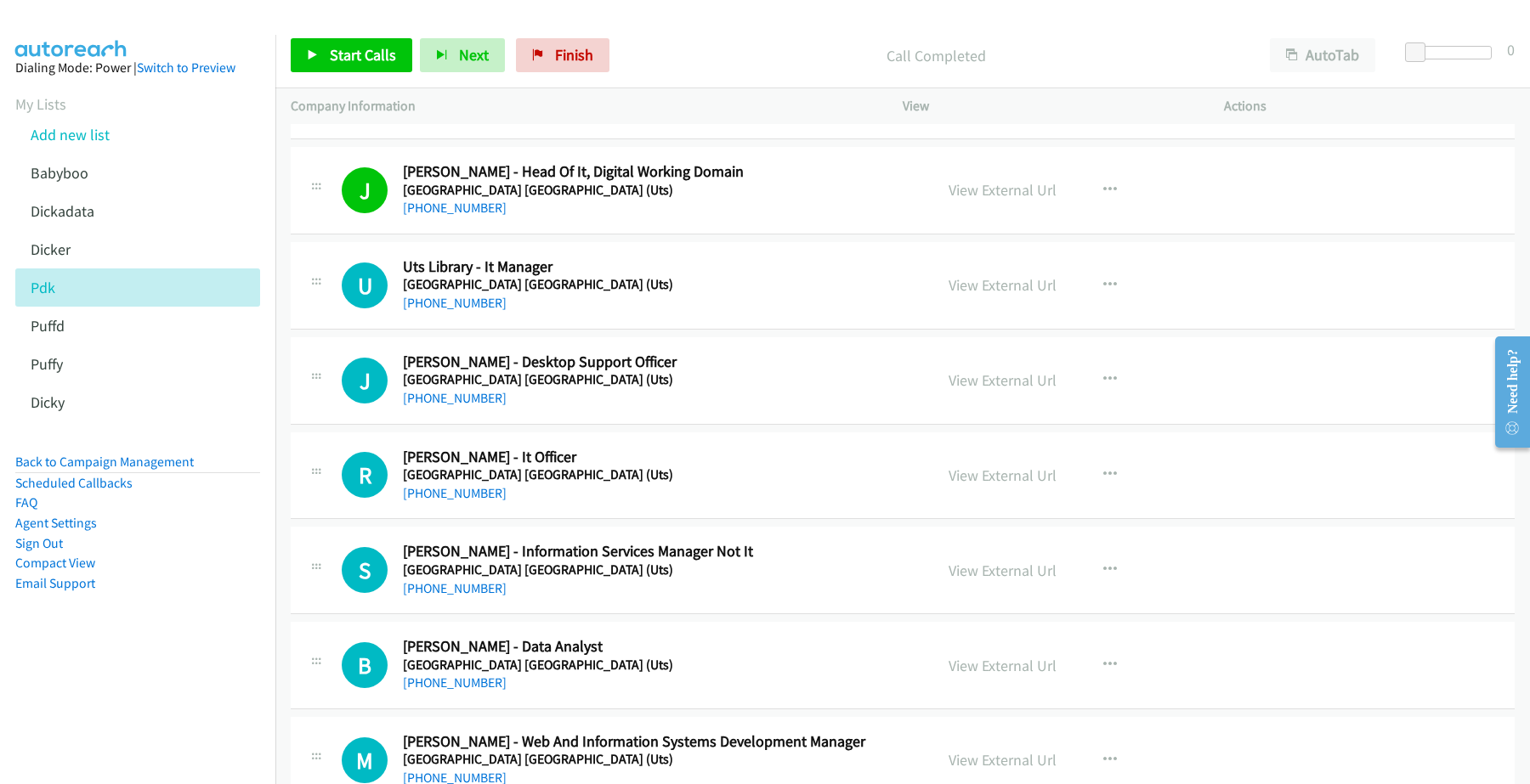
scroll to position [5841, 0]
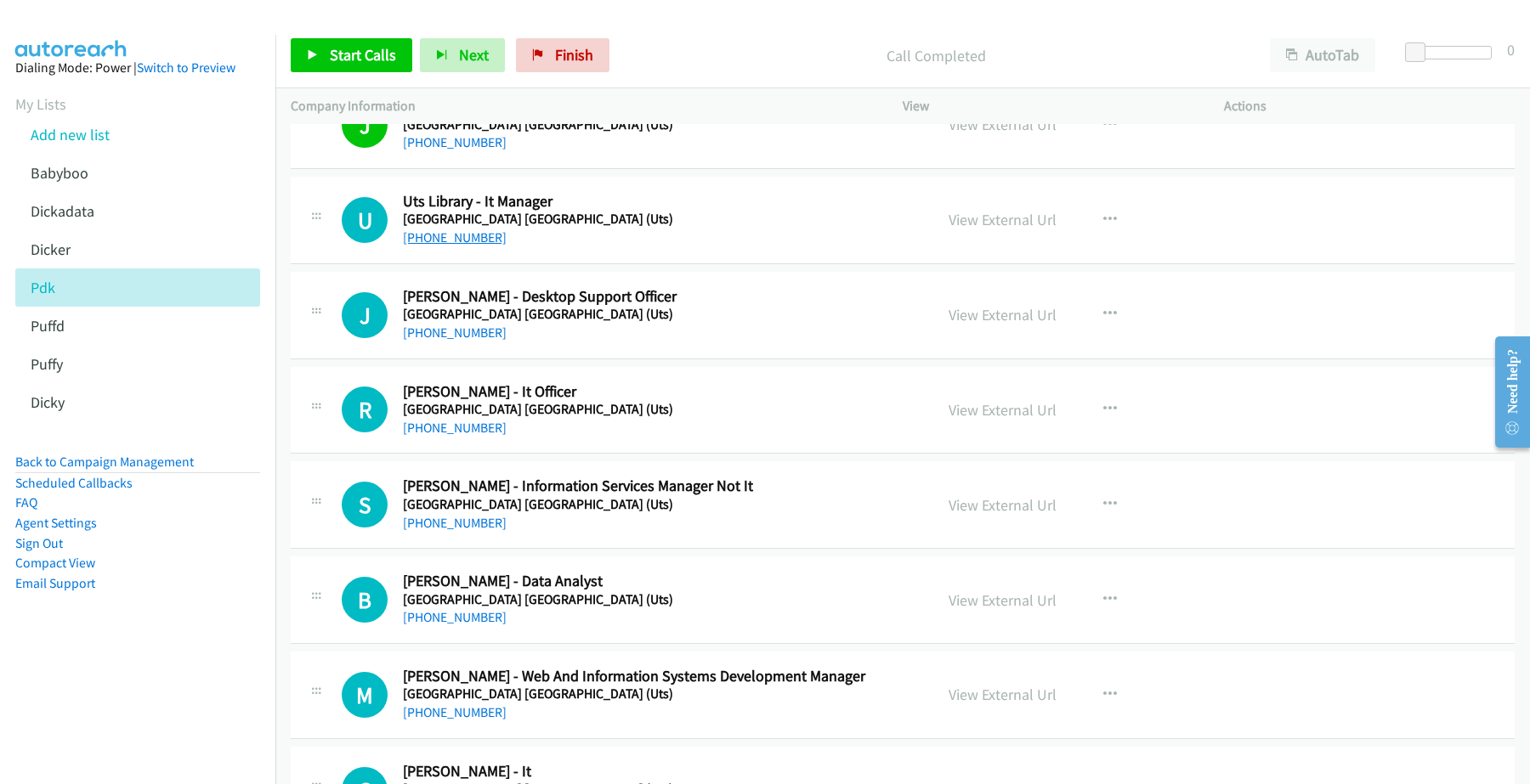
click at [457, 242] on link "+61 2 9514 3666" at bounding box center [455, 238] width 103 height 16
click at [985, 230] on link "View External Url" at bounding box center [1001, 220] width 108 height 20
click at [457, 341] on link "+61 424 808 544" at bounding box center [455, 333] width 103 height 16
click at [987, 323] on link "View External Url" at bounding box center [1001, 315] width 108 height 20
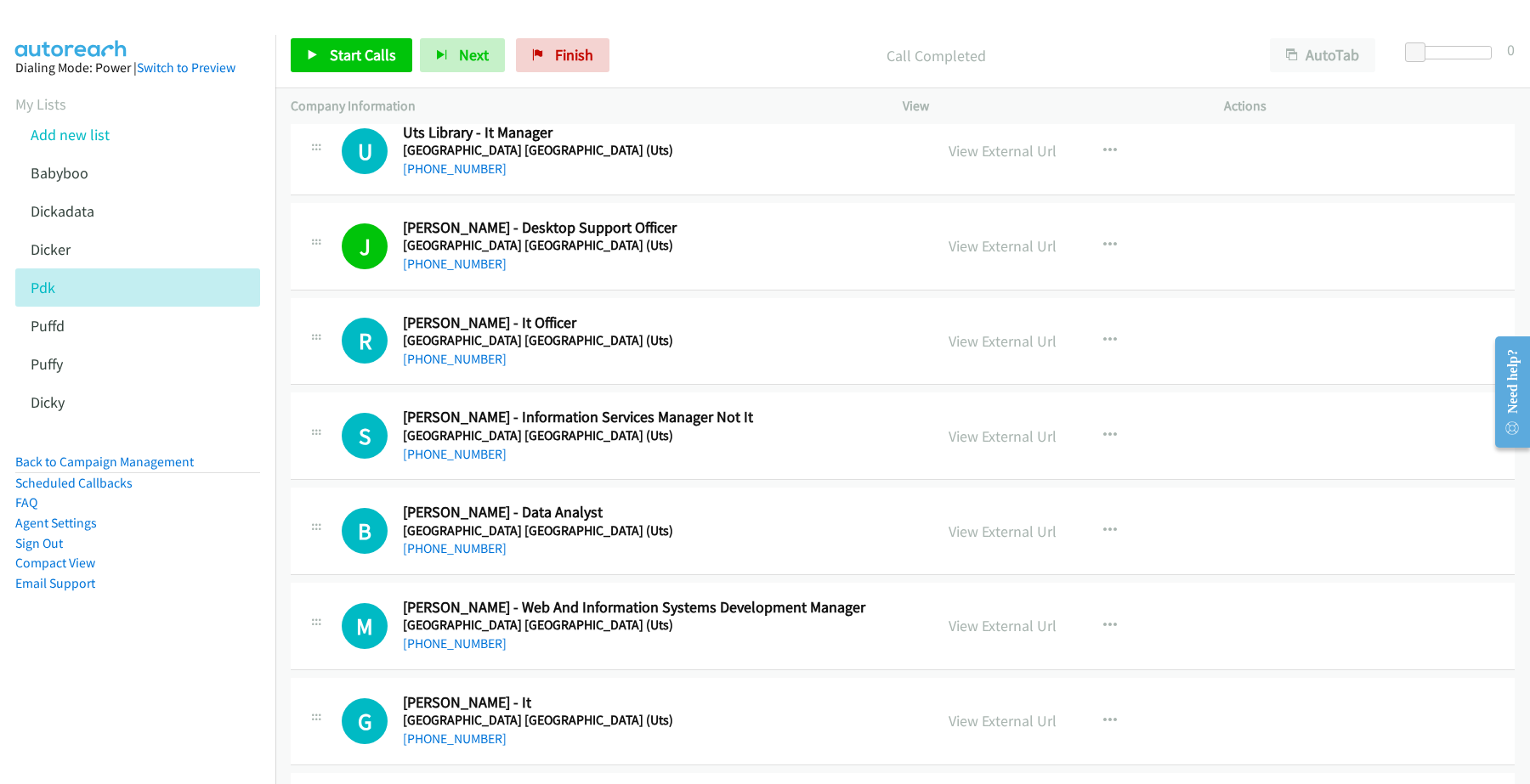
scroll to position [5947, 0]
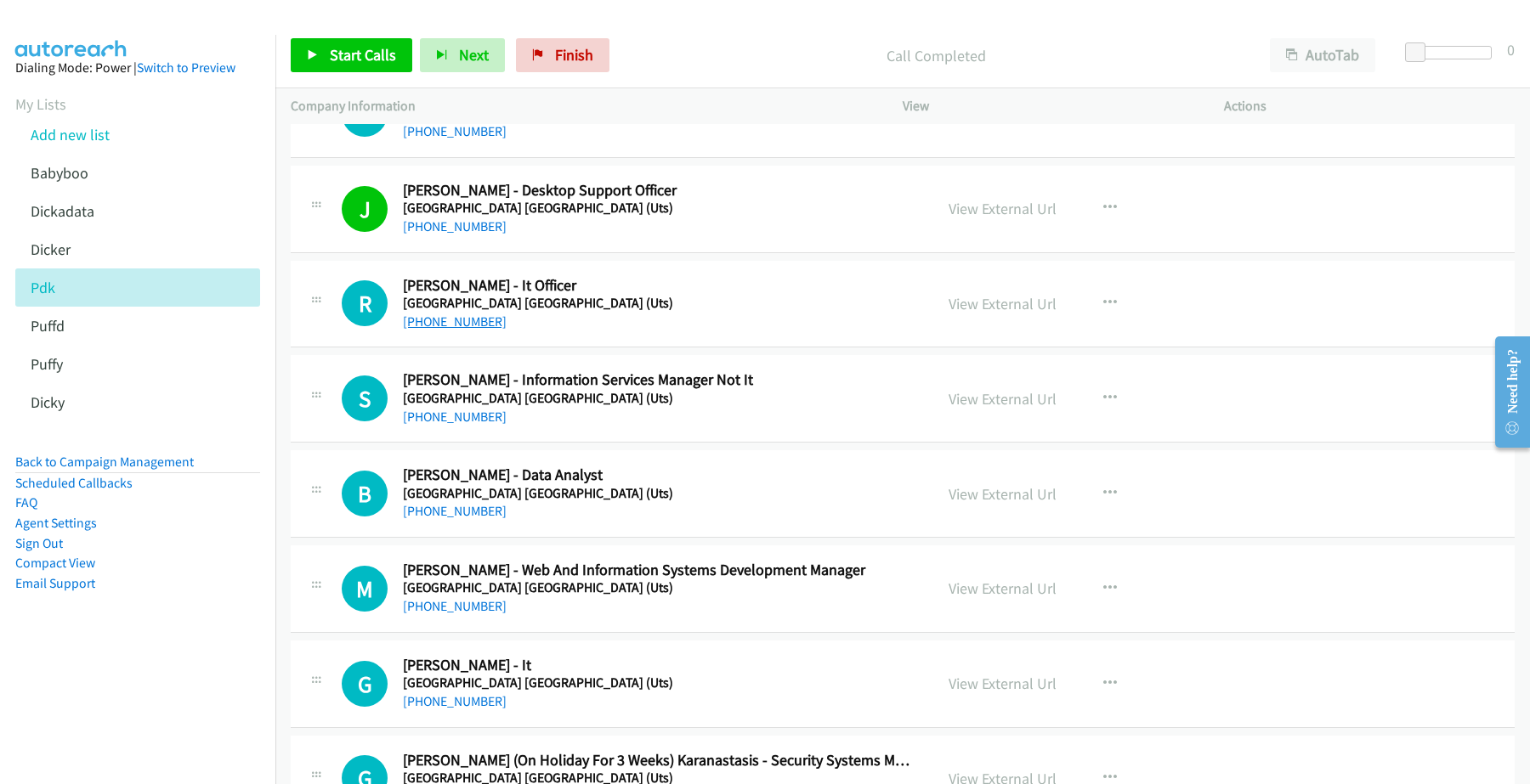
click at [426, 329] on link "+61 406 895 896" at bounding box center [455, 321] width 103 height 16
click at [1009, 307] on link "View External Url" at bounding box center [1001, 303] width 108 height 20
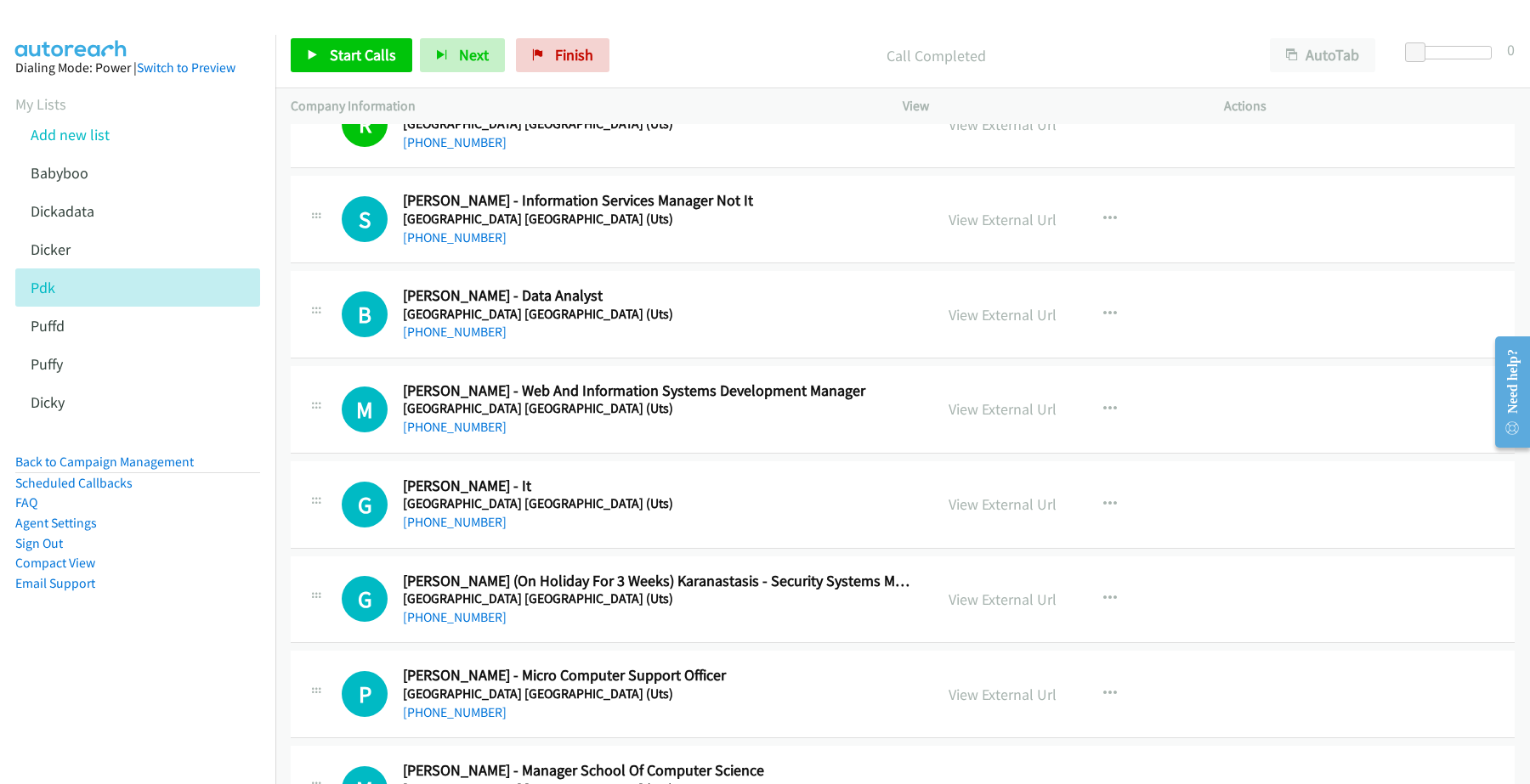
scroll to position [6160, 0]
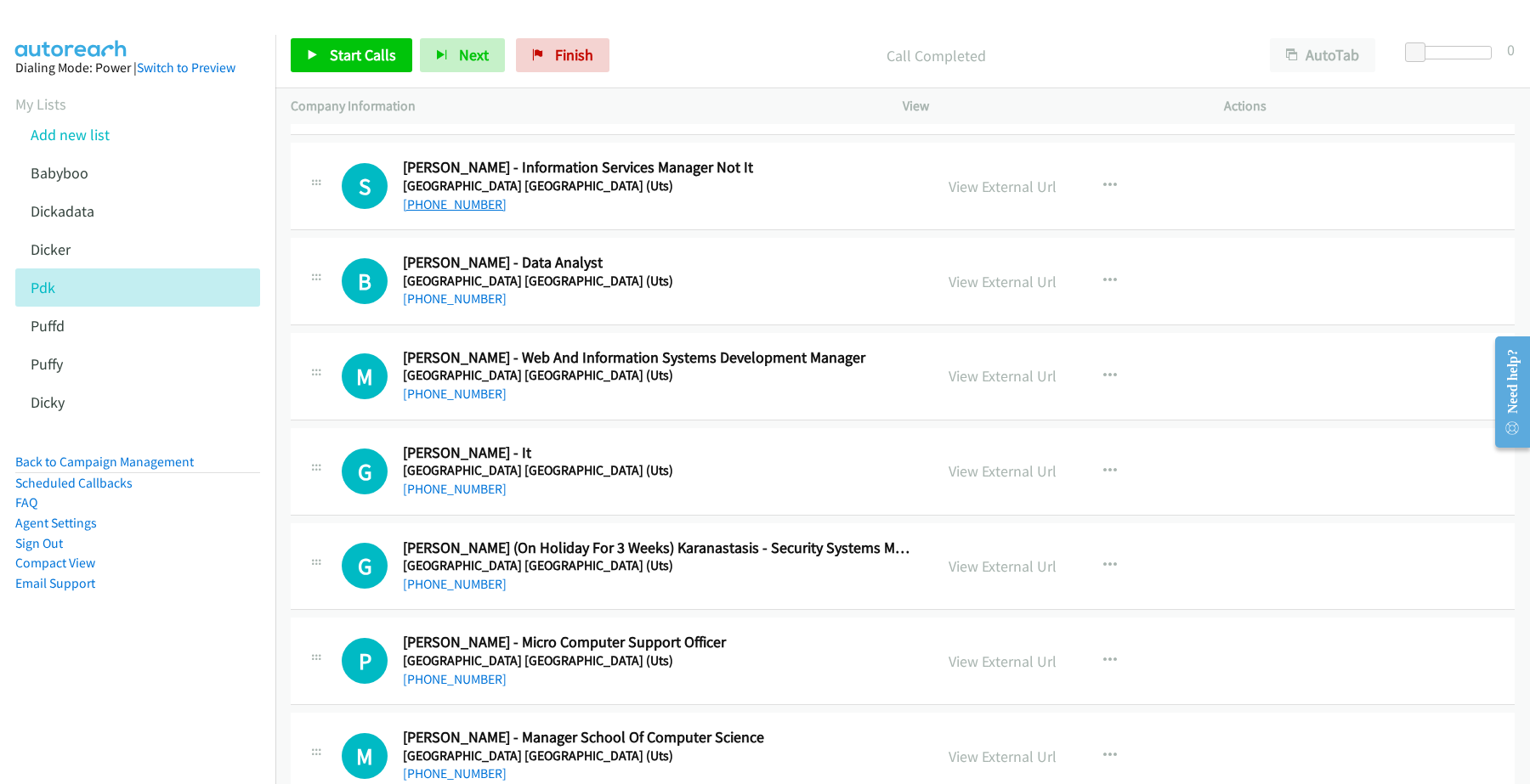
click at [452, 213] on link "+61 2 9514 3336" at bounding box center [455, 205] width 103 height 16
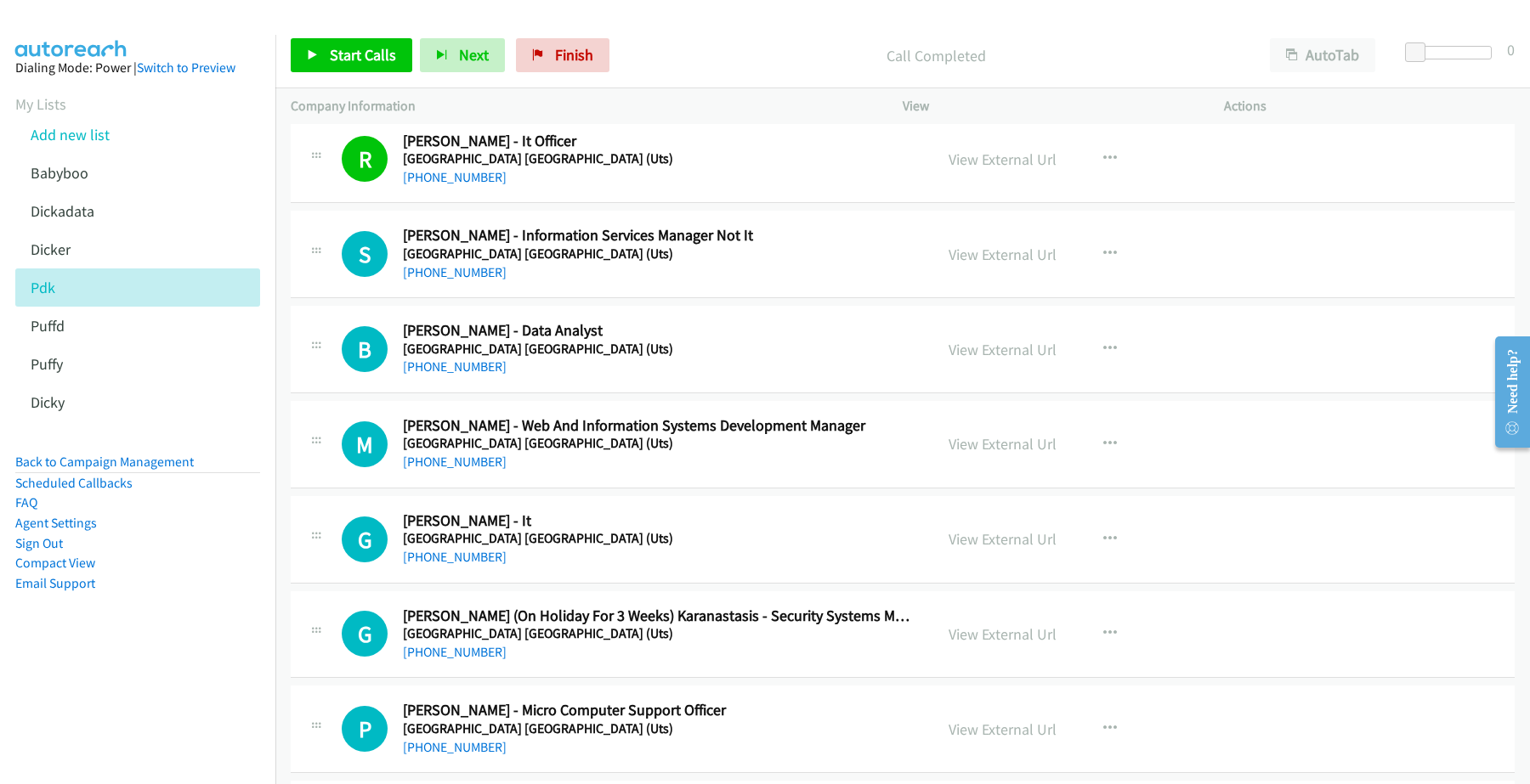
scroll to position [6053, 0]
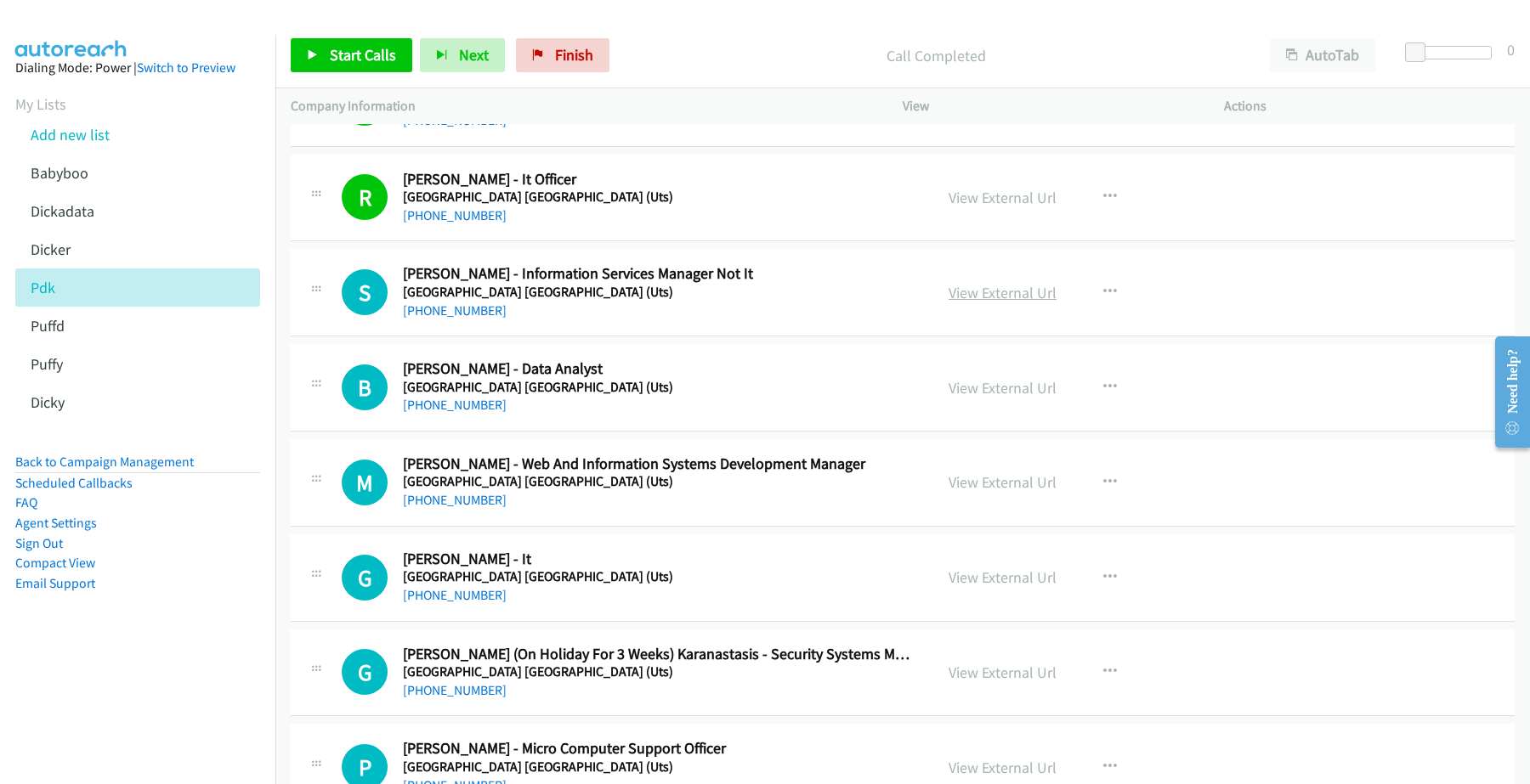
click at [977, 302] on link "View External Url" at bounding box center [1001, 293] width 108 height 20
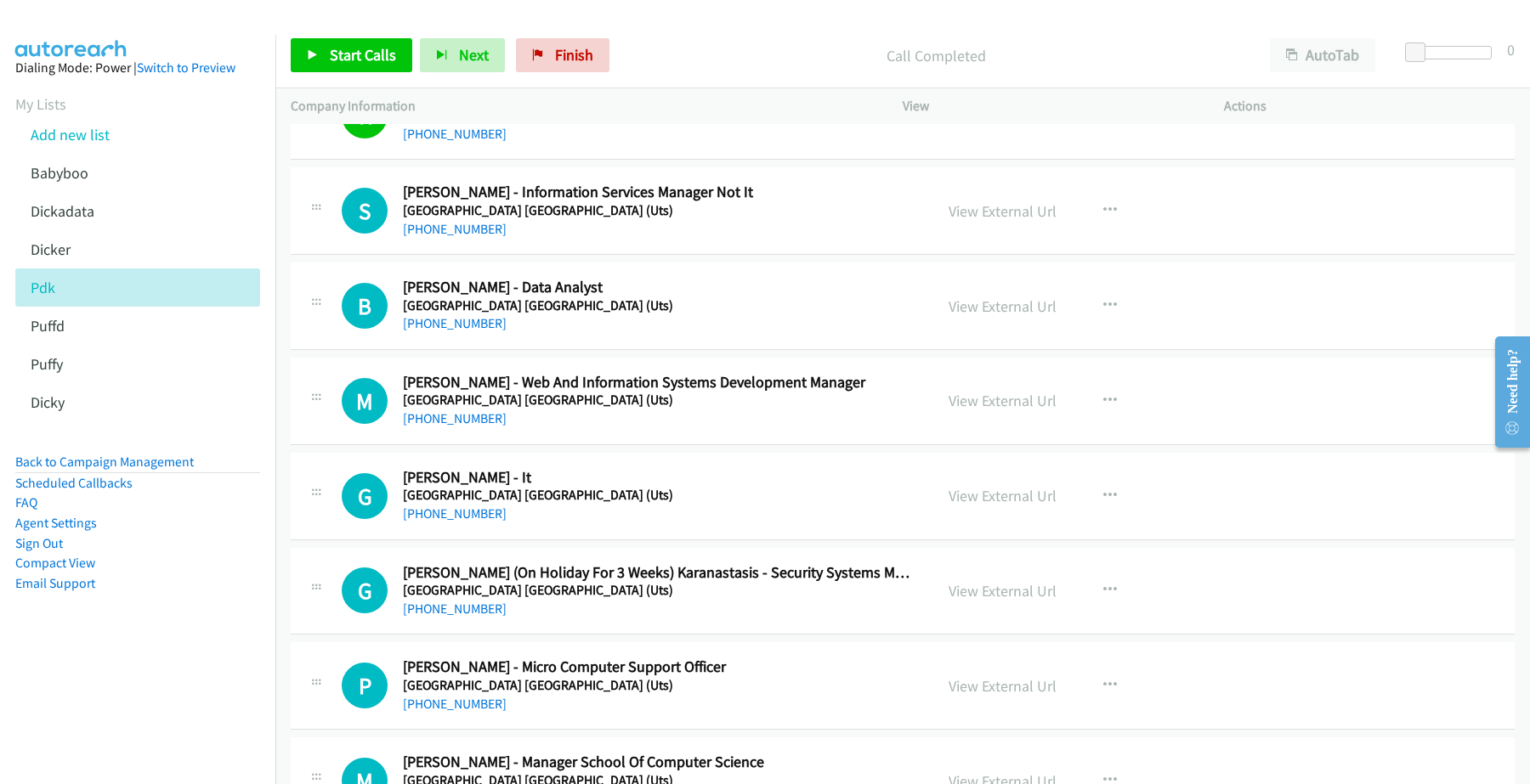
scroll to position [6160, 0]
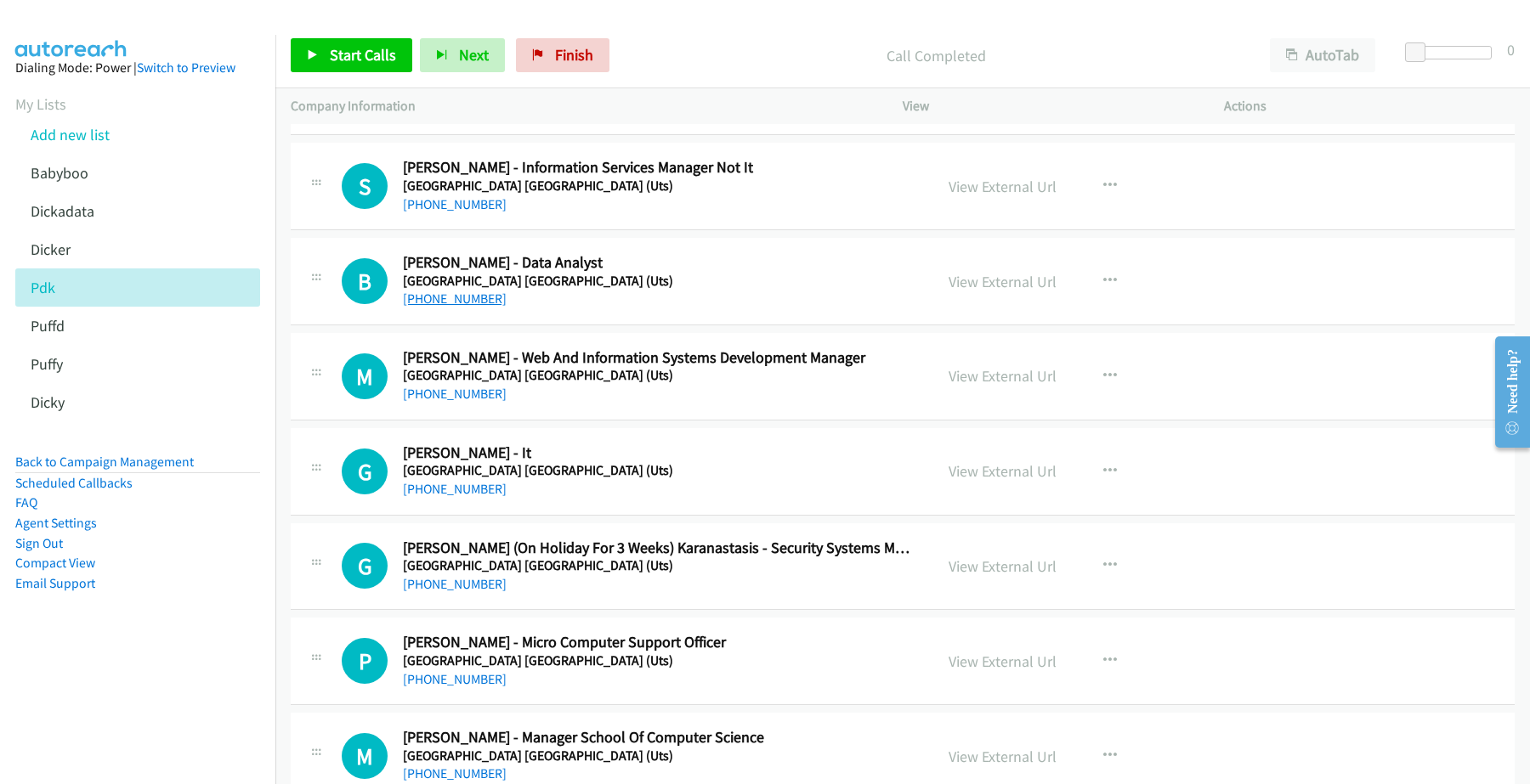
click at [465, 307] on link "+61 431 016 456" at bounding box center [455, 299] width 103 height 16
click at [1023, 286] on link "View External Url" at bounding box center [1001, 282] width 108 height 20
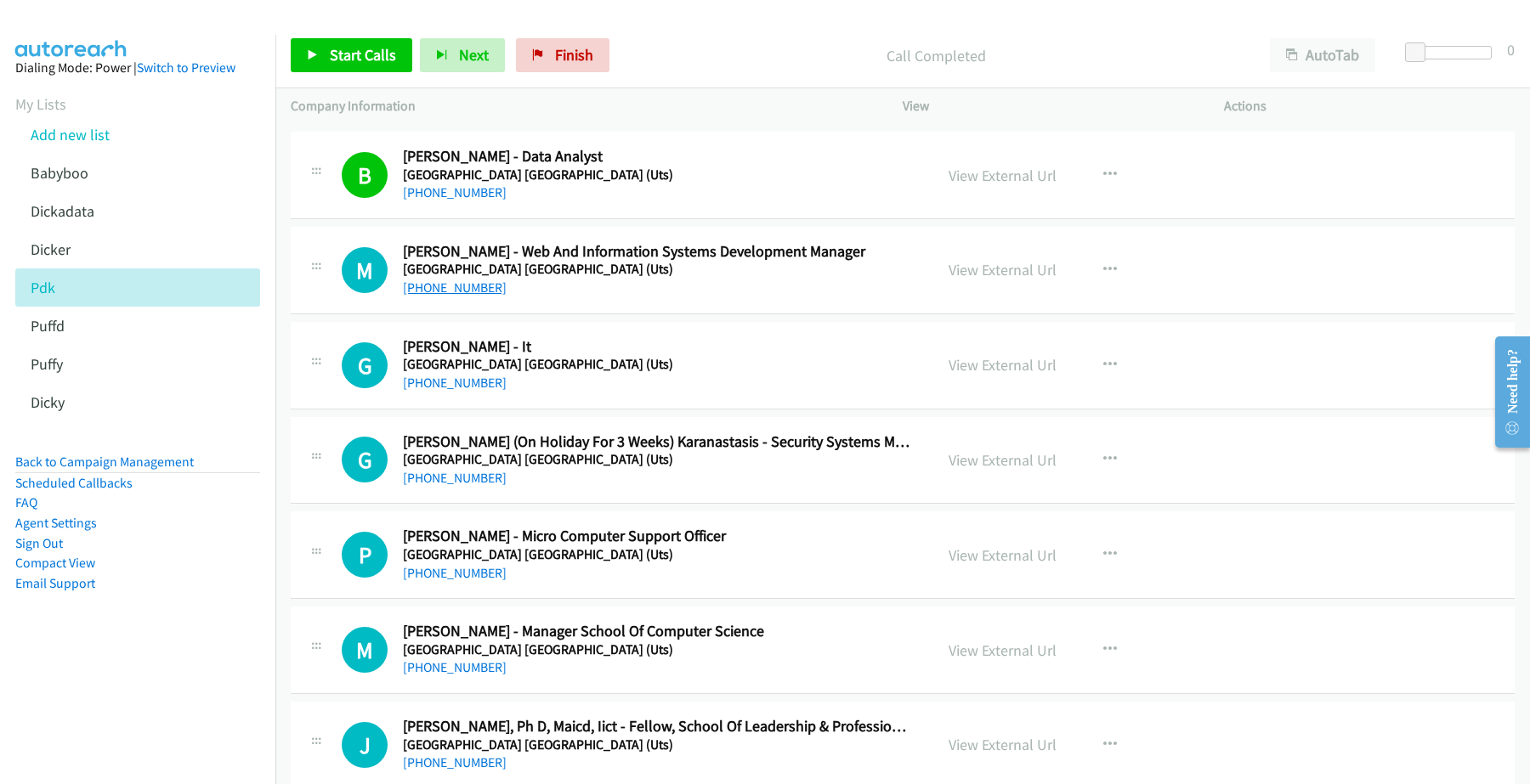
click at [467, 295] on link "+61 2 9514 2406" at bounding box center [455, 287] width 103 height 16
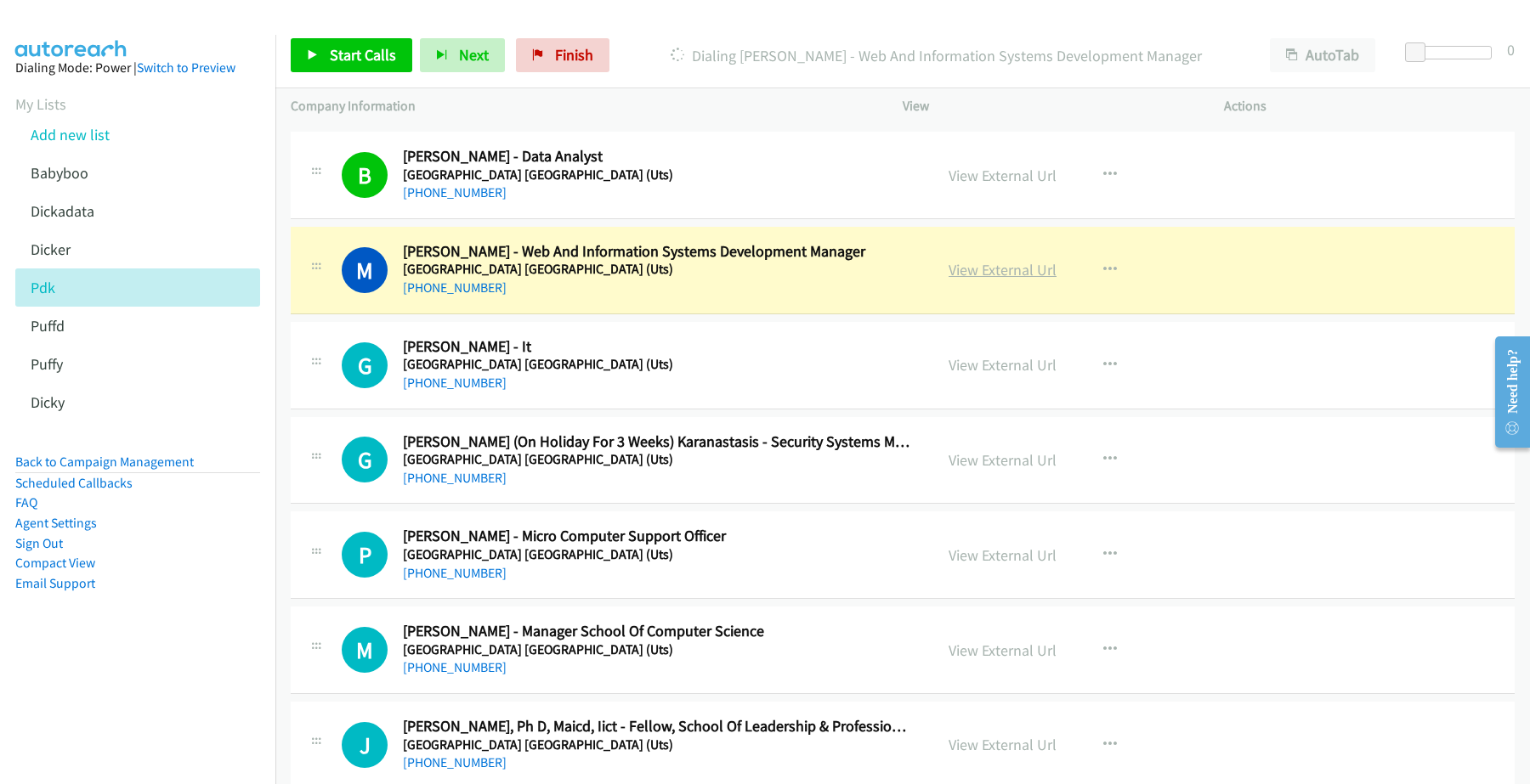
click at [999, 277] on link "View External Url" at bounding box center [1001, 270] width 108 height 20
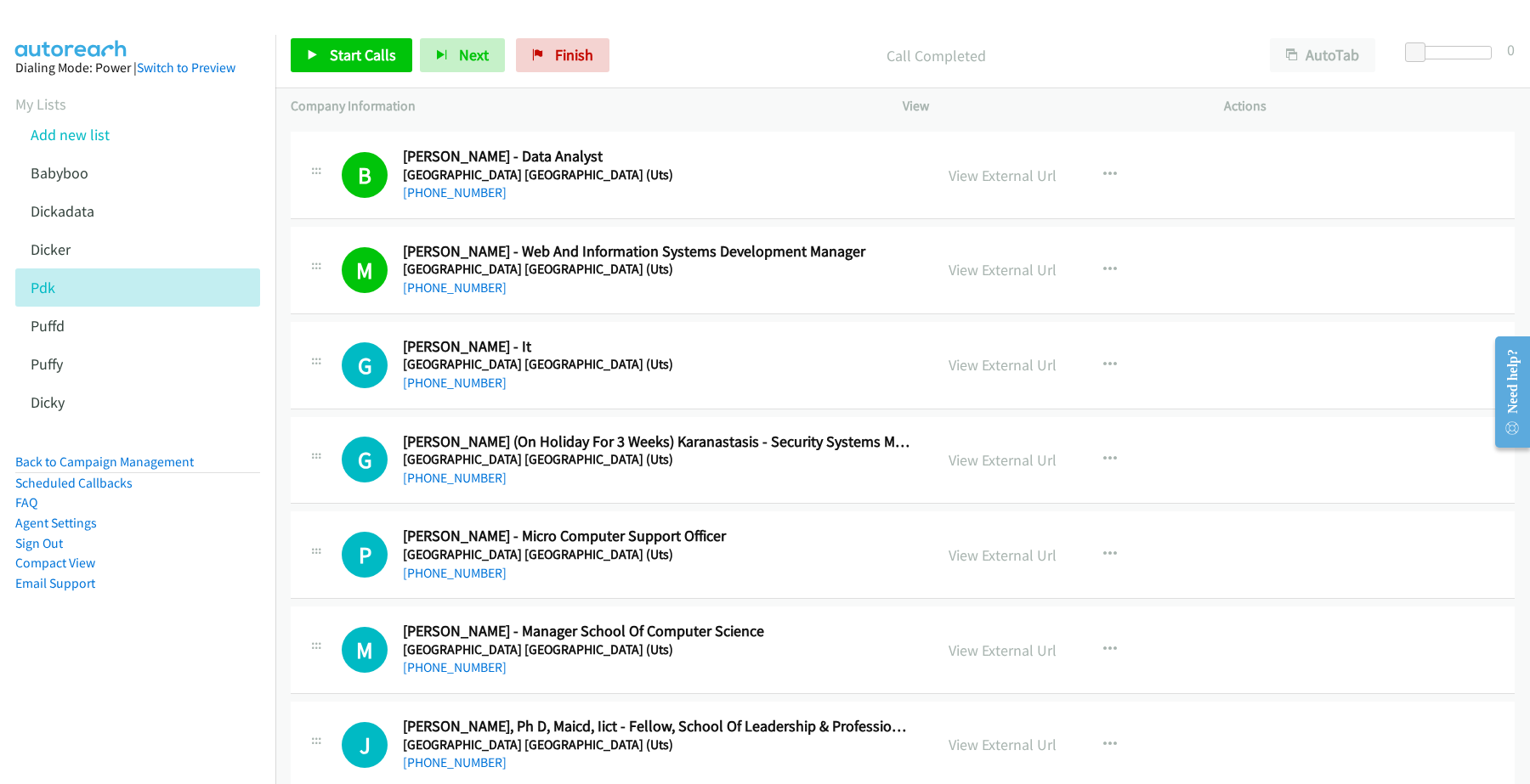
scroll to position [6372, 0]
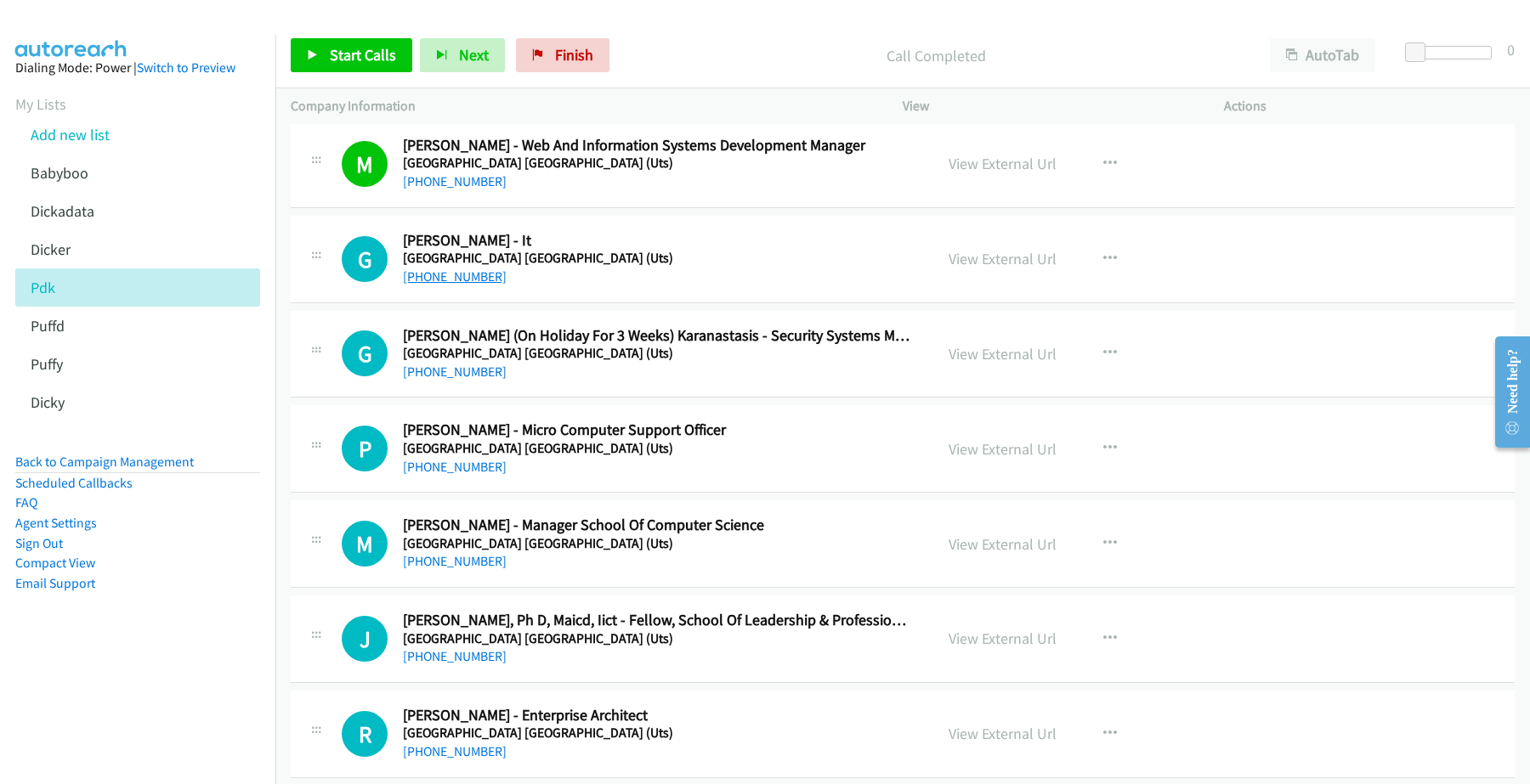
click at [448, 282] on link "+61 2 9387 2941" at bounding box center [455, 277] width 103 height 16
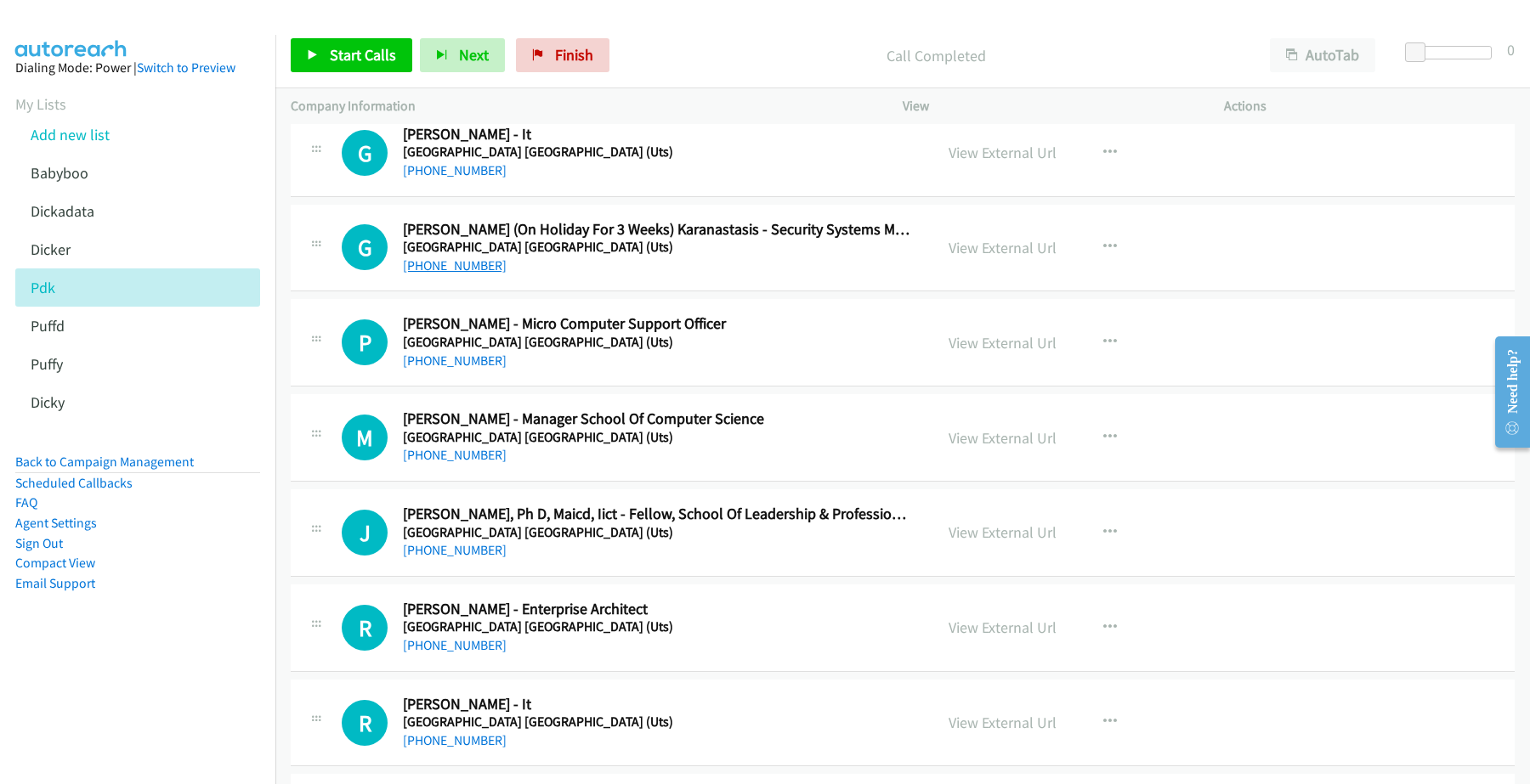
click at [447, 273] on link "+61 439 332 013" at bounding box center [455, 265] width 103 height 16
click at [991, 252] on link "View External Url" at bounding box center [1001, 247] width 108 height 20
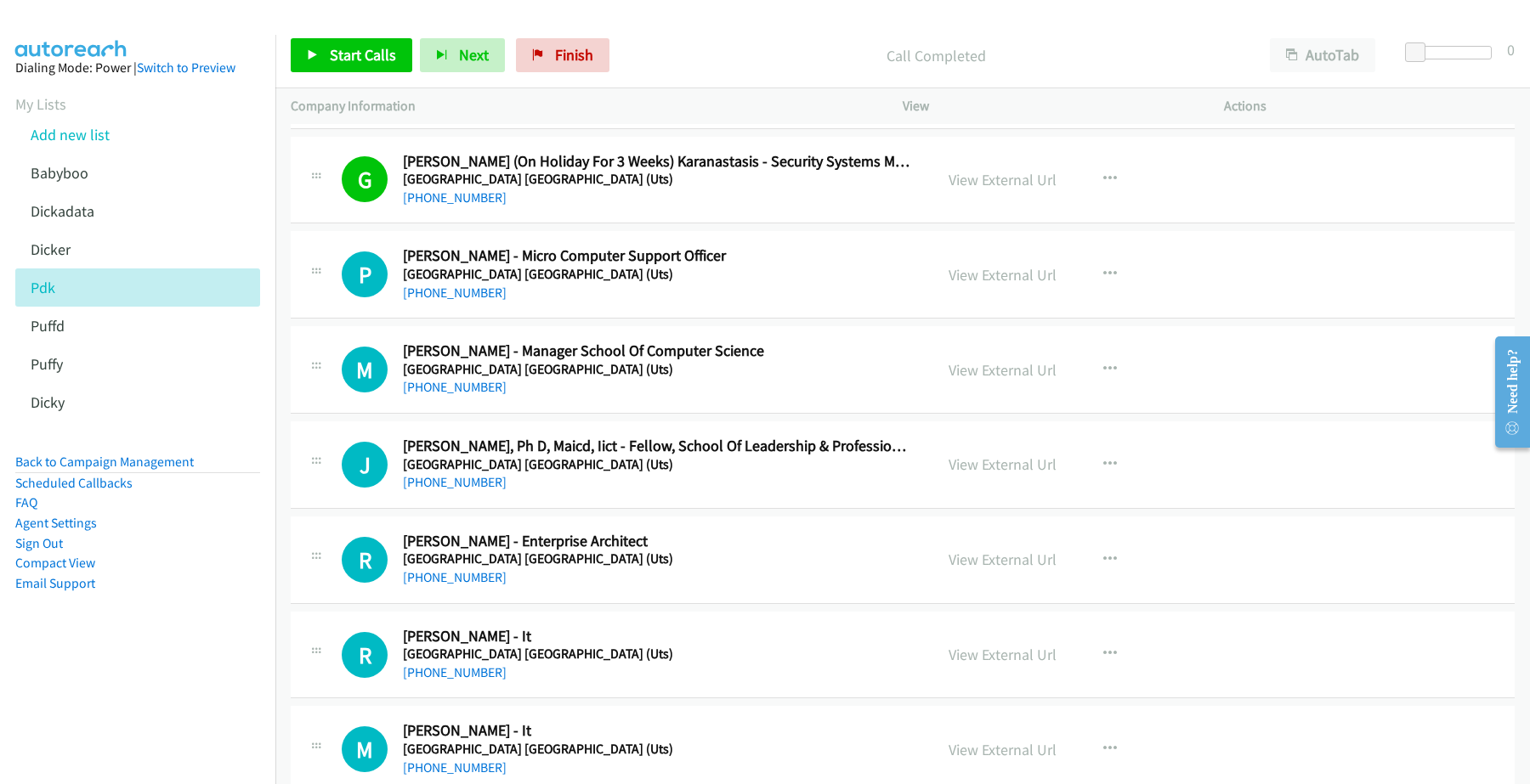
scroll to position [6584, 0]
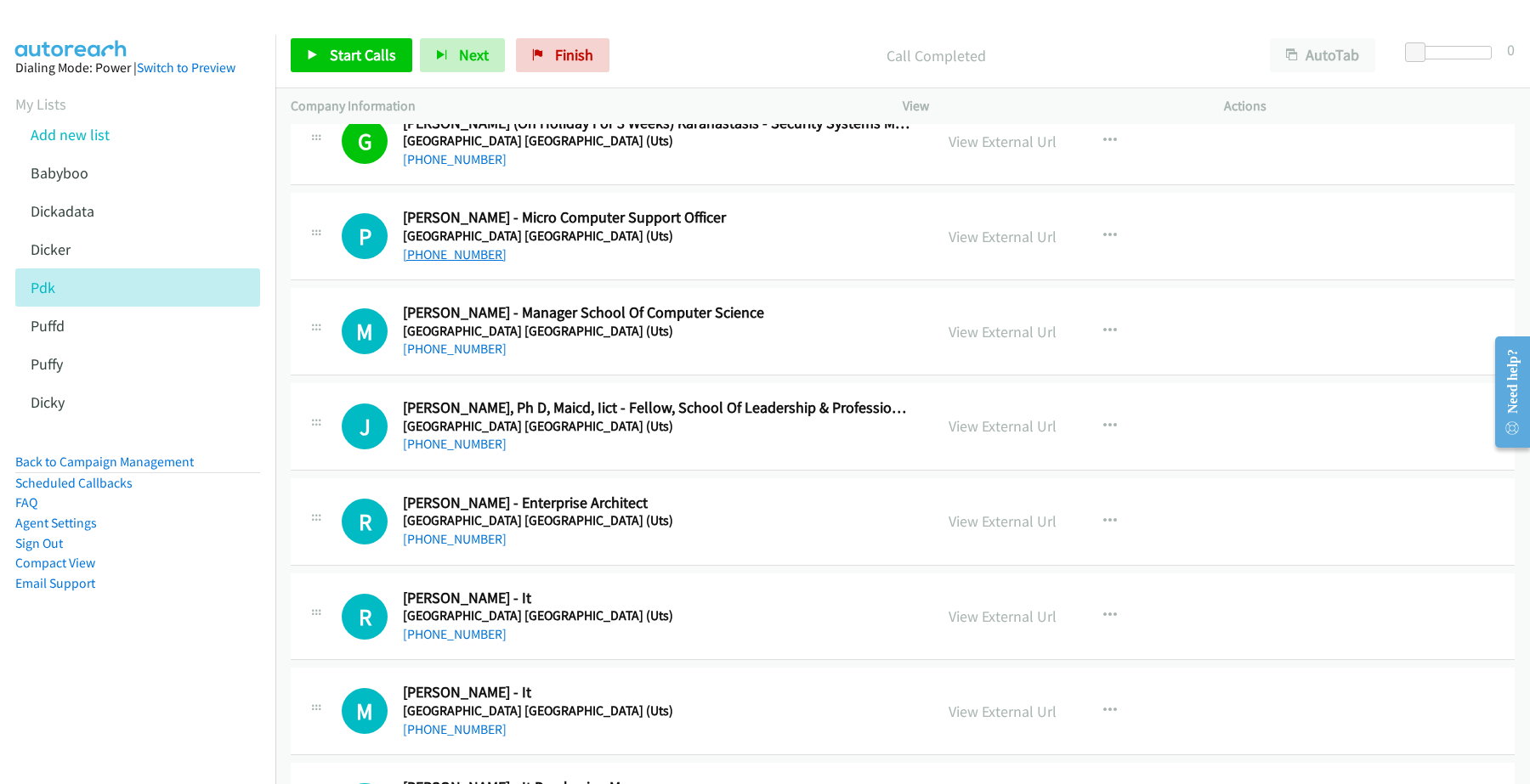
click at [453, 263] on link "+61 416 273 749" at bounding box center [455, 255] width 103 height 16
click at [986, 247] on link "View External Url" at bounding box center [1001, 237] width 108 height 20
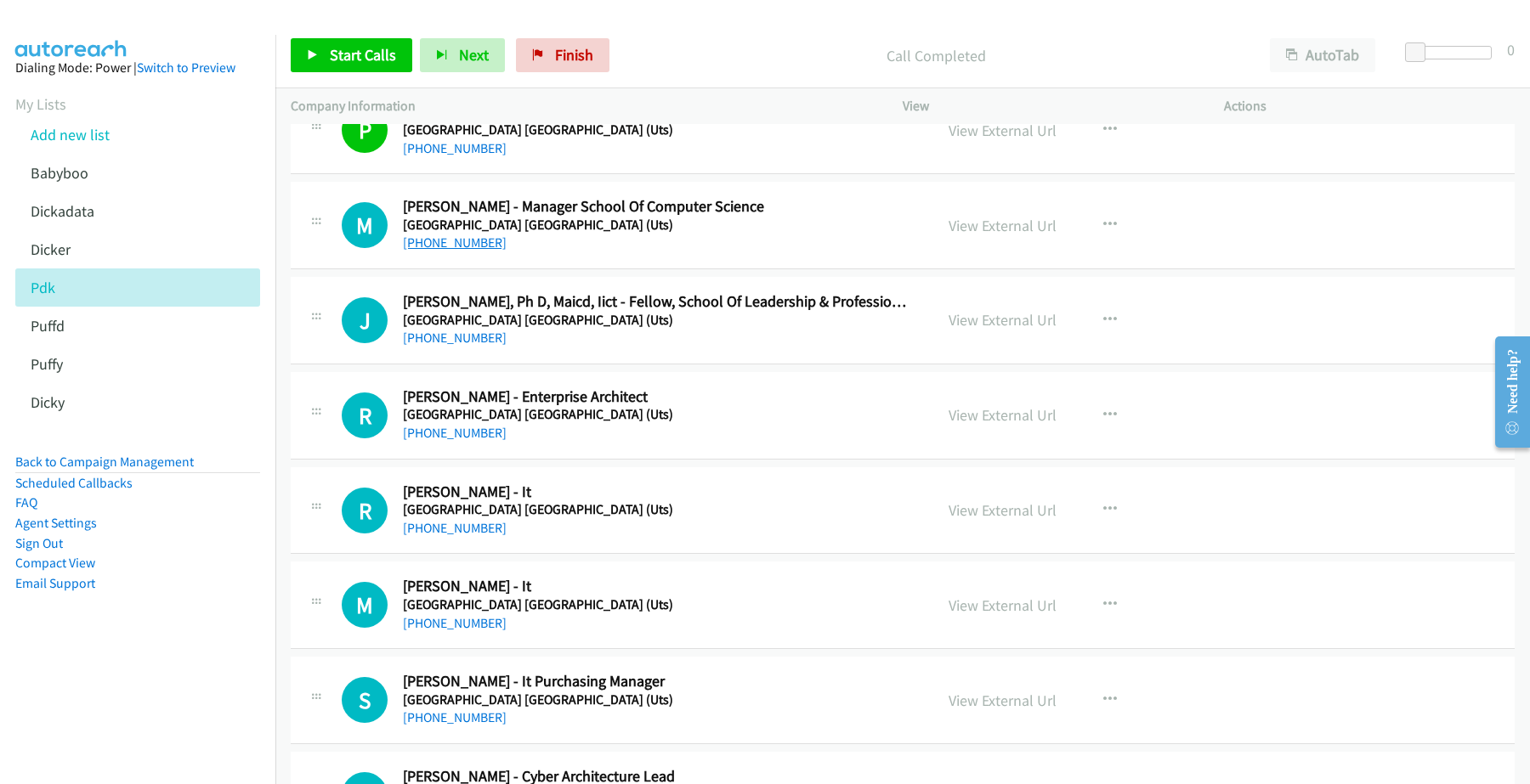
click at [436, 251] on link "+61 419 411 692" at bounding box center [455, 243] width 103 height 16
click at [973, 235] on link "View External Url" at bounding box center [1001, 225] width 108 height 20
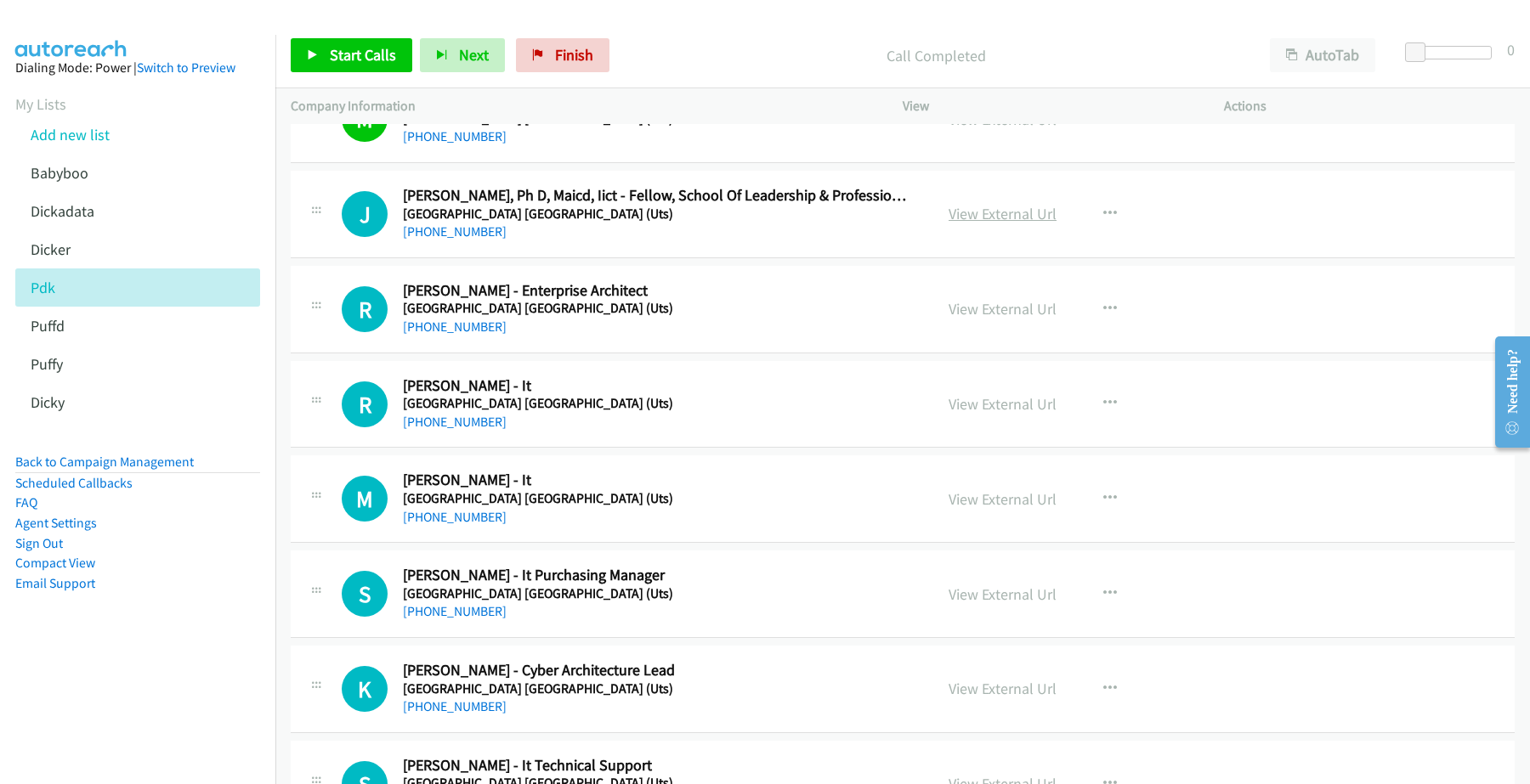
click at [986, 219] on link "View External Url" at bounding box center [1001, 214] width 108 height 20
click at [592, 66] on link "Finish" at bounding box center [563, 55] width 93 height 34
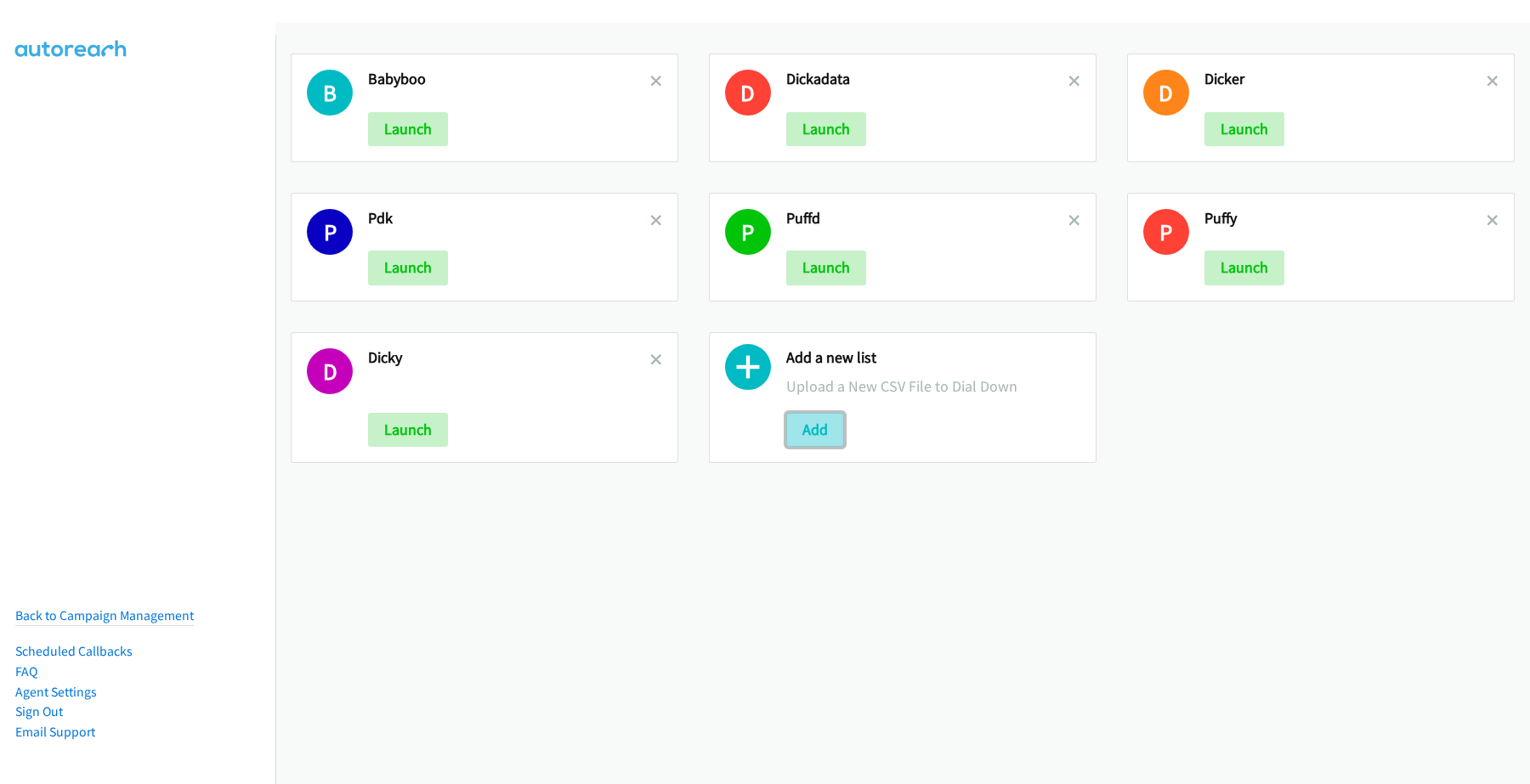
click at [809, 429] on button "Add" at bounding box center [814, 430] width 58 height 34
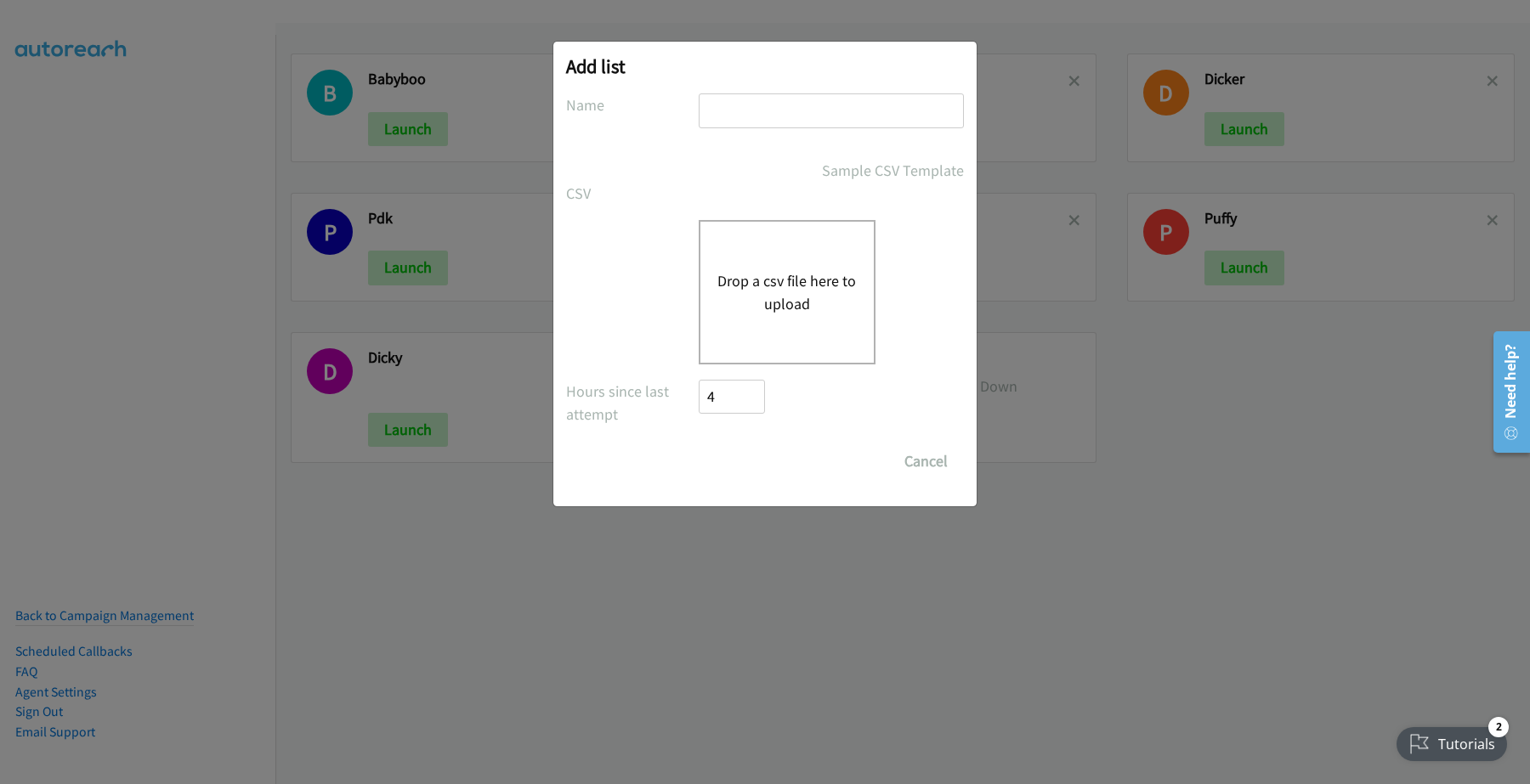
click at [758, 279] on button "Drop a csv file here to upload" at bounding box center [787, 293] width 140 height 46
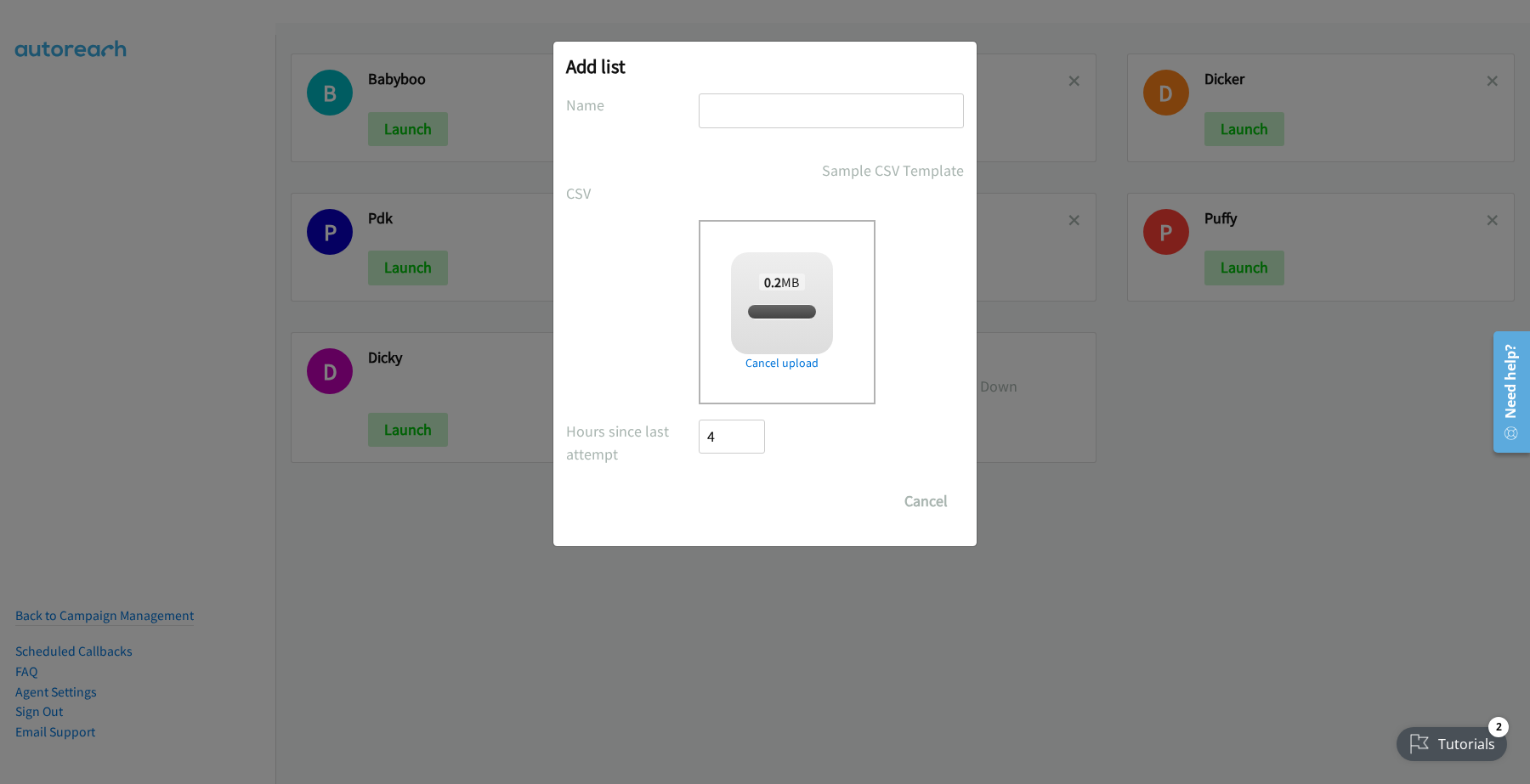
click at [779, 113] on input "text" at bounding box center [831, 110] width 265 height 35
checkbox input "true"
type input "pdkak"
click at [748, 497] on input "Save List" at bounding box center [743, 501] width 89 height 34
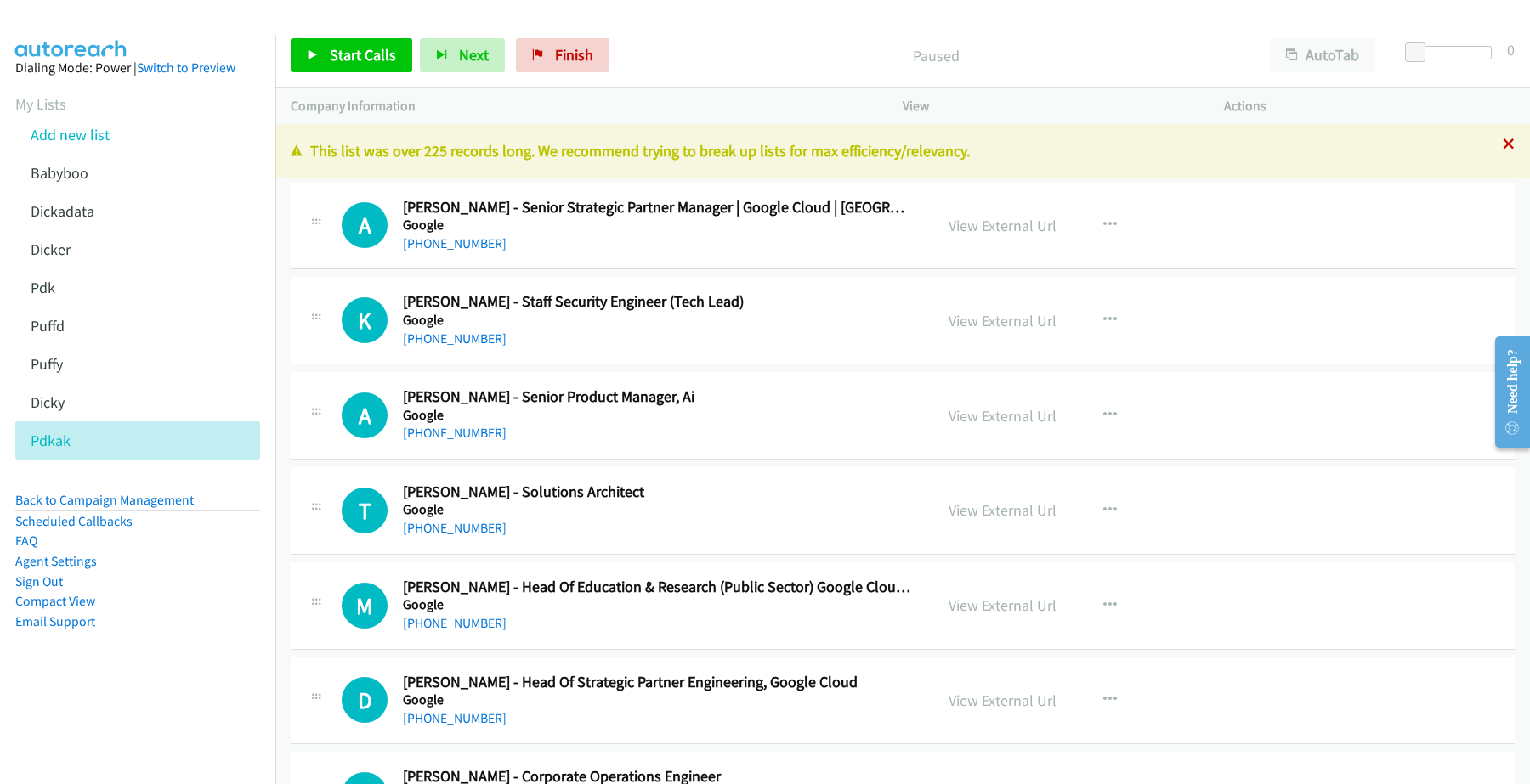
click at [1502, 141] on icon at bounding box center [1508, 145] width 12 height 12
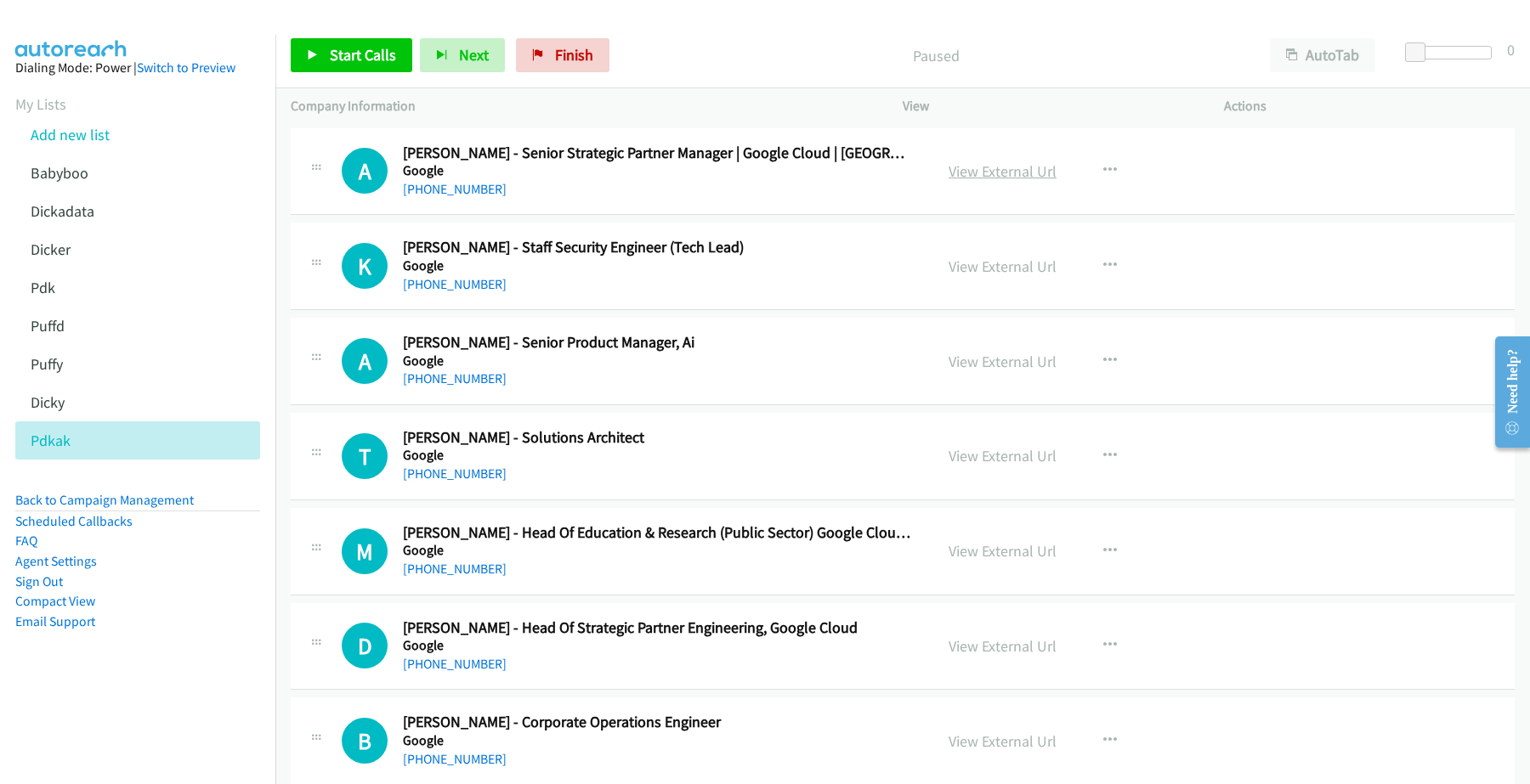
click at [999, 166] on link "View External Url" at bounding box center [1001, 171] width 108 height 20
click at [452, 192] on link "[PHONE_NUMBER]" at bounding box center [455, 189] width 103 height 16
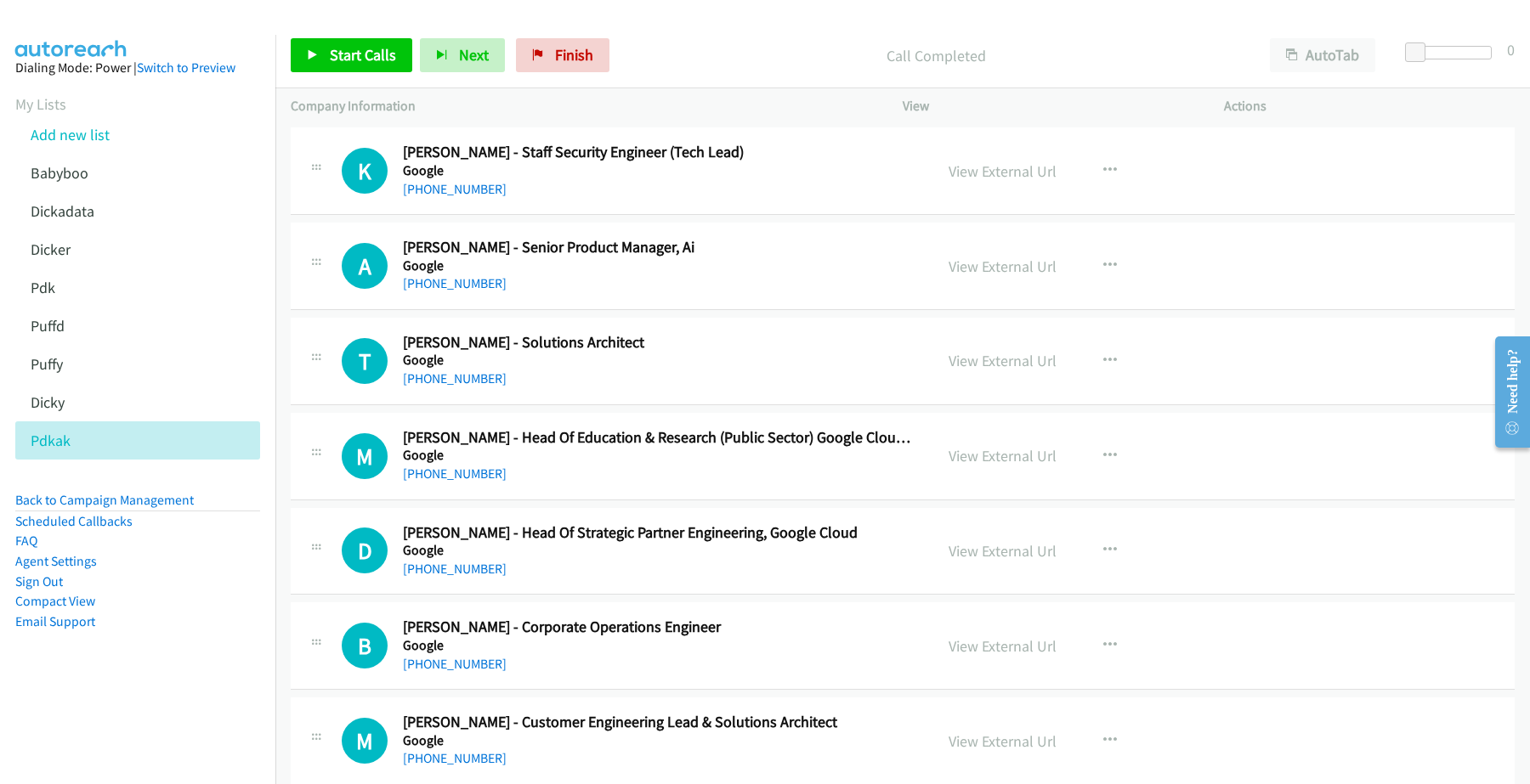
scroll to position [106, 0]
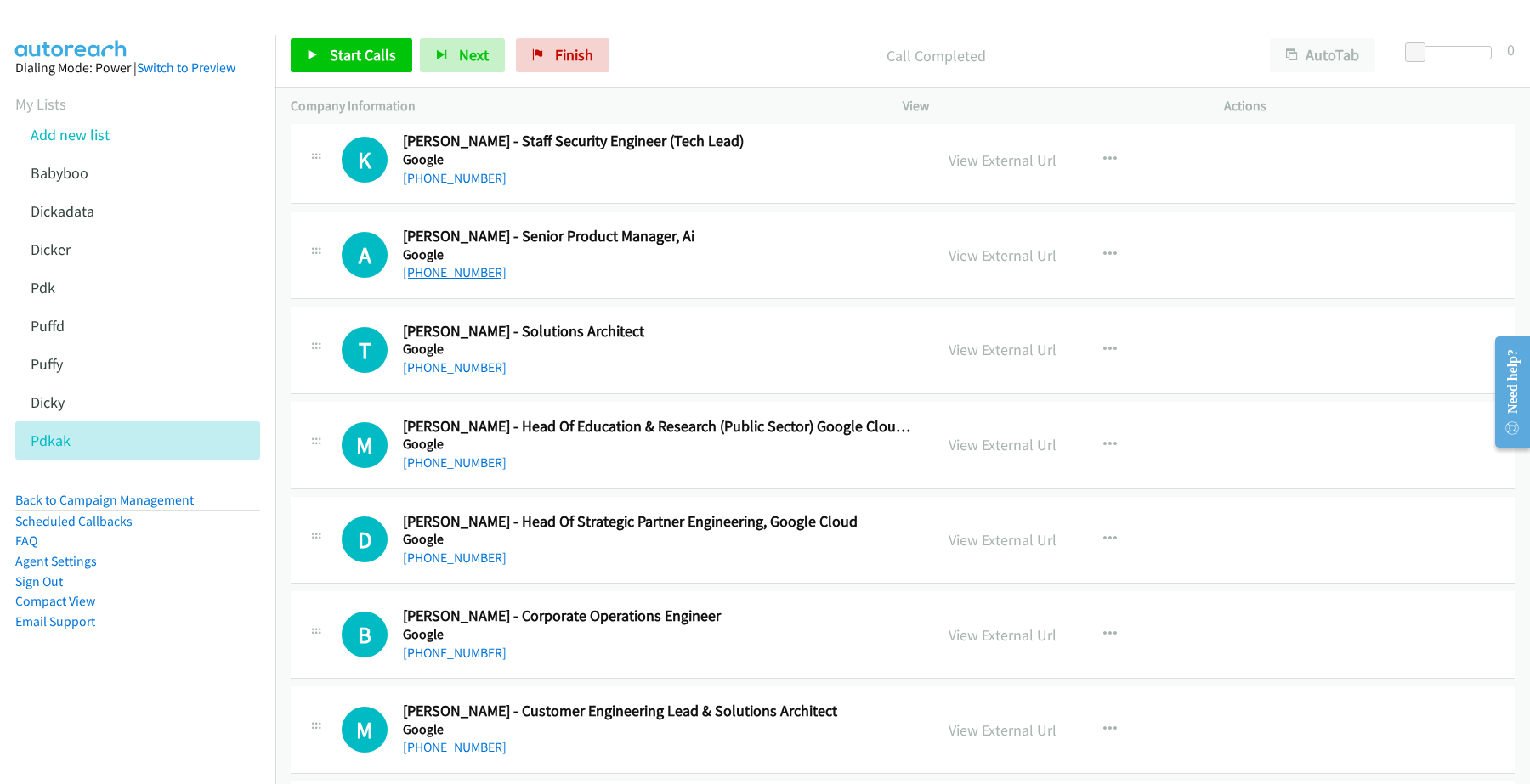
click at [426, 277] on link "[PHONE_NUMBER]" at bounding box center [455, 272] width 103 height 16
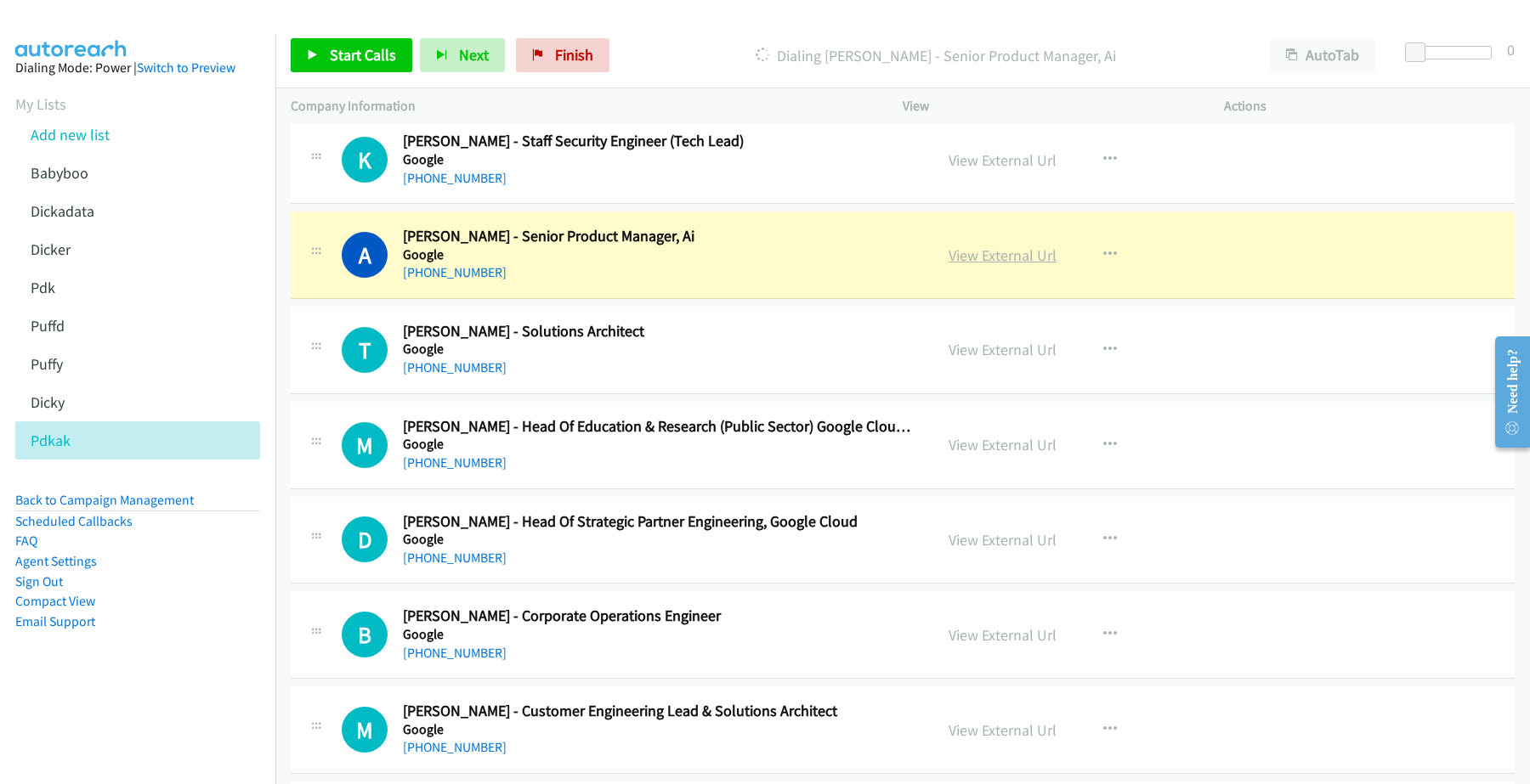
click at [1003, 252] on link "View External Url" at bounding box center [1001, 255] width 108 height 20
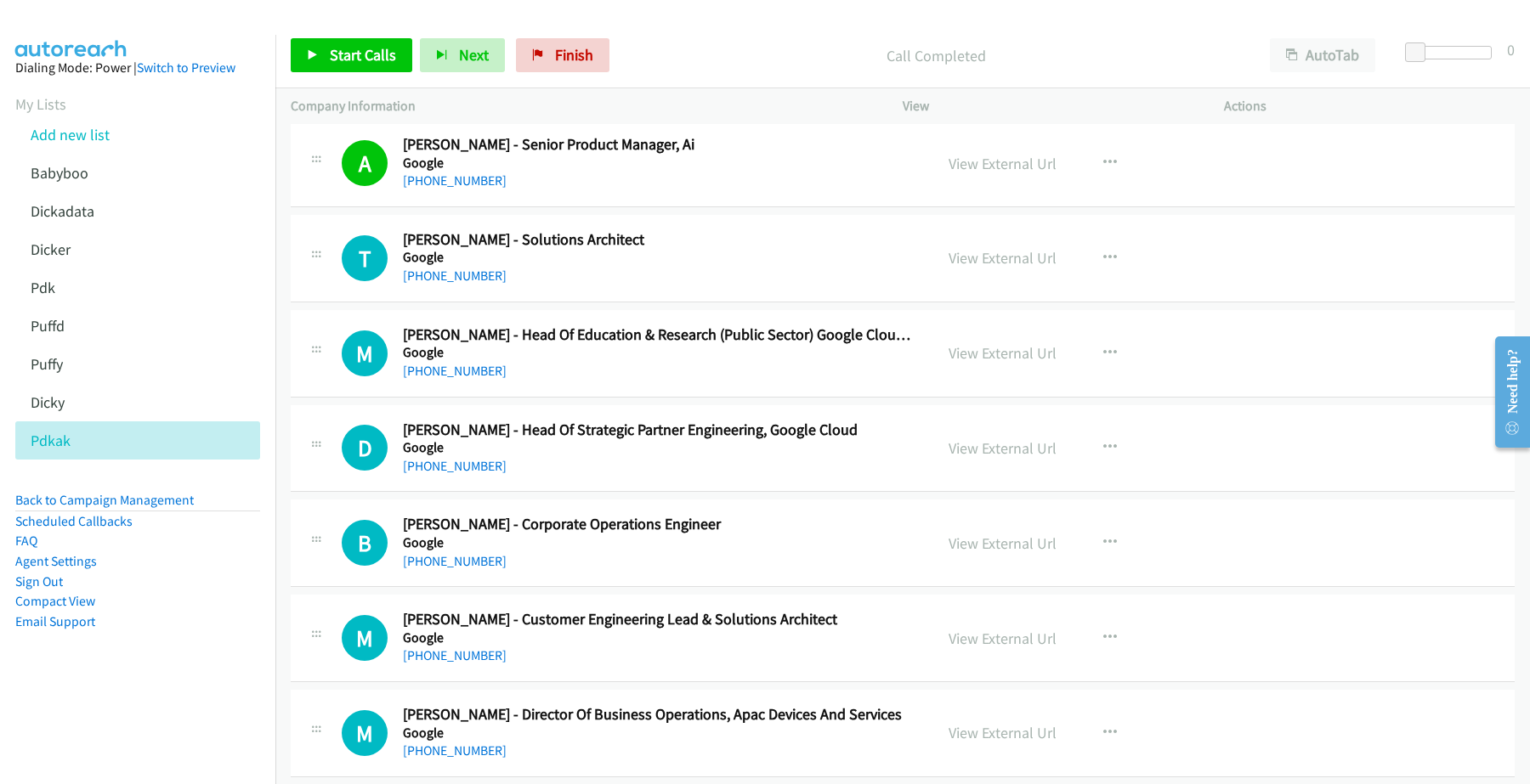
scroll to position [213, 0]
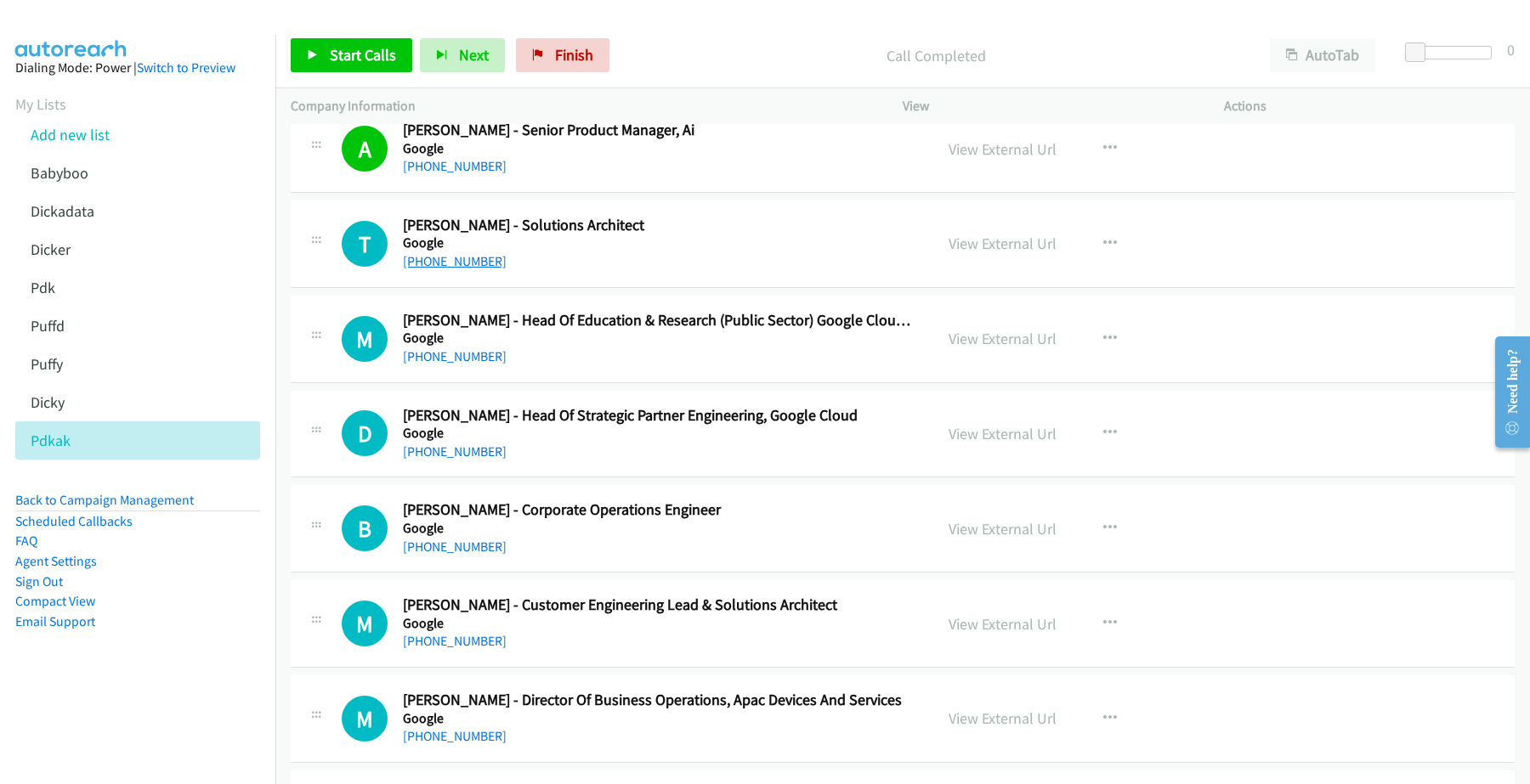
click at [432, 259] on link "[PHONE_NUMBER]" at bounding box center [455, 262] width 103 height 16
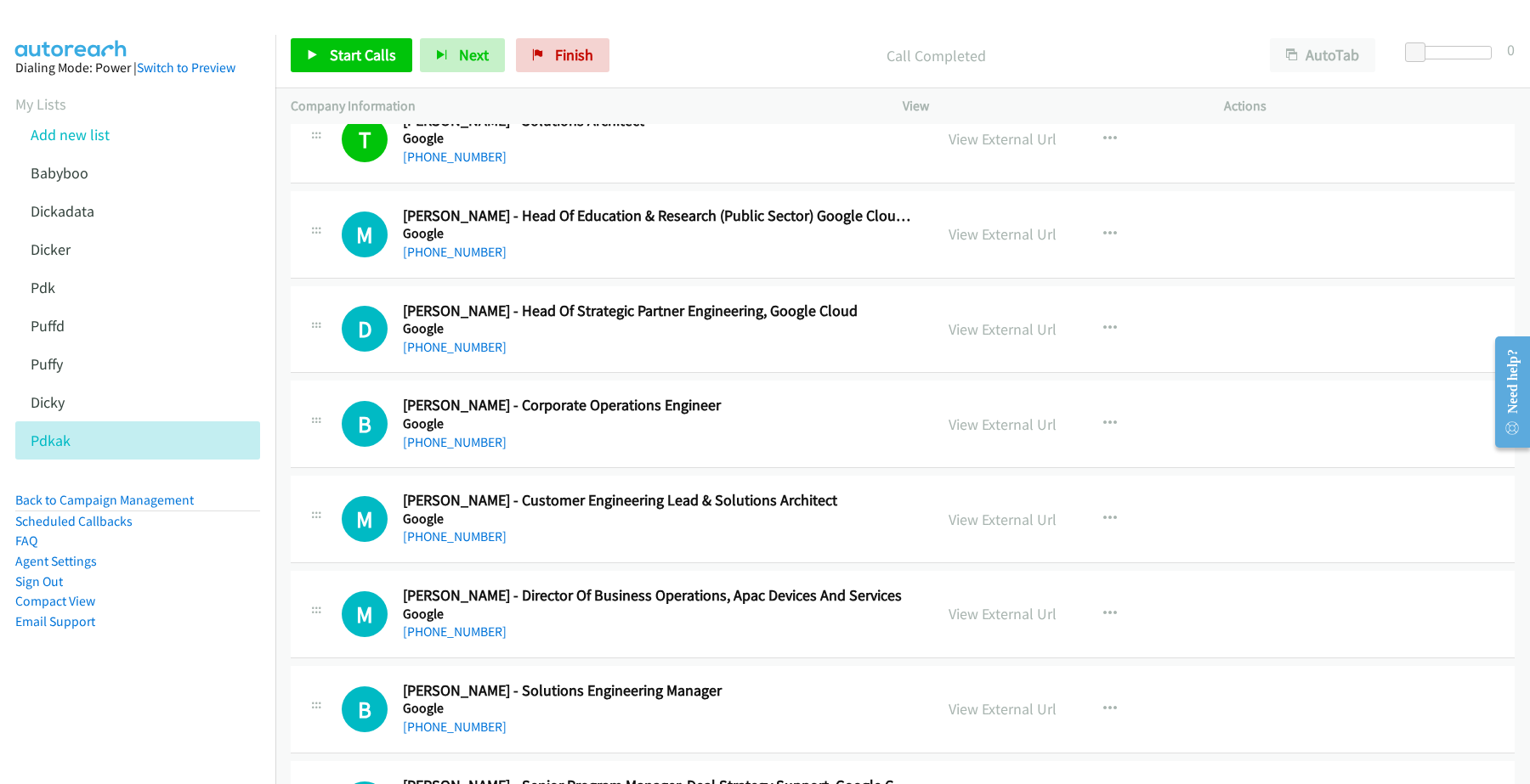
scroll to position [319, 0]
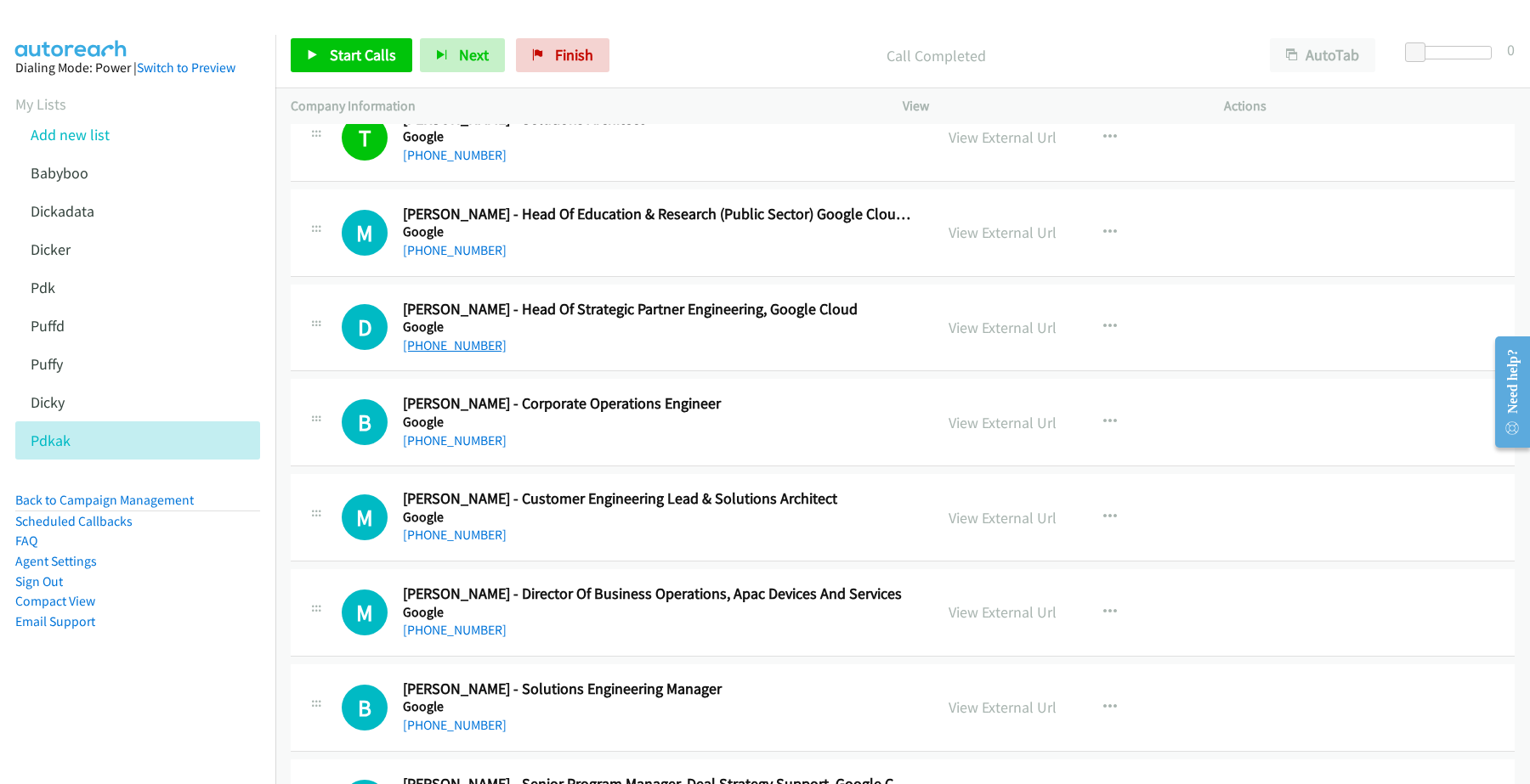
click at [456, 348] on link "[PHONE_NUMBER]" at bounding box center [455, 345] width 103 height 16
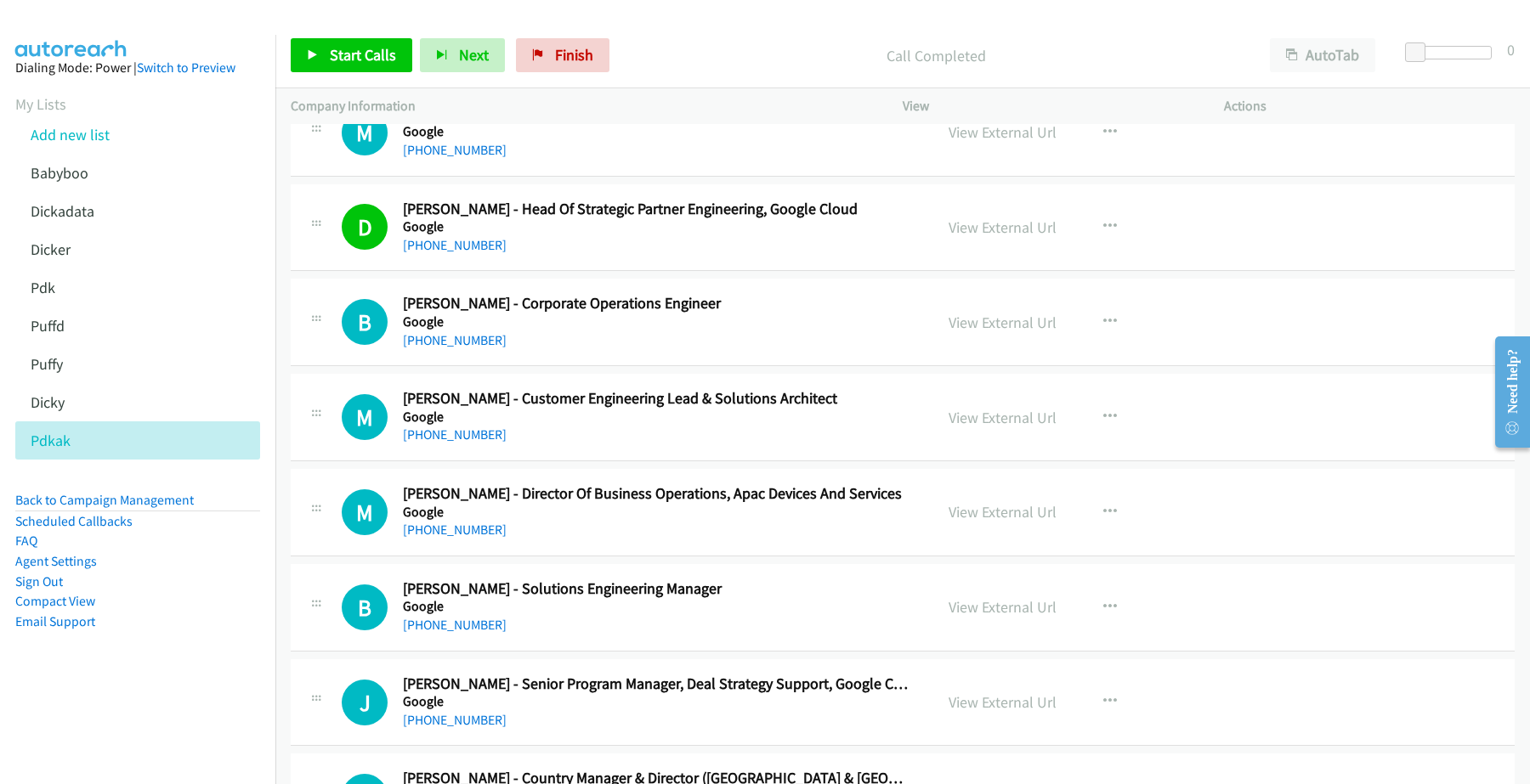
scroll to position [424, 0]
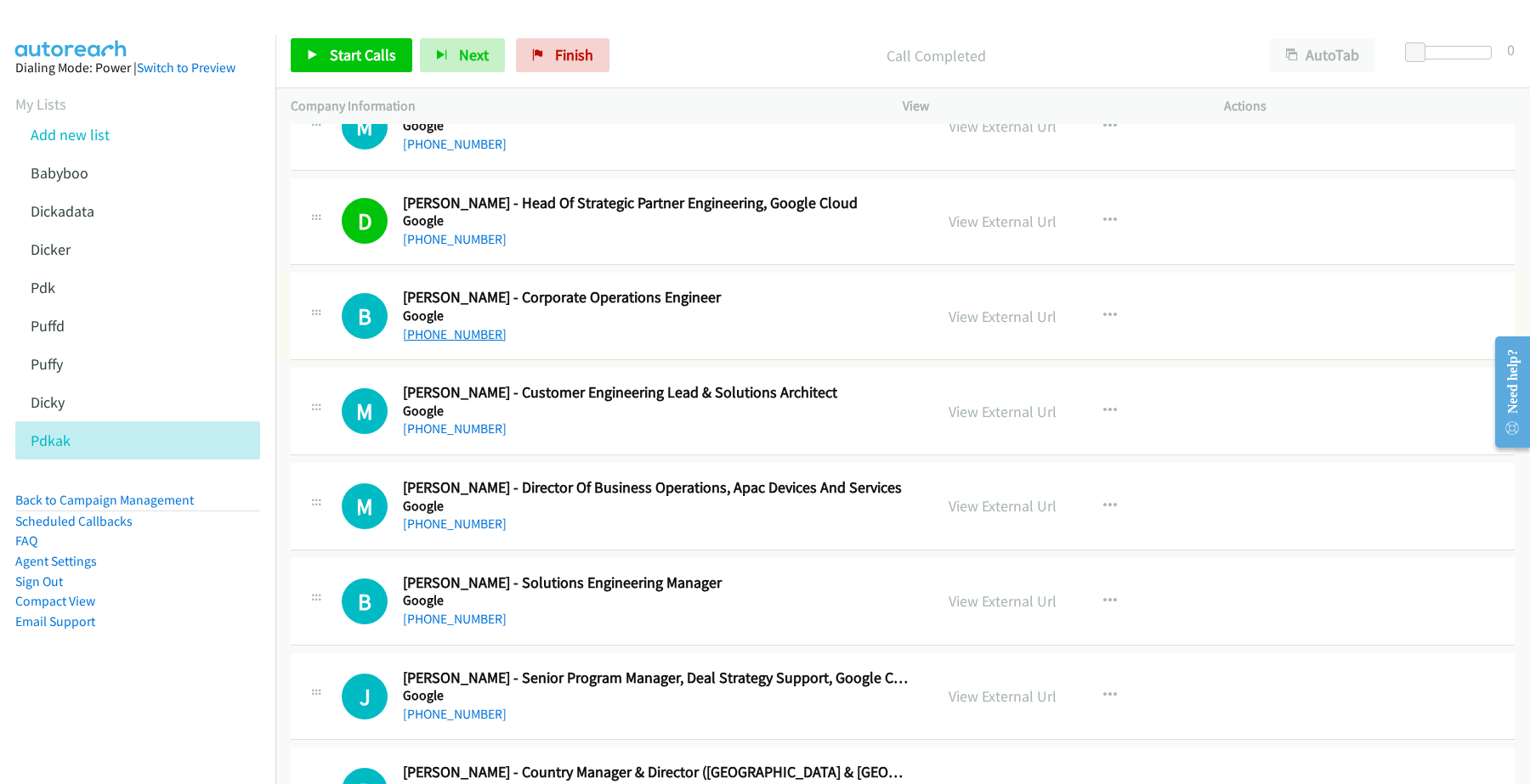
click at [455, 334] on link "[PHONE_NUMBER]" at bounding box center [455, 335] width 103 height 16
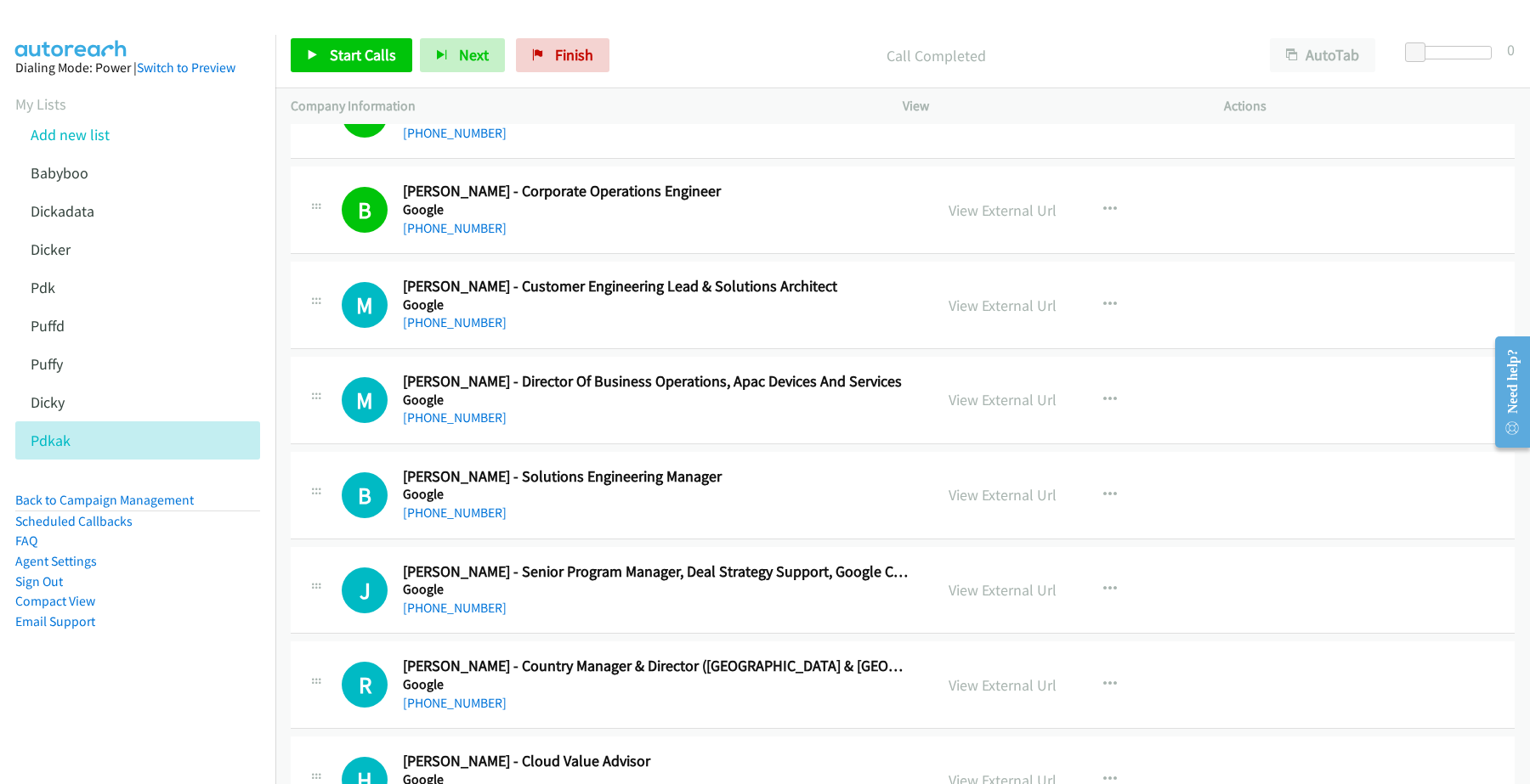
scroll to position [637, 0]
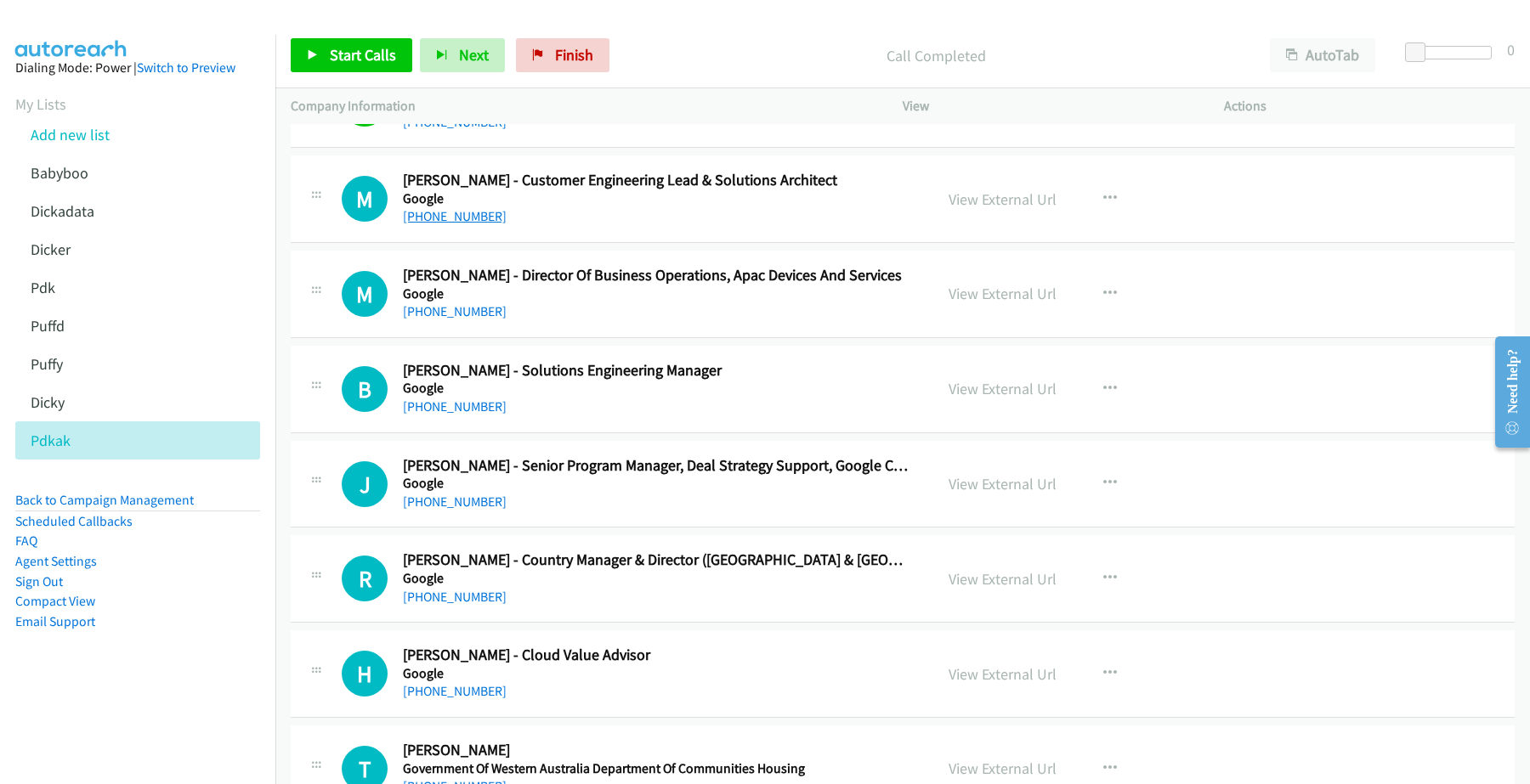
click at [464, 218] on link "[PHONE_NUMBER]" at bounding box center [455, 216] width 103 height 16
click at [984, 200] on link "View External Url" at bounding box center [1001, 199] width 108 height 20
click at [465, 315] on link "[PHONE_NUMBER]" at bounding box center [455, 311] width 103 height 16
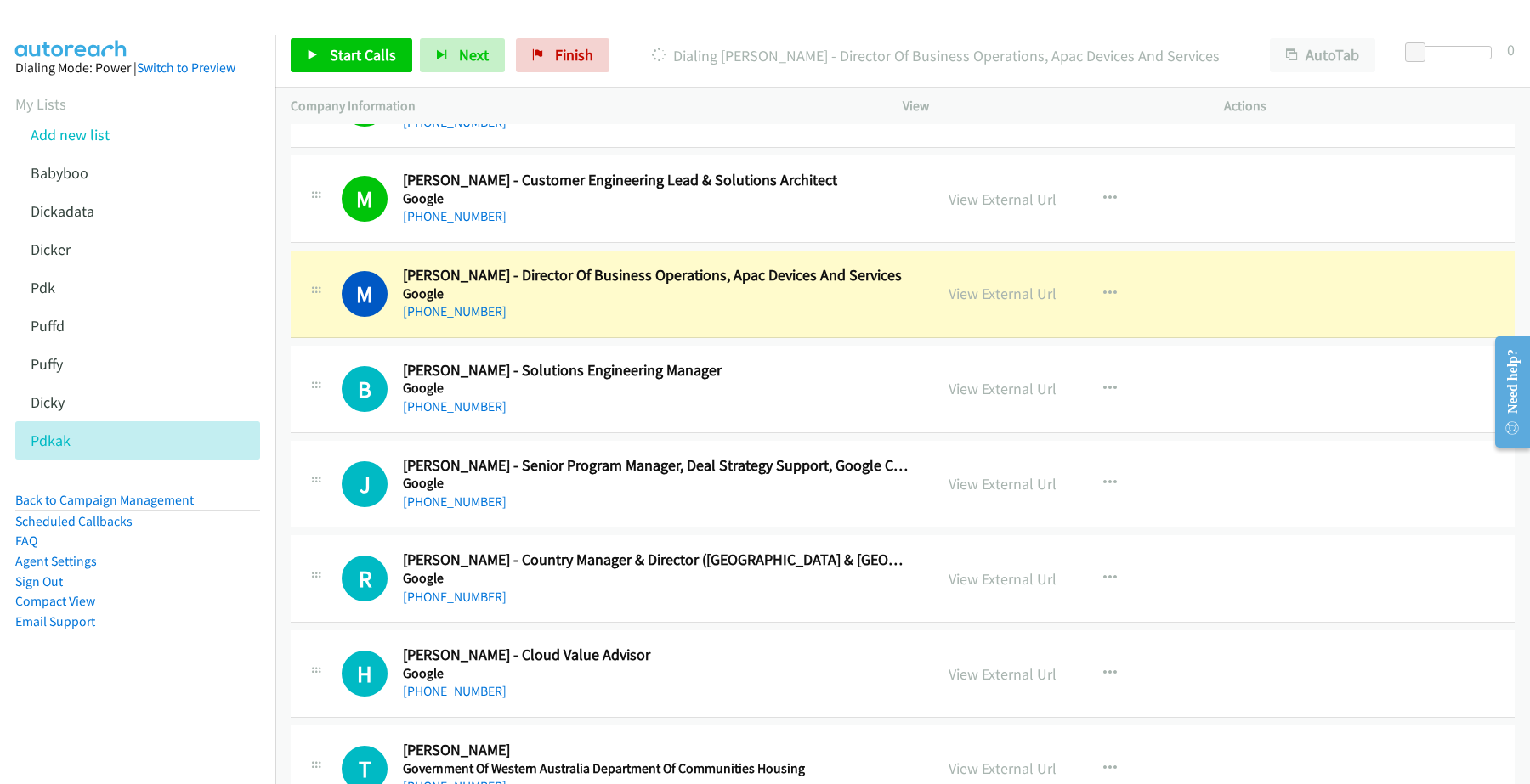
scroll to position [743, 0]
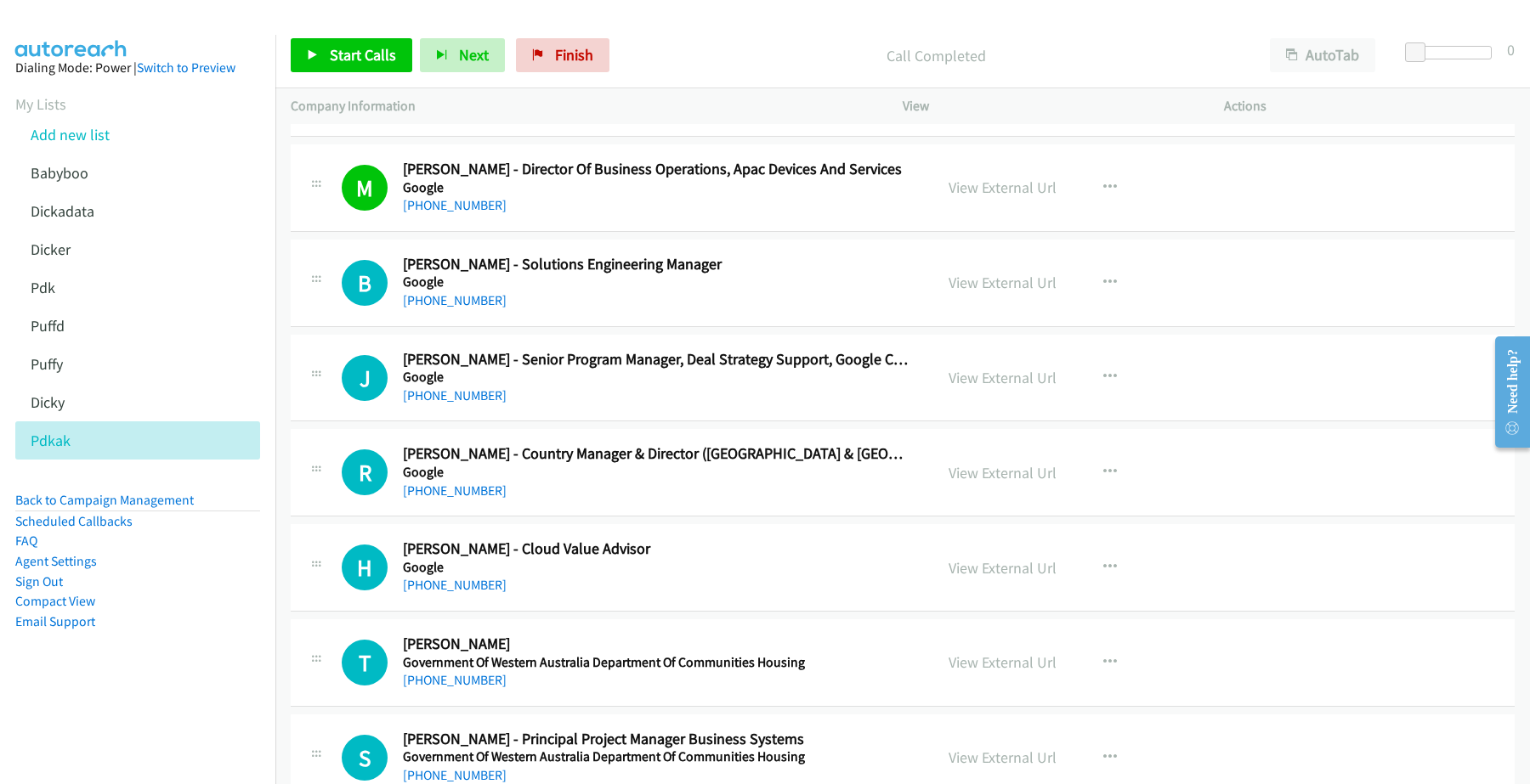
drag, startPoint x: 460, startPoint y: 302, endPoint x: 456, endPoint y: 316, distance: 14.6
click at [460, 302] on link "[PHONE_NUMBER]" at bounding box center [455, 300] width 103 height 16
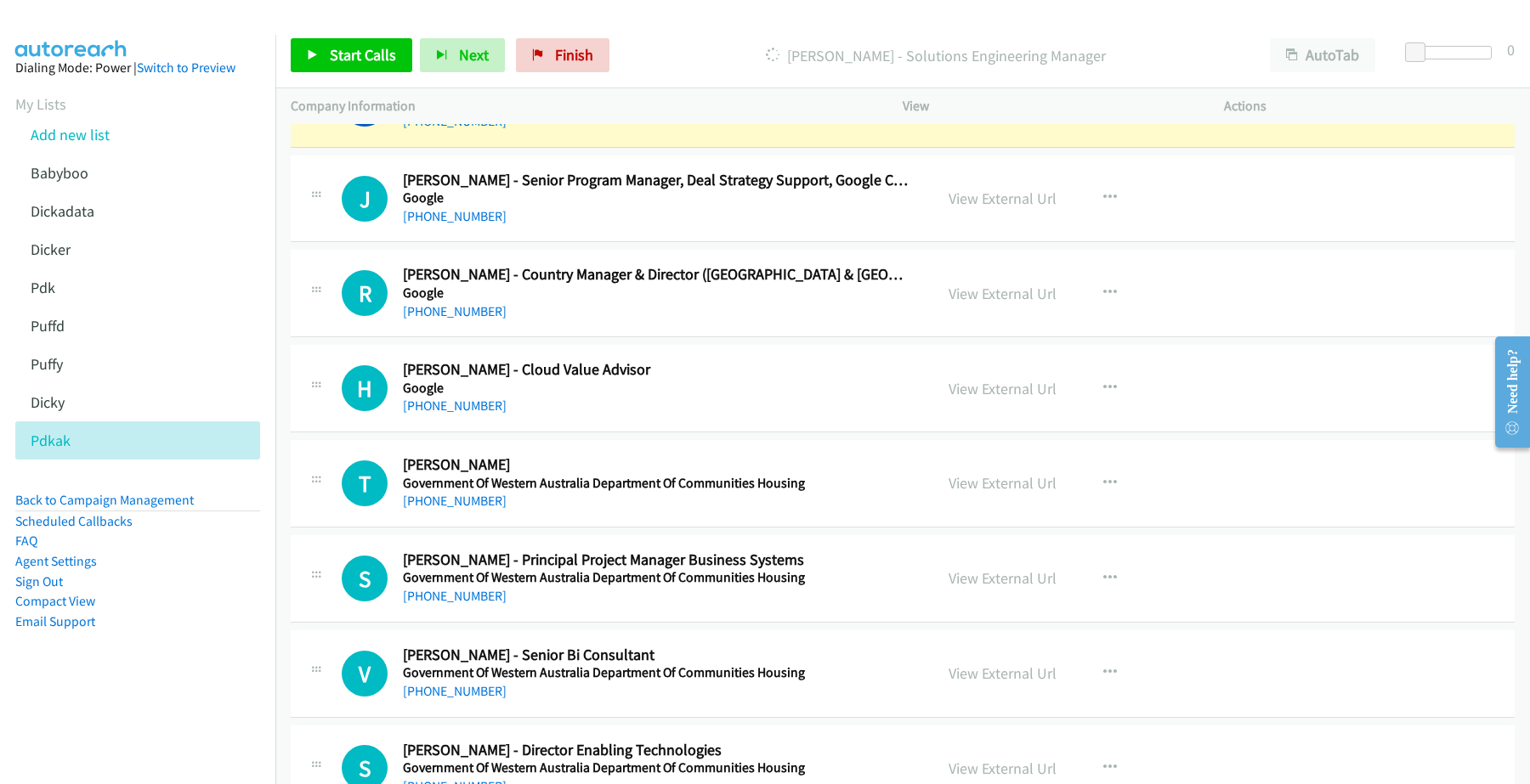
scroll to position [956, 0]
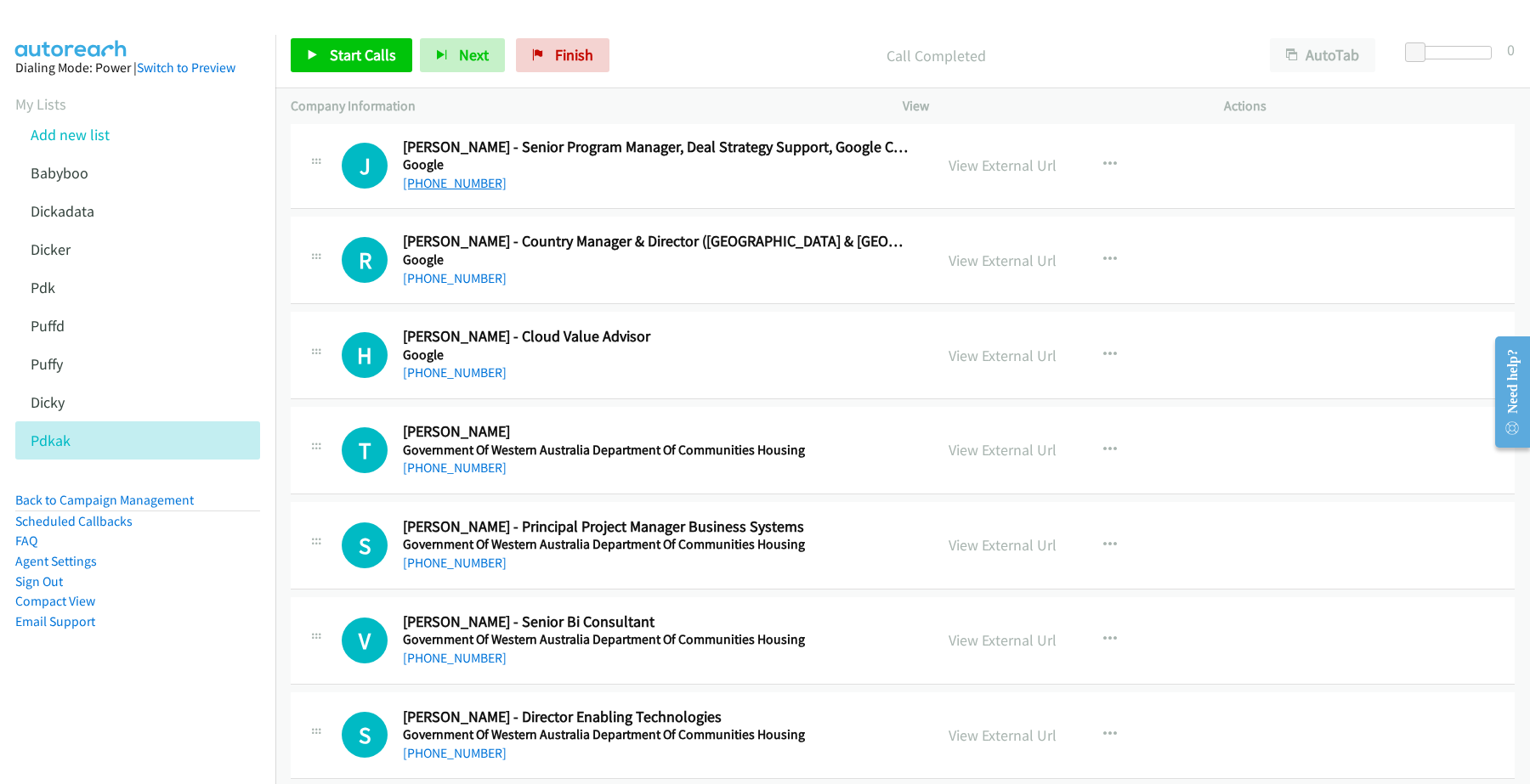
click at [467, 187] on link "[PHONE_NUMBER]" at bounding box center [455, 183] width 103 height 16
click at [1004, 257] on link "View External Url" at bounding box center [1001, 261] width 108 height 20
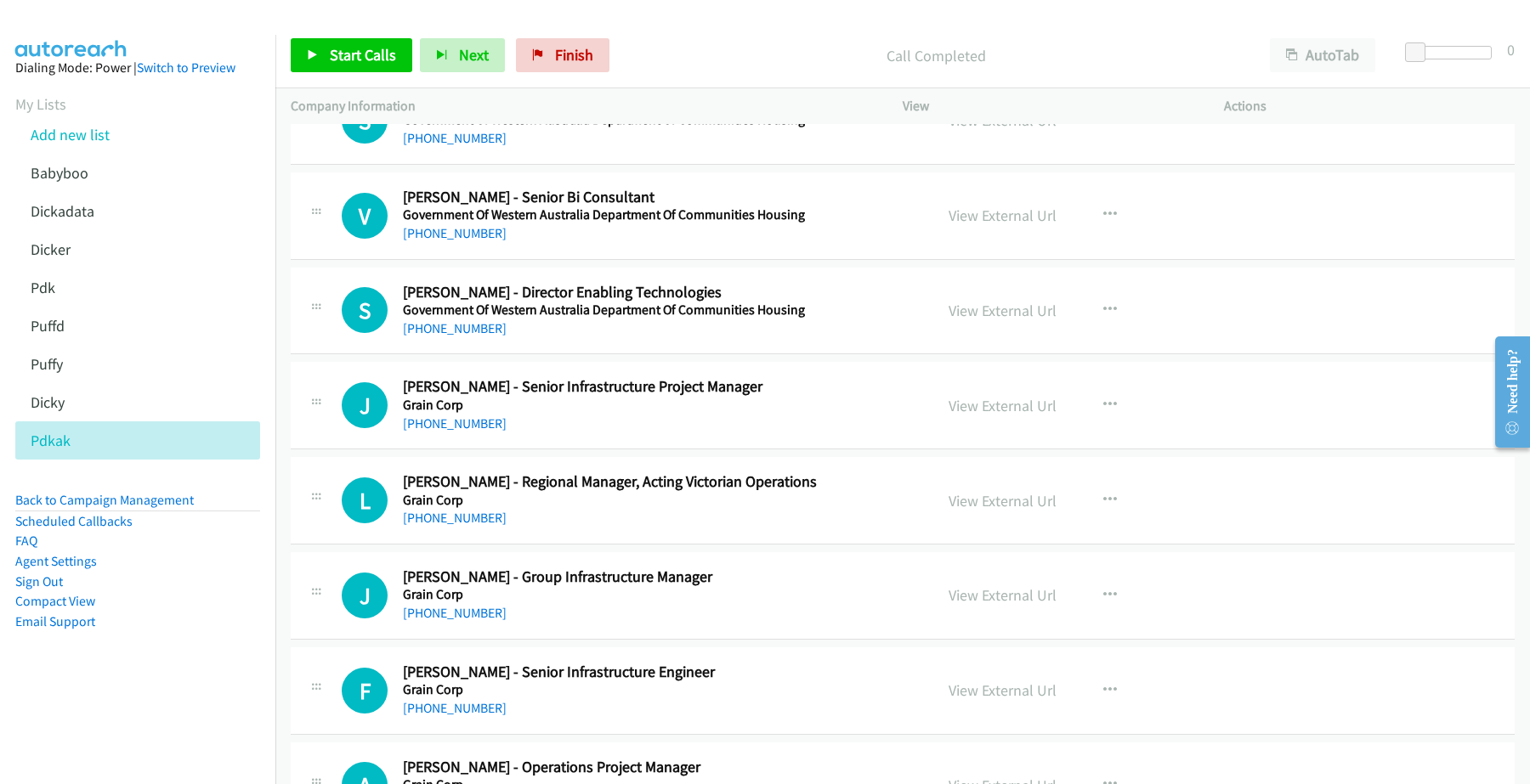
scroll to position [1487, 0]
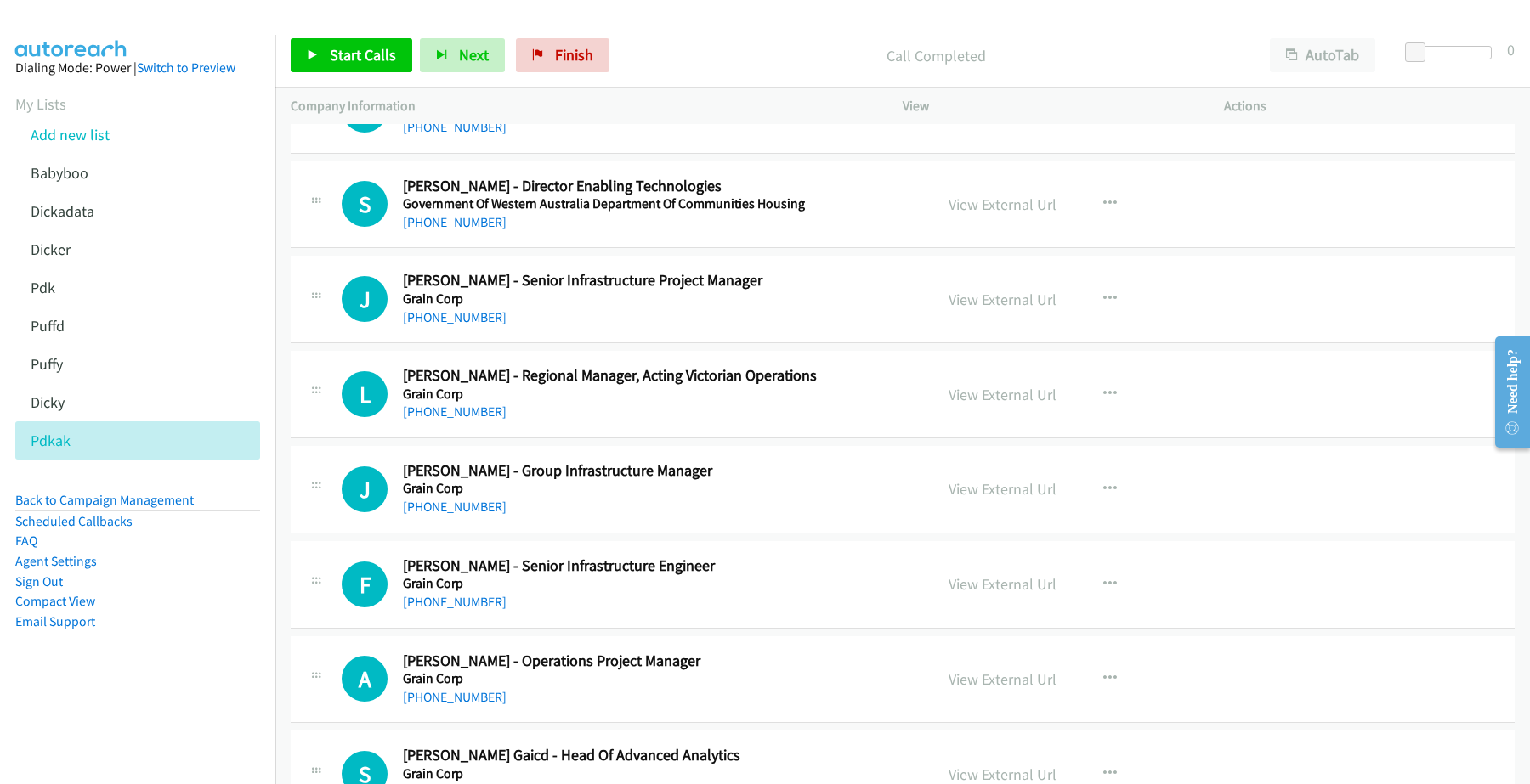
click at [467, 225] on link "[PHONE_NUMBER]" at bounding box center [455, 222] width 103 height 16
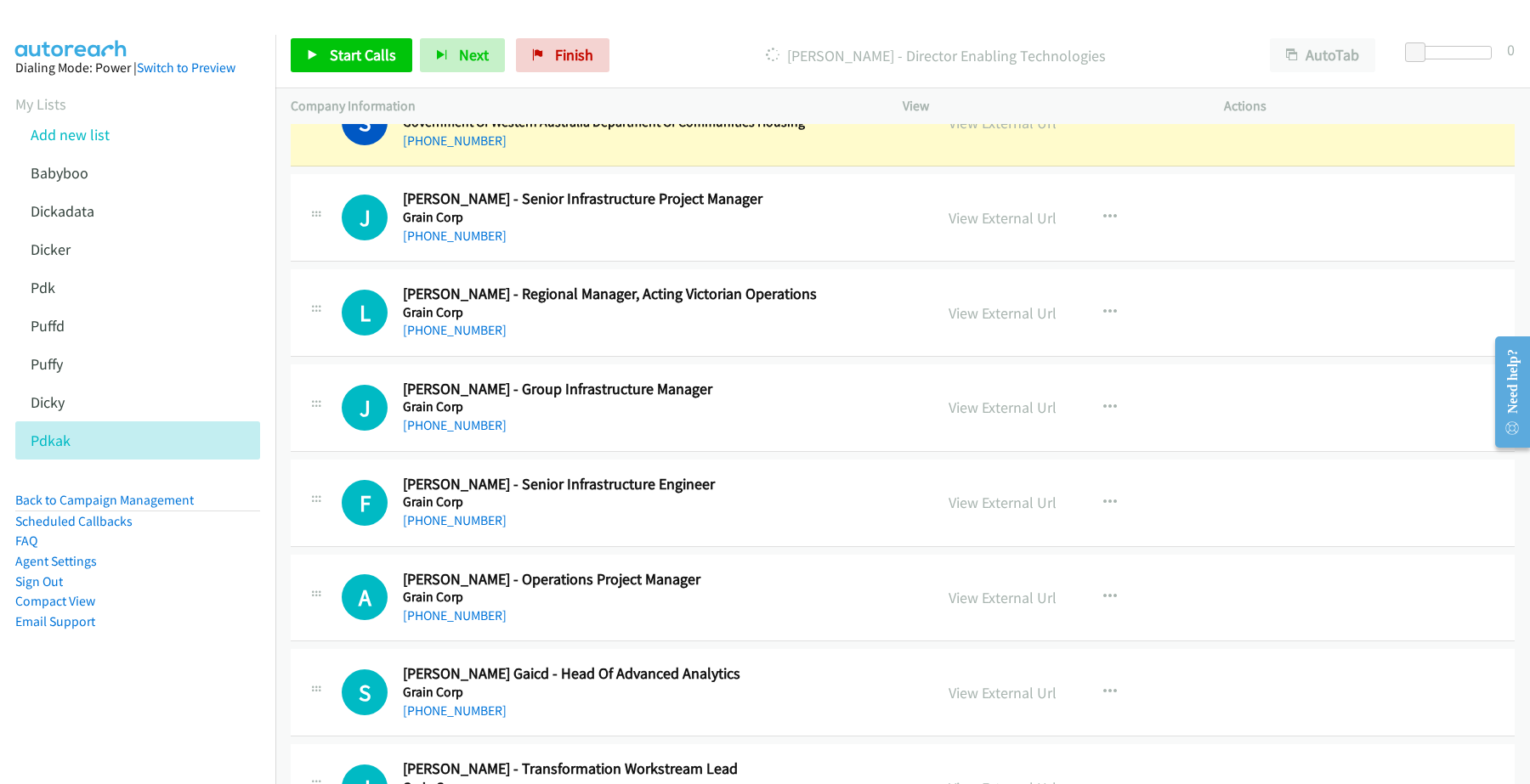
scroll to position [1593, 0]
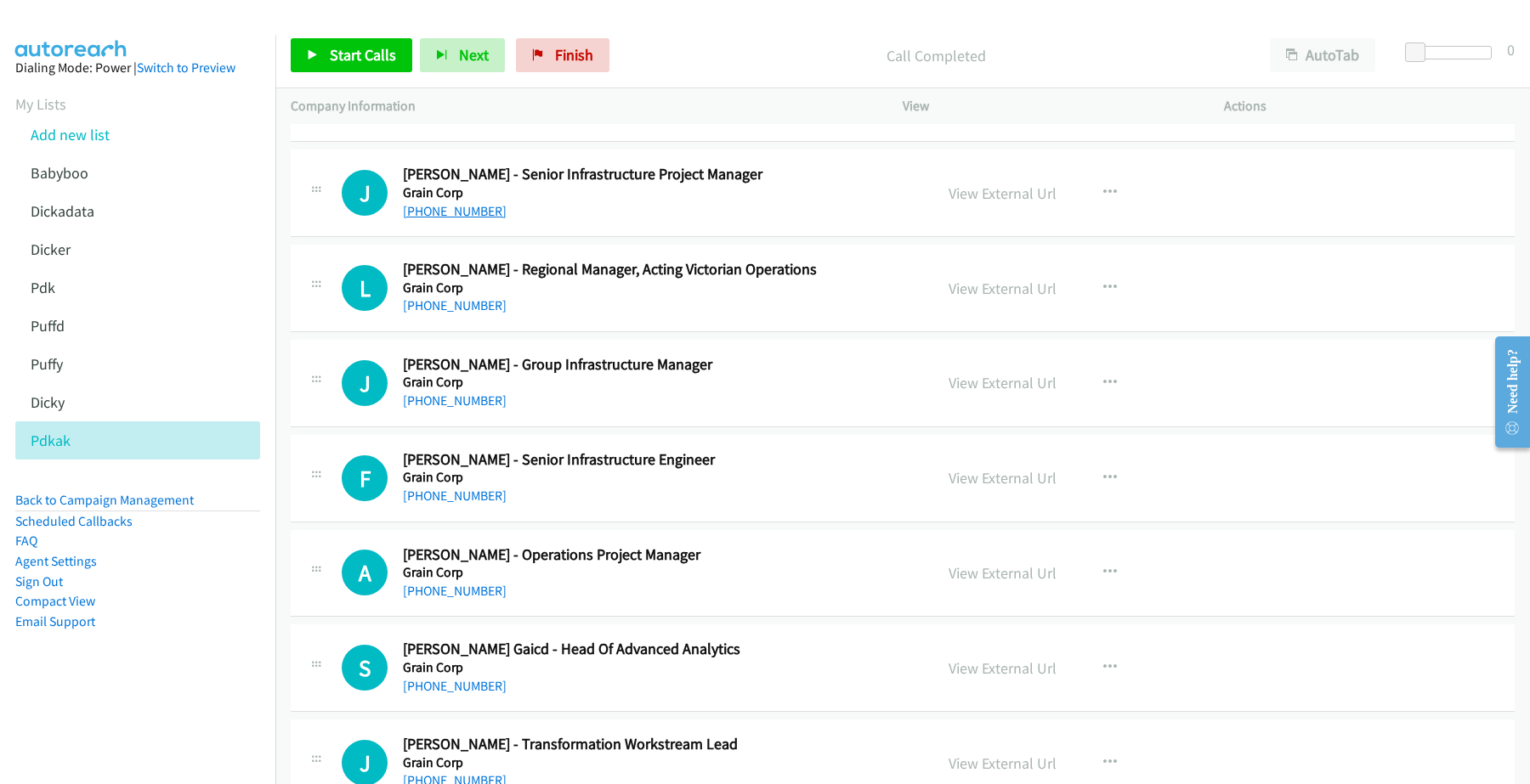
click at [450, 213] on link "[PHONE_NUMBER]" at bounding box center [455, 211] width 103 height 16
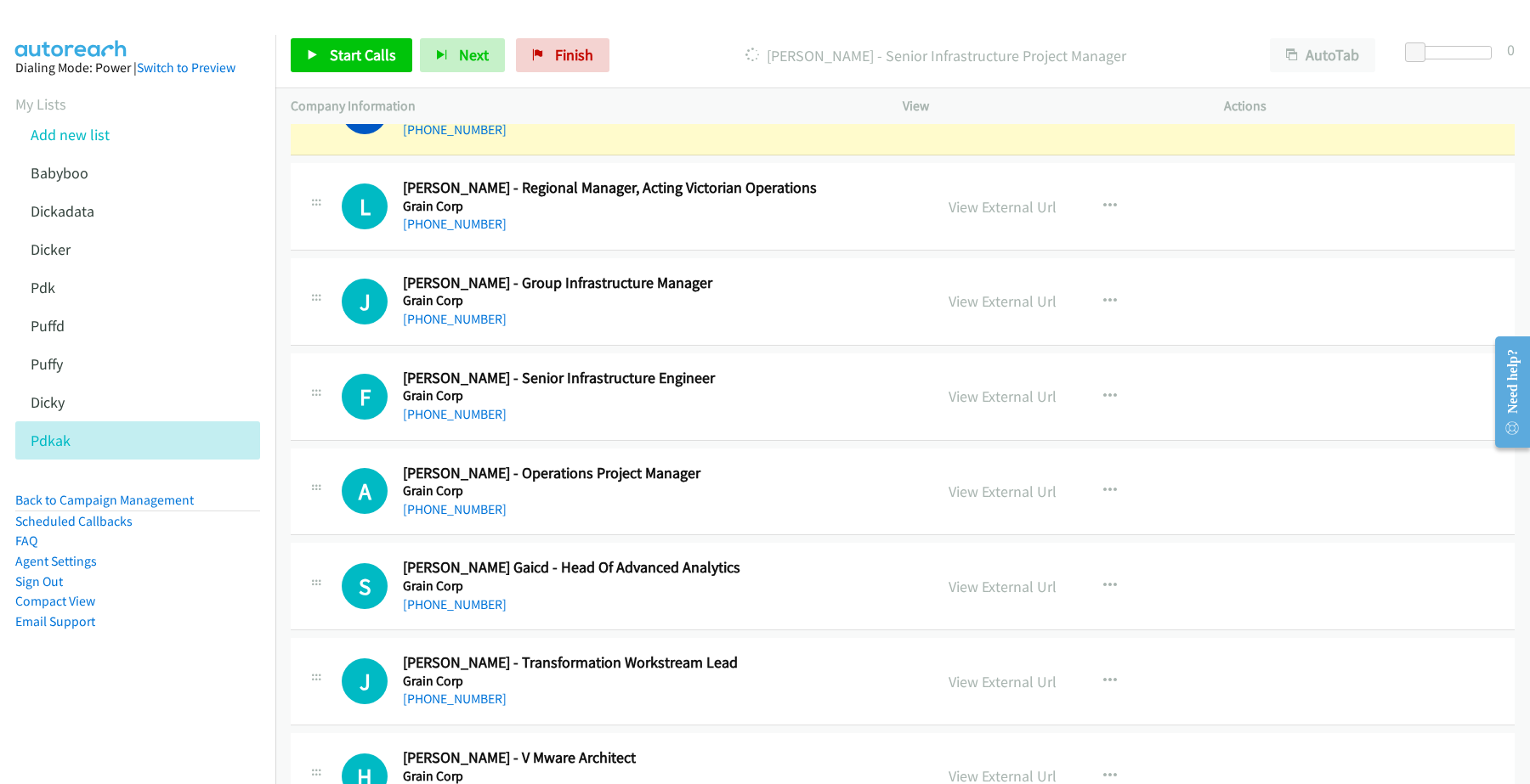
scroll to position [1699, 0]
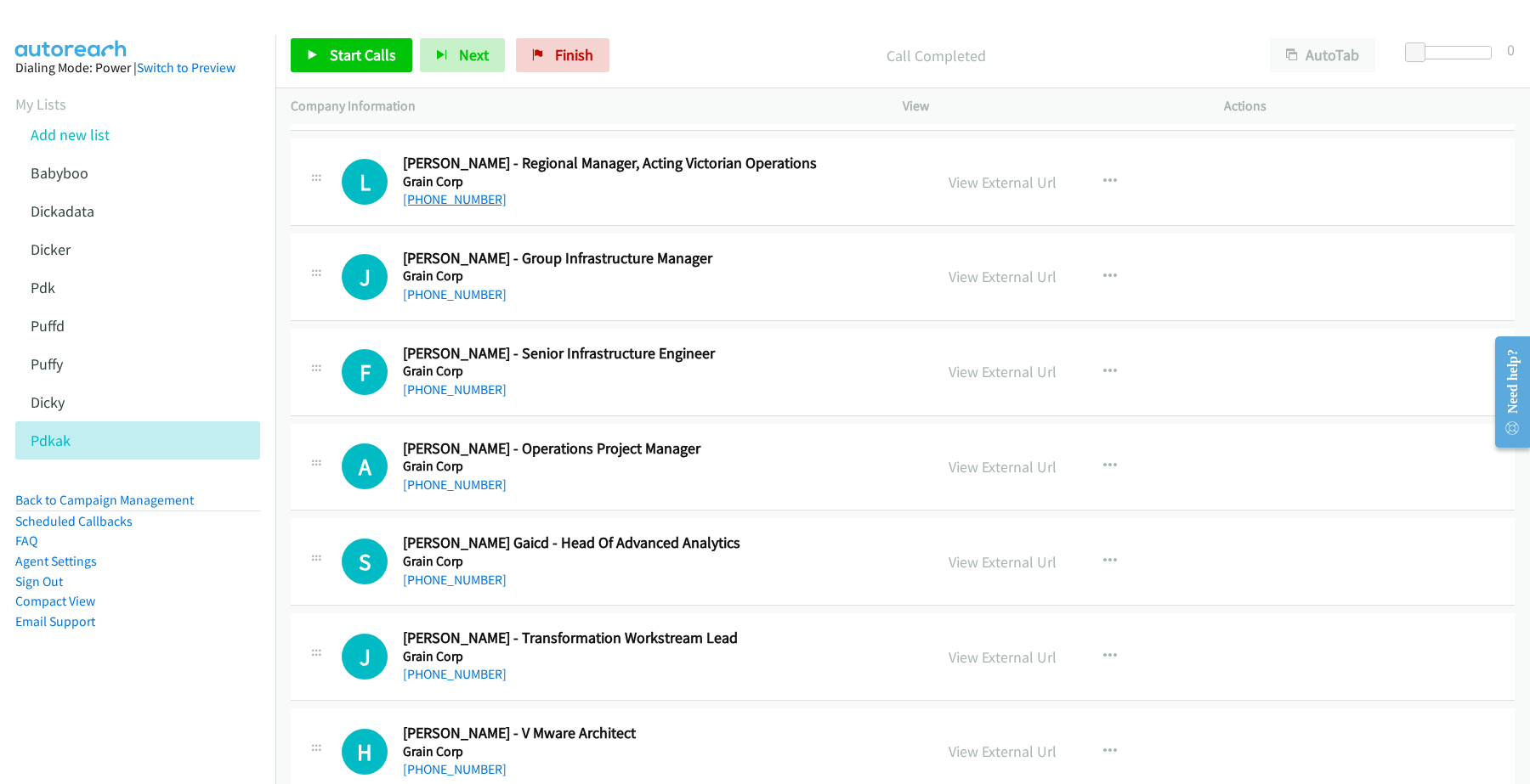
click at [459, 205] on link "[PHONE_NUMBER]" at bounding box center [455, 199] width 103 height 16
click at [452, 297] on link "[PHONE_NUMBER]" at bounding box center [455, 295] width 103 height 16
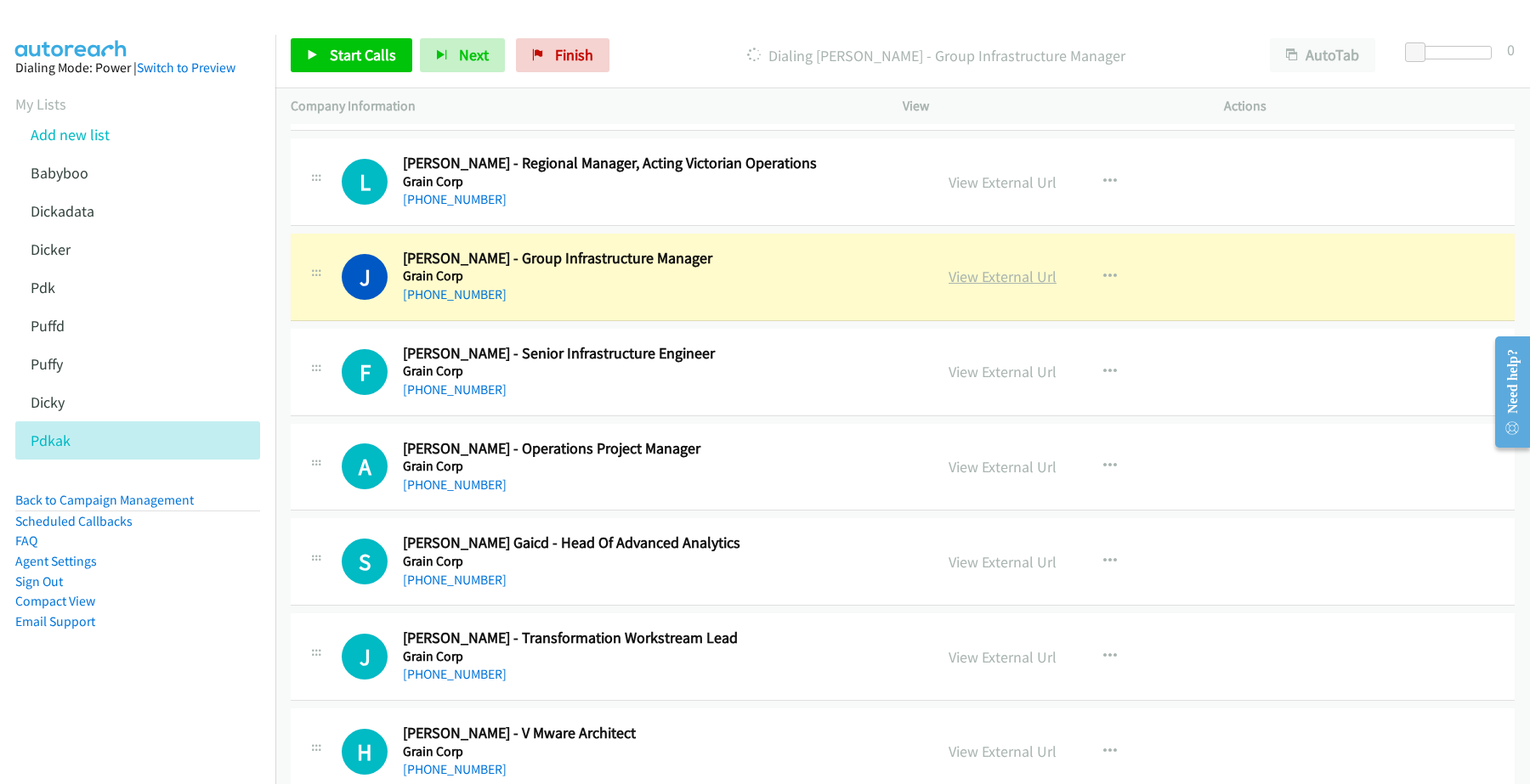
click at [984, 273] on link "View External Url" at bounding box center [1001, 277] width 108 height 20
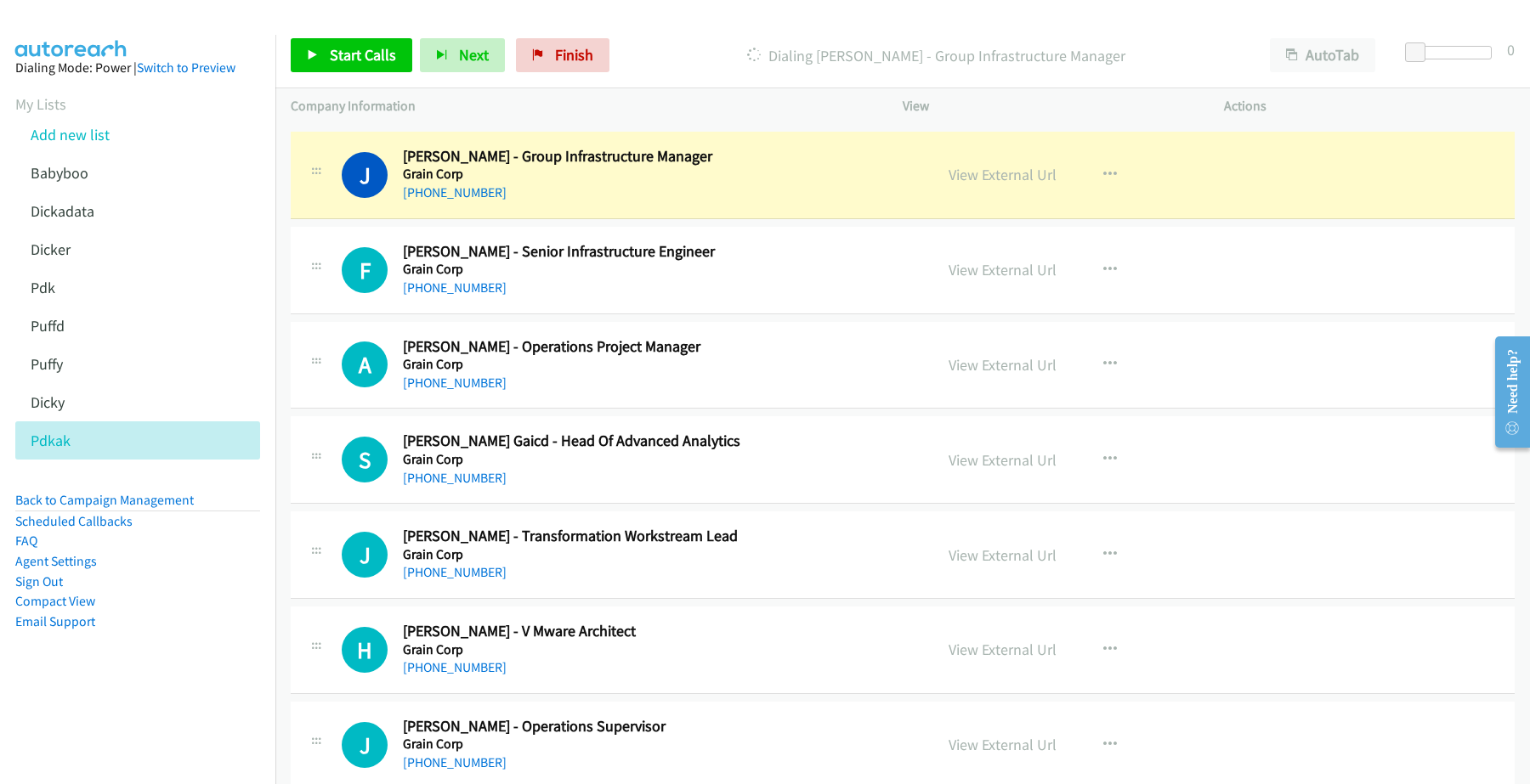
scroll to position [1912, 0]
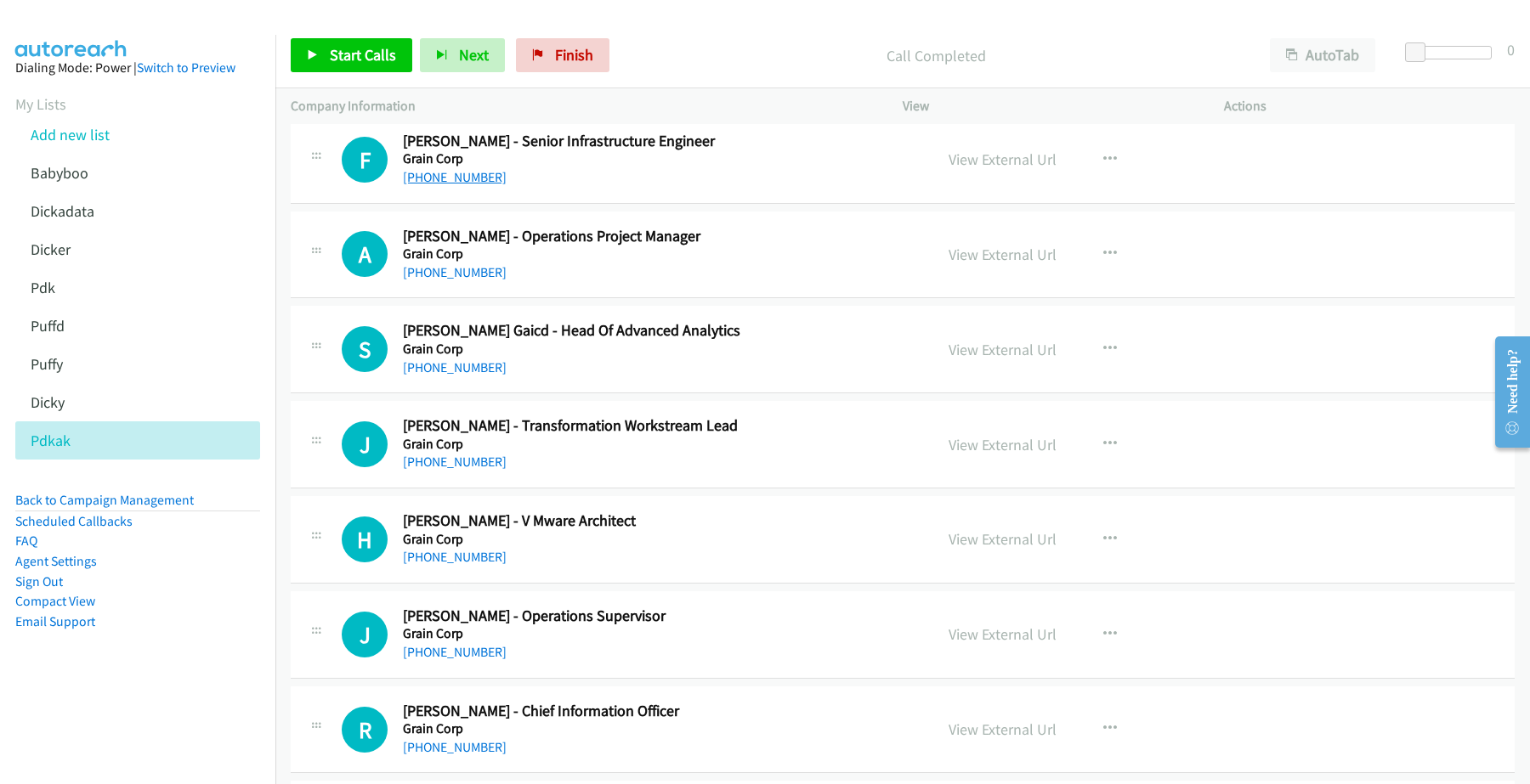
click at [453, 182] on link "[PHONE_NUMBER]" at bounding box center [455, 177] width 103 height 16
click at [441, 273] on link "[PHONE_NUMBER]" at bounding box center [455, 272] width 103 height 16
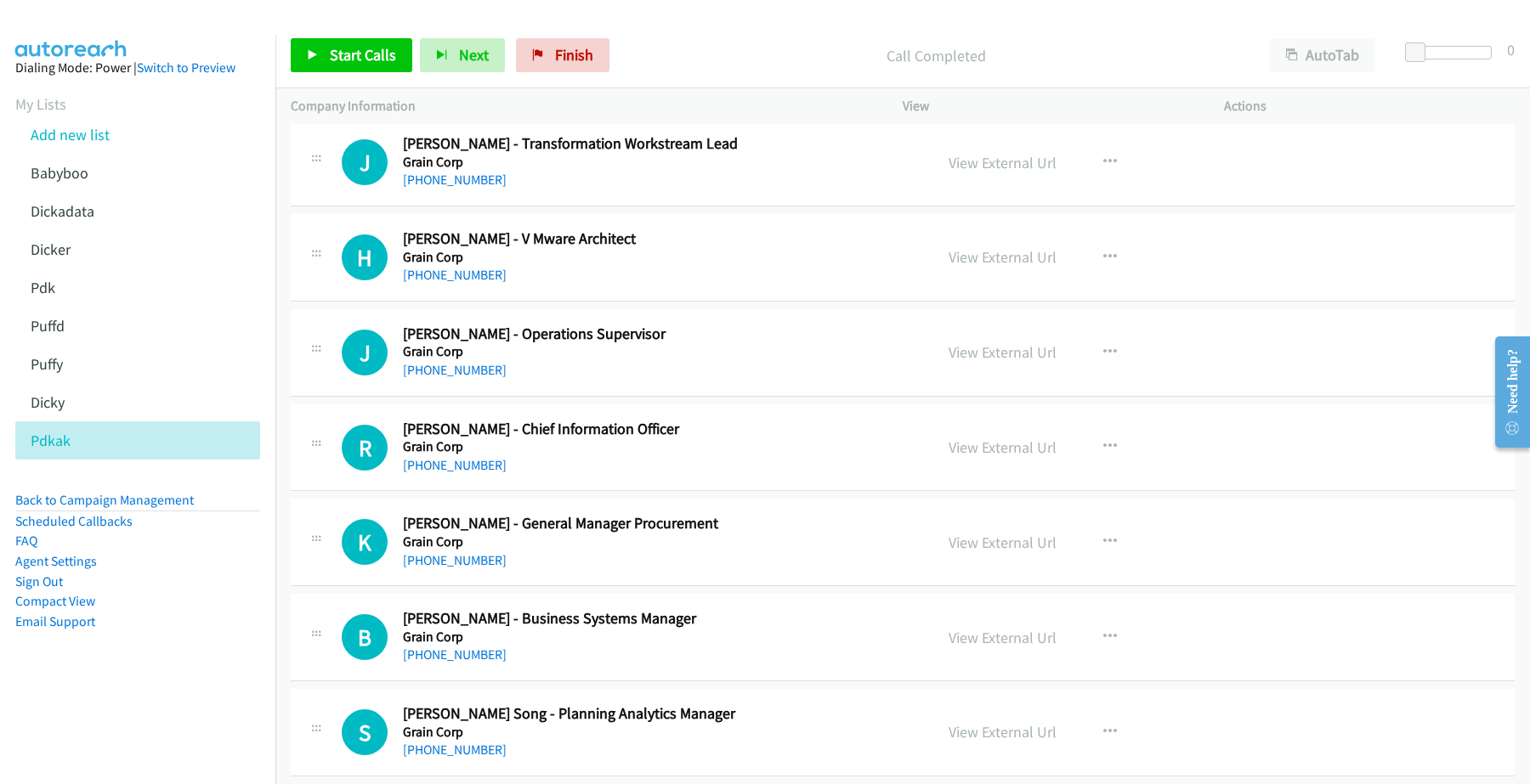
scroll to position [2230, 0]
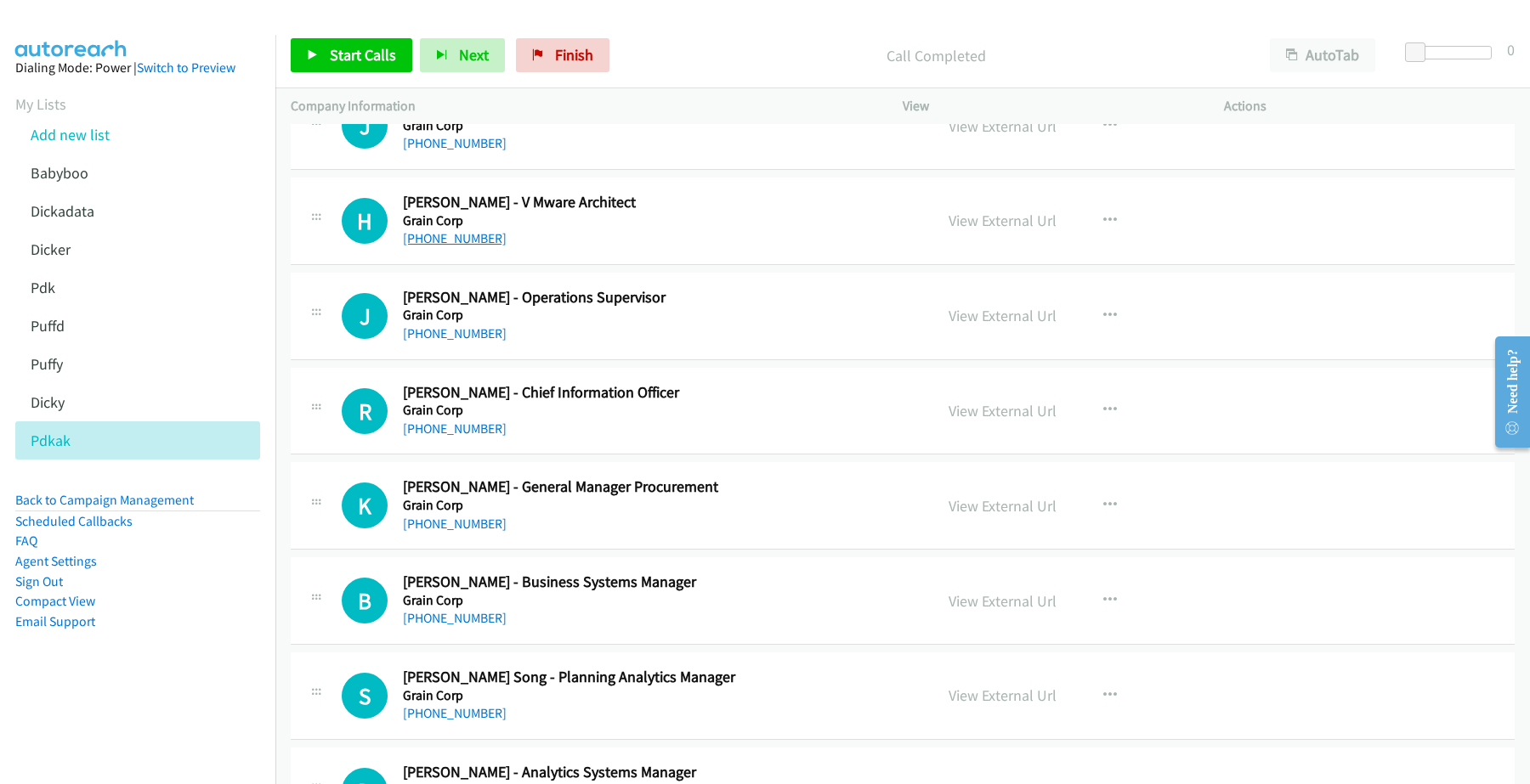
click at [444, 243] on link "[PHONE_NUMBER]" at bounding box center [455, 238] width 103 height 16
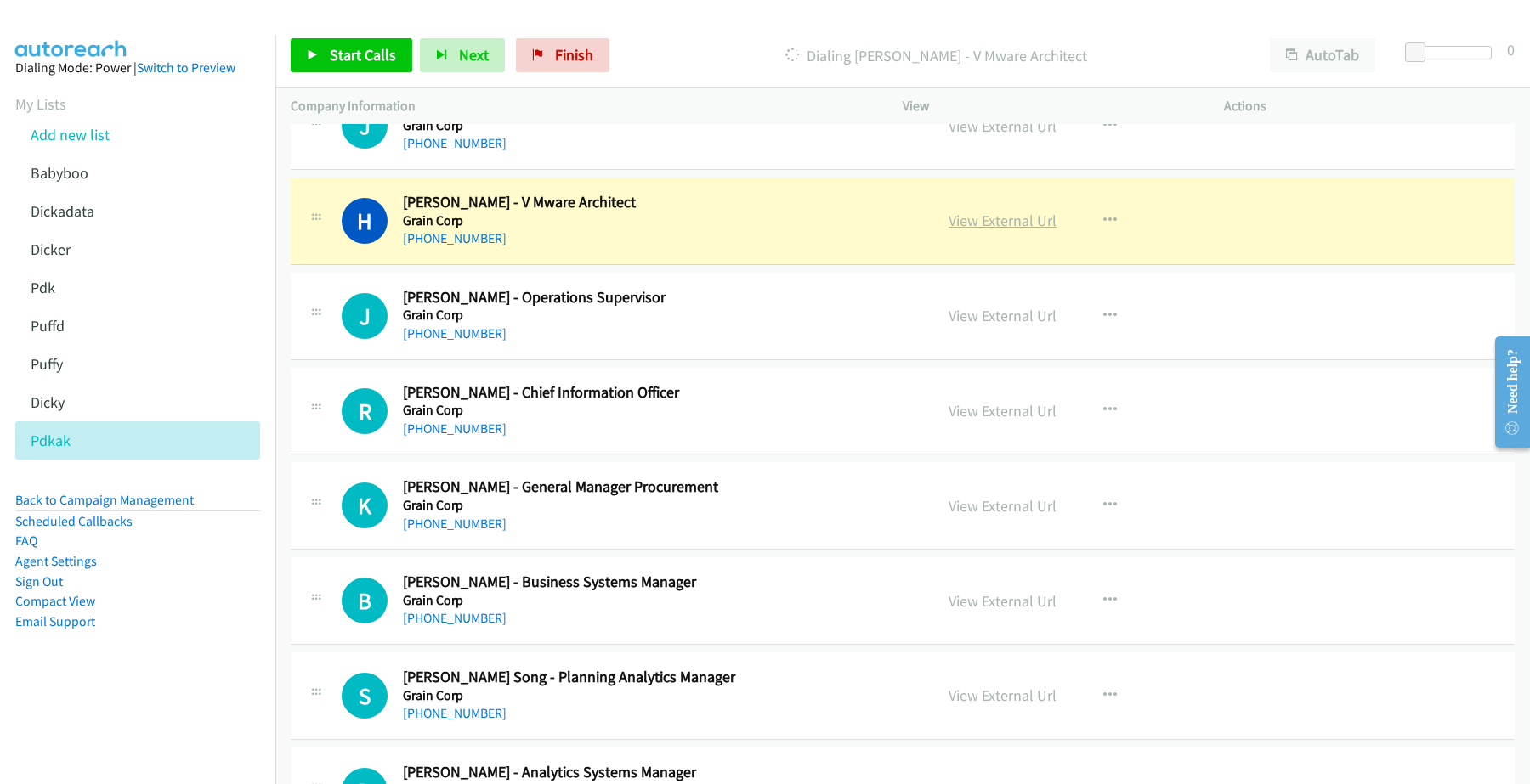
click at [1007, 228] on link "View External Url" at bounding box center [1001, 221] width 108 height 20
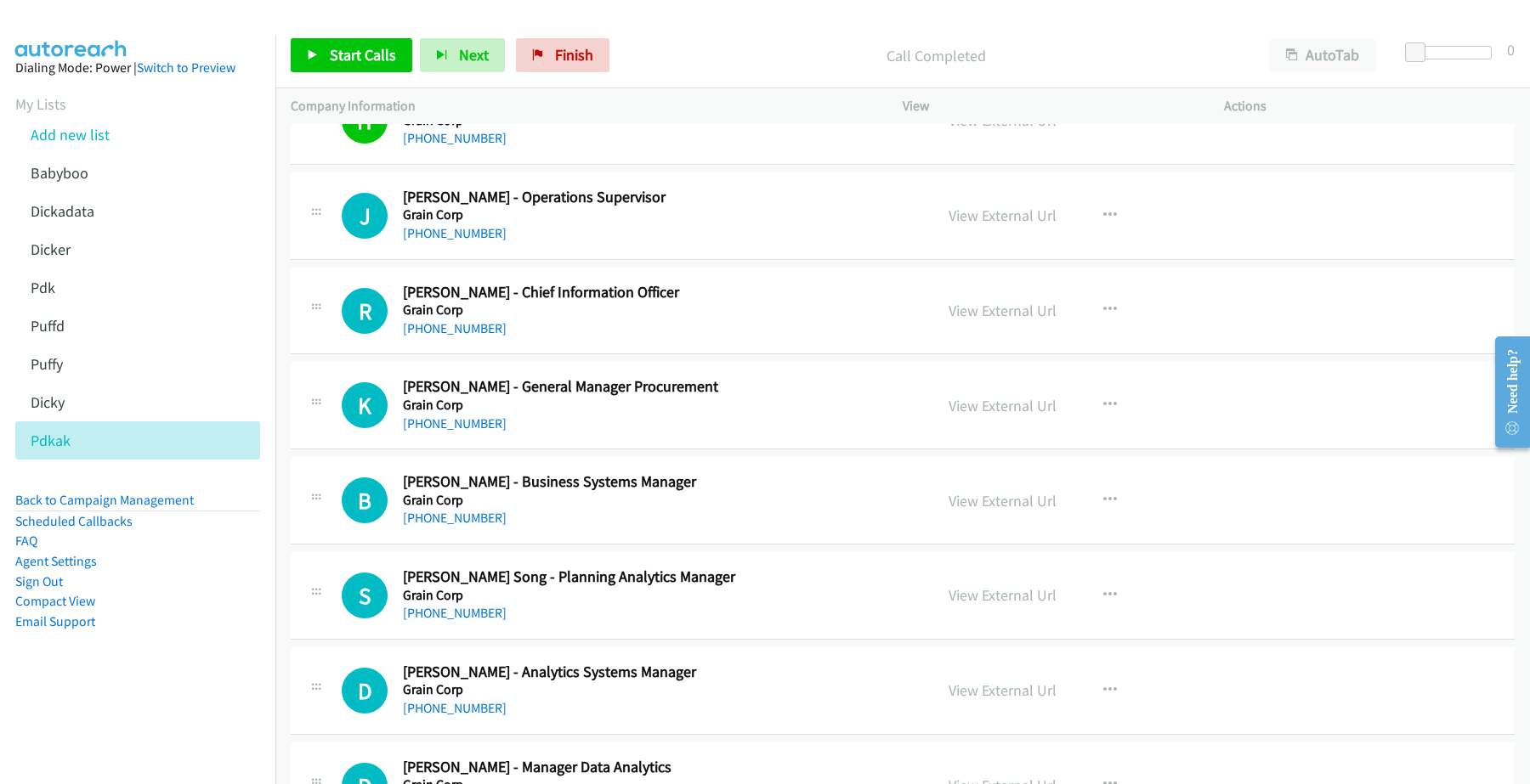
scroll to position [2336, 0]
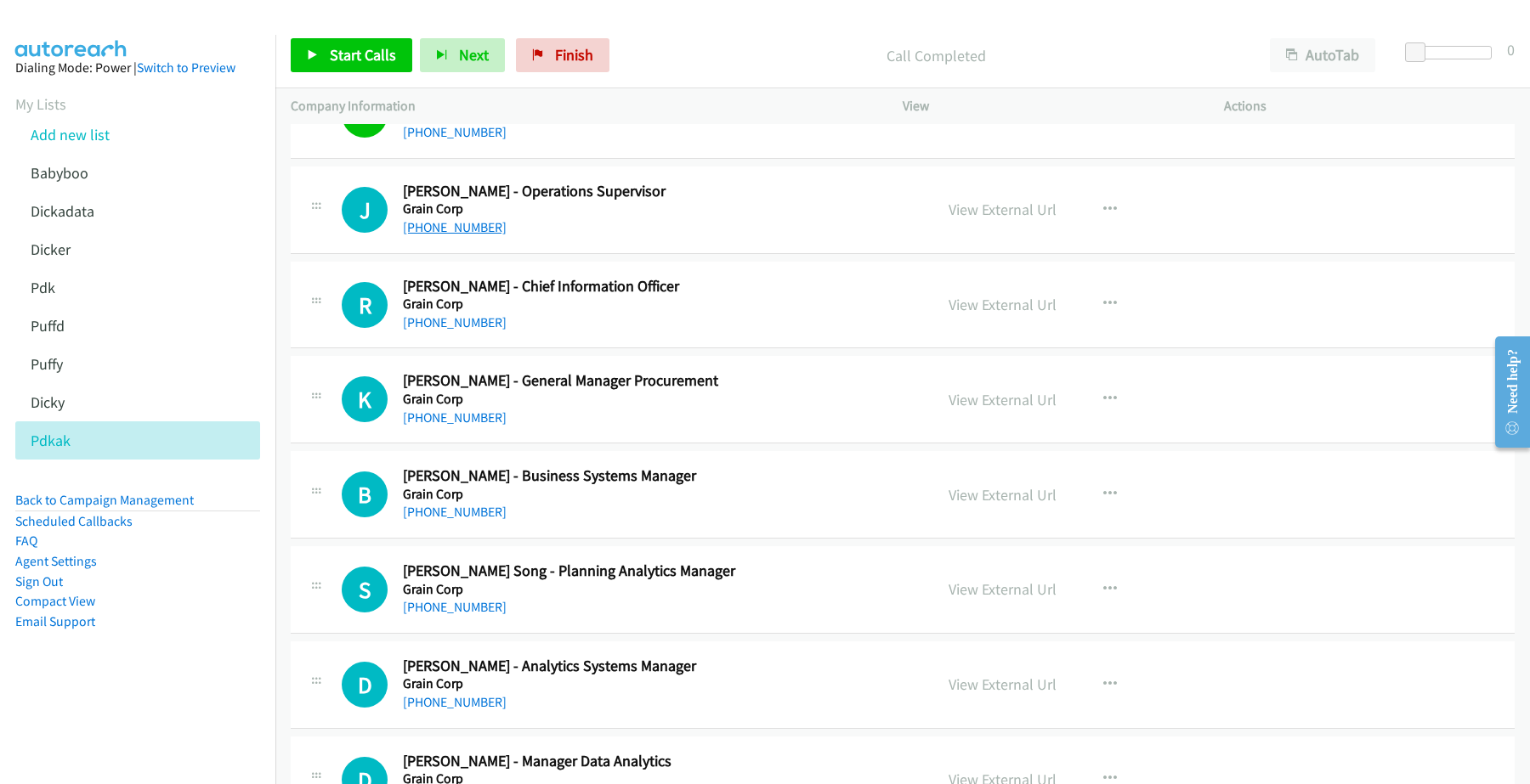
click at [450, 235] on link "[PHONE_NUMBER]" at bounding box center [455, 227] width 103 height 16
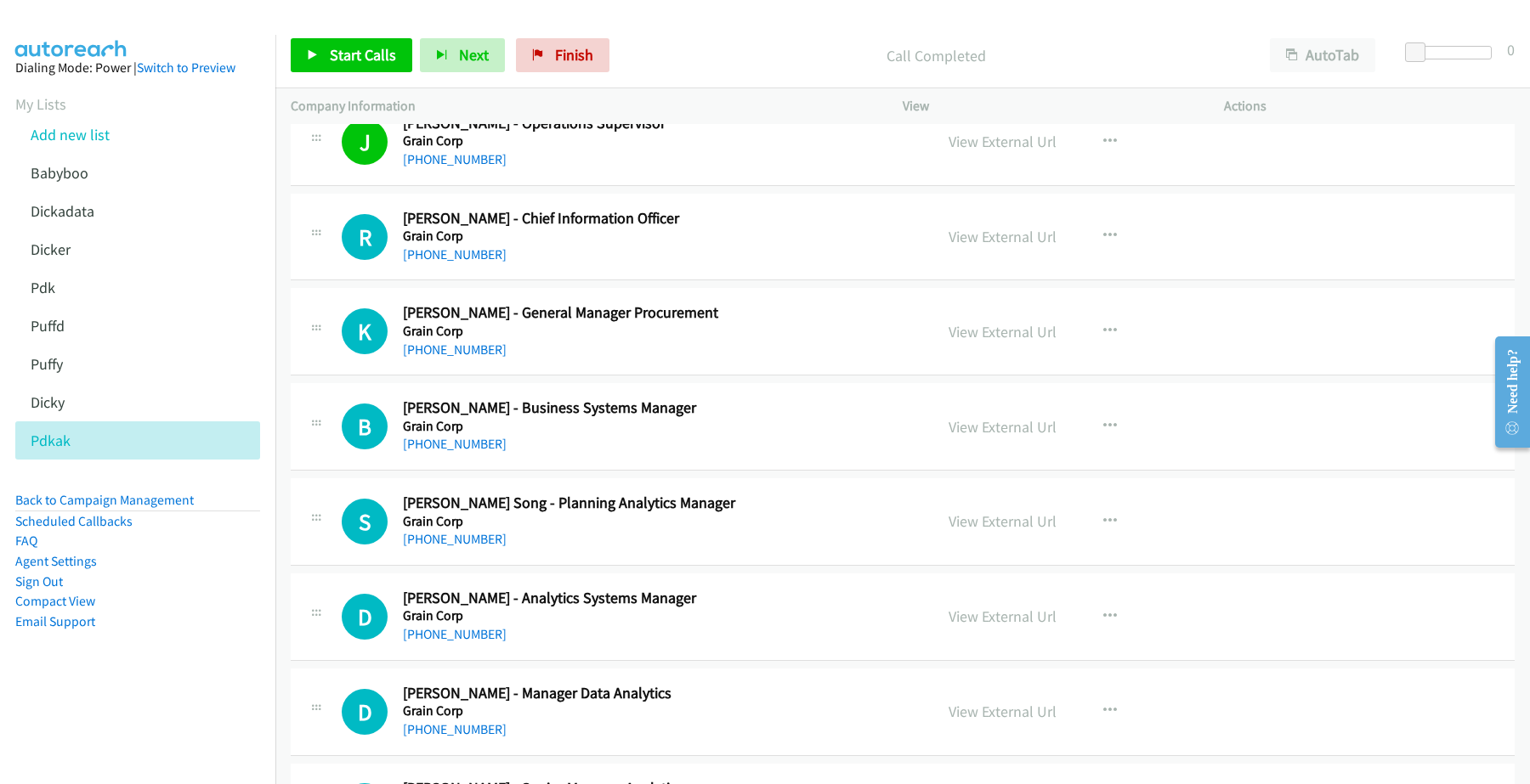
scroll to position [2443, 0]
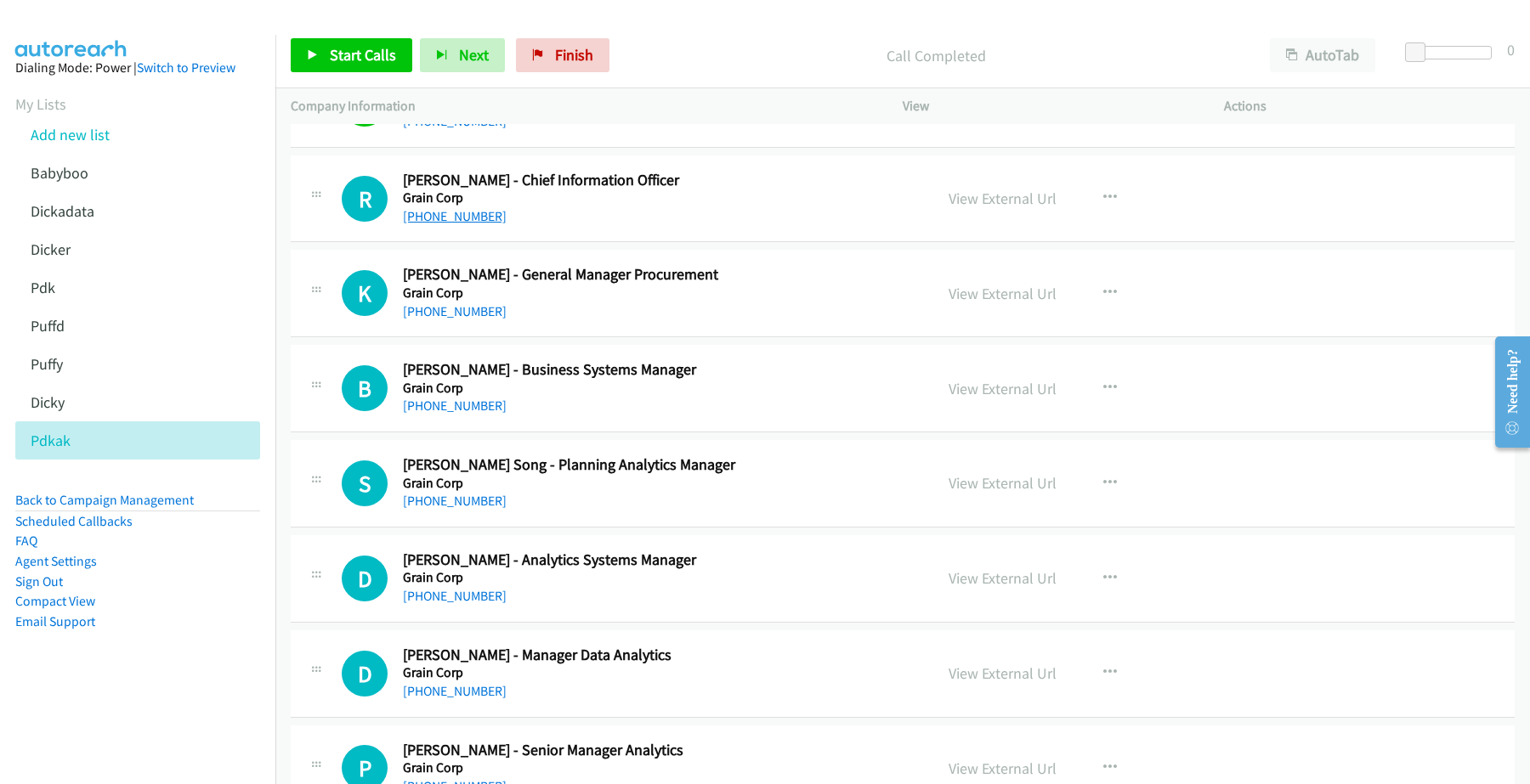
click at [468, 222] on link "[PHONE_NUMBER]" at bounding box center [455, 216] width 103 height 16
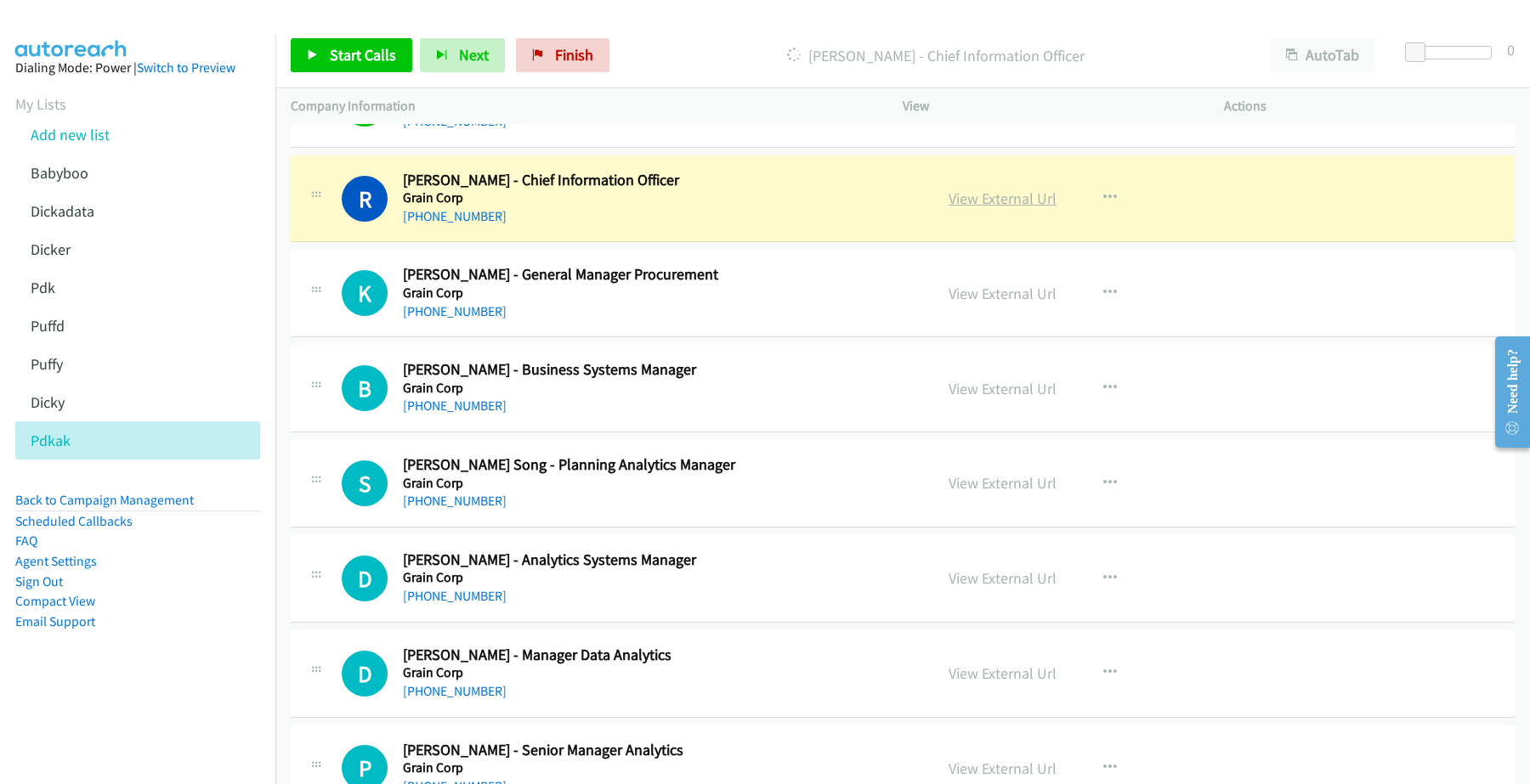
click at [978, 205] on link "View External Url" at bounding box center [1001, 198] width 108 height 20
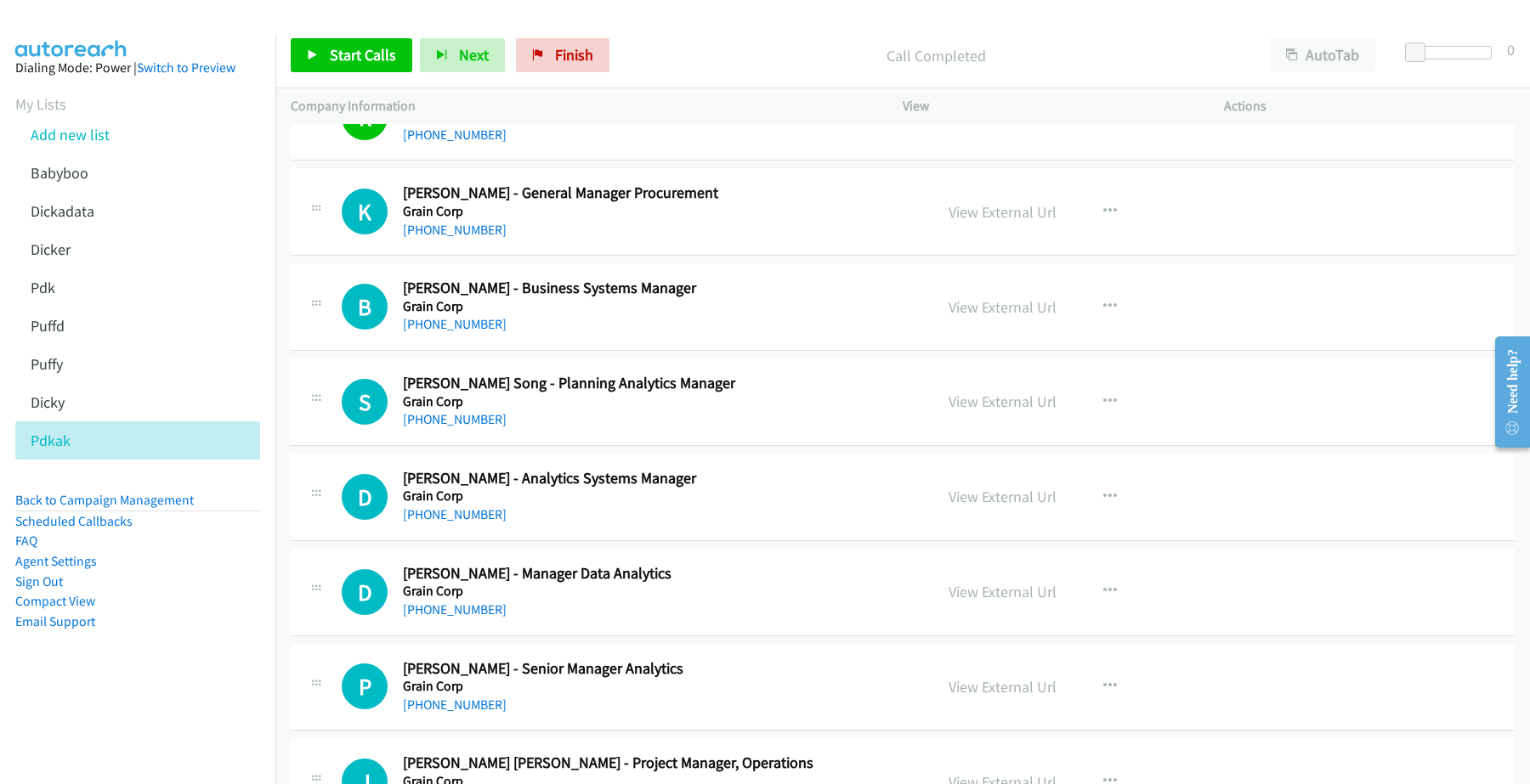
scroll to position [2549, 0]
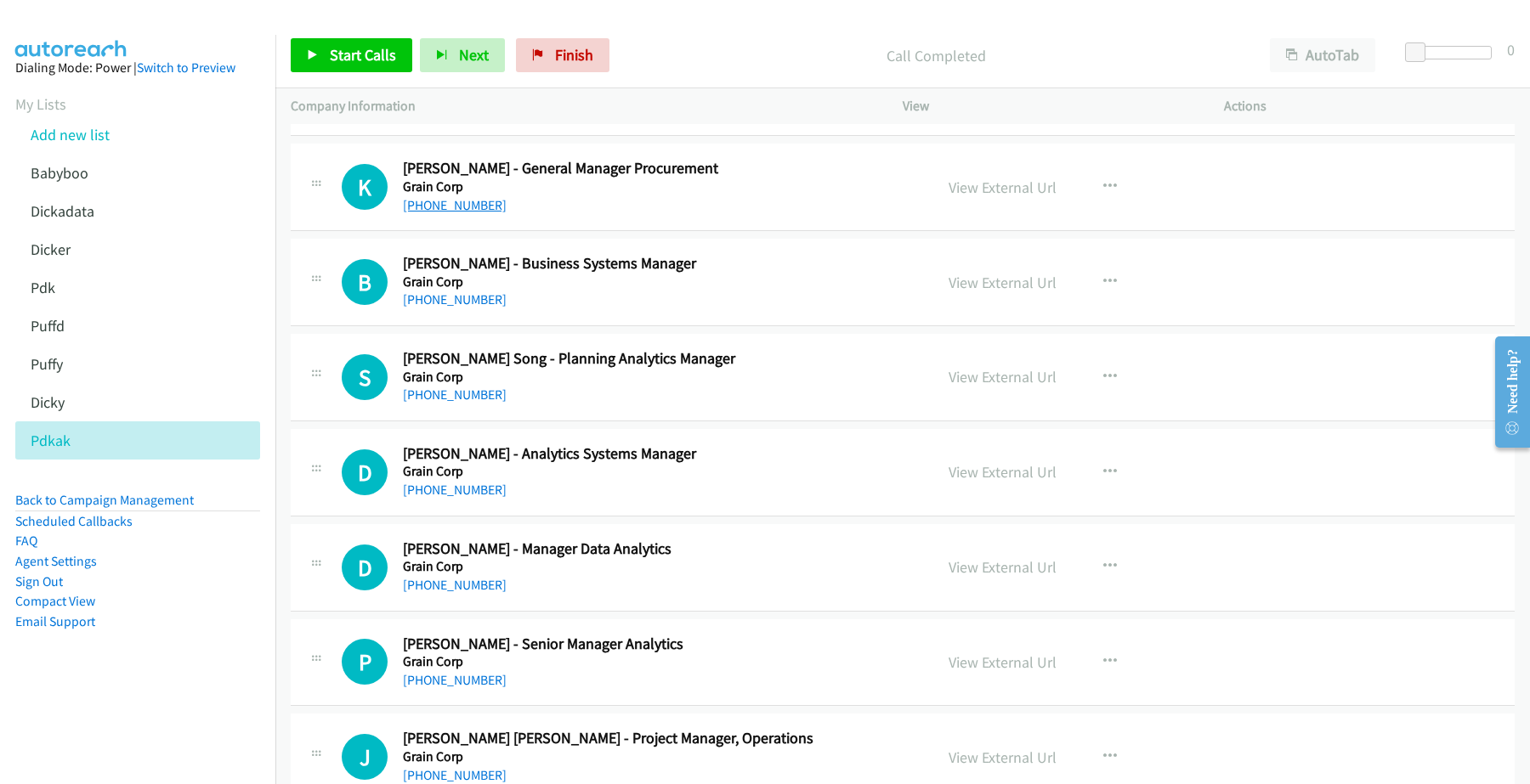
click at [472, 211] on link "[PHONE_NUMBER]" at bounding box center [455, 205] width 103 height 16
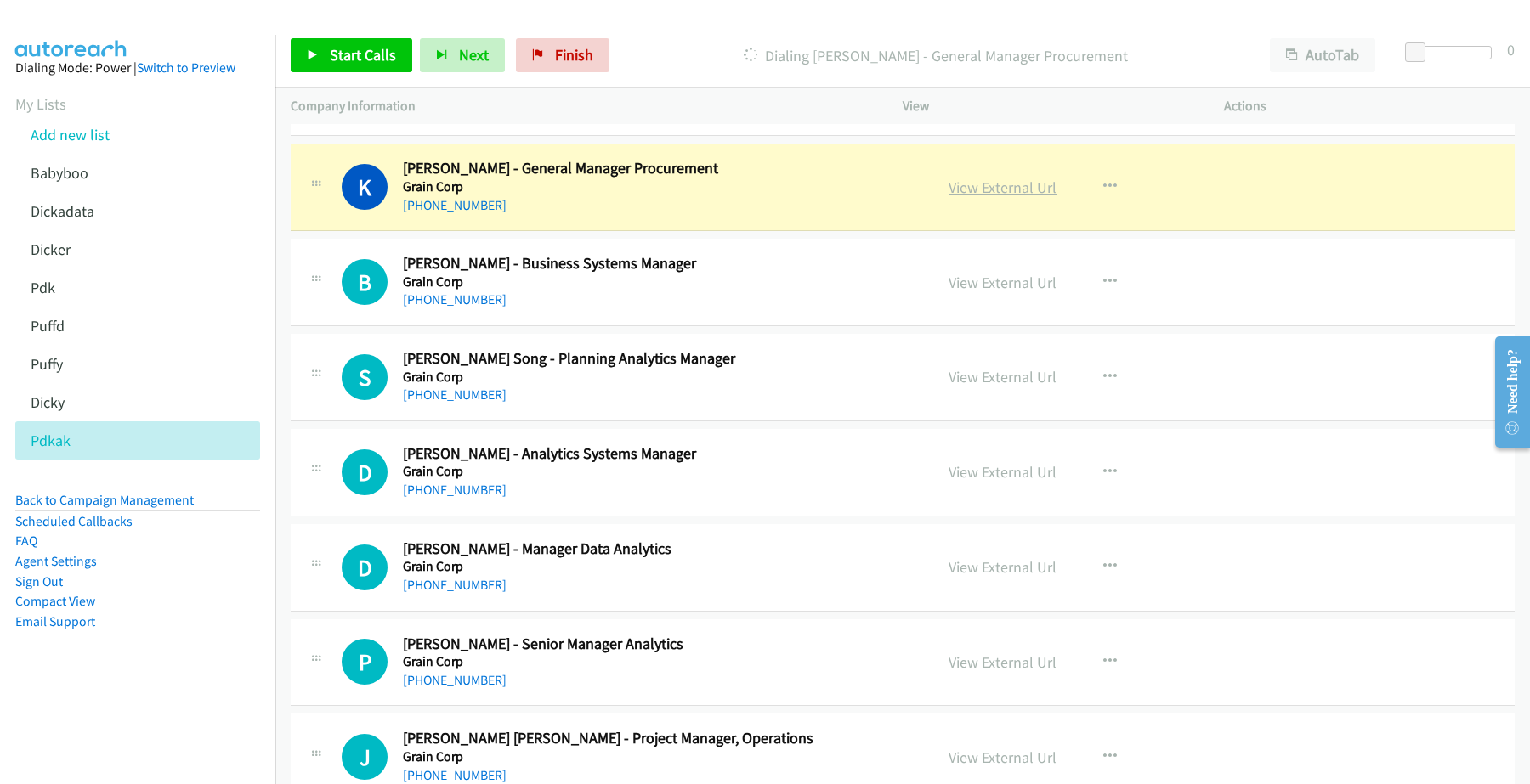
drag, startPoint x: 1016, startPoint y: 190, endPoint x: 1003, endPoint y: 185, distance: 13.9
click at [1016, 190] on link "View External Url" at bounding box center [1001, 188] width 108 height 20
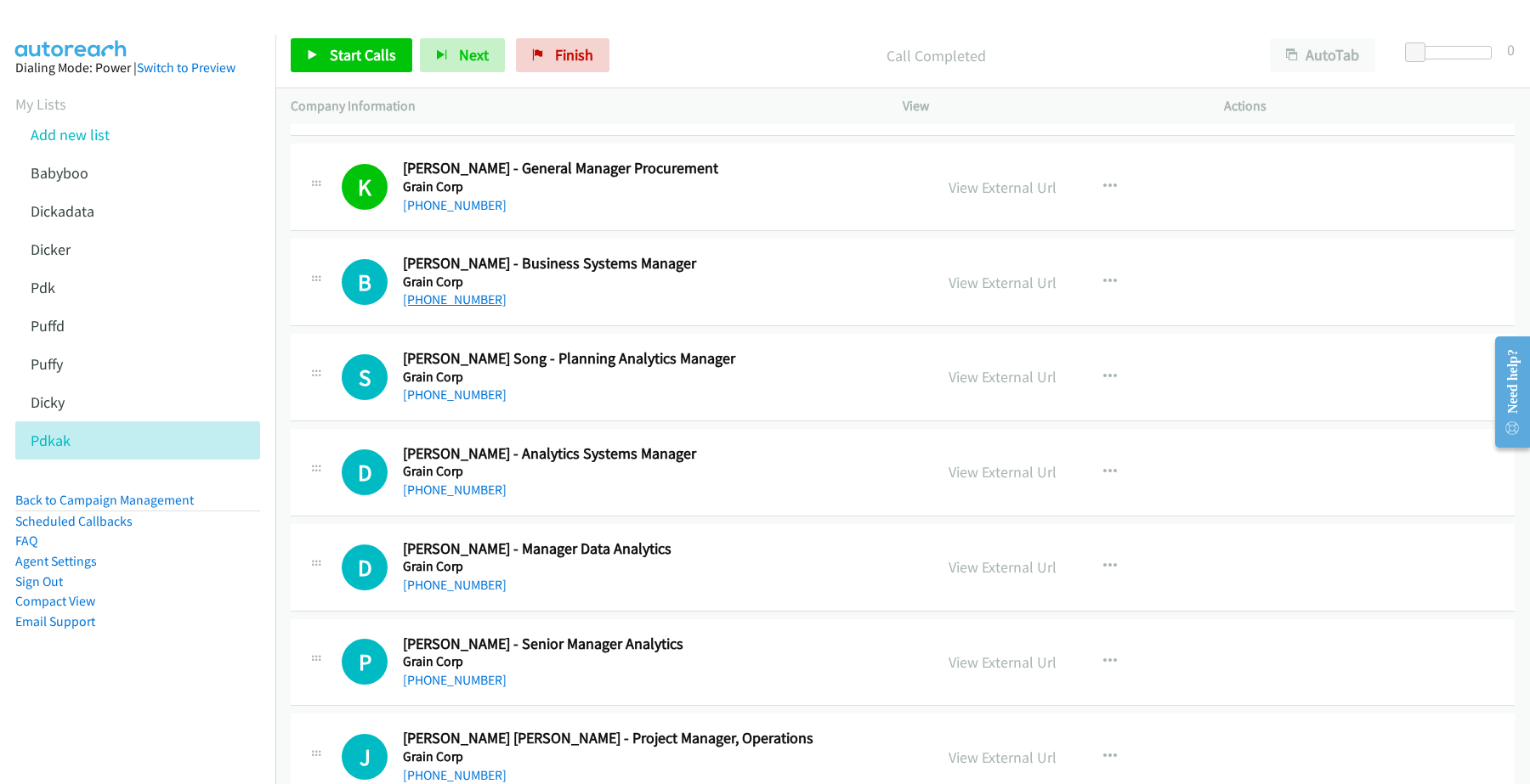
click at [464, 306] on link "[PHONE_NUMBER]" at bounding box center [455, 299] width 103 height 16
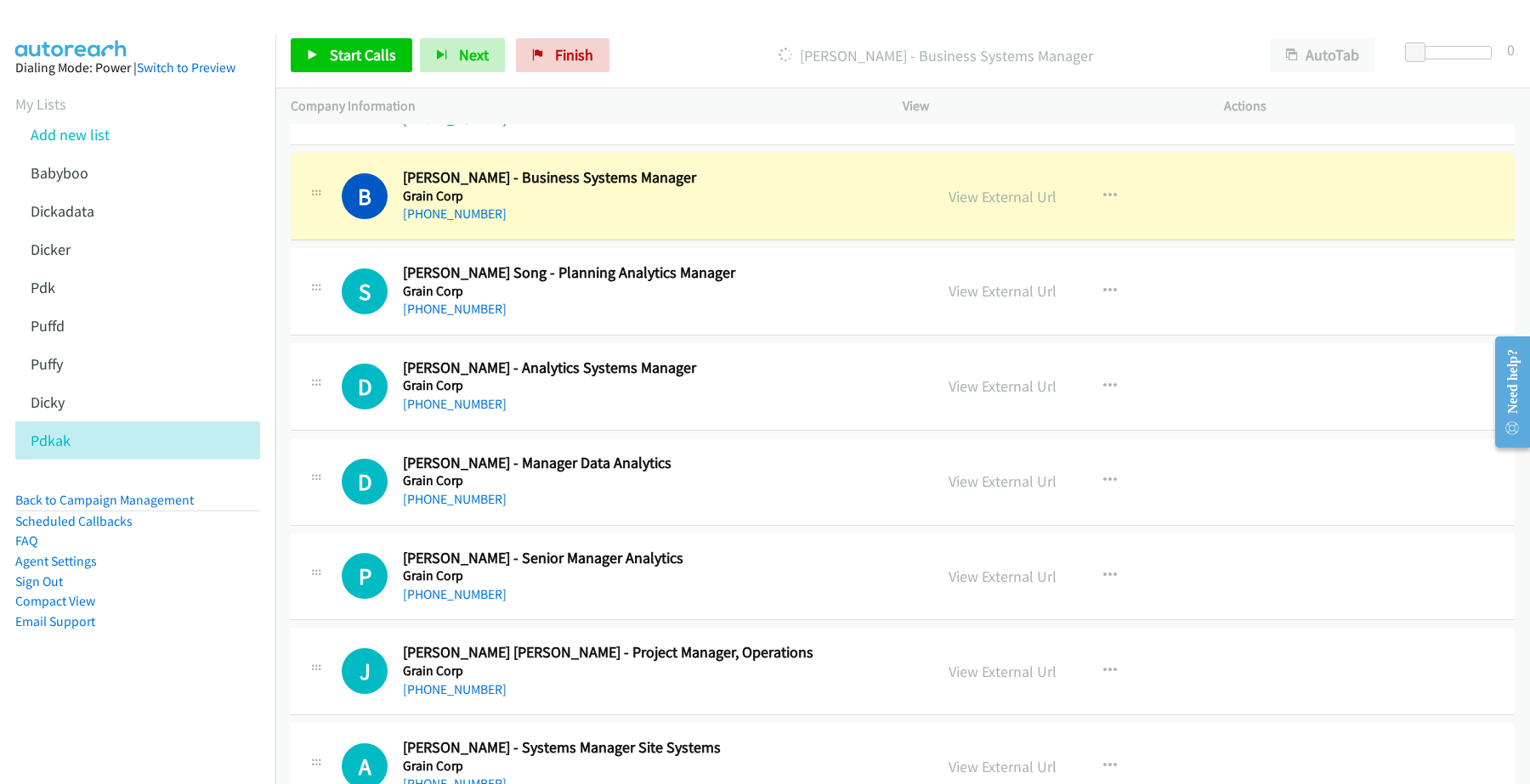
scroll to position [2655, 0]
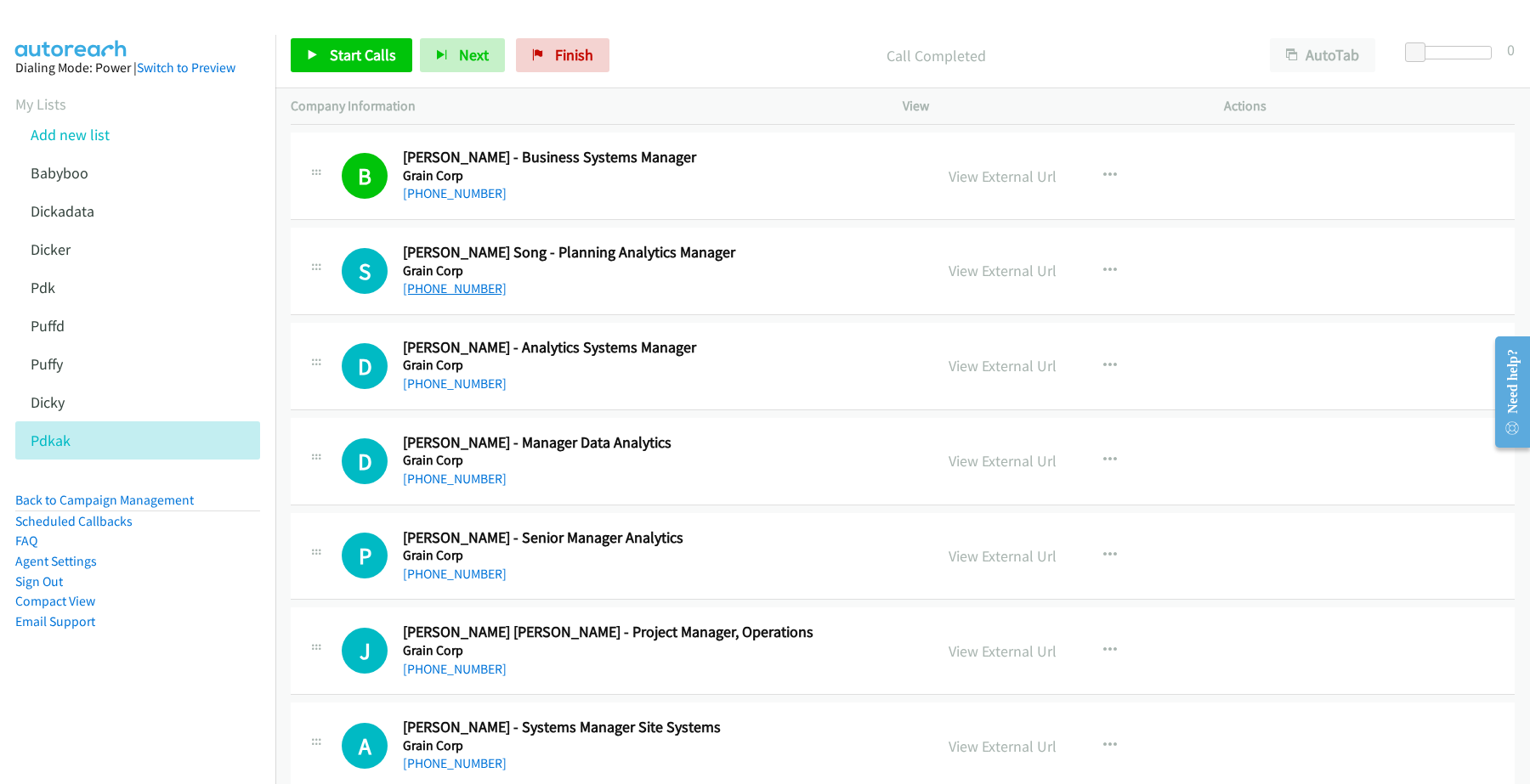
click at [459, 287] on link "[PHONE_NUMBER]" at bounding box center [455, 288] width 103 height 16
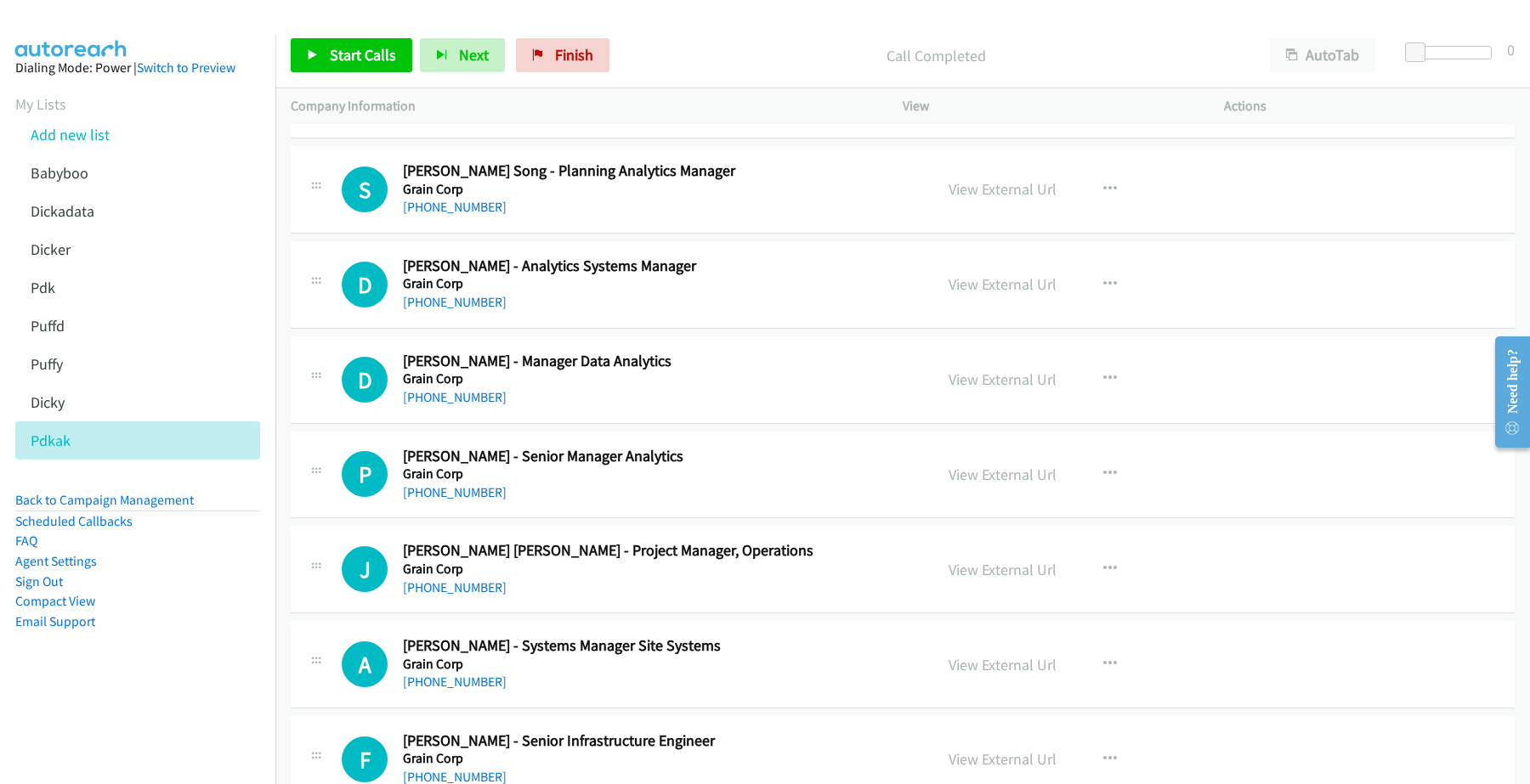
scroll to position [2761, 0]
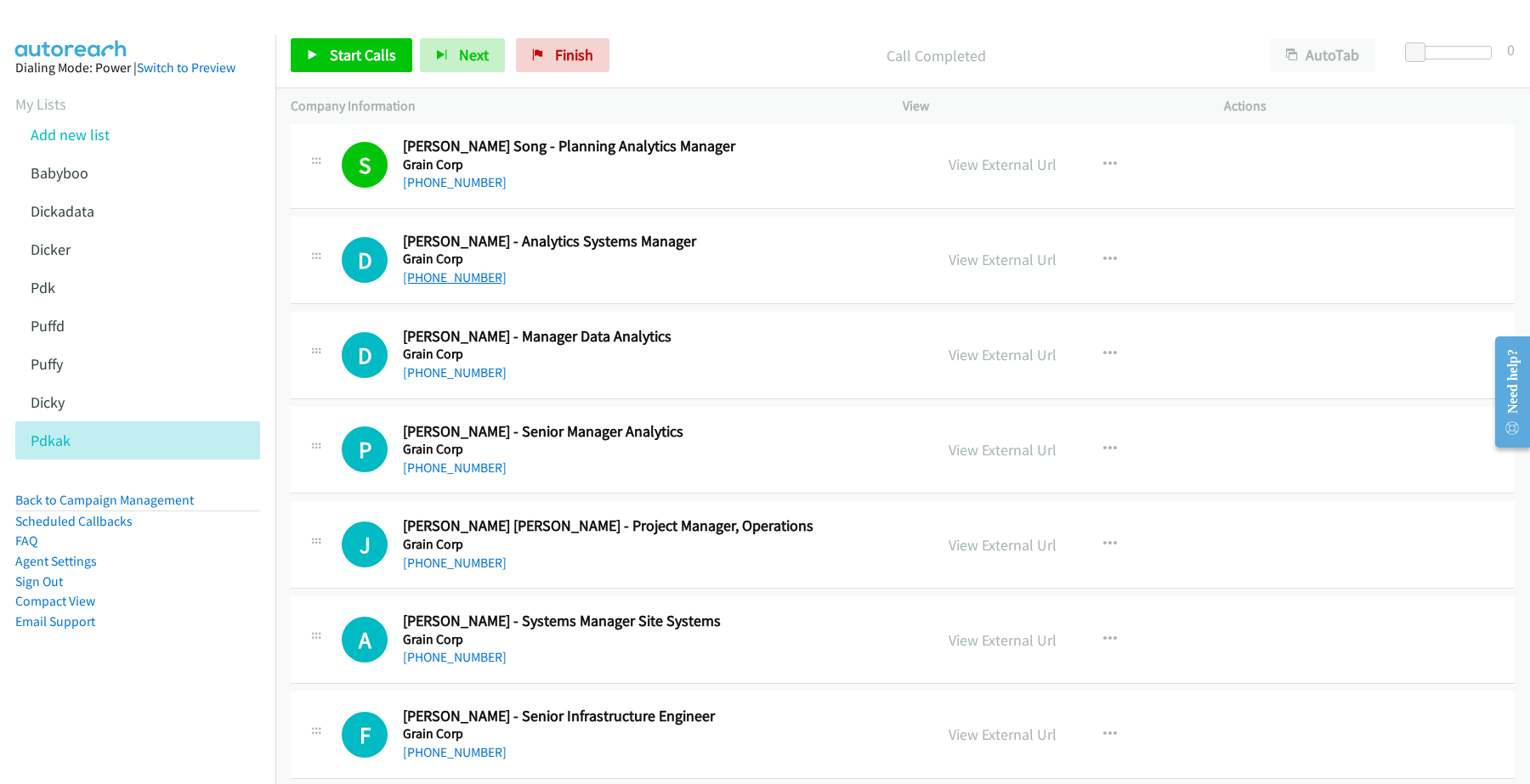
click at [451, 283] on link "[PHONE_NUMBER]" at bounding box center [455, 278] width 103 height 16
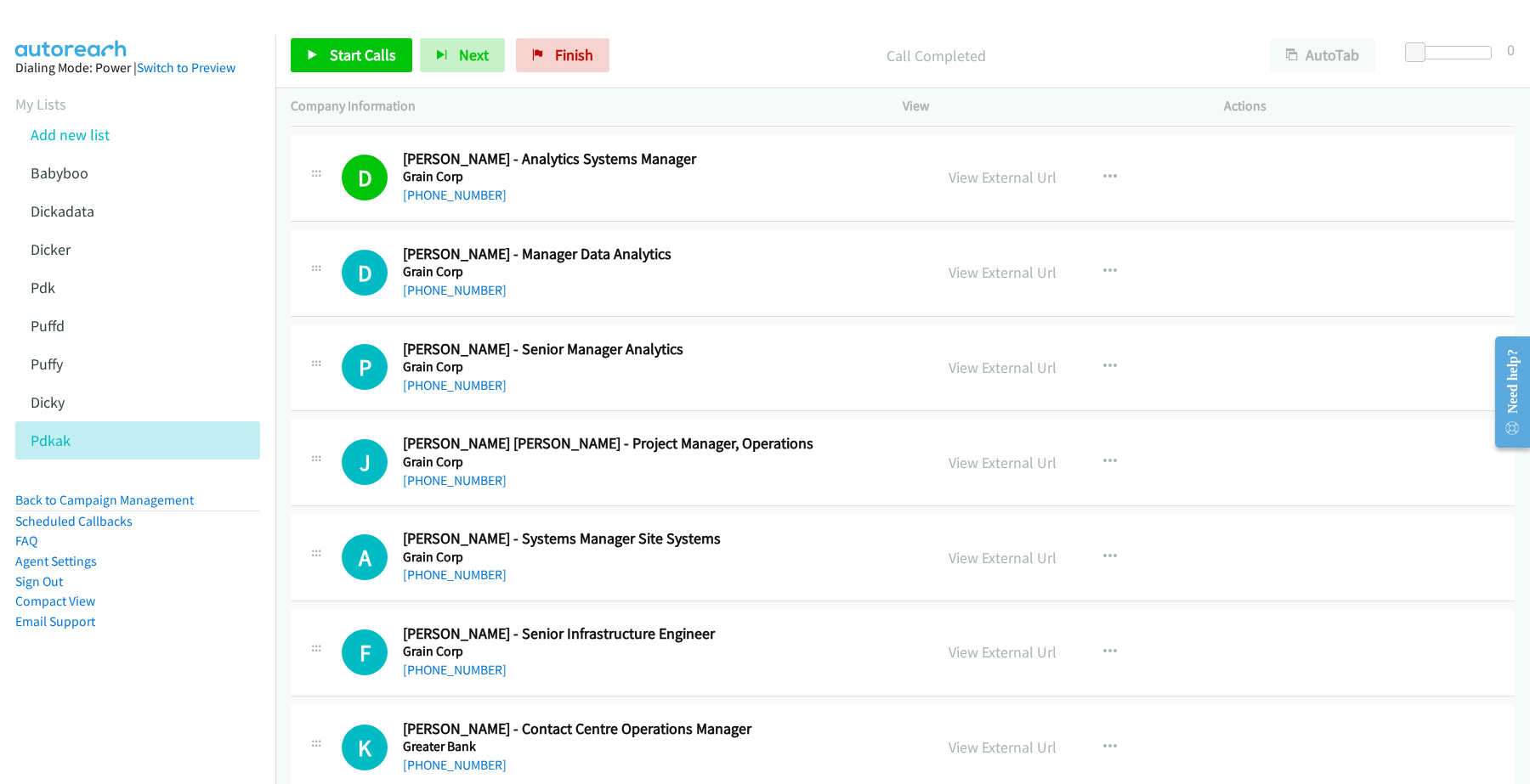
scroll to position [2867, 0]
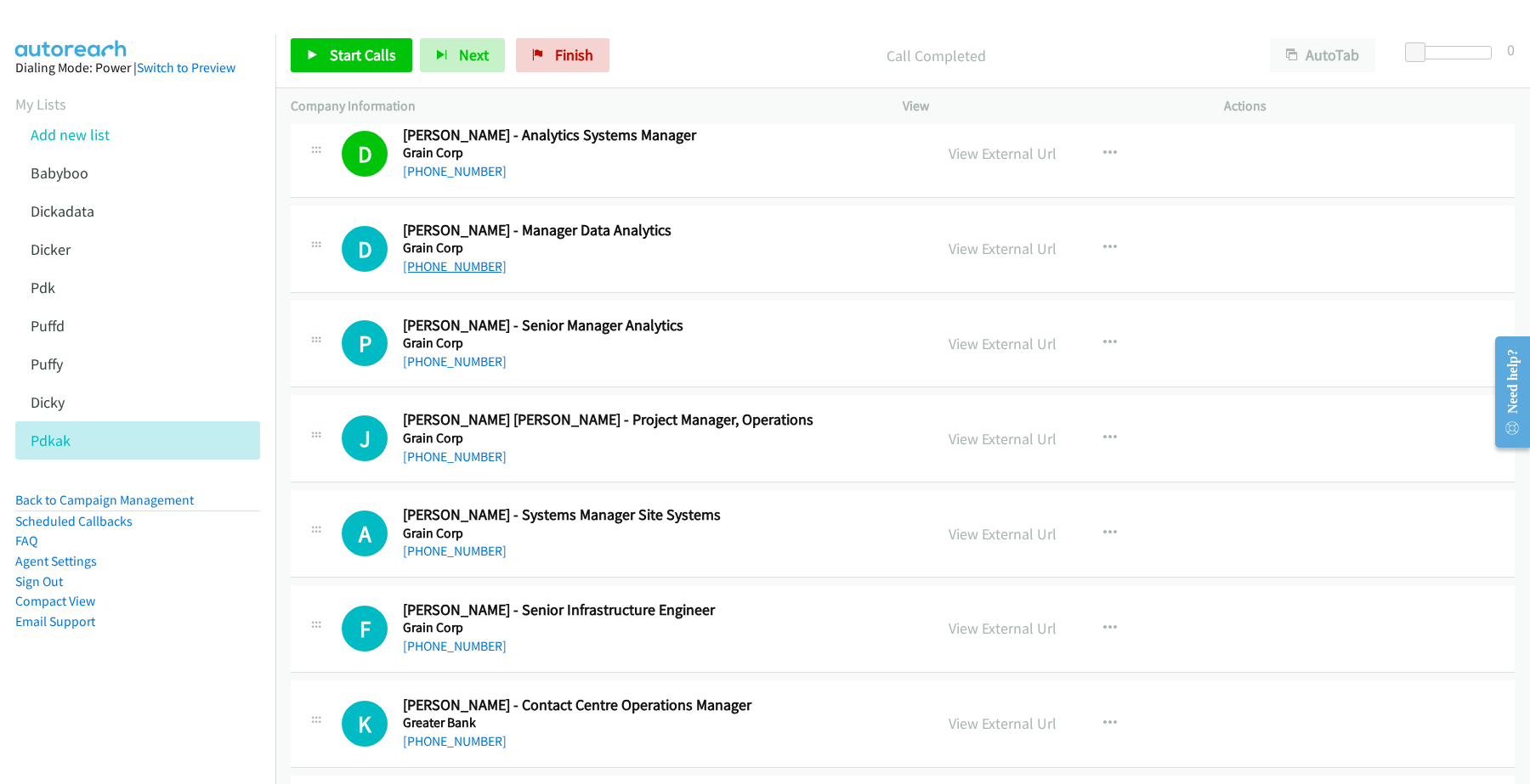
click at [465, 271] on link "[PHONE_NUMBER]" at bounding box center [455, 266] width 103 height 16
click at [450, 364] on link "[PHONE_NUMBER]" at bounding box center [455, 361] width 103 height 16
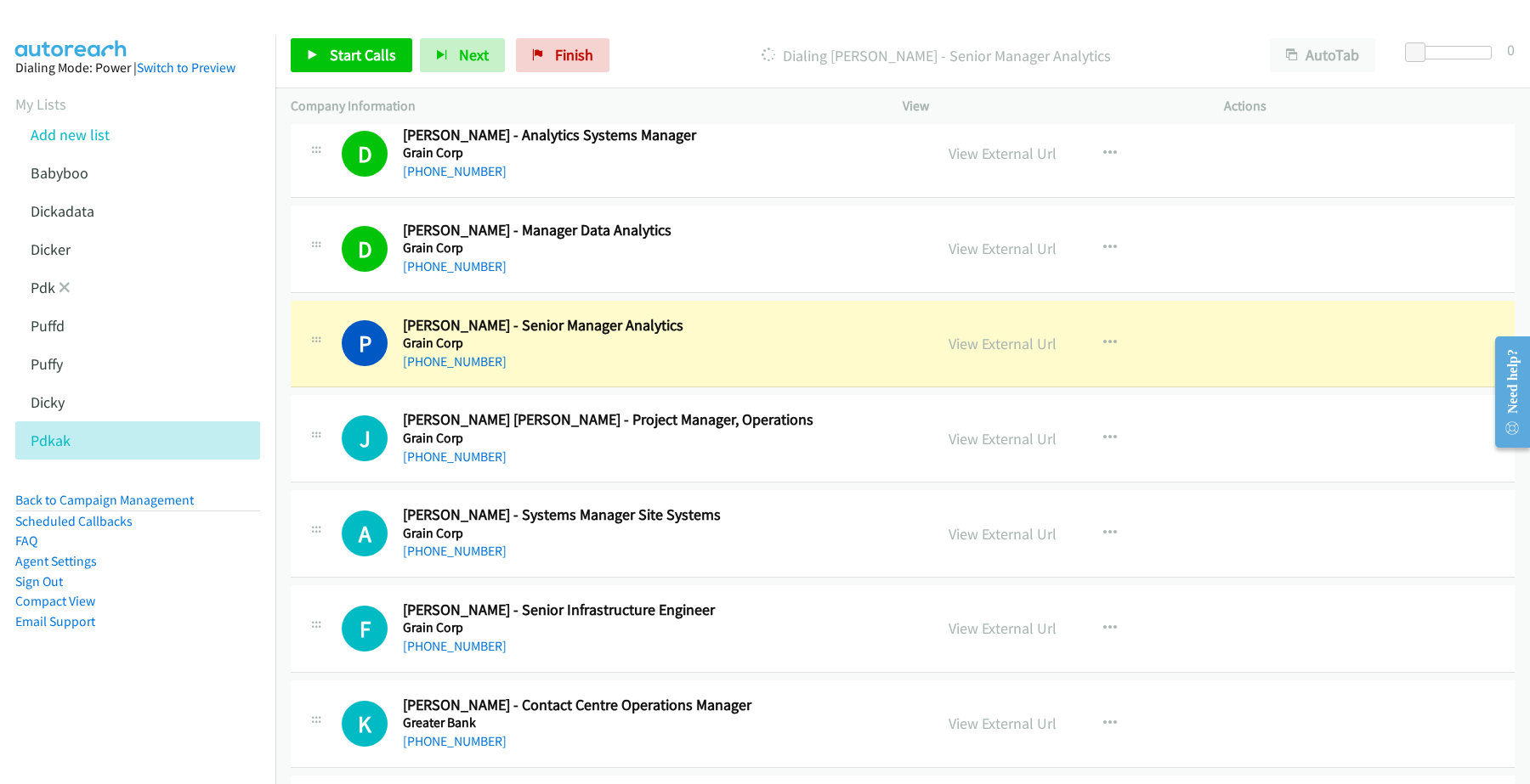
drag, startPoint x: 983, startPoint y: 349, endPoint x: 29, endPoint y: 295, distance: 955.5
click at [1001, 345] on link "View External Url" at bounding box center [1001, 344] width 108 height 20
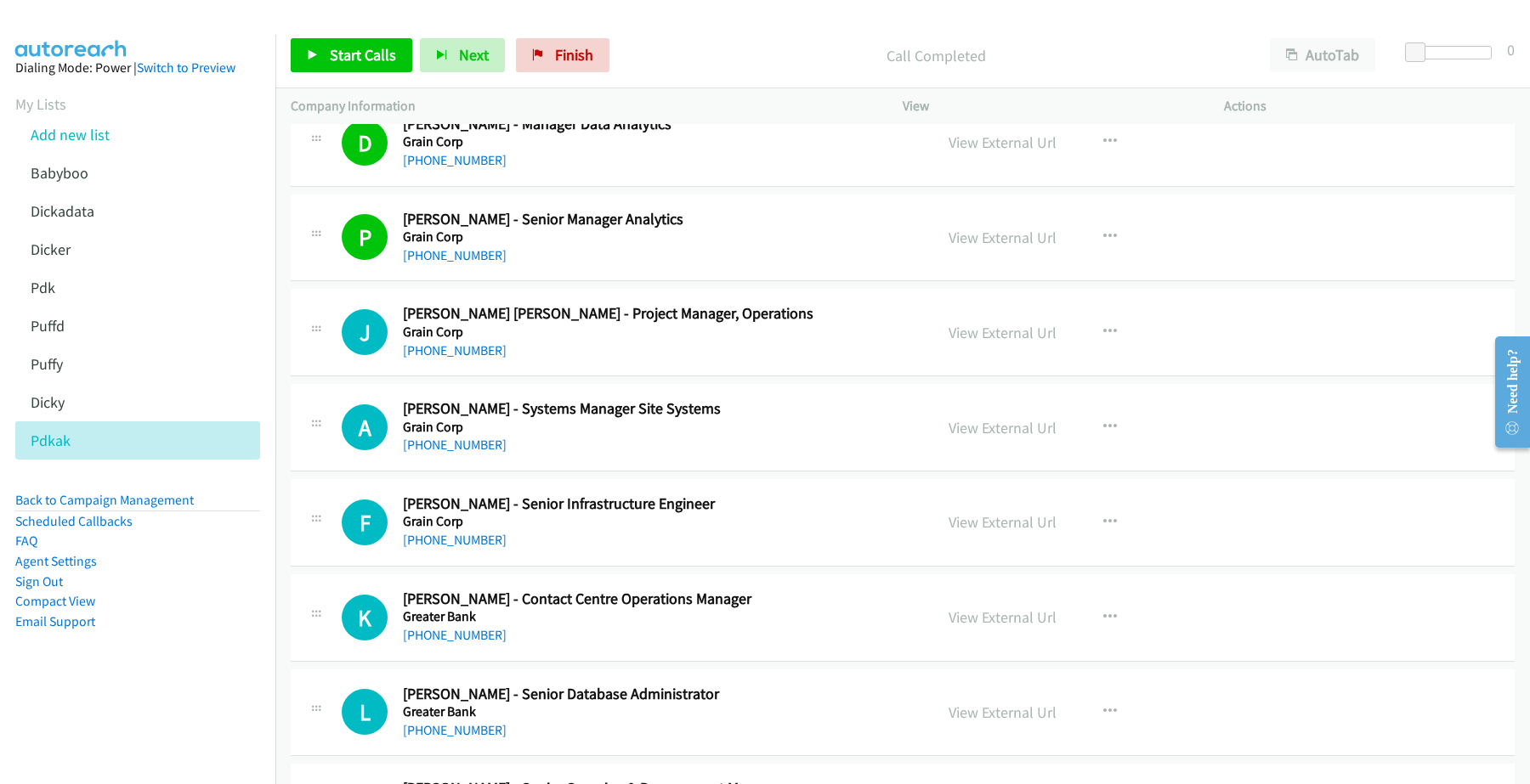
scroll to position [3080, 0]
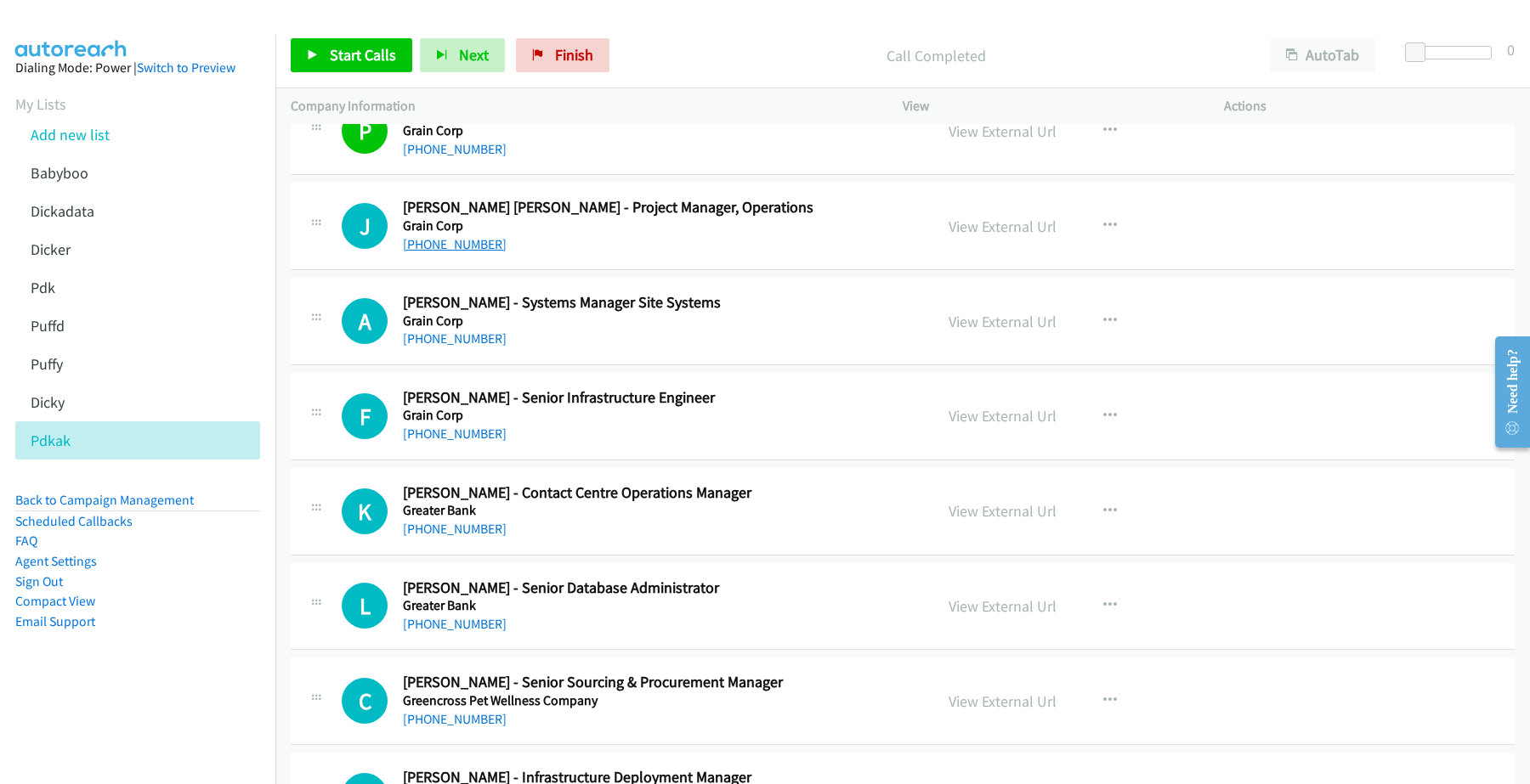
click at [464, 252] on link "[PHONE_NUMBER]" at bounding box center [455, 244] width 103 height 16
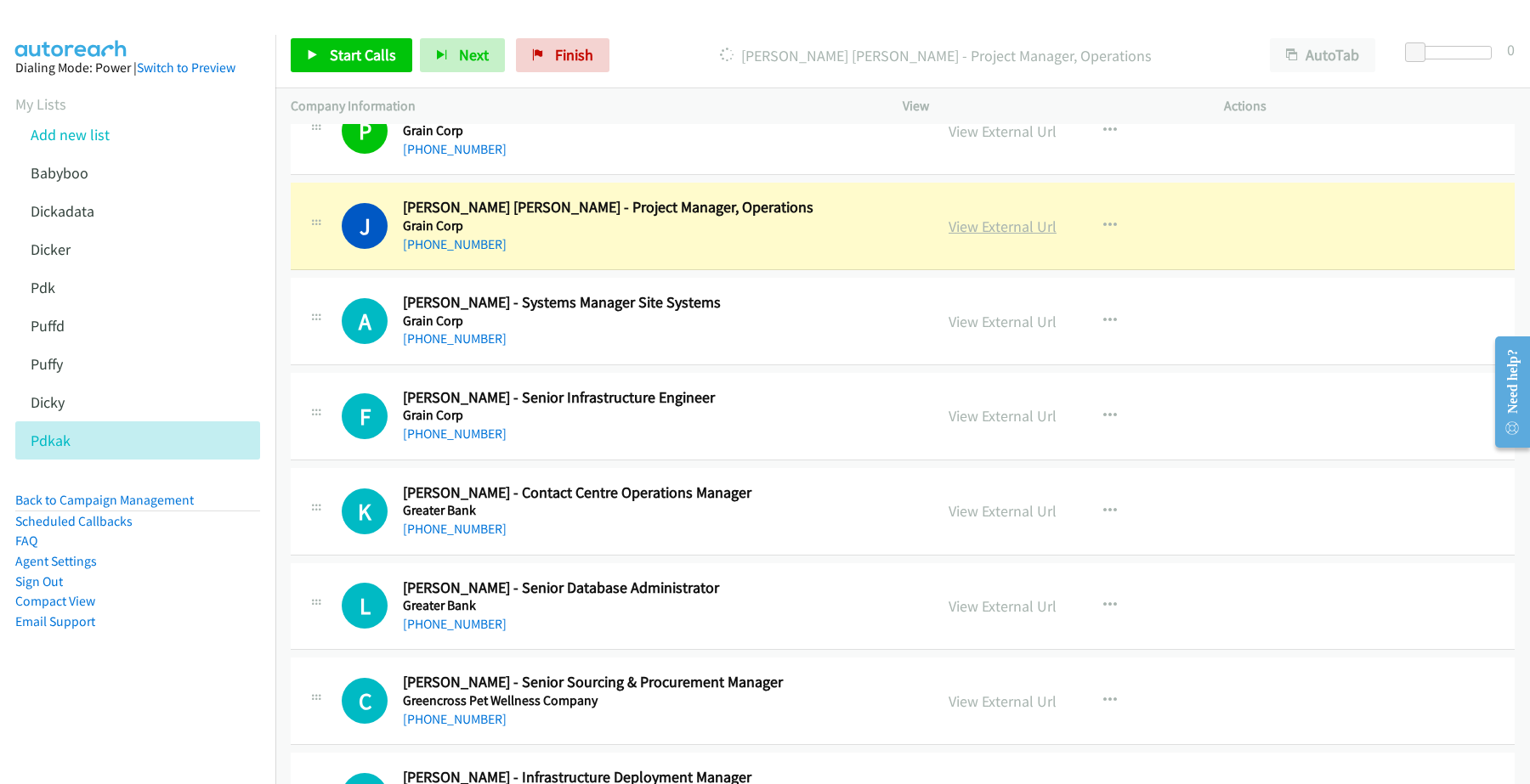
click at [982, 226] on link "View External Url" at bounding box center [1001, 226] width 108 height 20
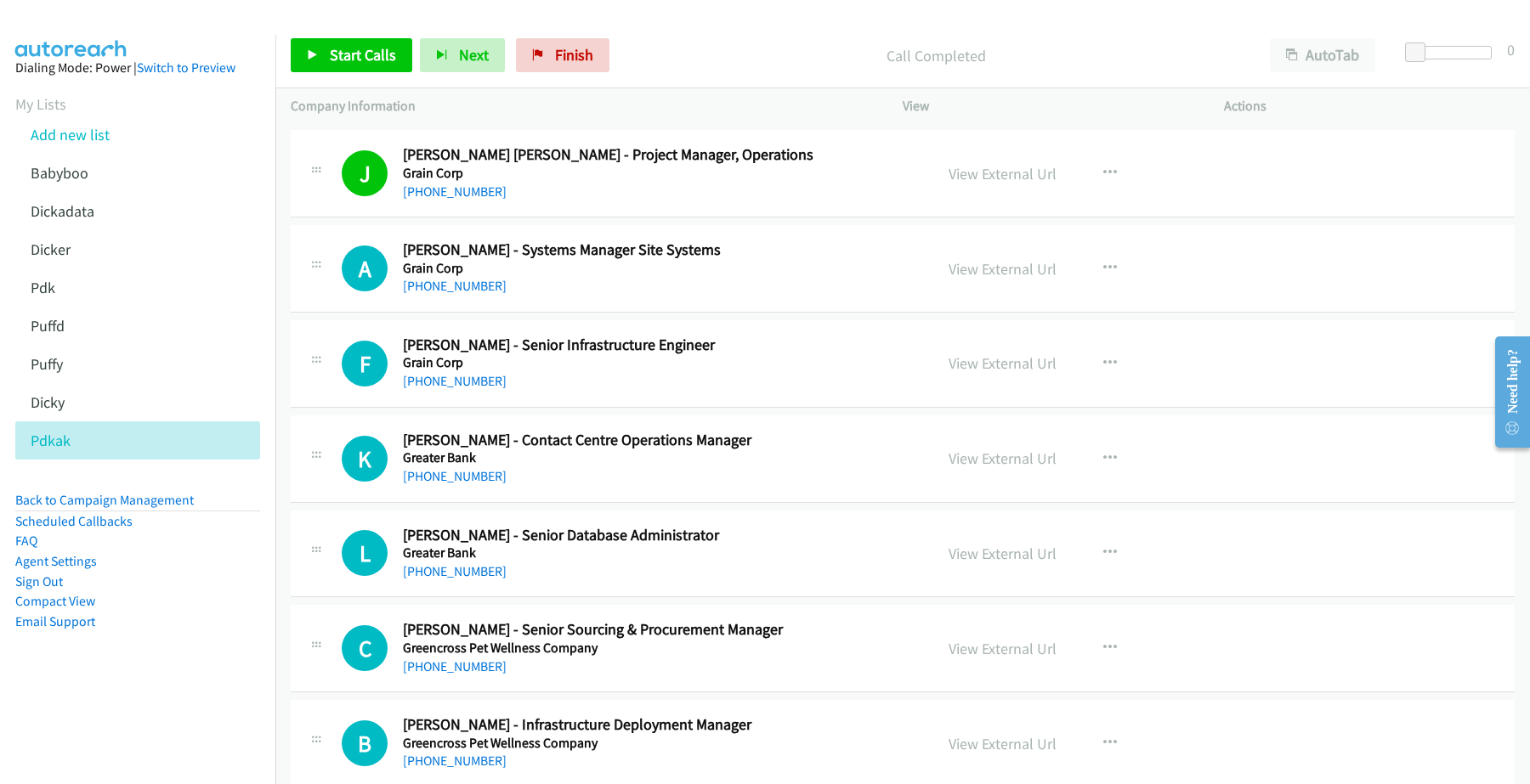
scroll to position [3186, 0]
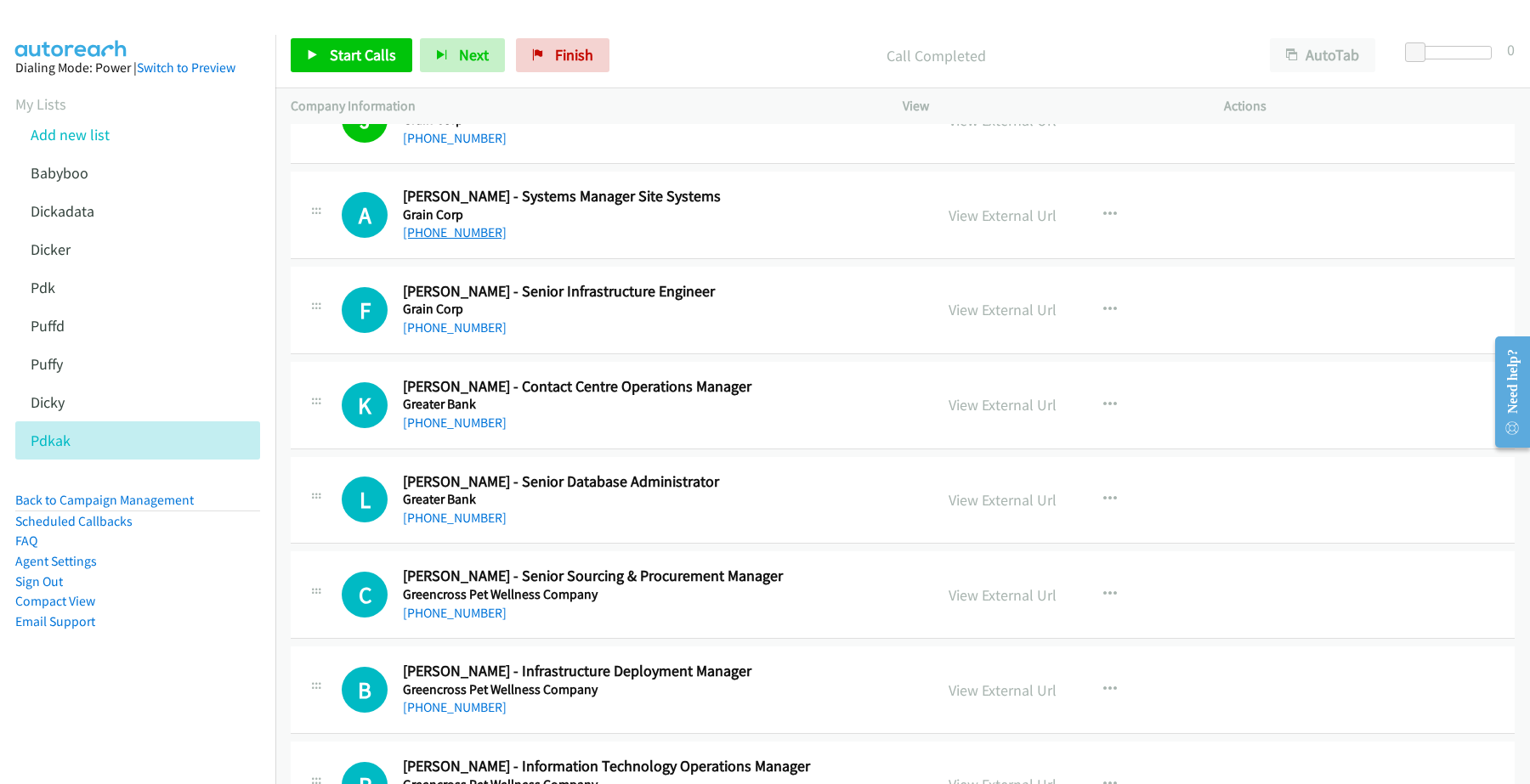
click at [449, 236] on link "[PHONE_NUMBER]" at bounding box center [455, 232] width 103 height 16
click at [453, 332] on link "[PHONE_NUMBER]" at bounding box center [455, 327] width 103 height 16
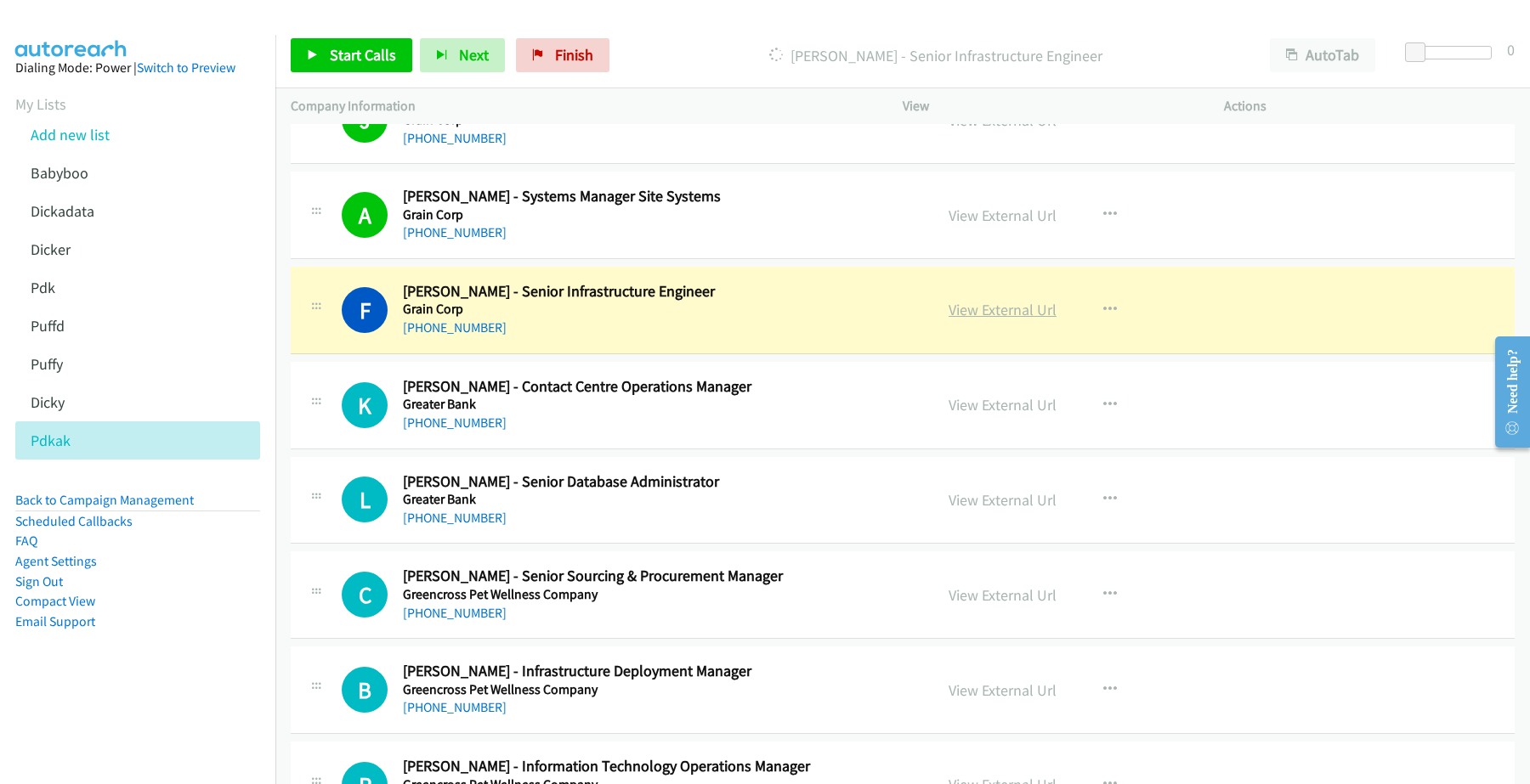
click at [988, 312] on link "View External Url" at bounding box center [1001, 310] width 108 height 20
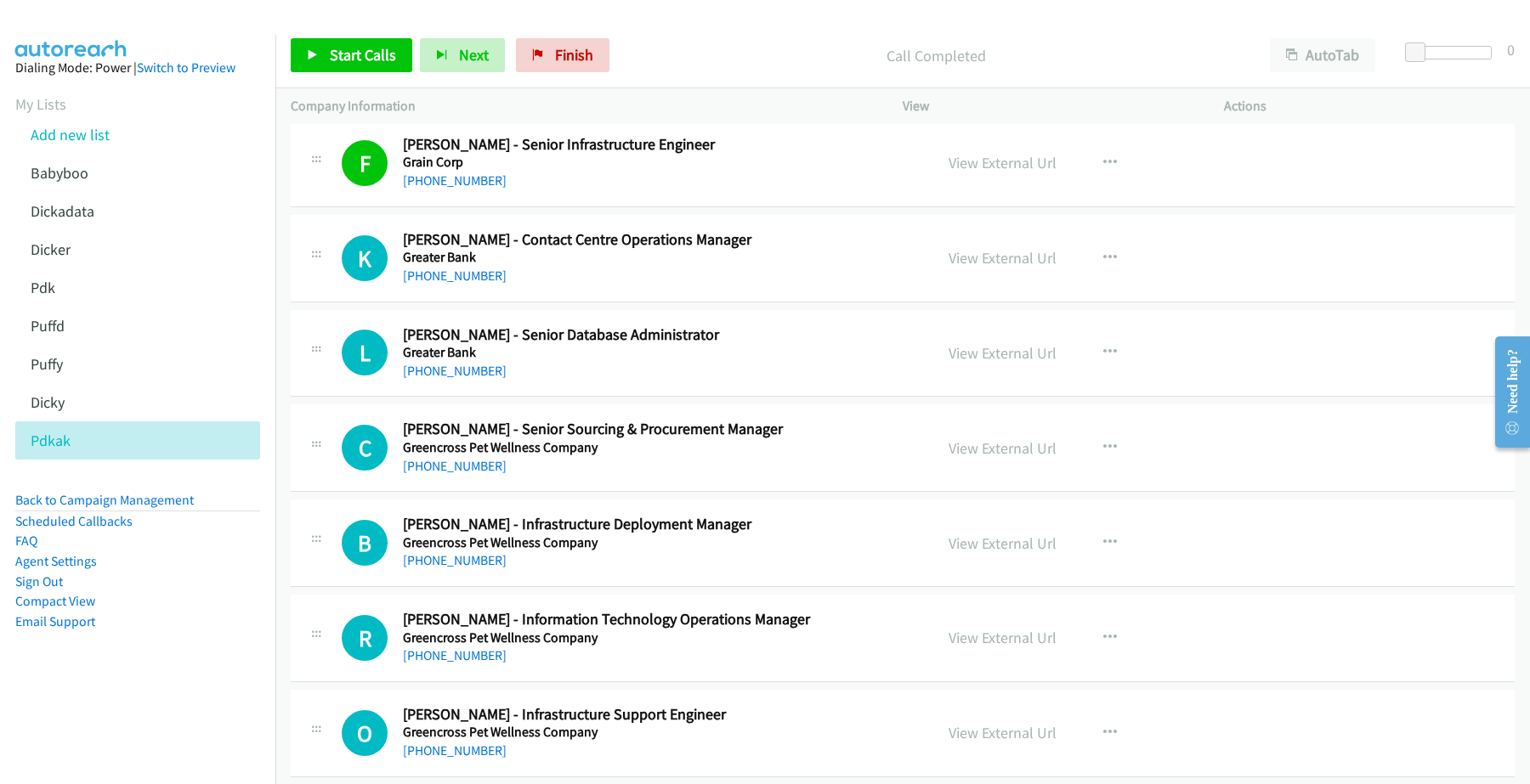
scroll to position [3399, 0]
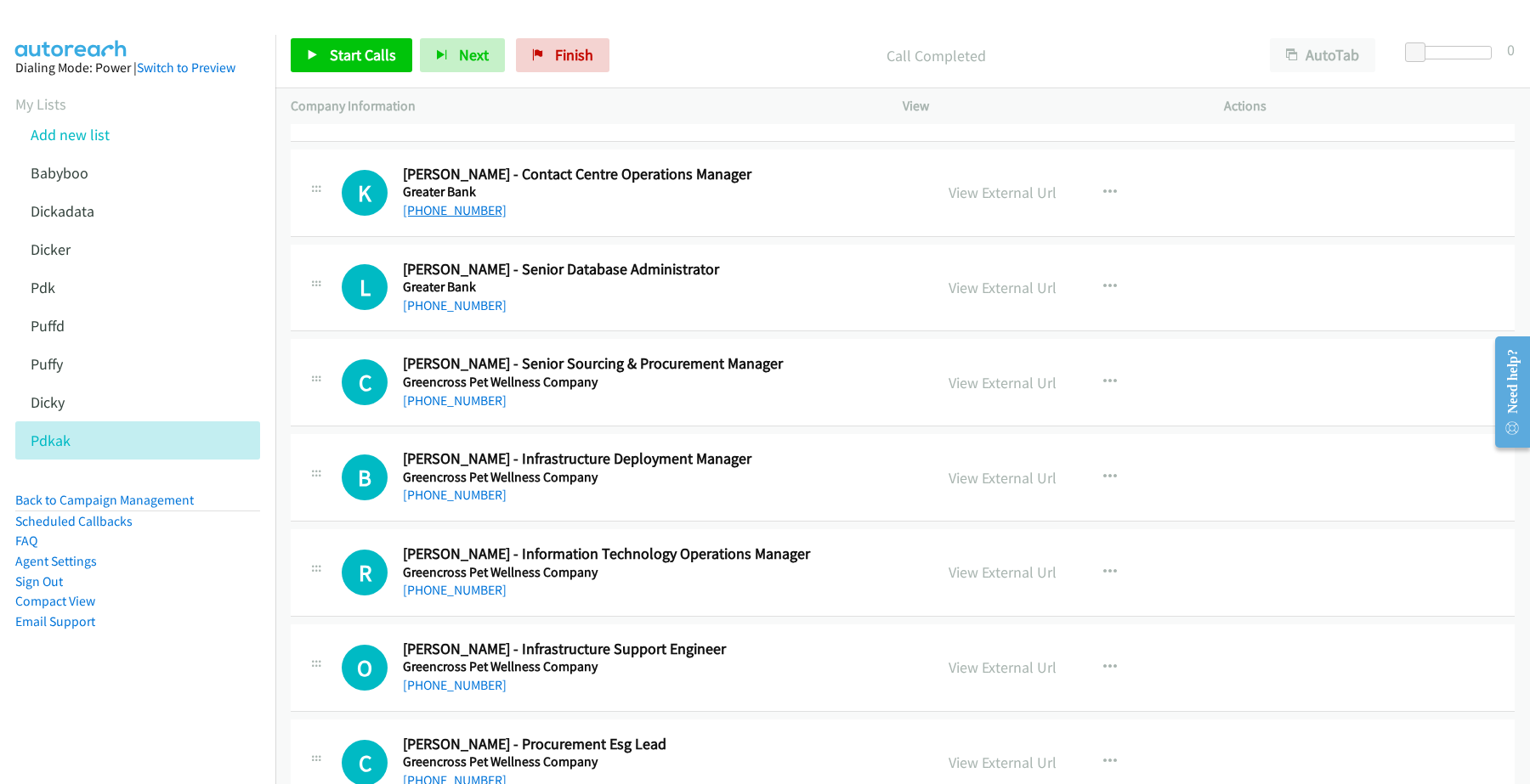
click at [456, 213] on link "[PHONE_NUMBER]" at bounding box center [455, 210] width 103 height 16
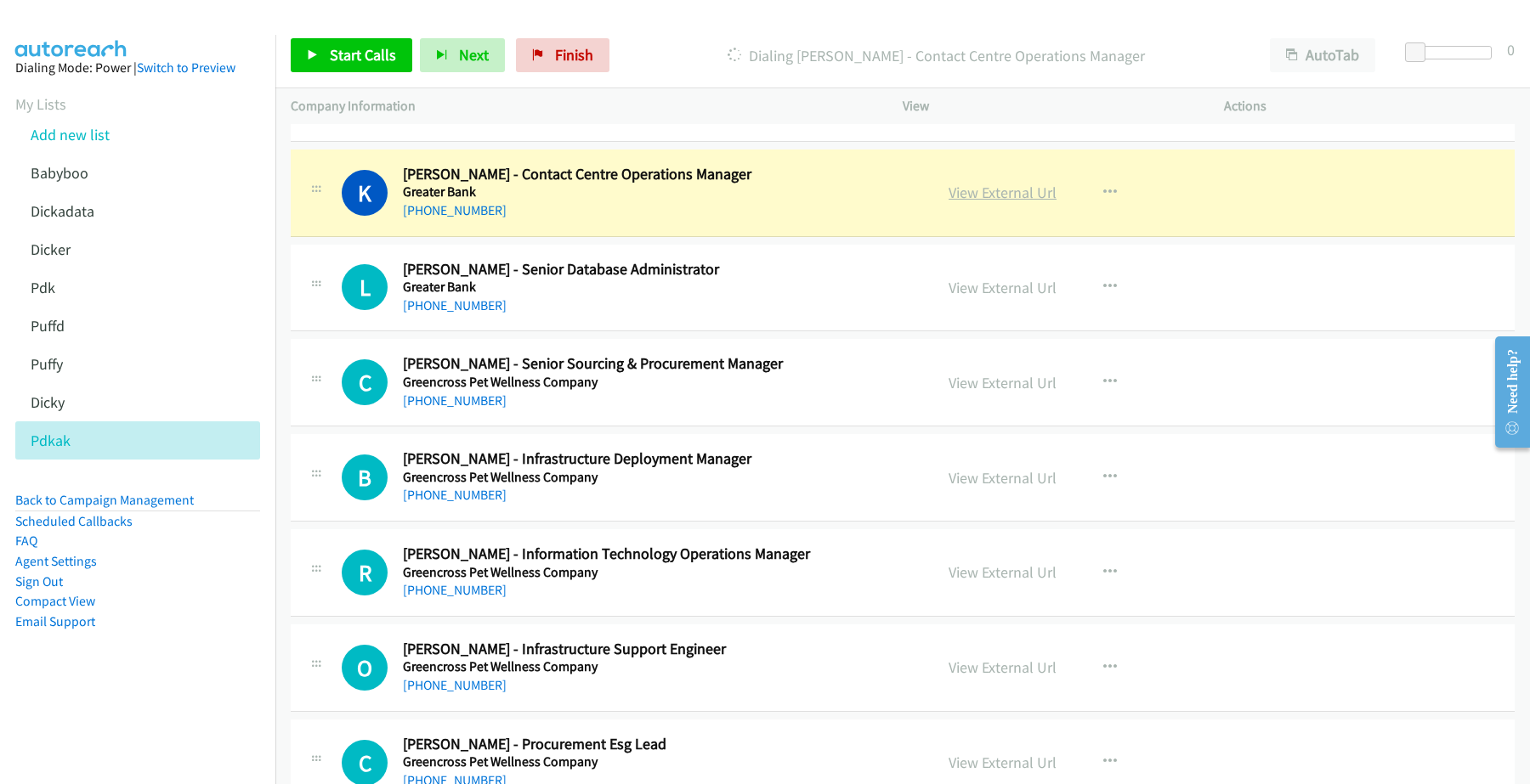
click at [988, 197] on link "View External Url" at bounding box center [1001, 192] width 108 height 20
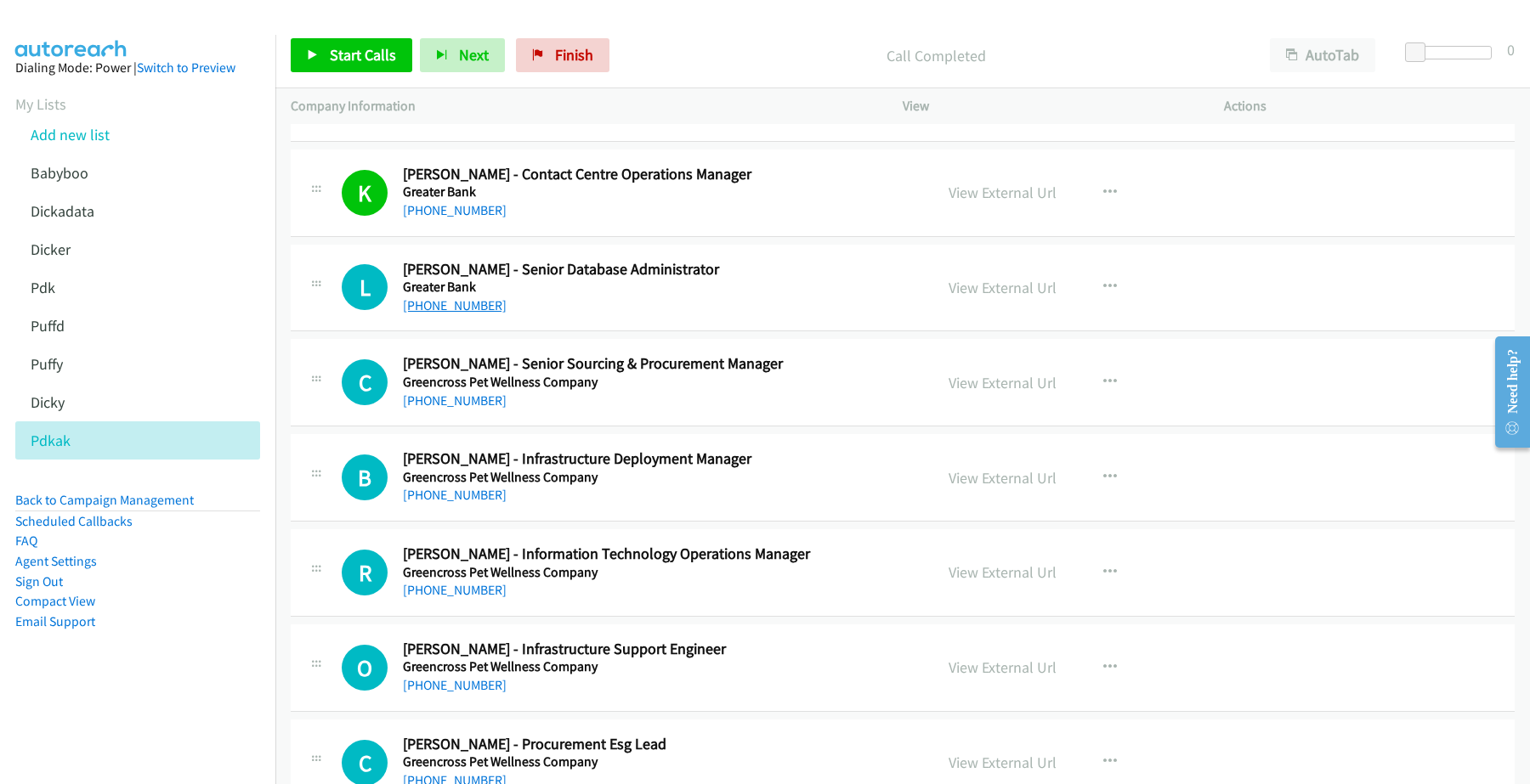
click at [449, 312] on link "[PHONE_NUMBER]" at bounding box center [455, 305] width 103 height 16
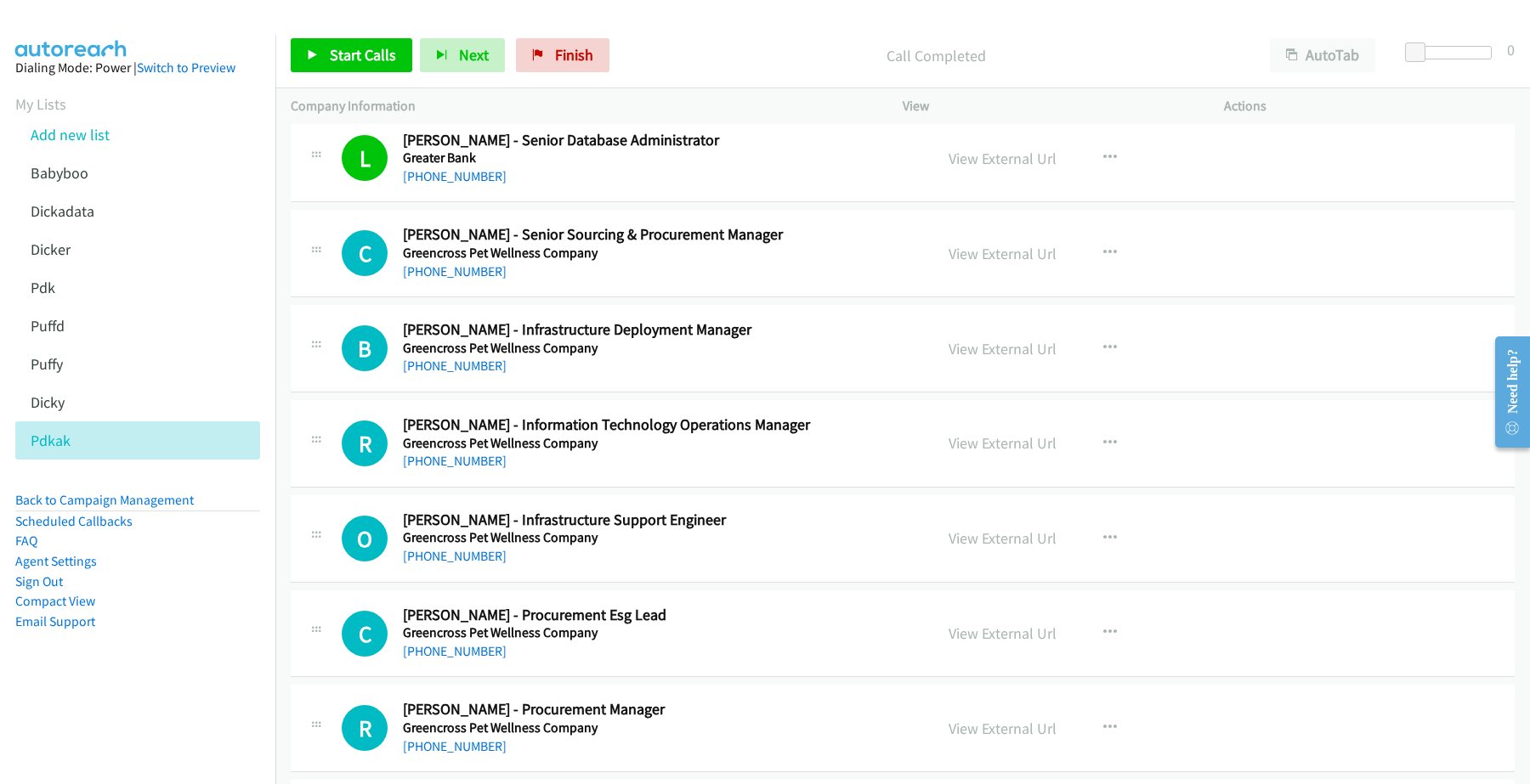
scroll to position [3504, 0]
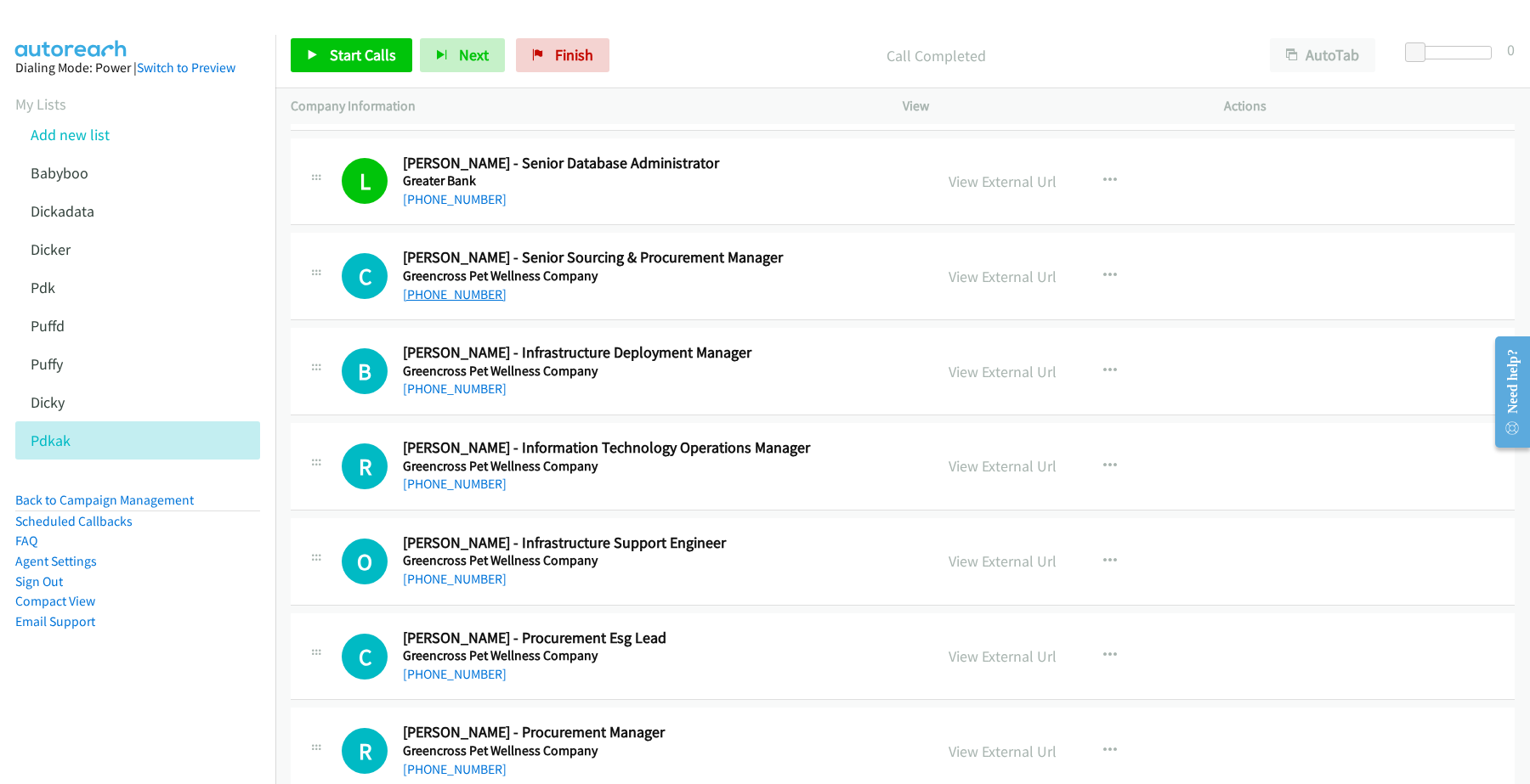
click at [436, 298] on link "[PHONE_NUMBER]" at bounding box center [455, 295] width 103 height 16
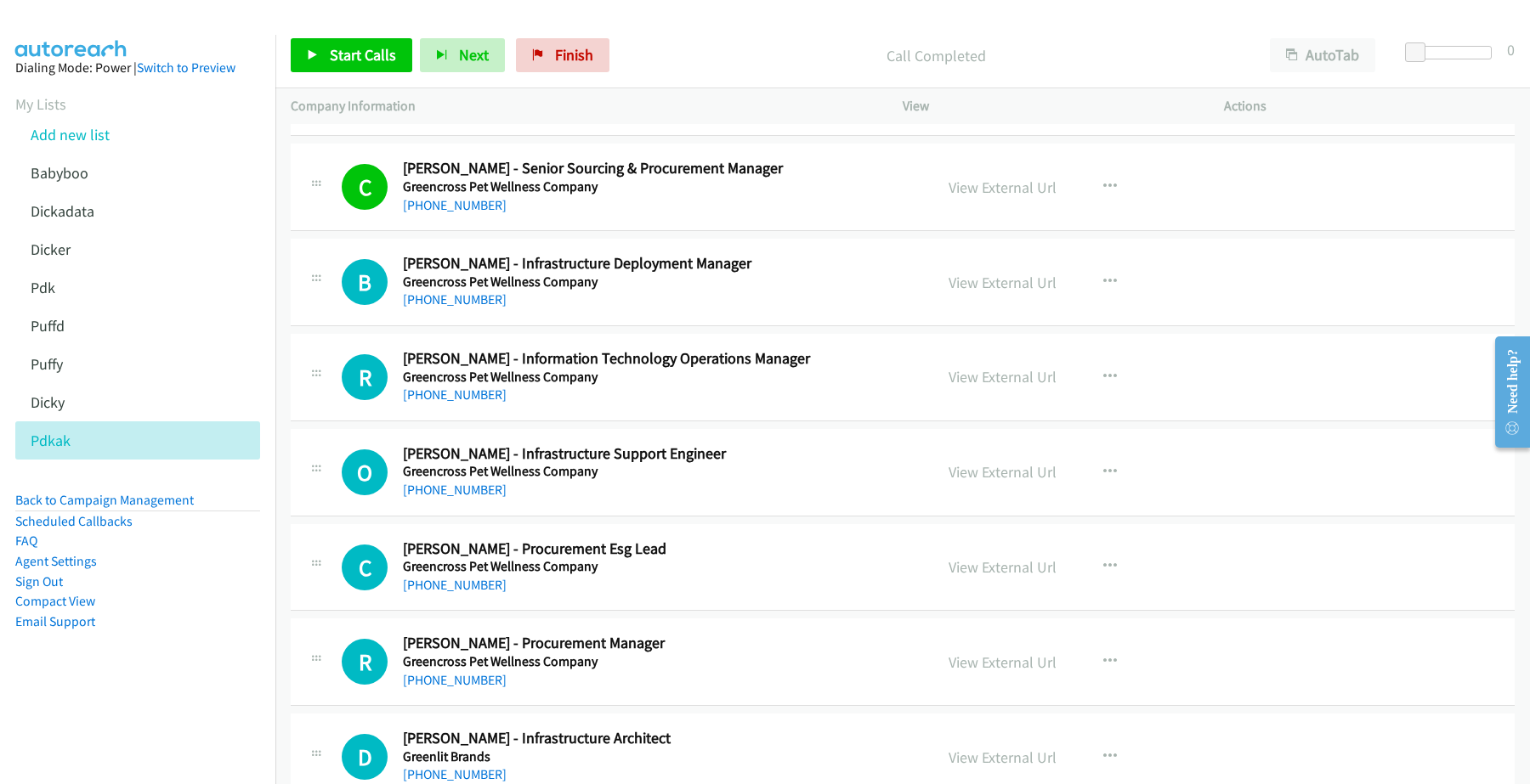
scroll to position [3717, 0]
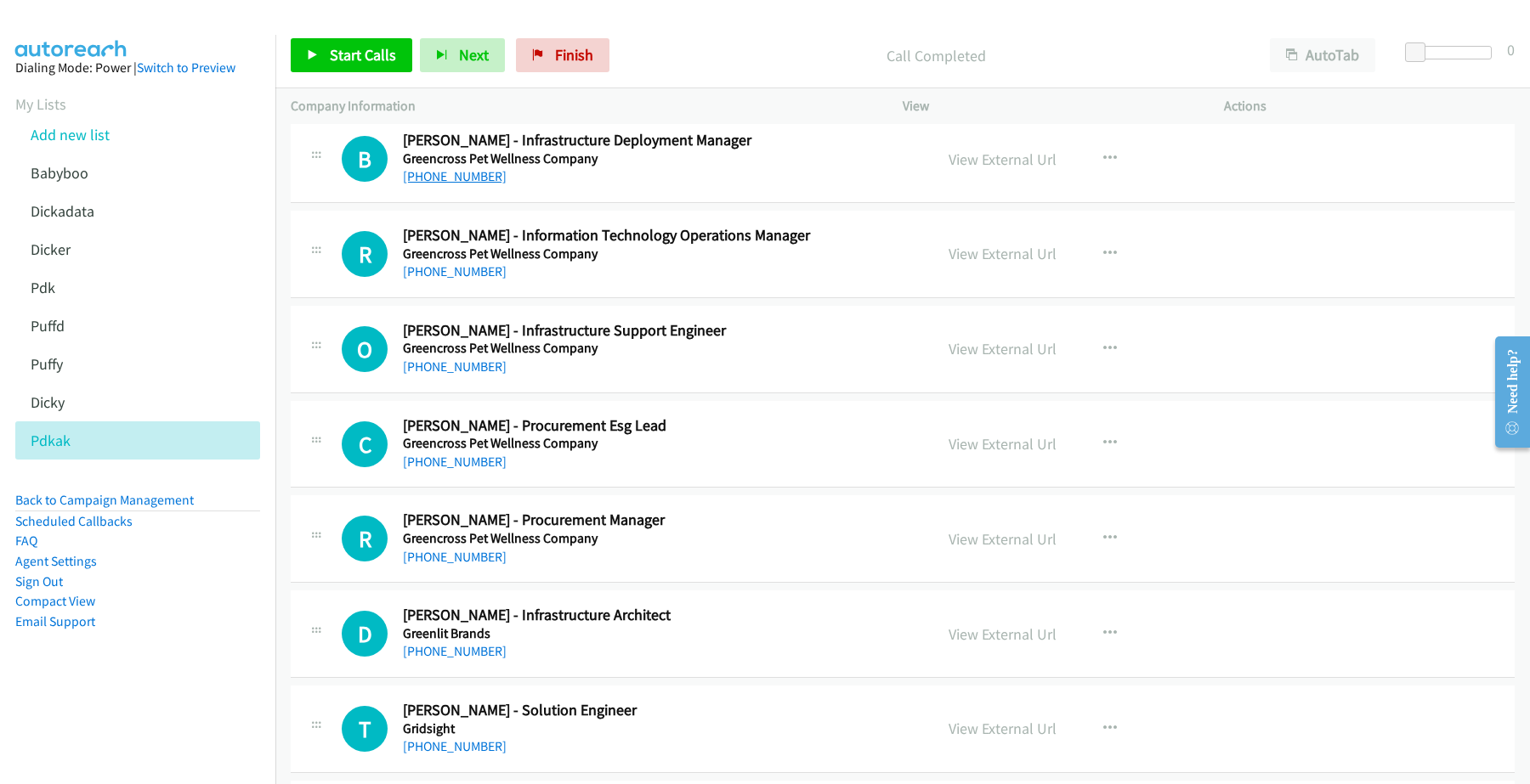
click at [441, 183] on link "[PHONE_NUMBER]" at bounding box center [455, 176] width 103 height 16
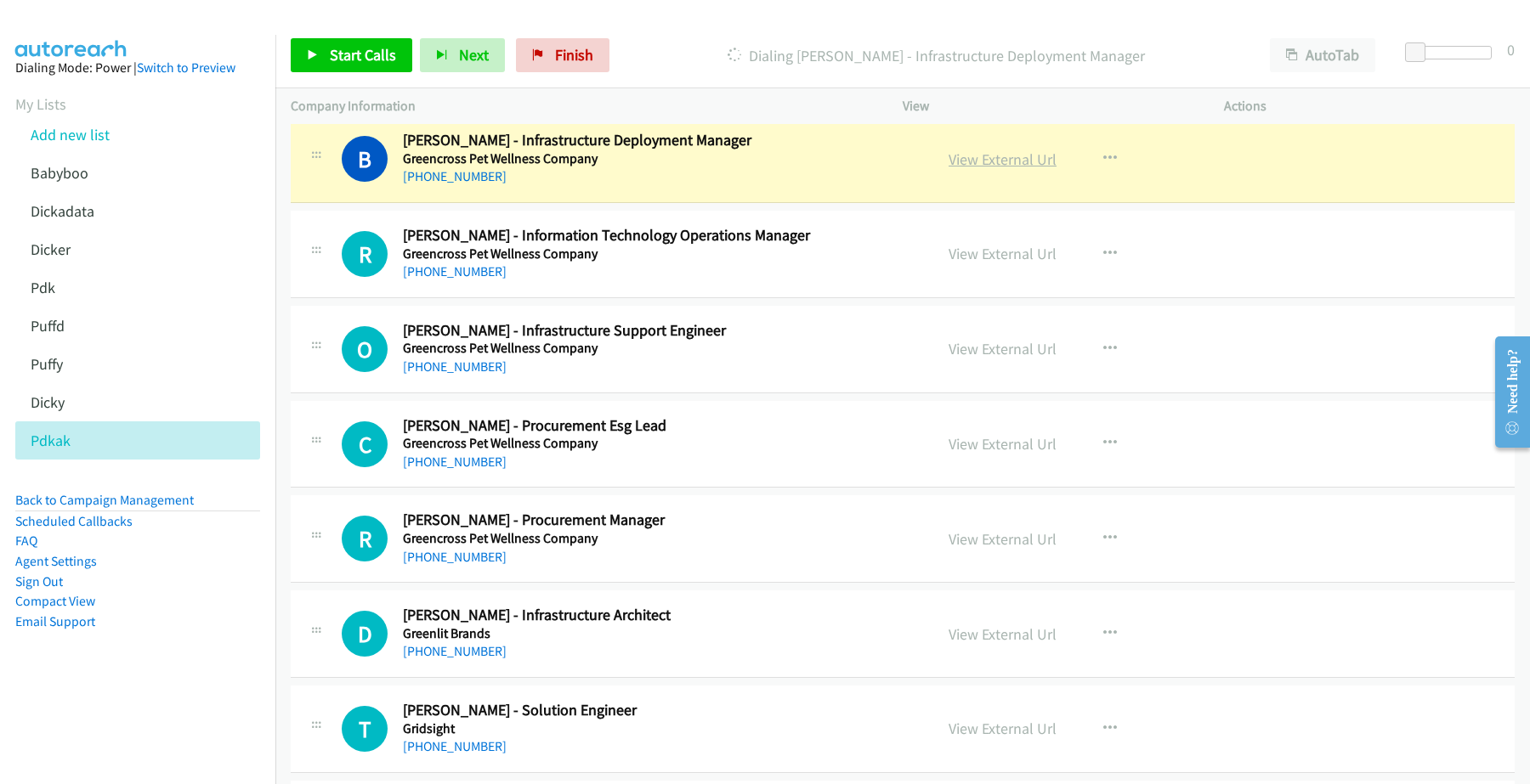
click at [984, 158] on link "View External Url" at bounding box center [1001, 159] width 108 height 20
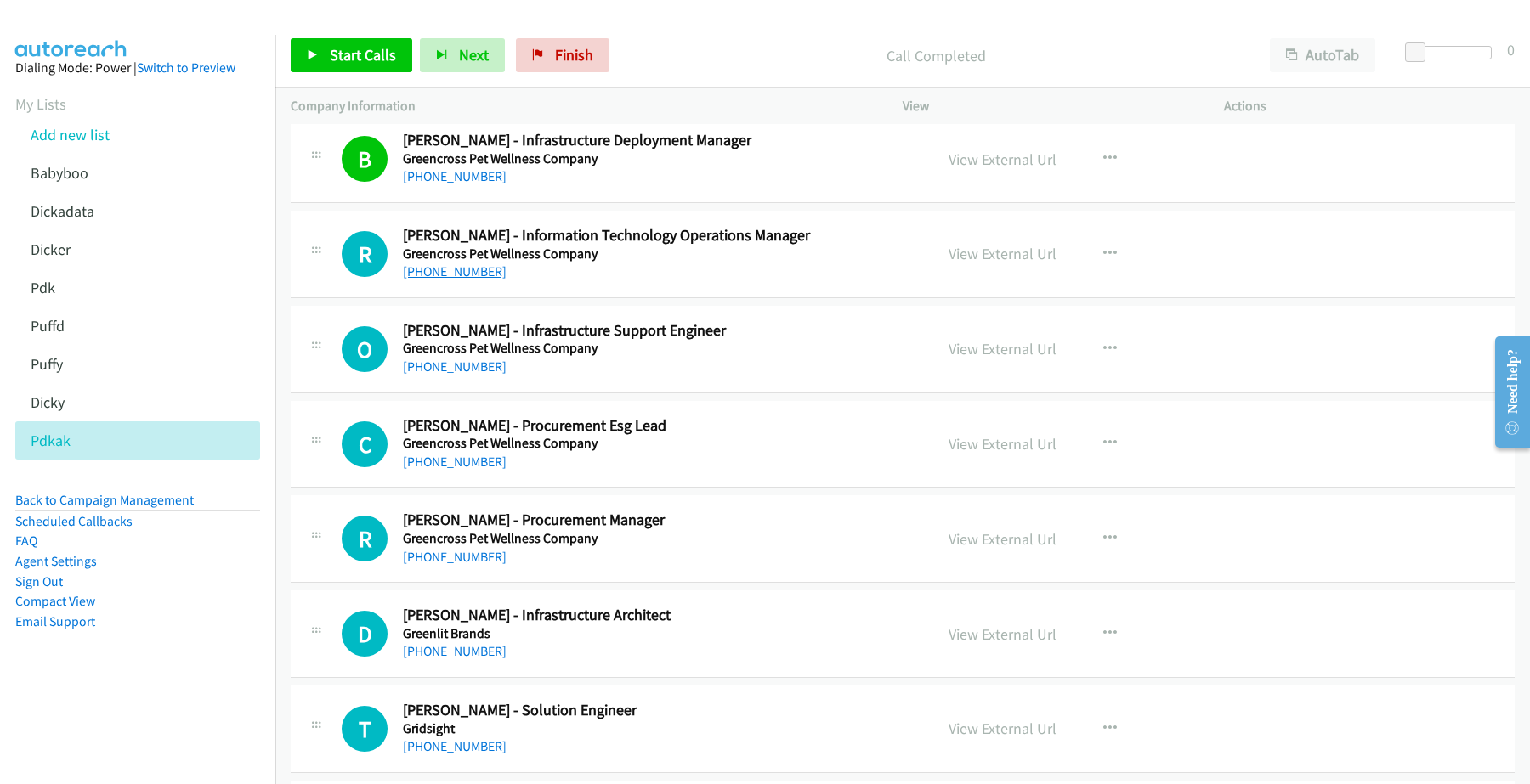
click at [451, 279] on link "[PHONE_NUMBER]" at bounding box center [455, 271] width 103 height 16
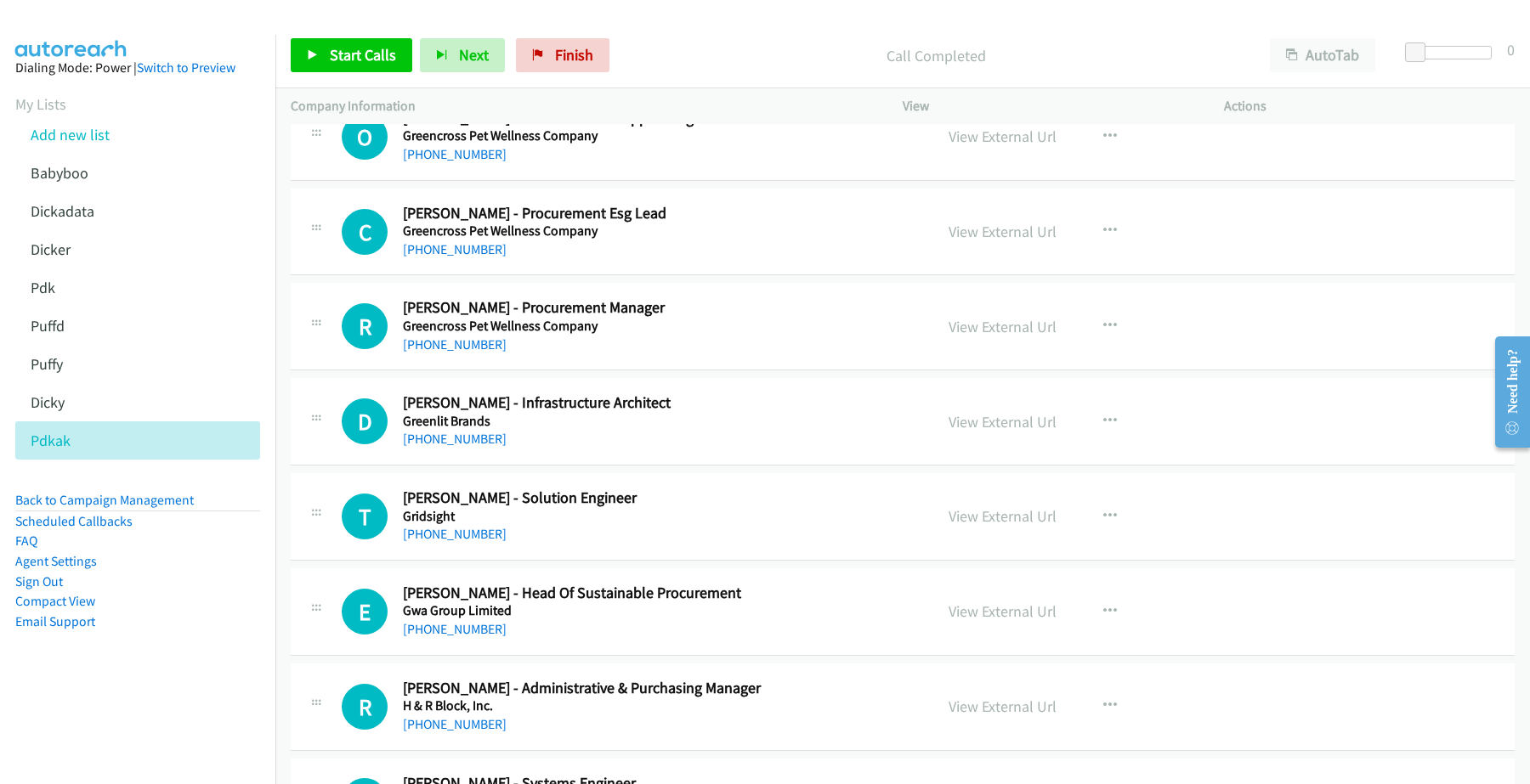
scroll to position [3823, 0]
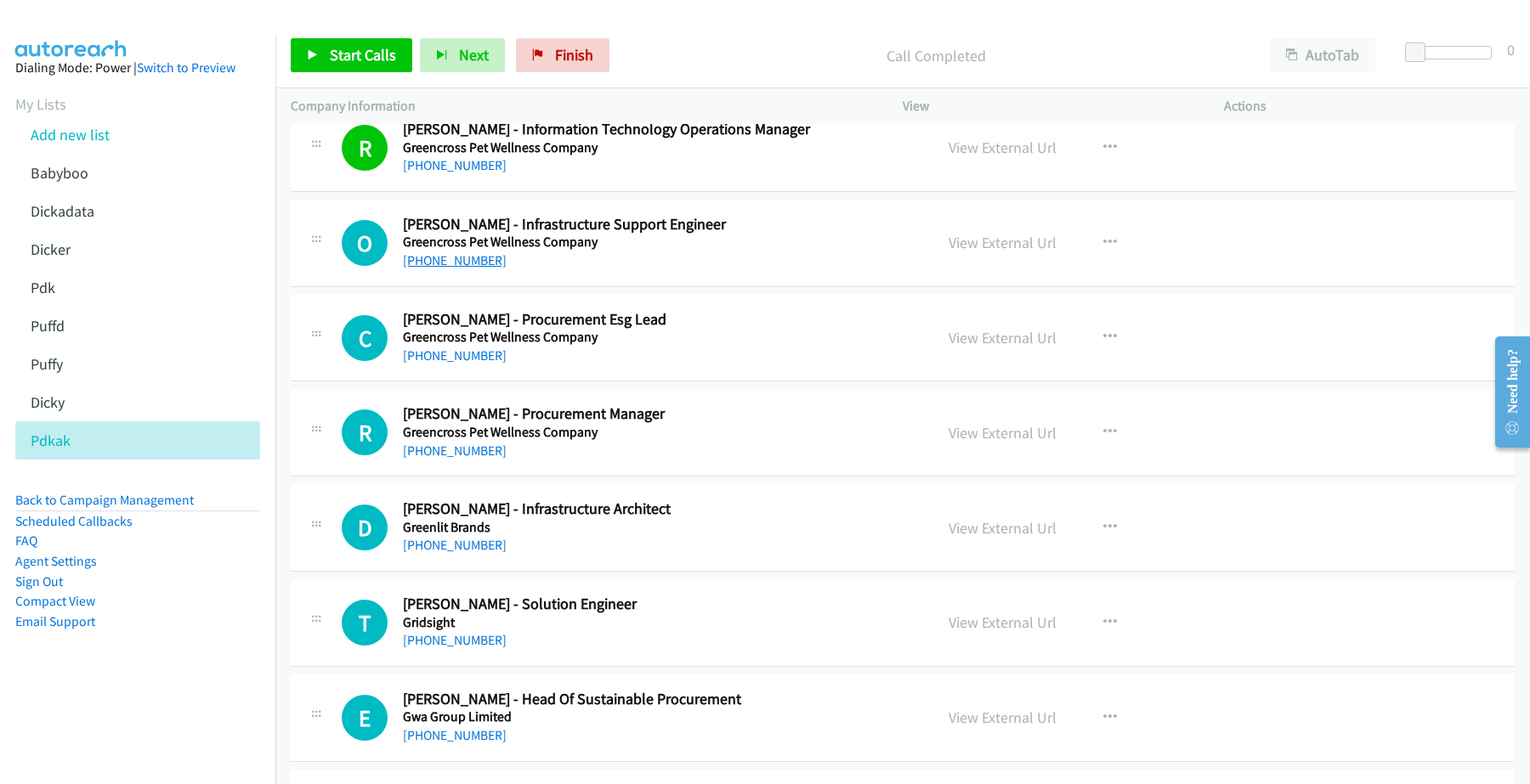
click at [455, 269] on link "[PHONE_NUMBER]" at bounding box center [455, 261] width 103 height 16
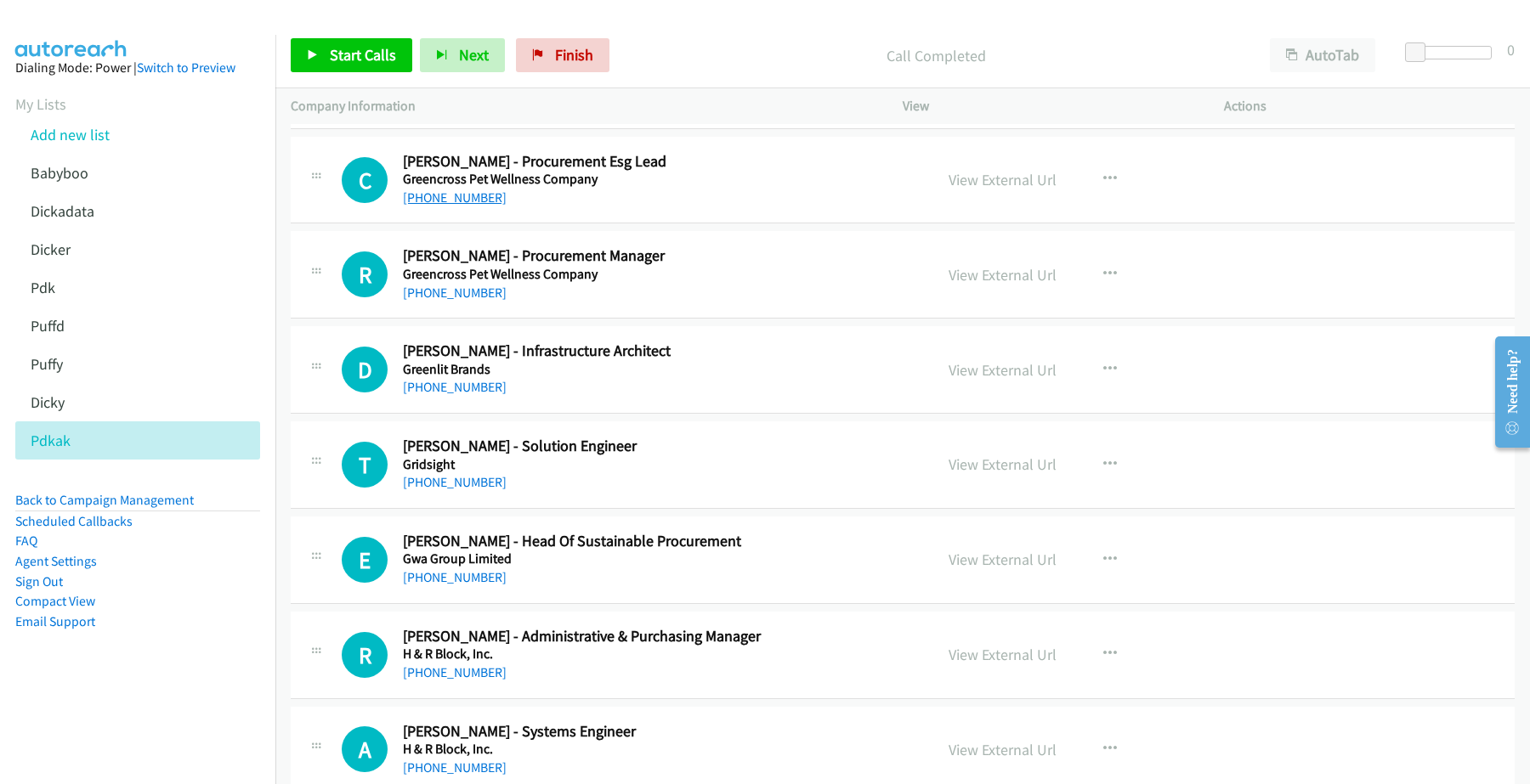
scroll to position [3930, 0]
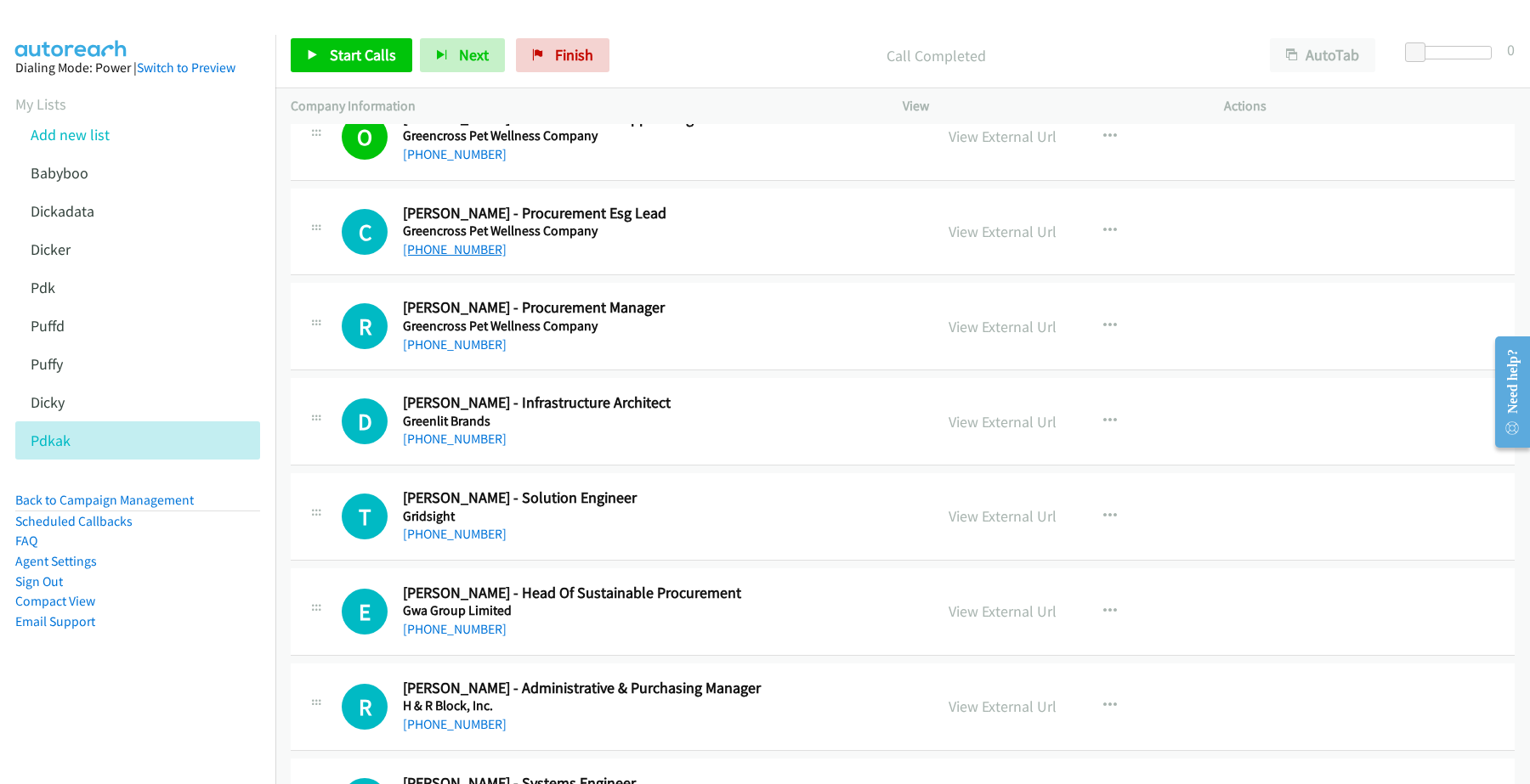
click at [442, 254] on link "[PHONE_NUMBER]" at bounding box center [455, 249] width 103 height 16
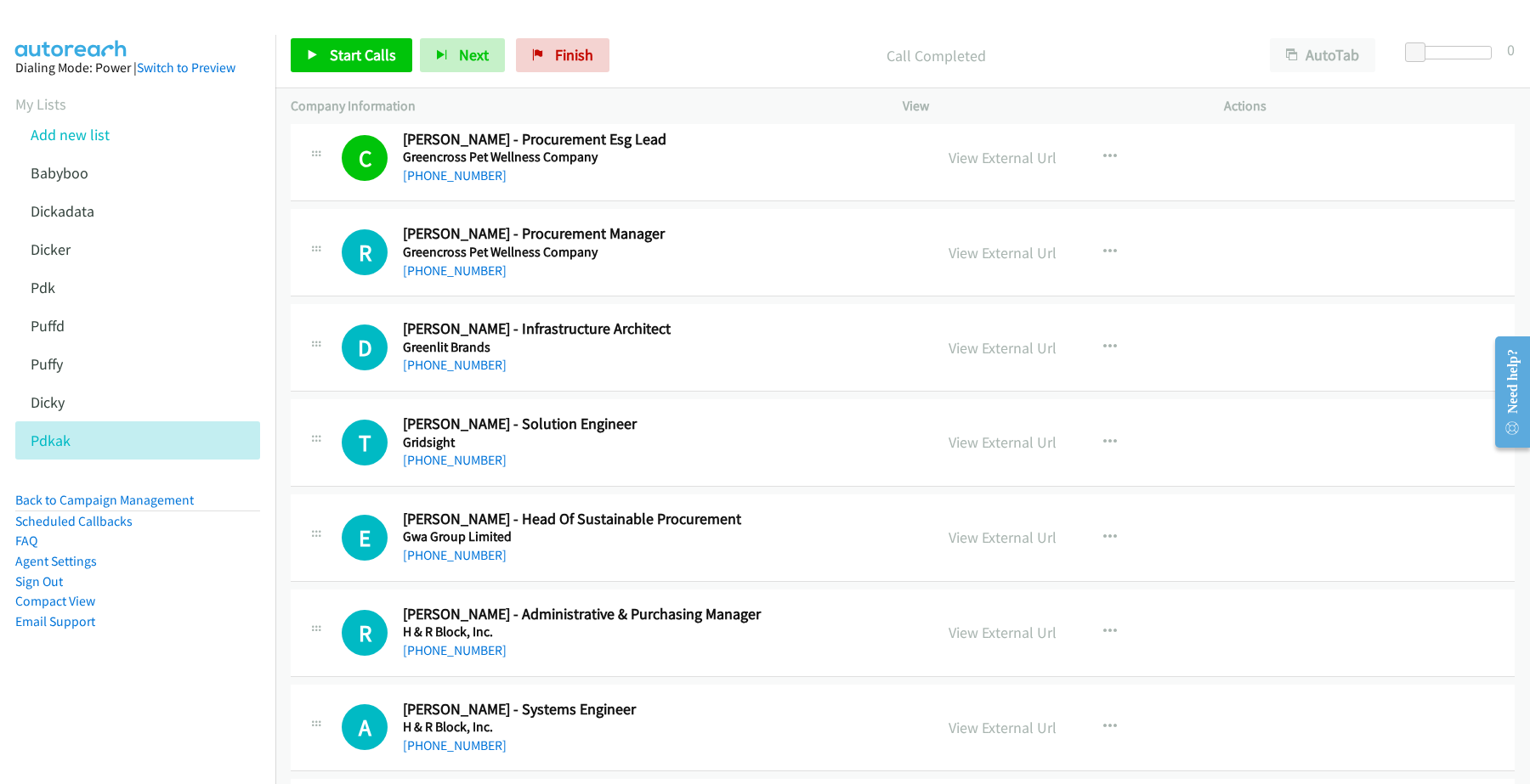
scroll to position [4036, 0]
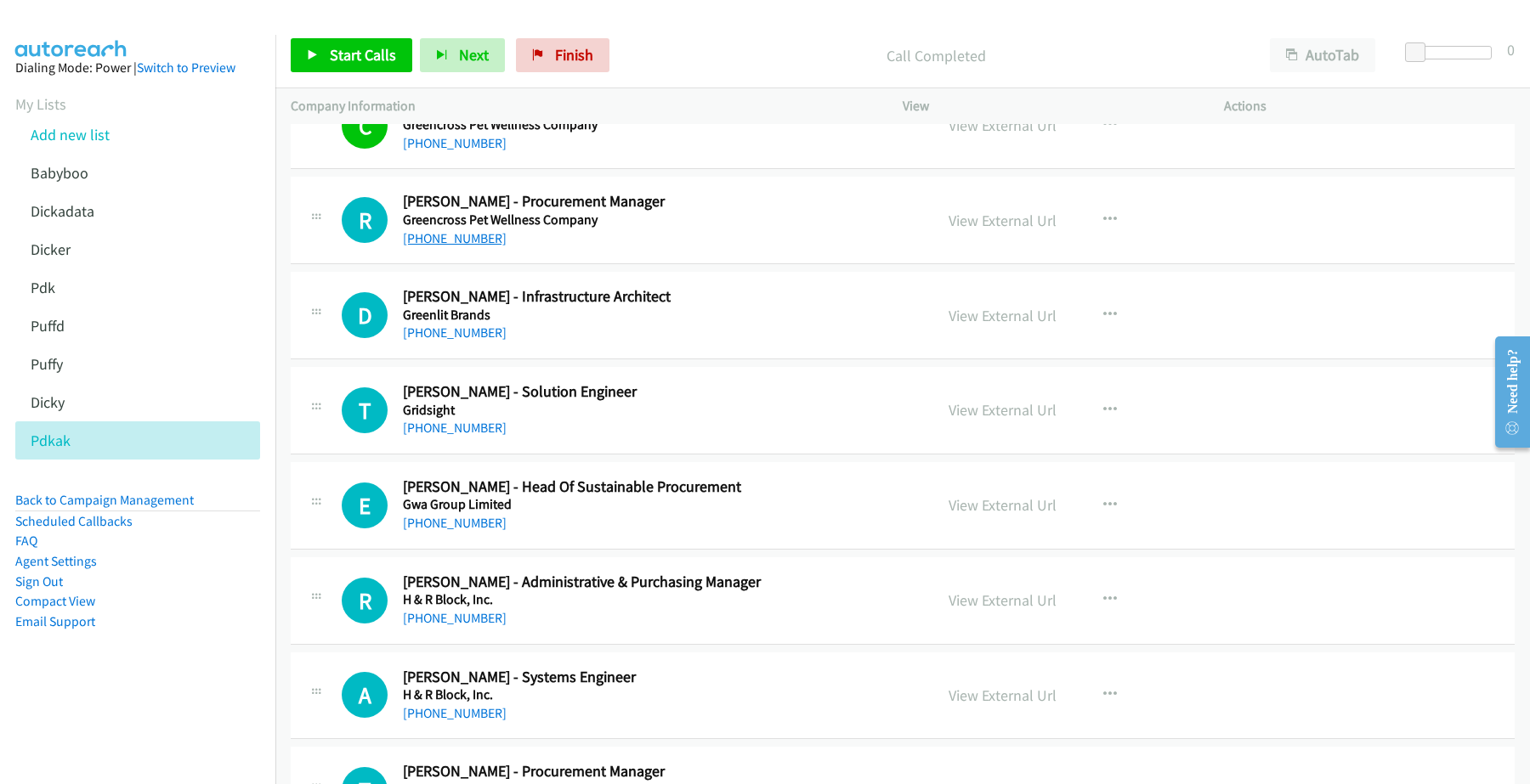
click at [457, 247] on link "[PHONE_NUMBER]" at bounding box center [455, 238] width 103 height 16
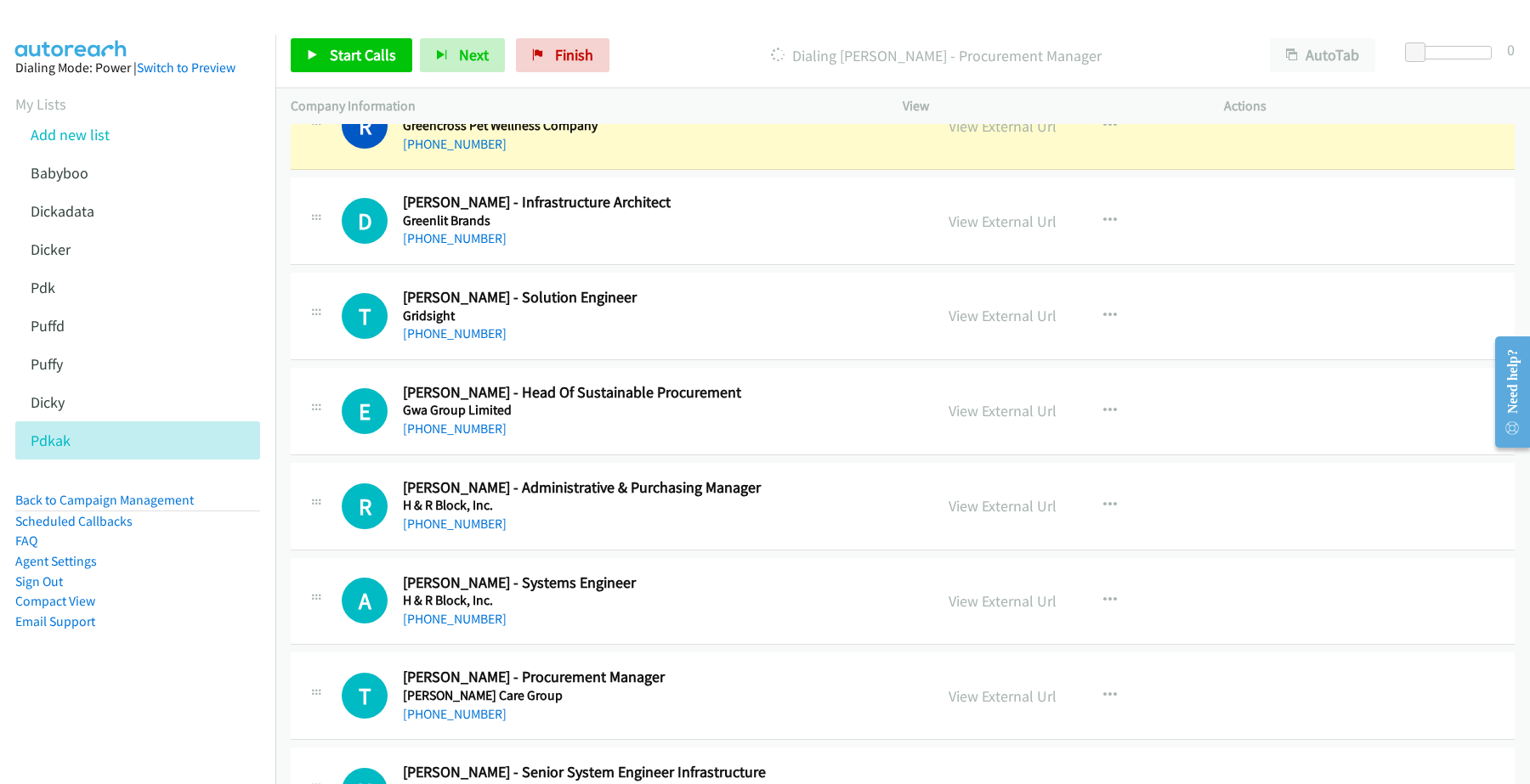
scroll to position [4142, 0]
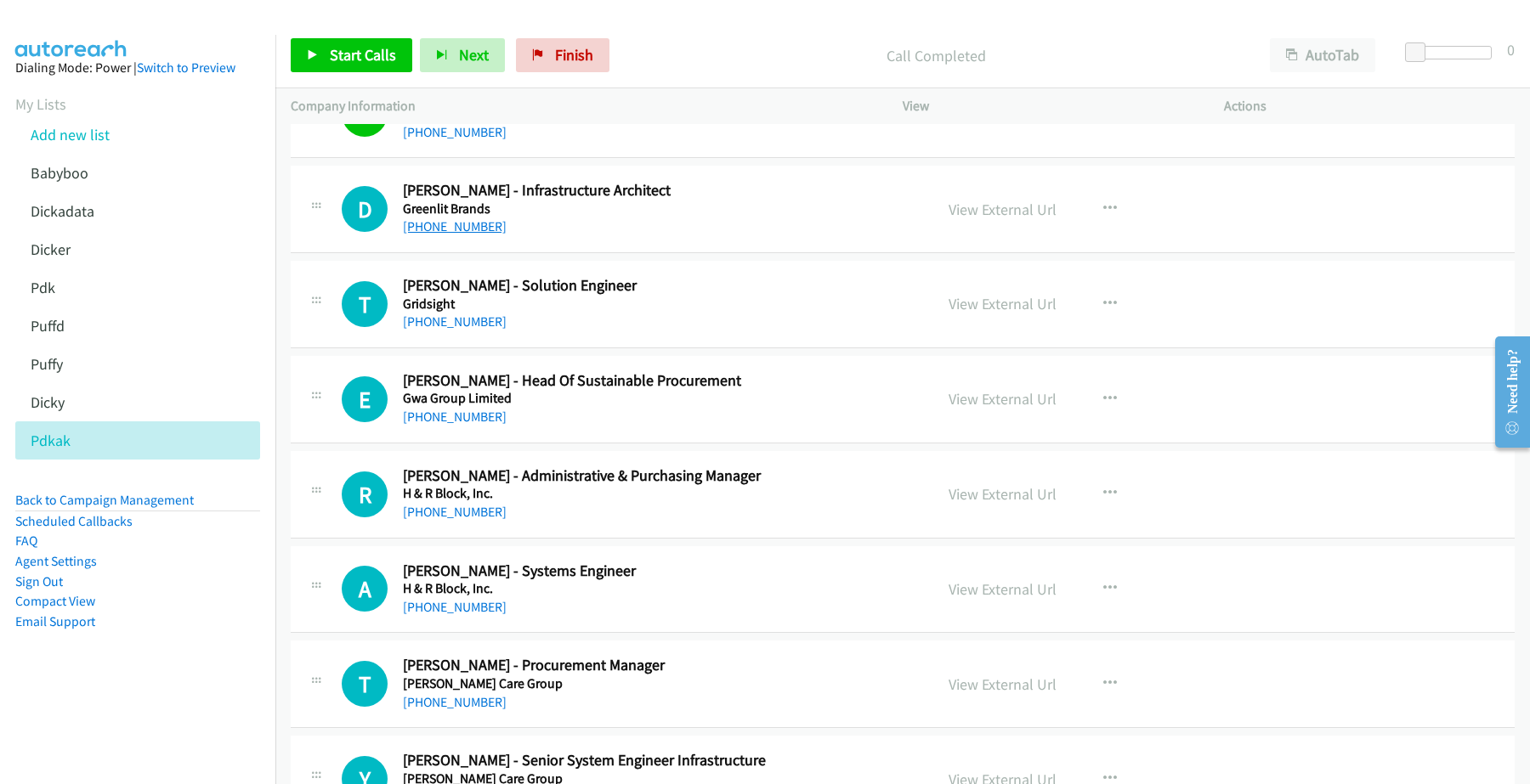
click at [472, 235] on link "[PHONE_NUMBER]" at bounding box center [455, 226] width 103 height 16
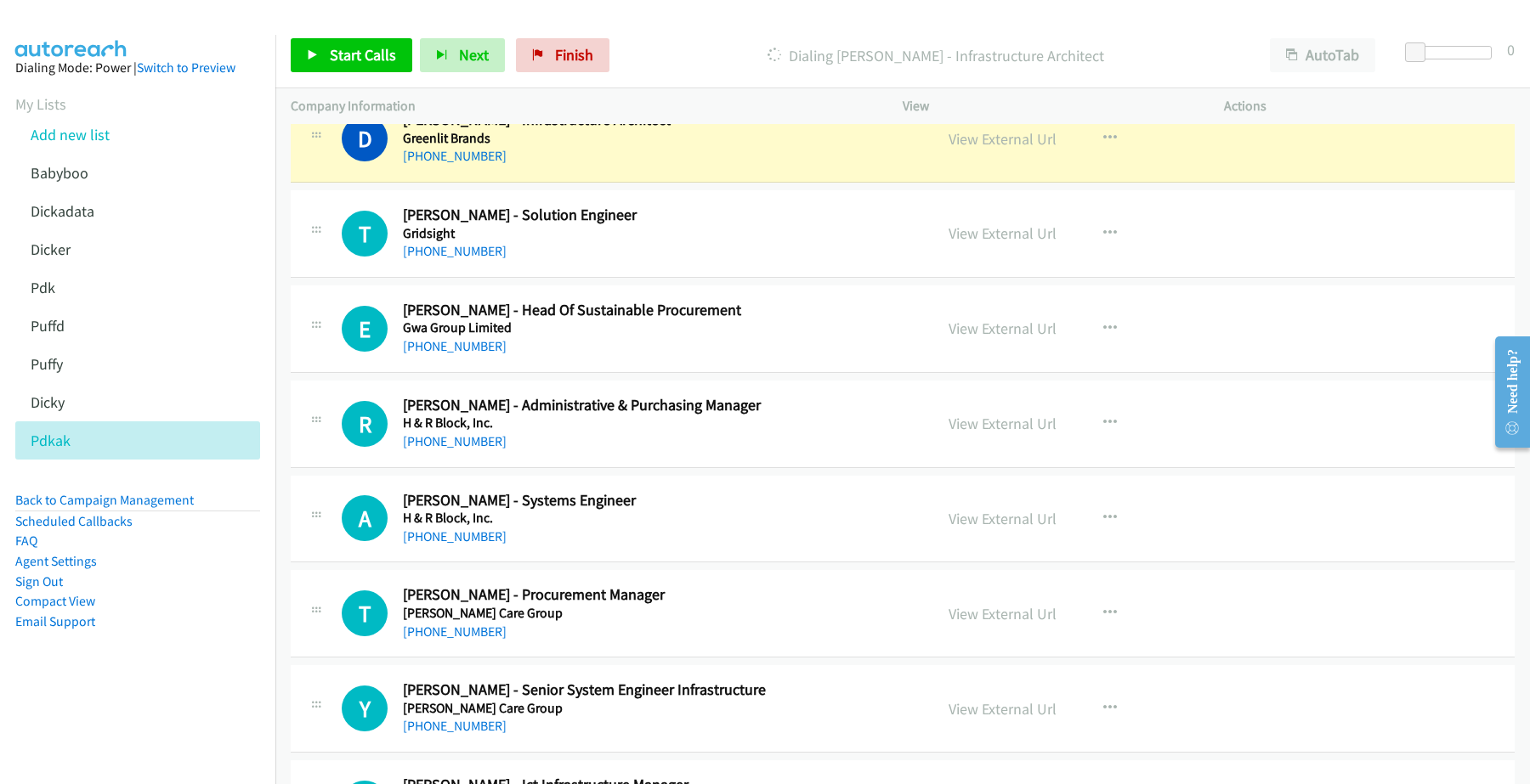
scroll to position [4248, 0]
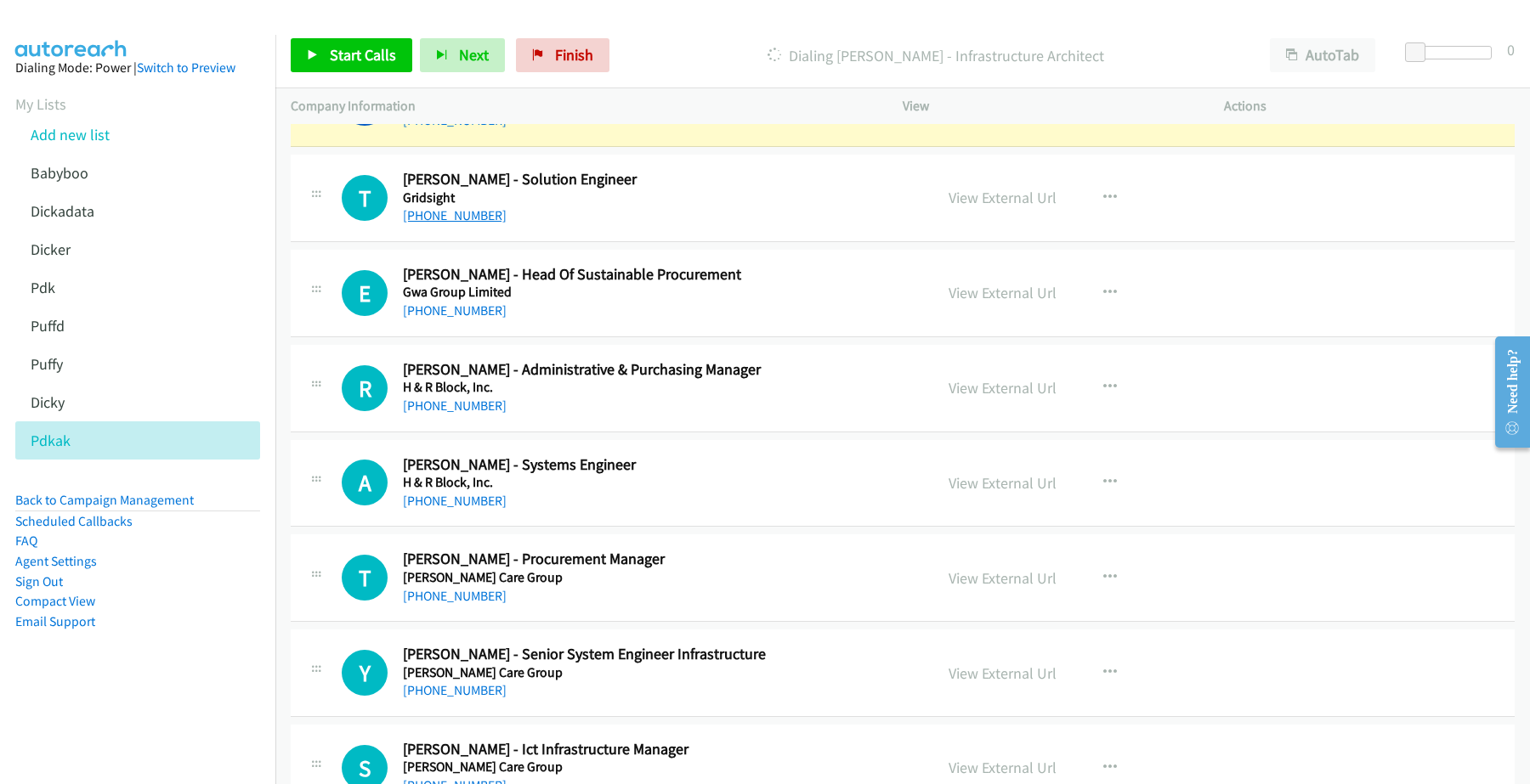
click at [463, 222] on link "[PHONE_NUMBER]" at bounding box center [455, 215] width 103 height 16
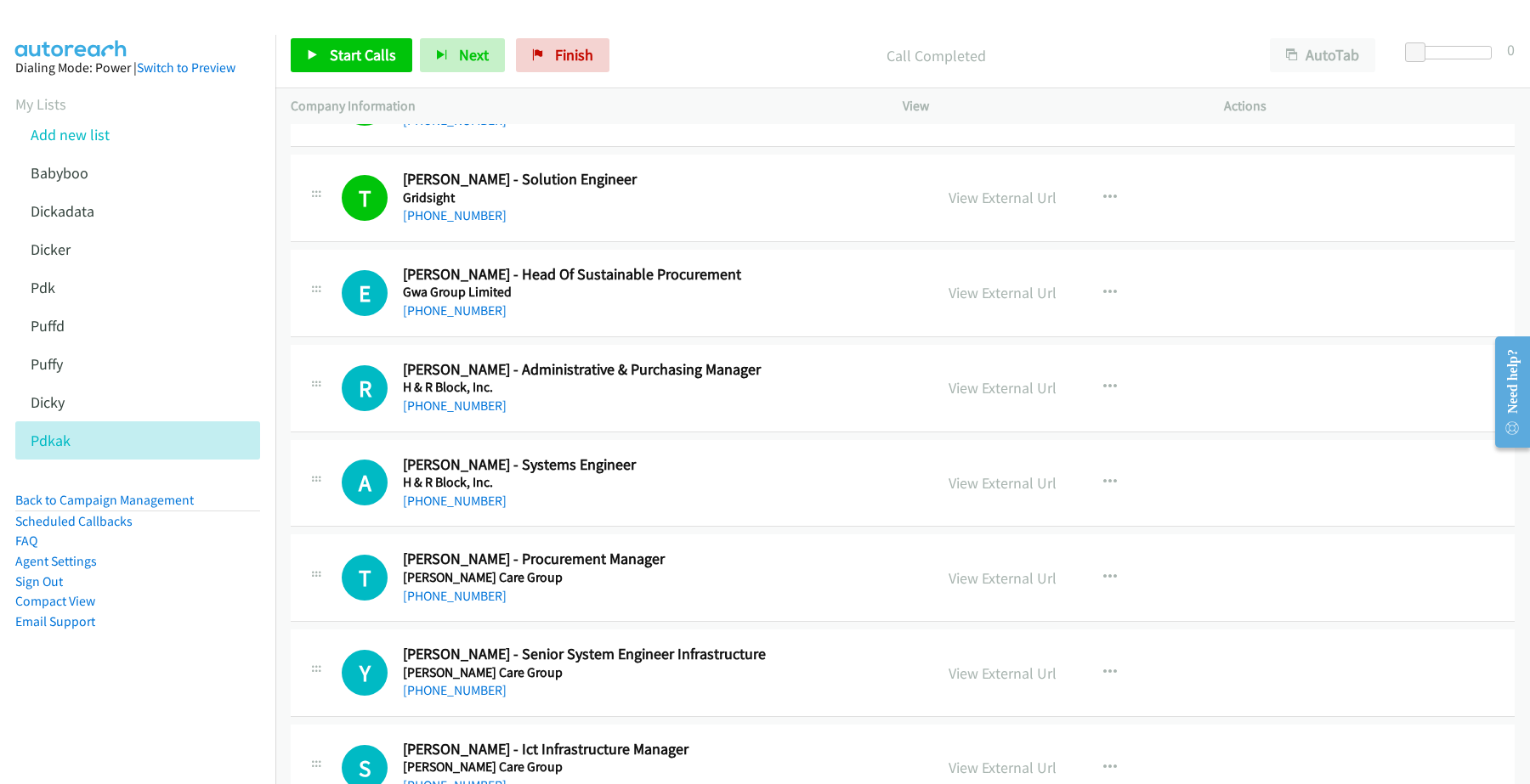
scroll to position [4354, 0]
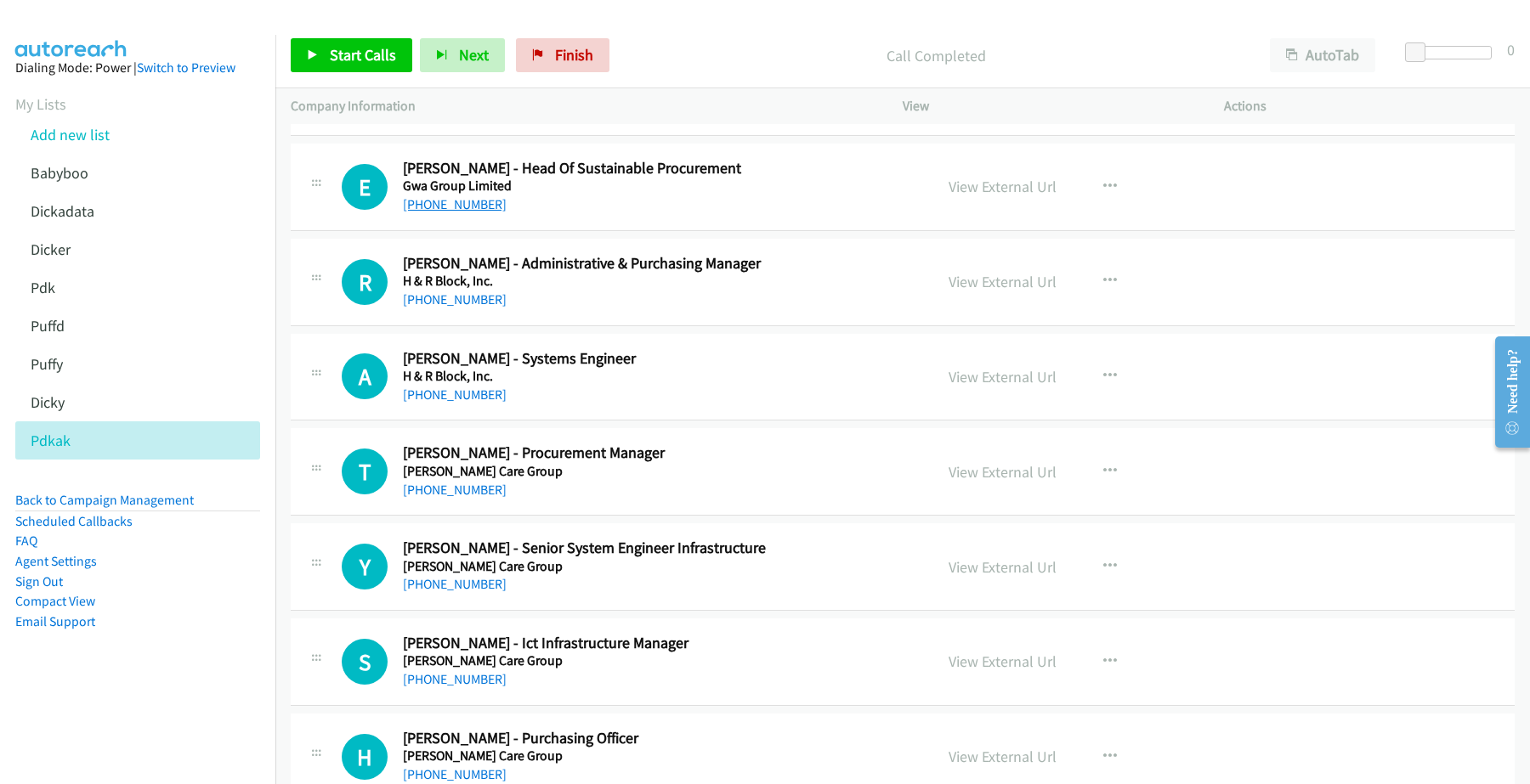
drag, startPoint x: 563, startPoint y: 216, endPoint x: 468, endPoint y: 213, distance: 95.0
click at [668, 195] on h5 "Gwa Group Limited" at bounding box center [657, 186] width 507 height 17
click at [448, 403] on link "[PHONE_NUMBER]" at bounding box center [455, 394] width 103 height 16
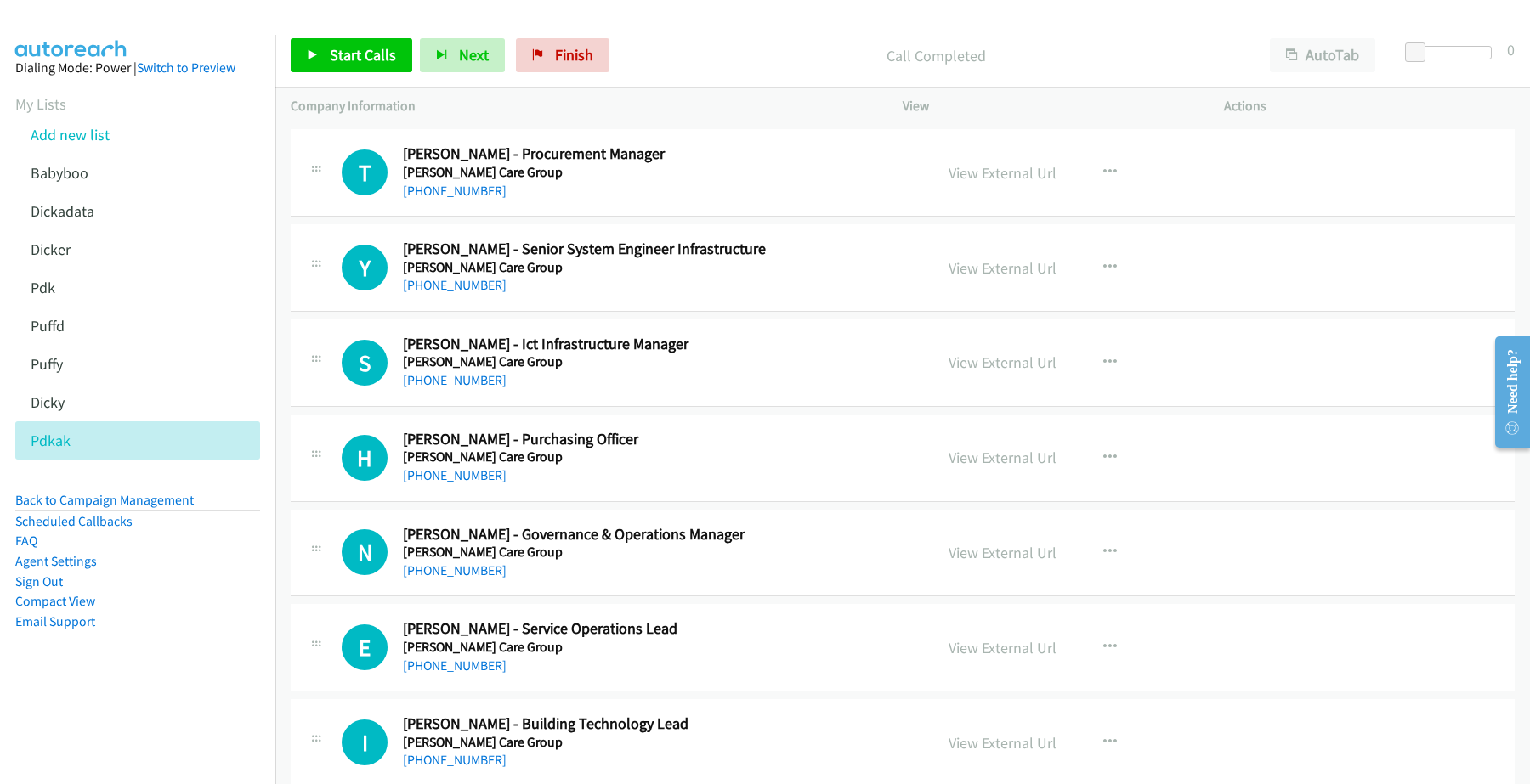
scroll to position [4673, 0]
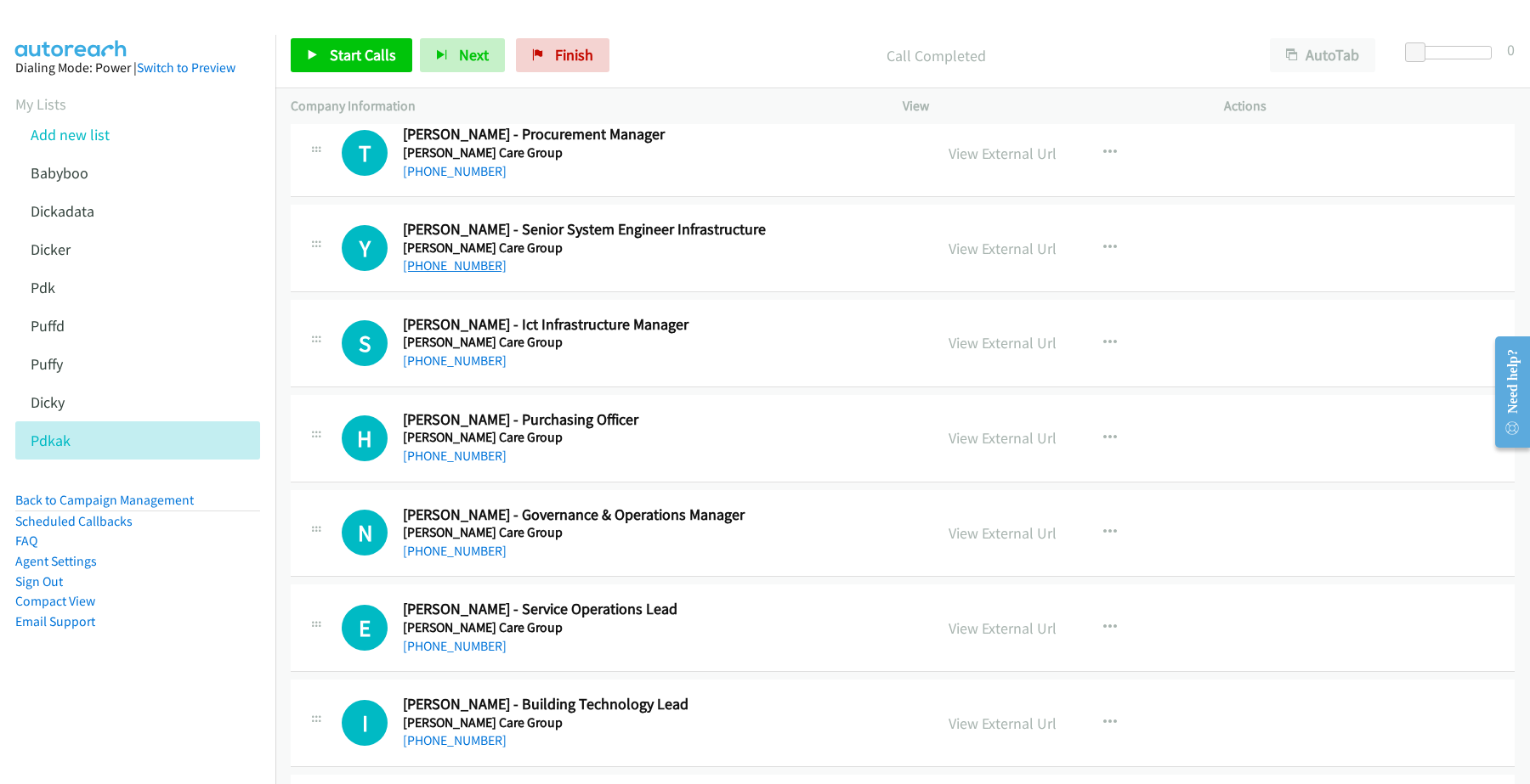
click at [464, 268] on link "[PHONE_NUMBER]" at bounding box center [455, 265] width 103 height 16
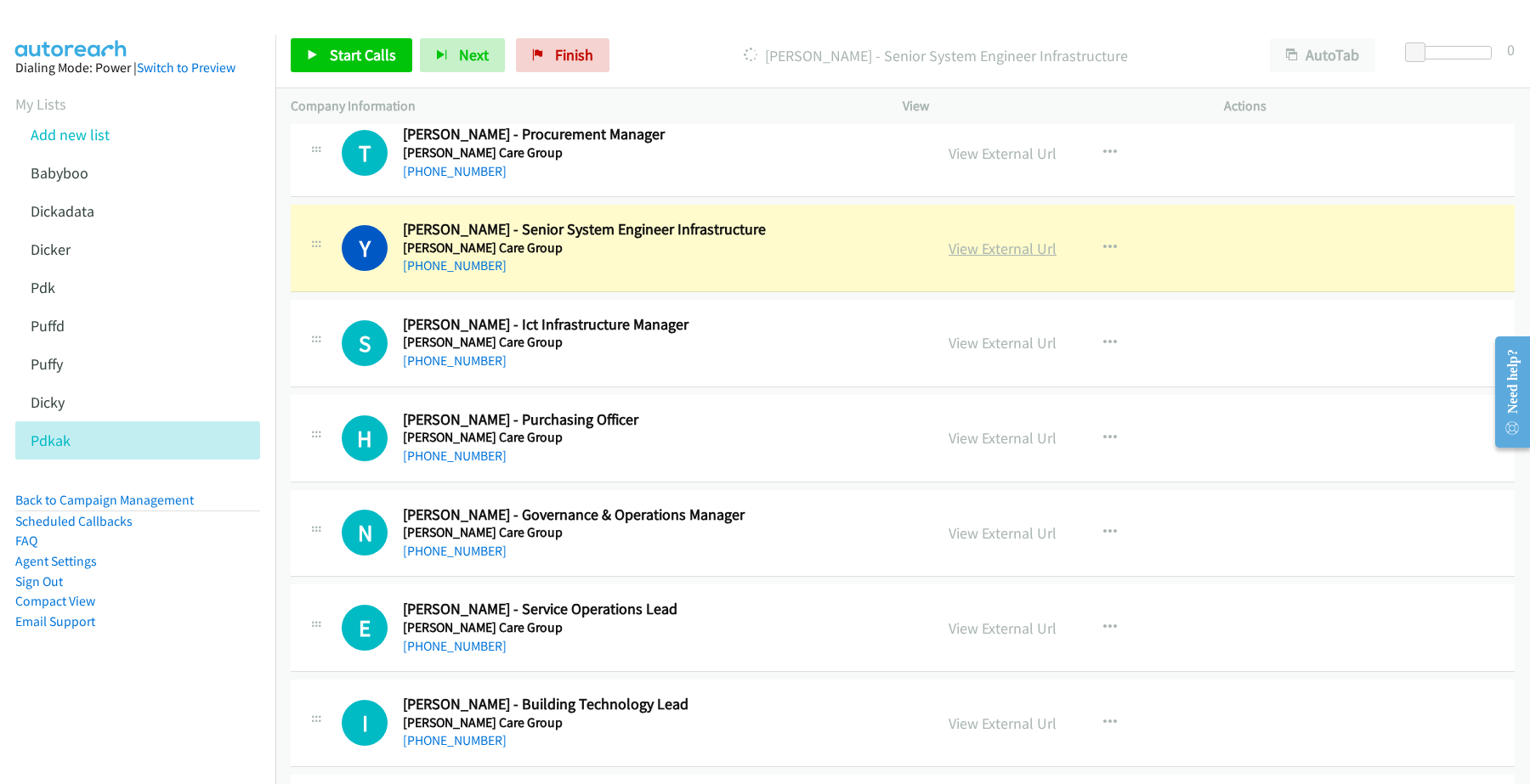
click at [1005, 255] on link "View External Url" at bounding box center [1001, 248] width 108 height 20
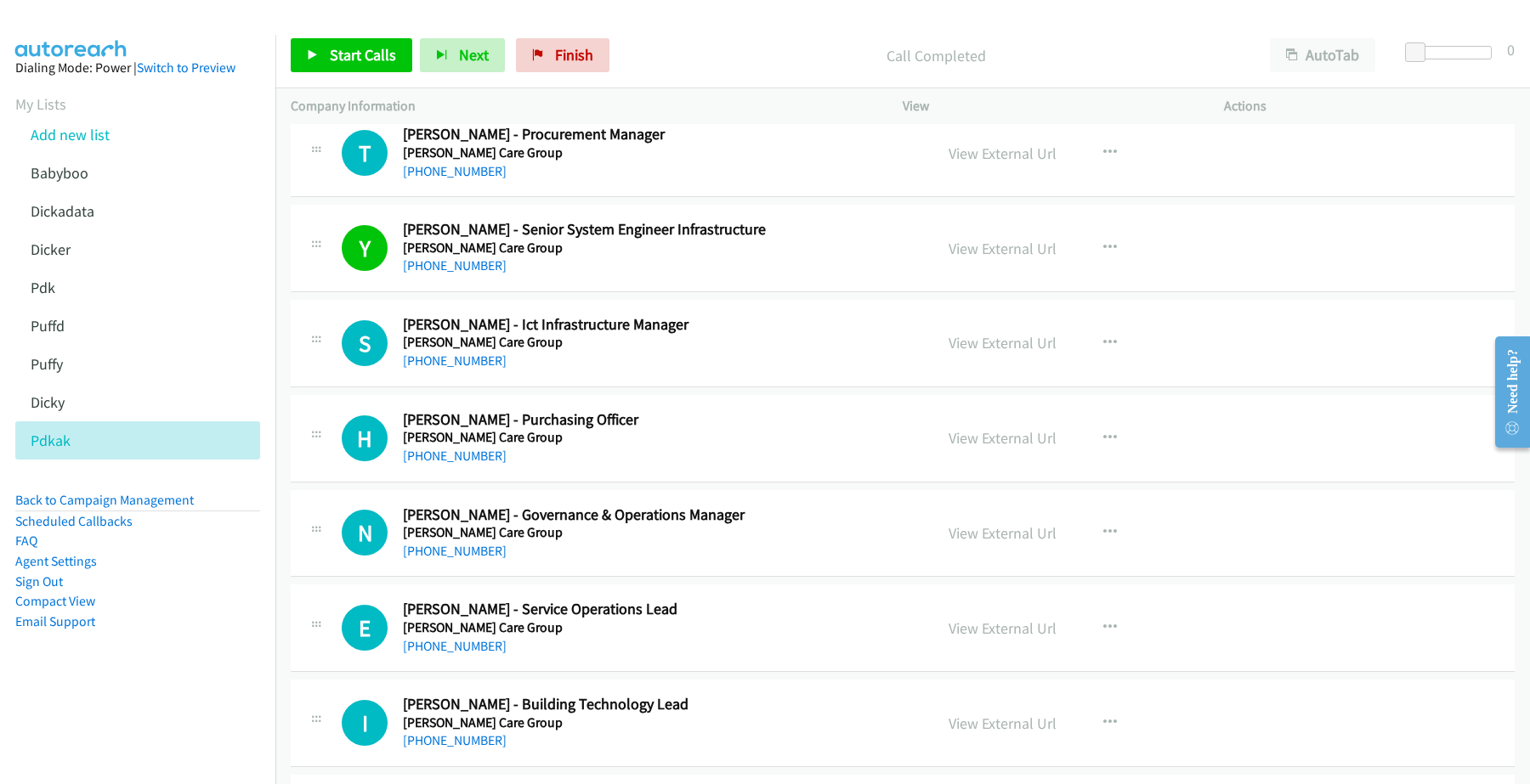
scroll to position [4779, 0]
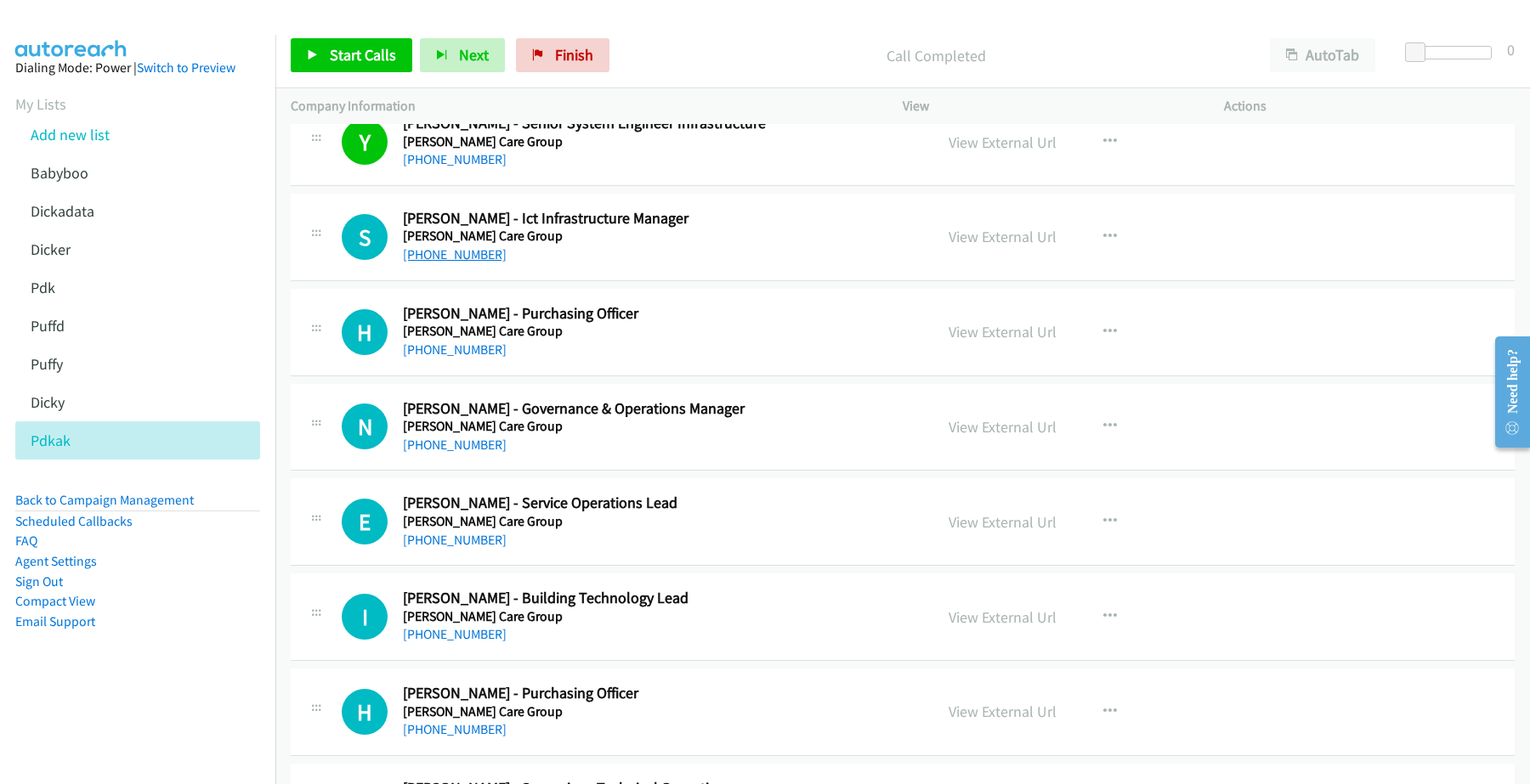
click at [467, 263] on link "[PHONE_NUMBER]" at bounding box center [455, 255] width 103 height 16
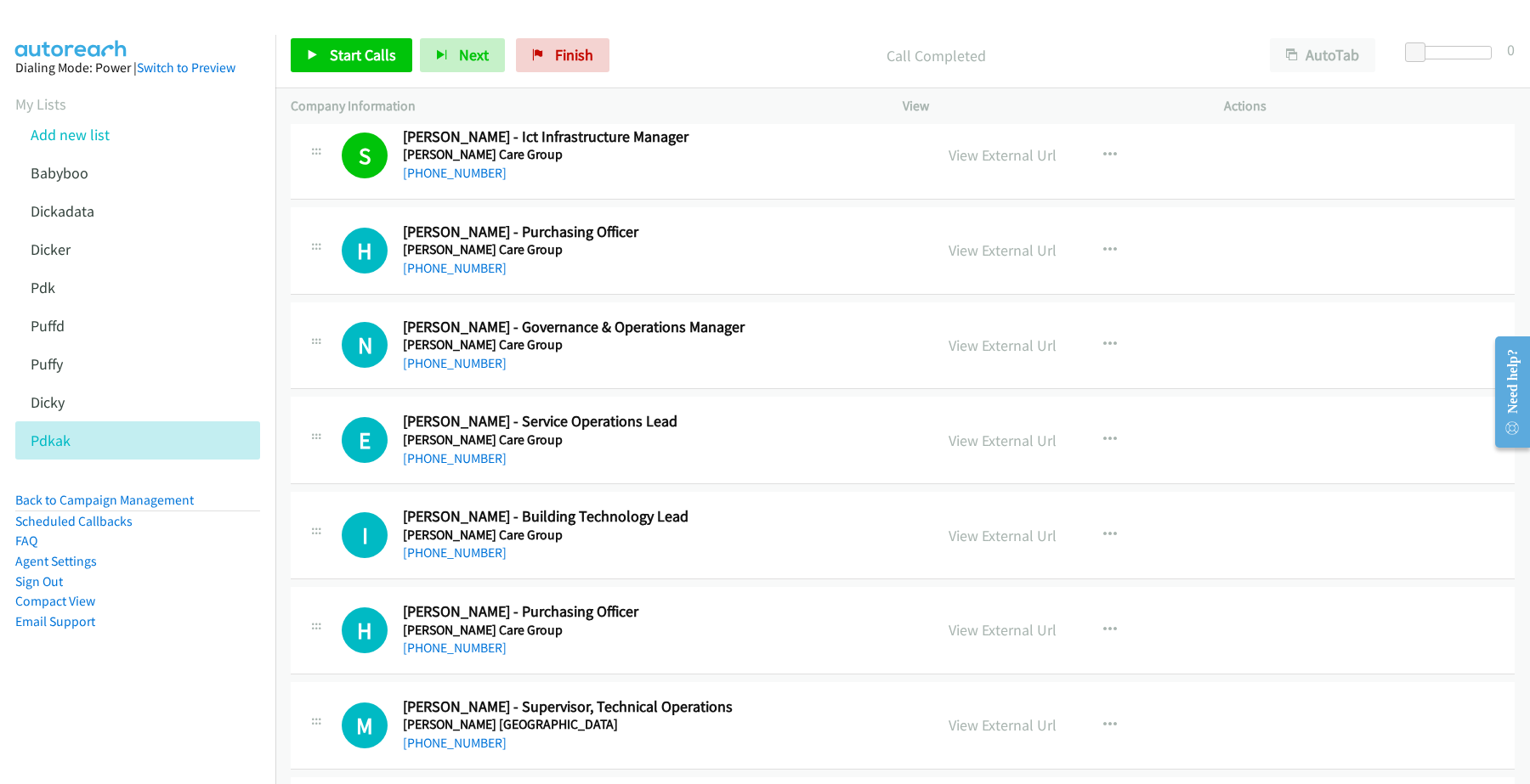
scroll to position [4886, 0]
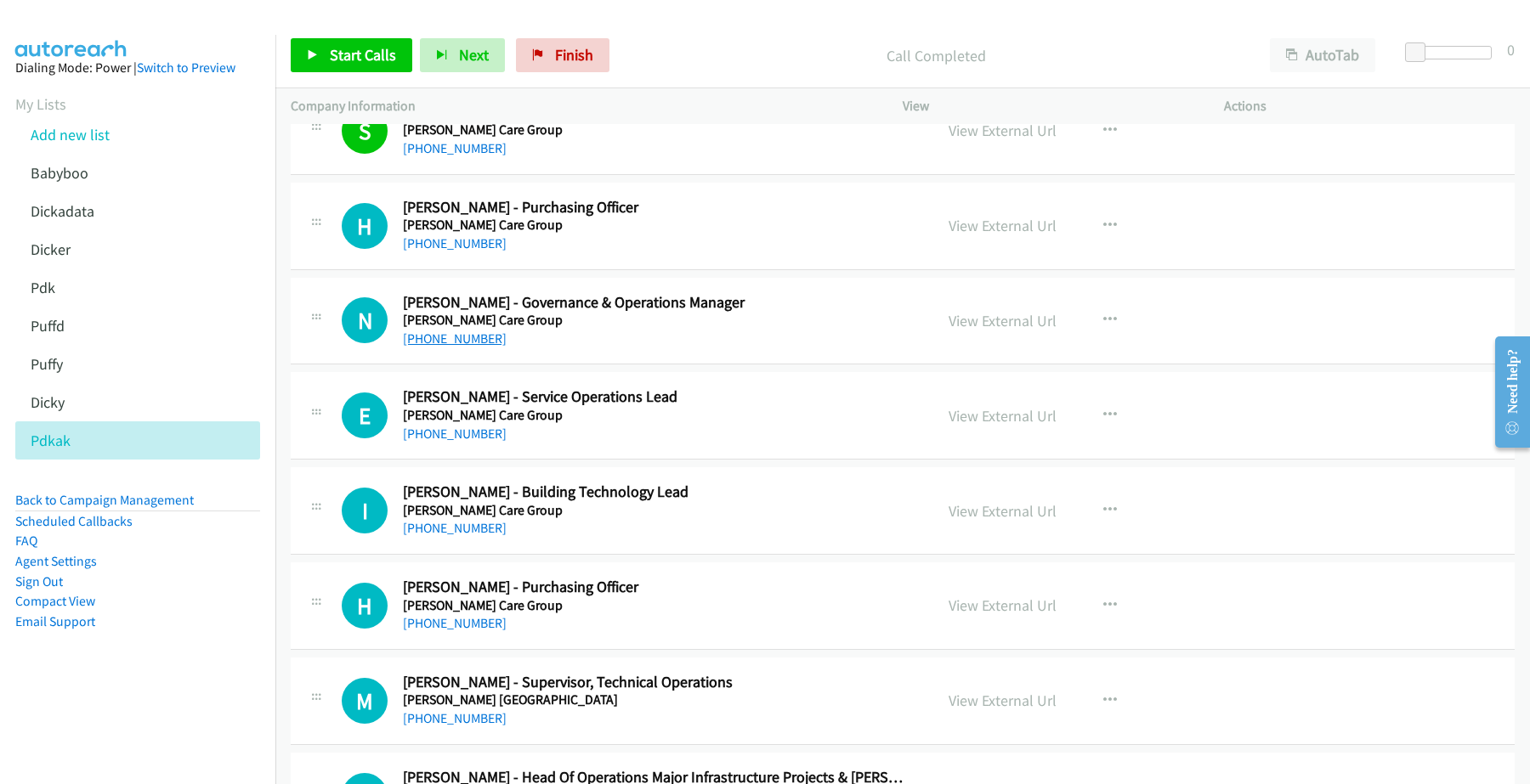
click at [456, 347] on link "[PHONE_NUMBER]" at bounding box center [455, 338] width 103 height 16
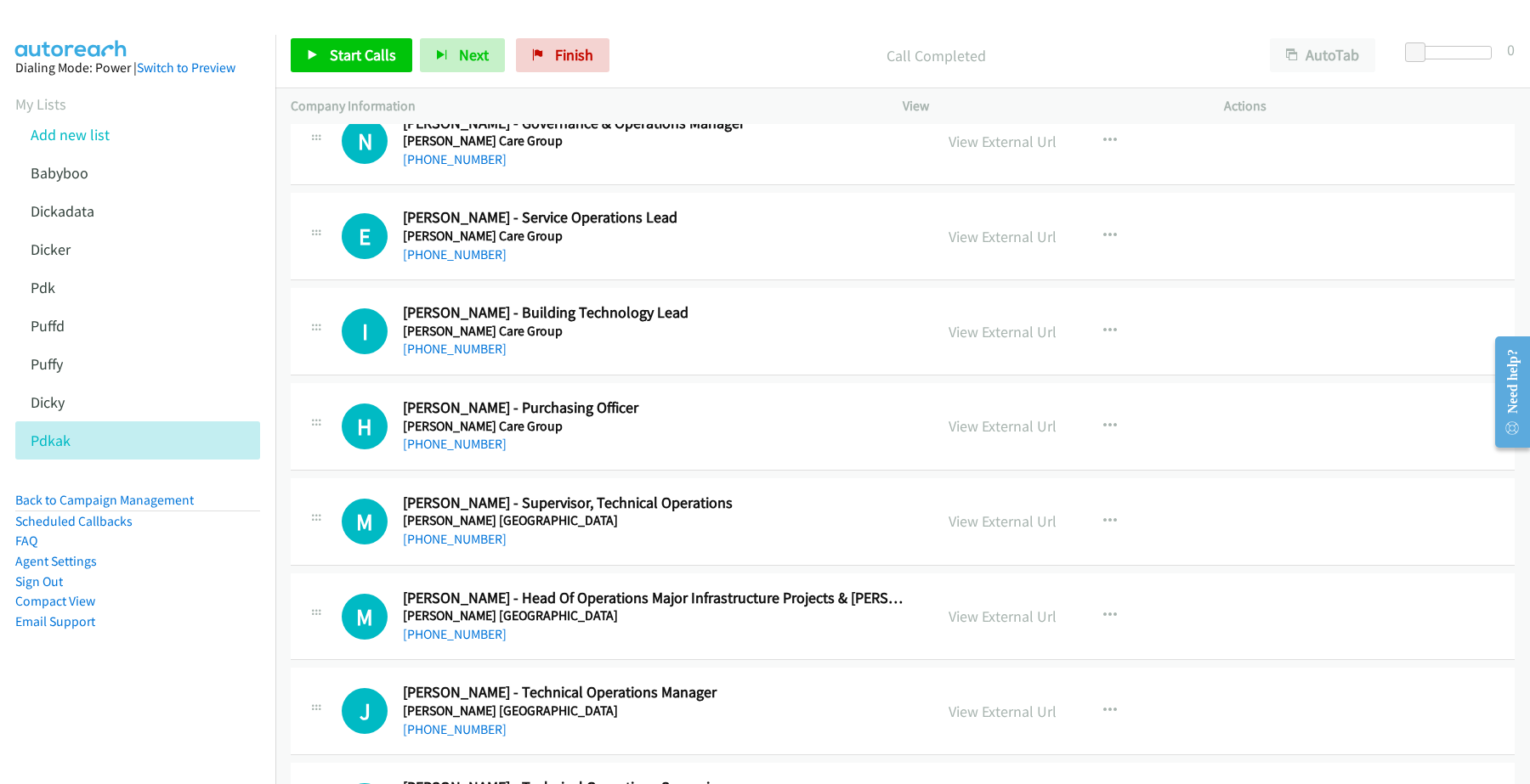
scroll to position [5097, 0]
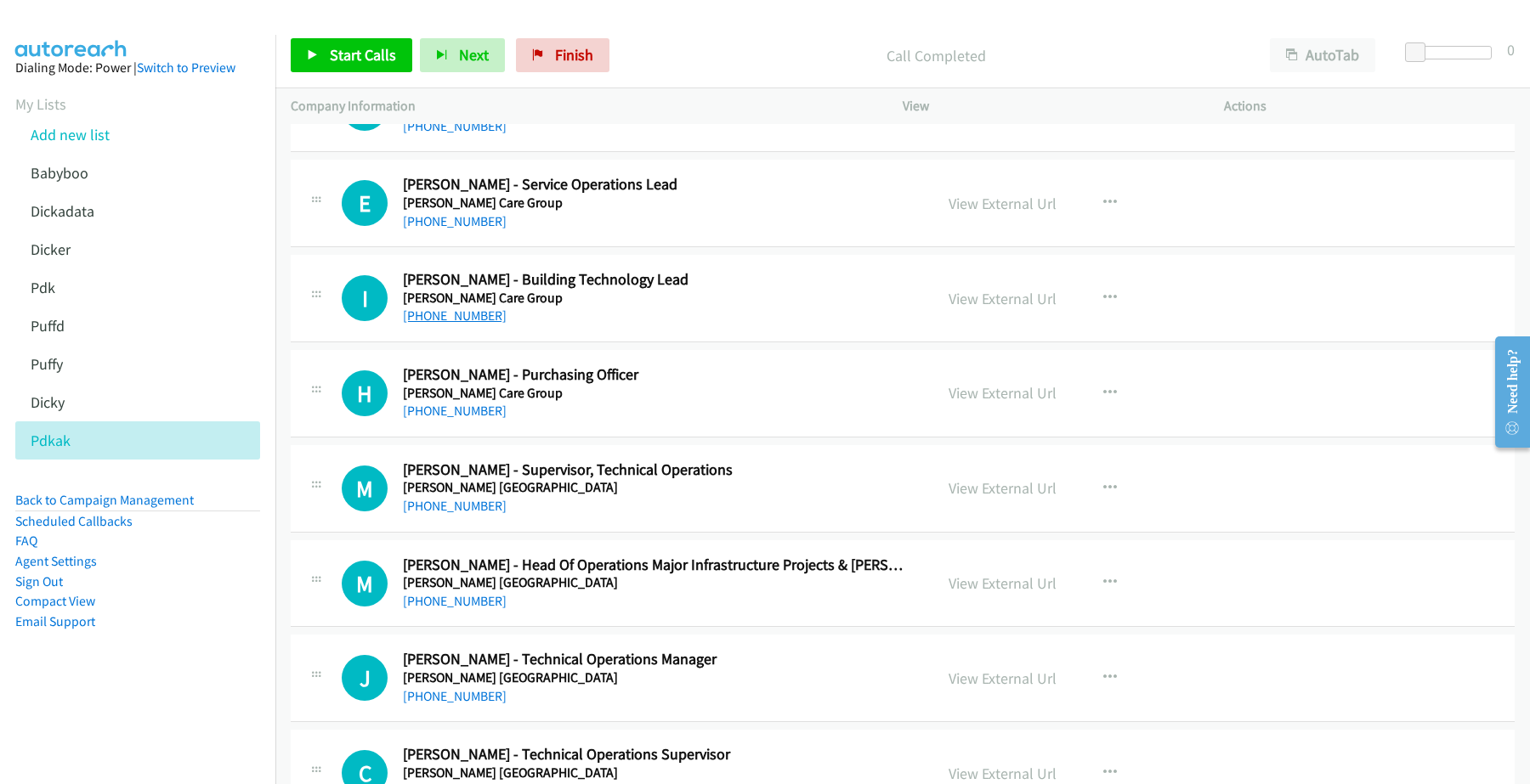
click at [469, 321] on link "[PHONE_NUMBER]" at bounding box center [455, 316] width 103 height 16
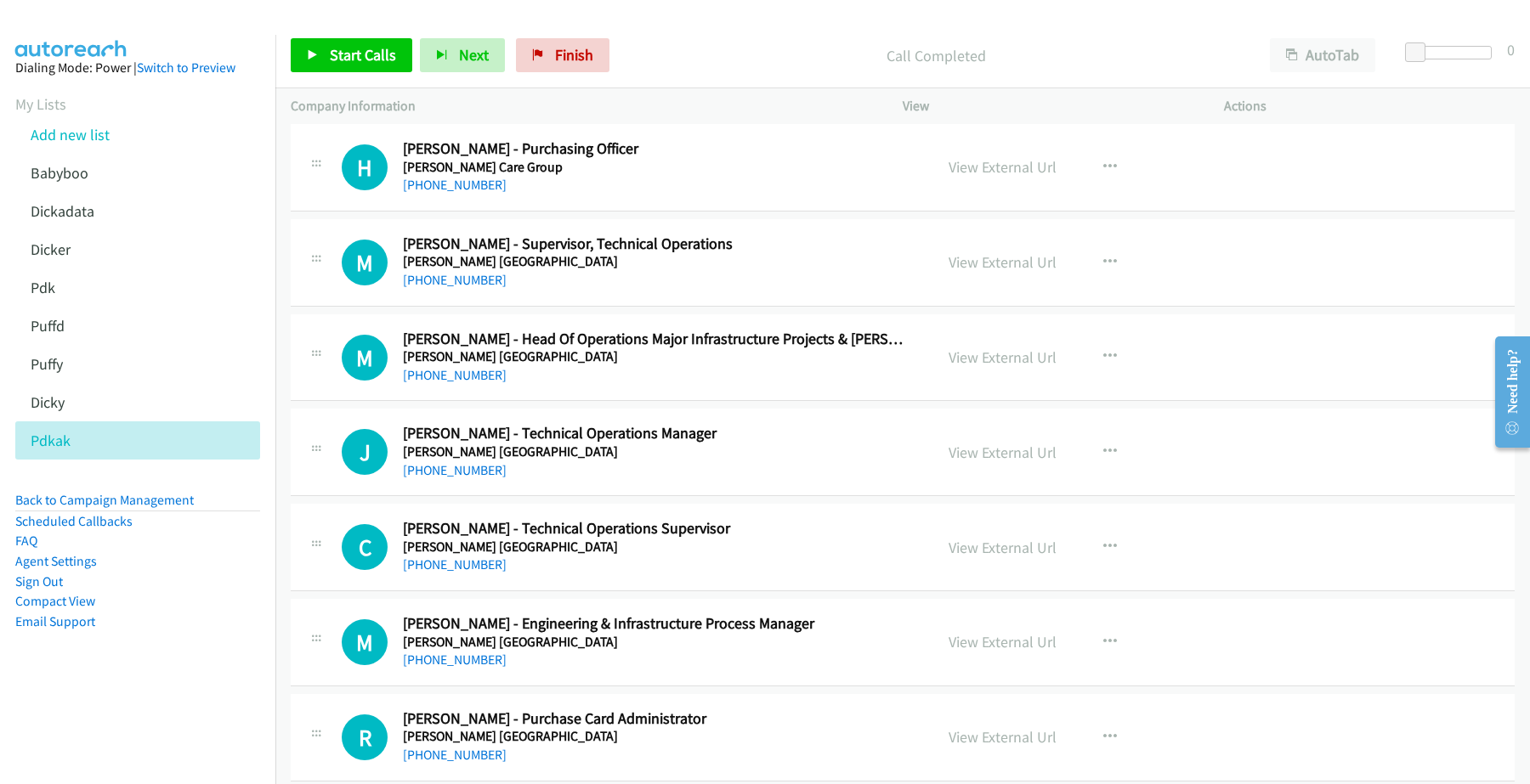
scroll to position [5310, 0]
